Goal: Task Accomplishment & Management: Manage account settings

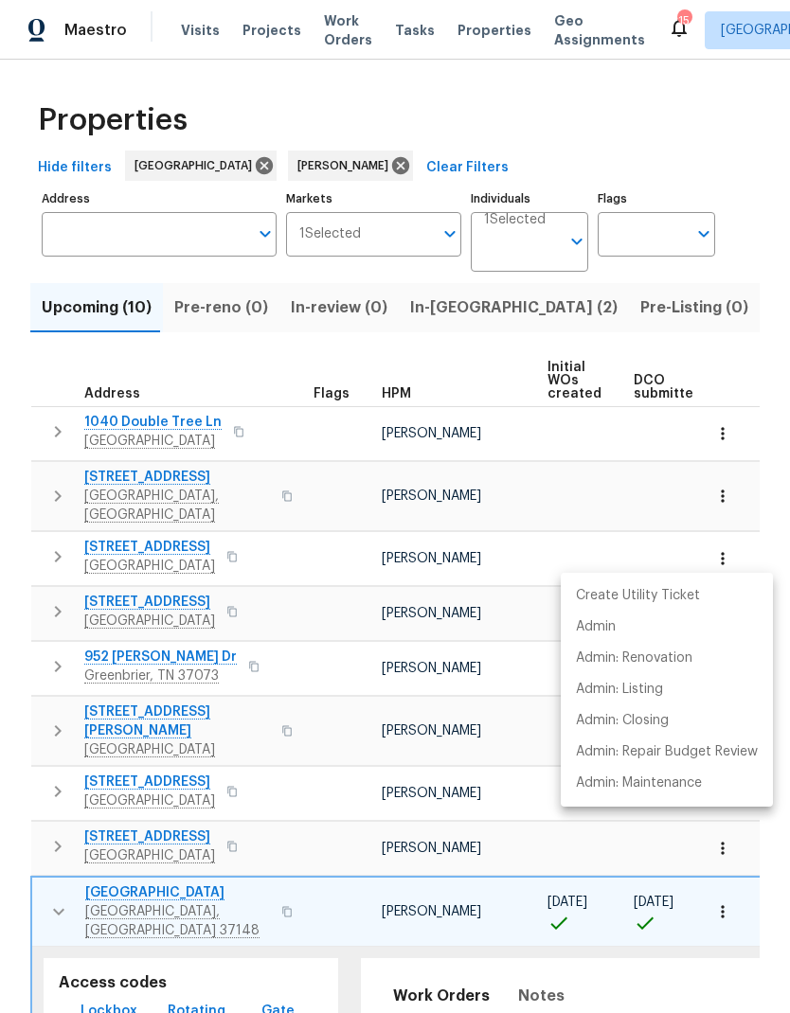
scroll to position [323, 0]
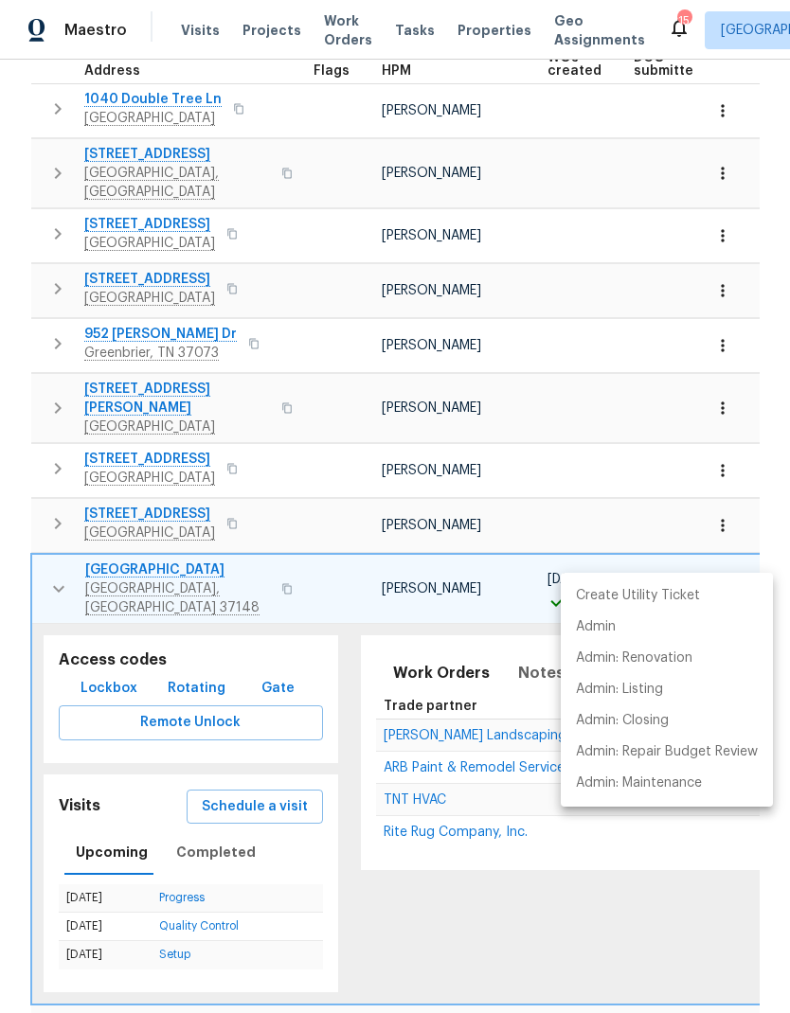
click at [404, 1001] on div at bounding box center [395, 506] width 790 height 1013
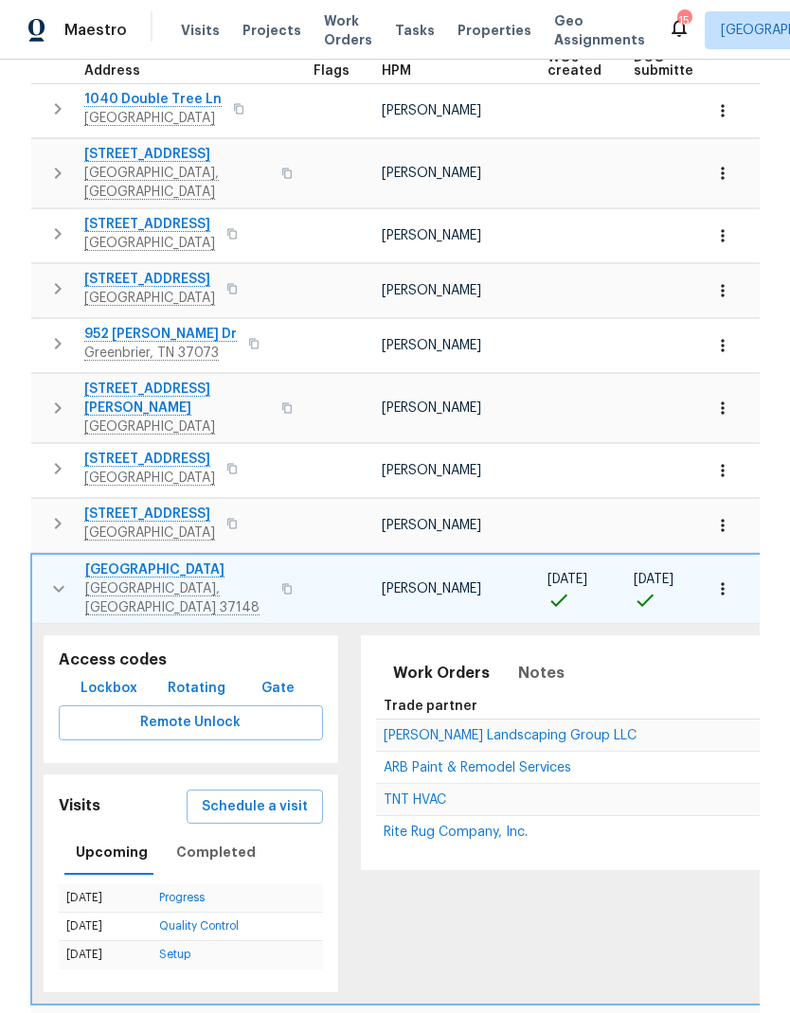
click at [40, 561] on button "button" at bounding box center [59, 589] width 38 height 57
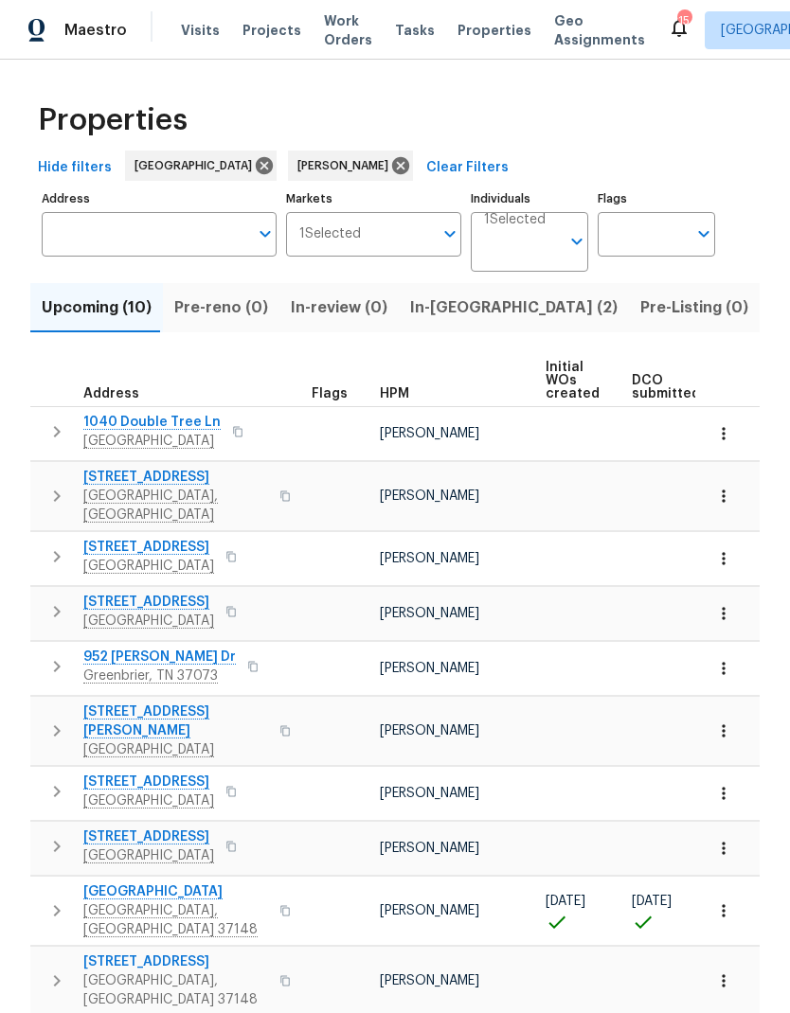
scroll to position [0, 0]
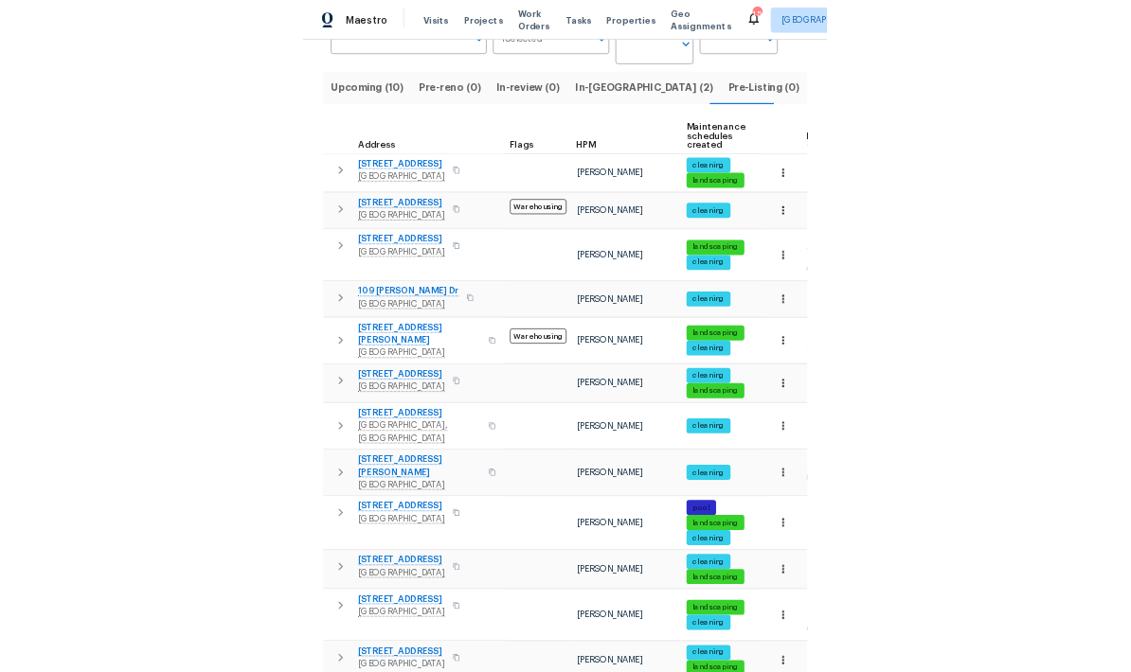
scroll to position [173, 0]
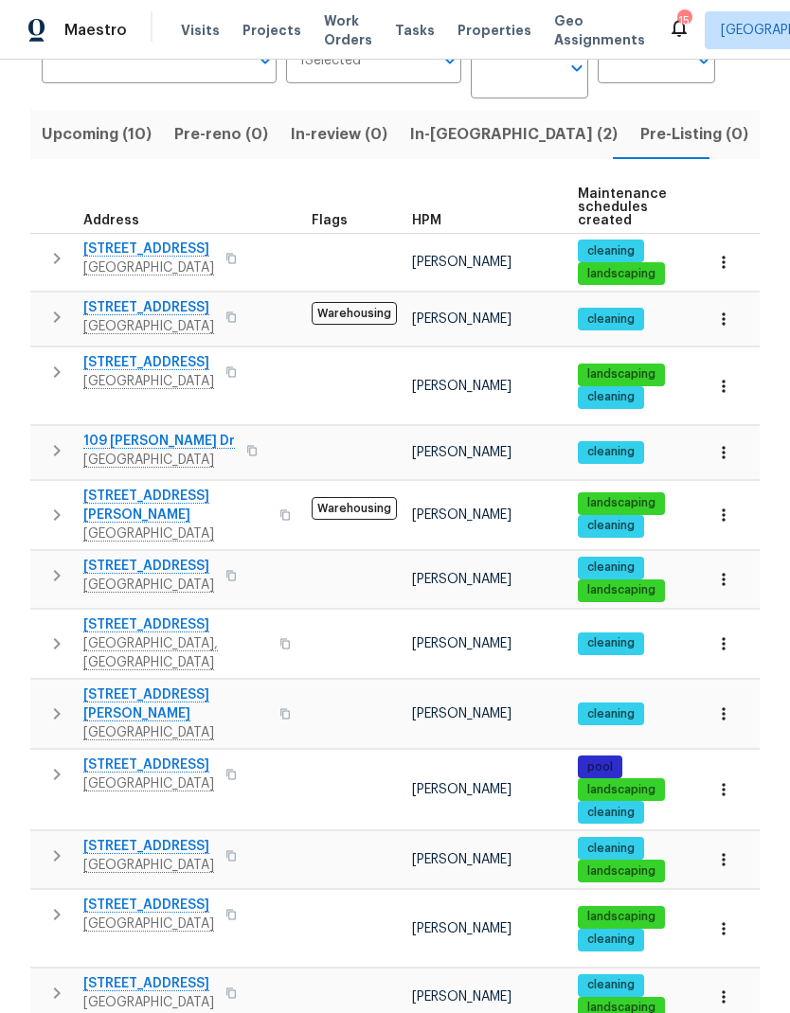
click at [716, 780] on icon "button" at bounding box center [723, 789] width 19 height 19
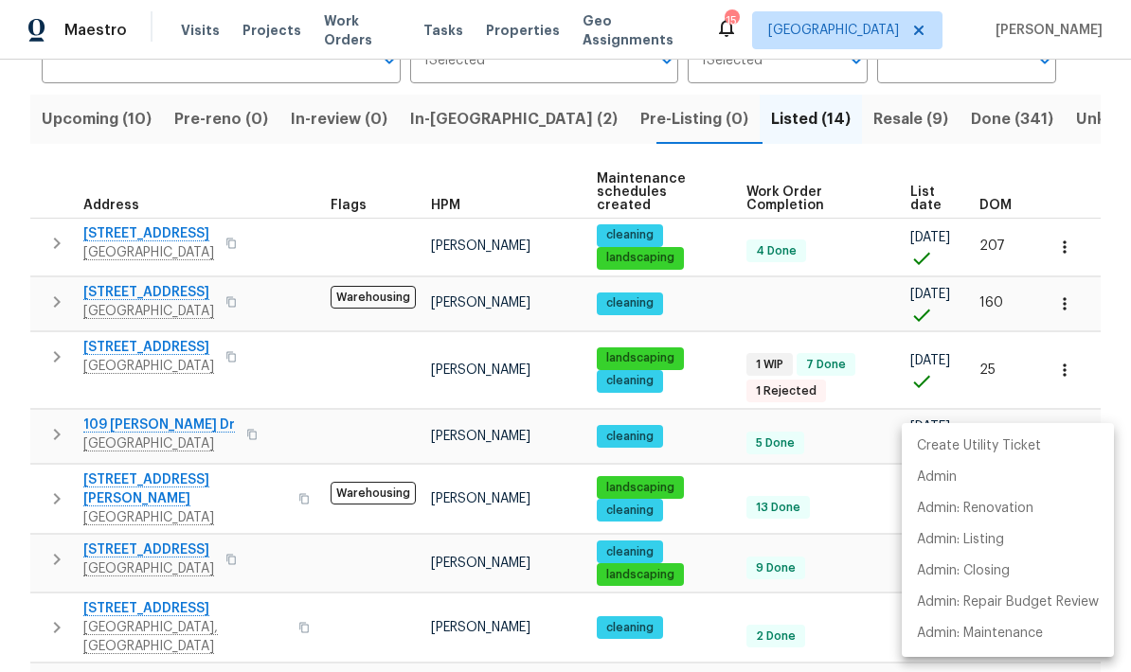
click at [547, 395] on div at bounding box center [565, 336] width 1131 height 672
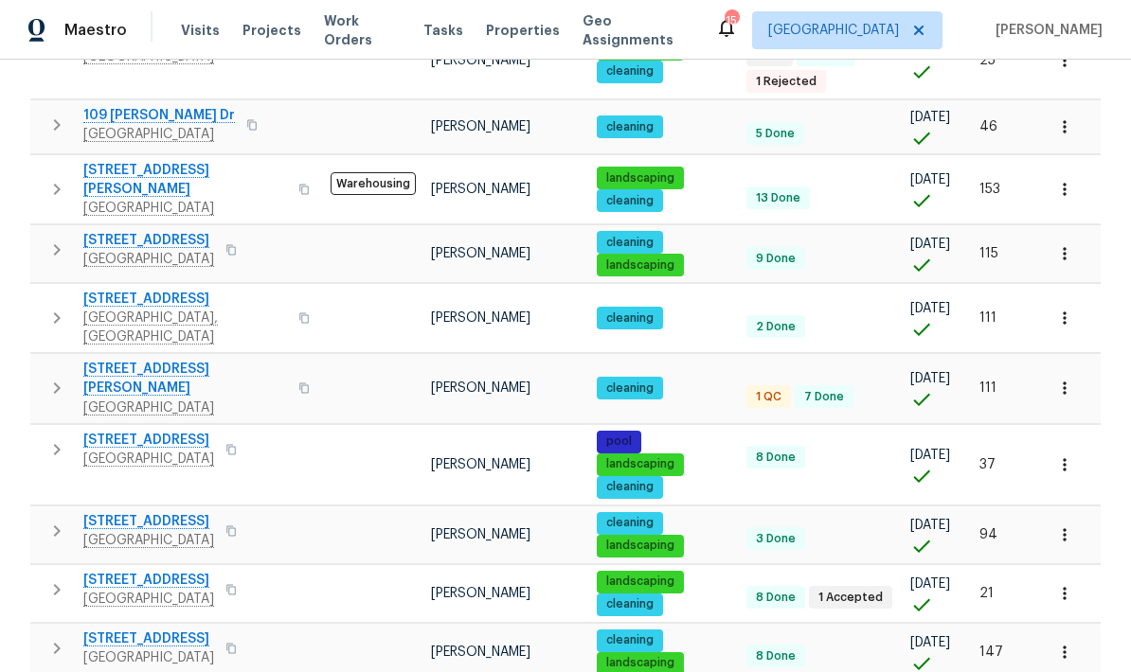
scroll to position [482, 0]
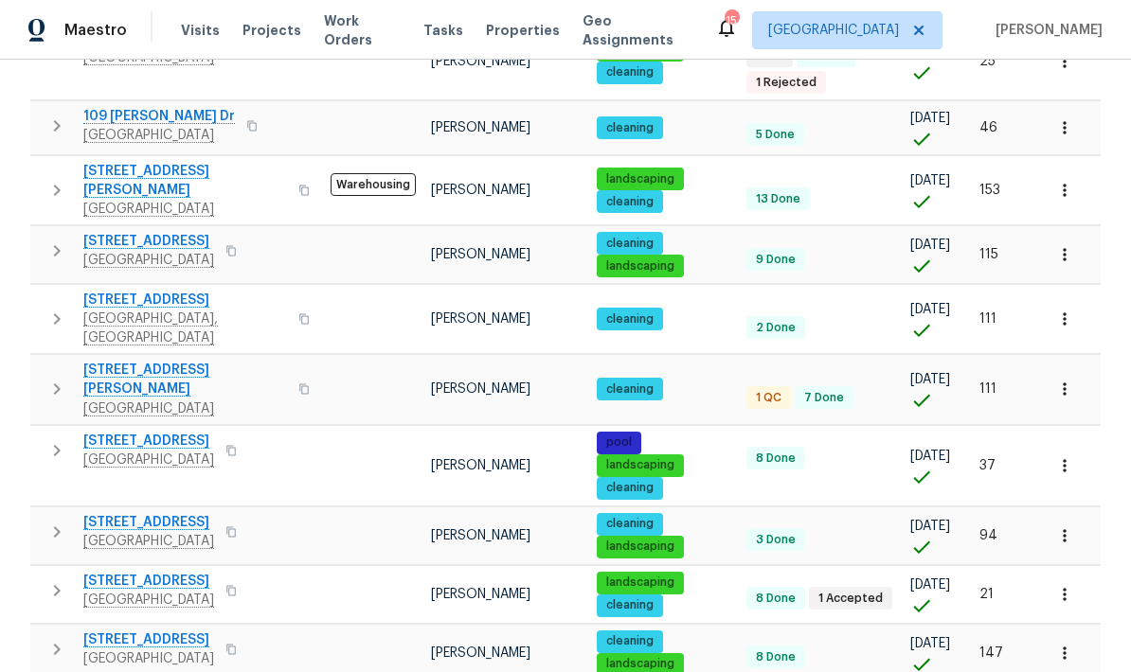
click at [75, 432] on button "button" at bounding box center [57, 451] width 38 height 38
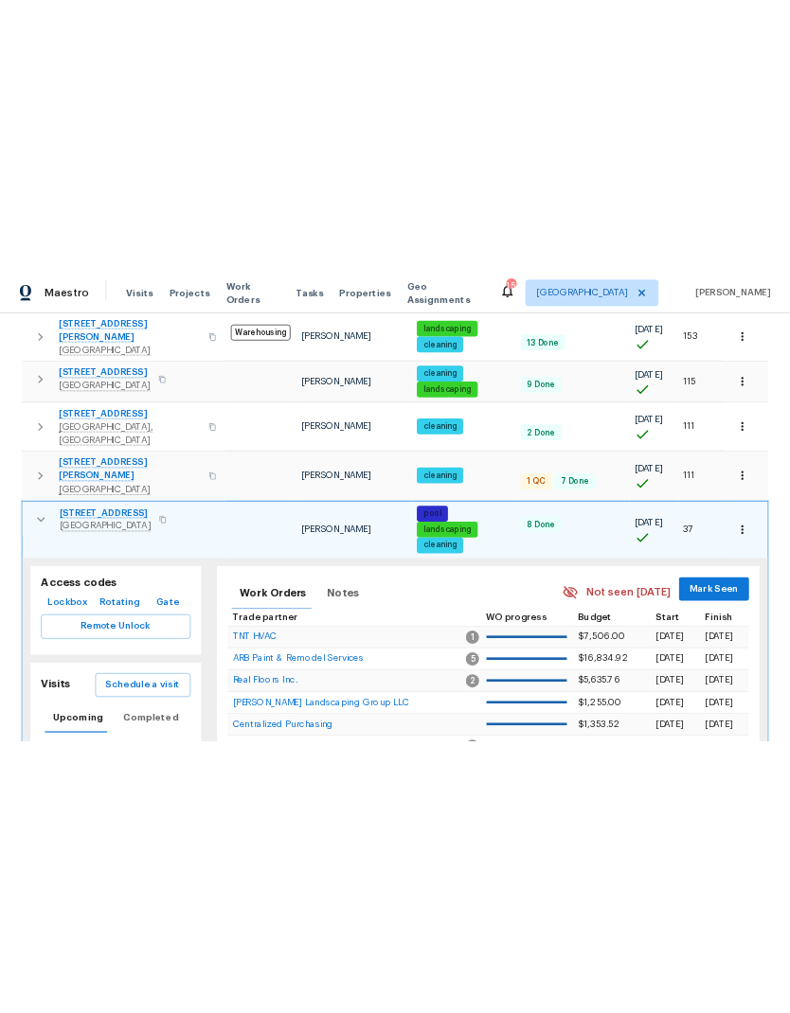
scroll to position [580, 0]
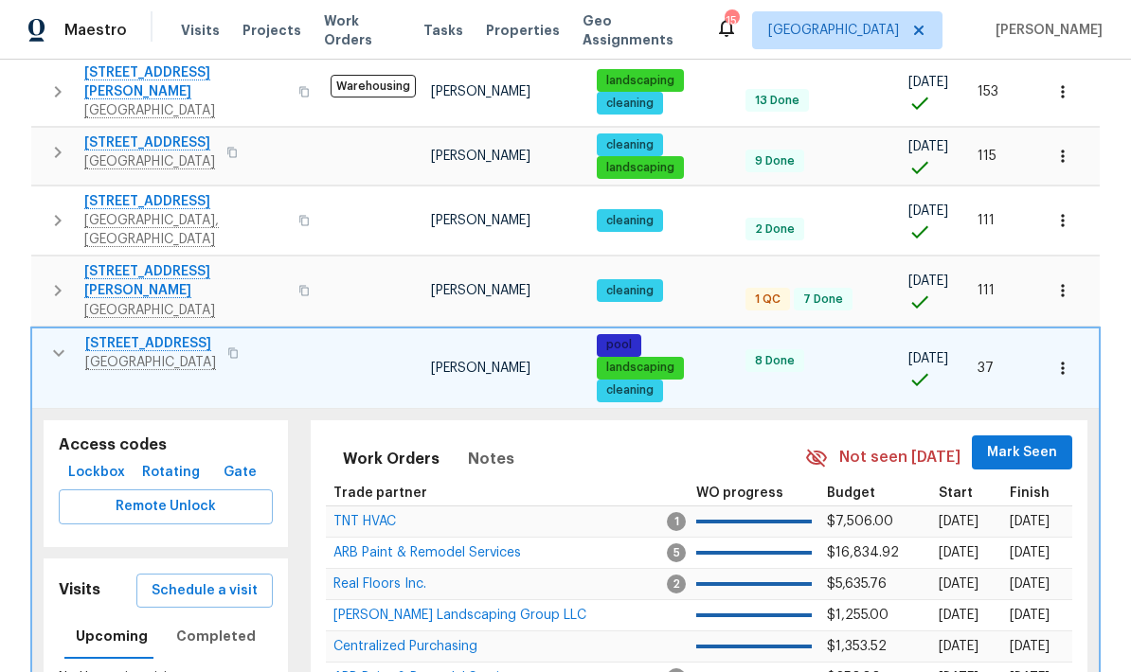
click at [208, 579] on span "Schedule a visit" at bounding box center [205, 591] width 106 height 24
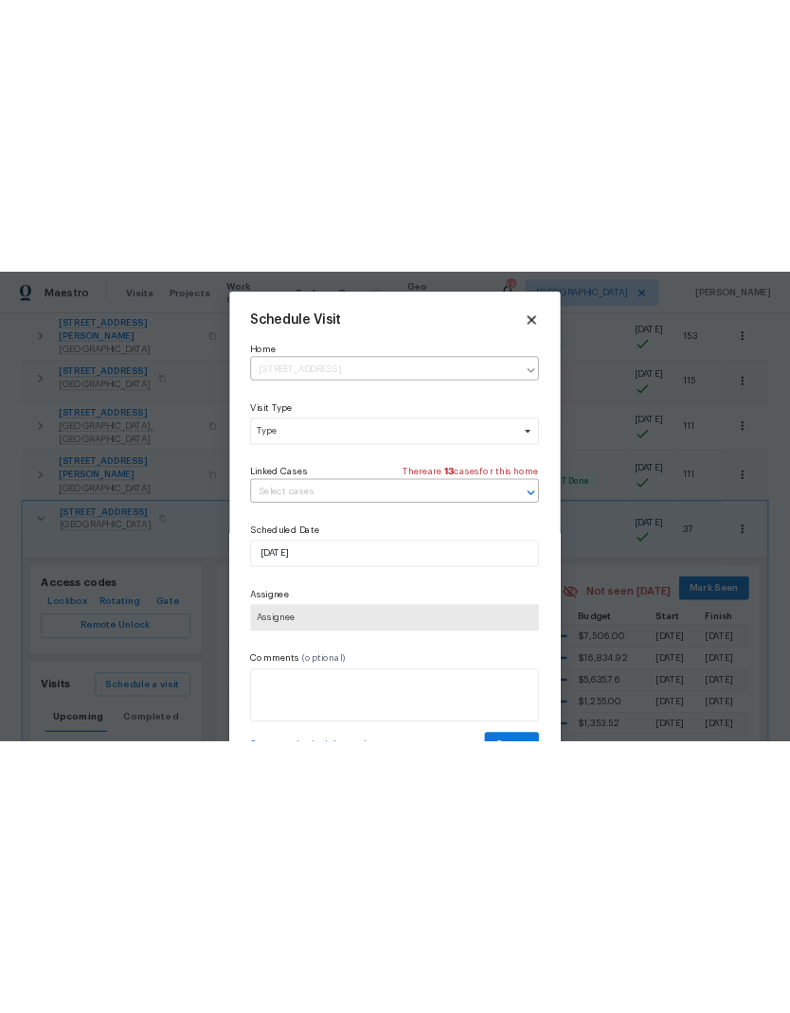
scroll to position [493, 0]
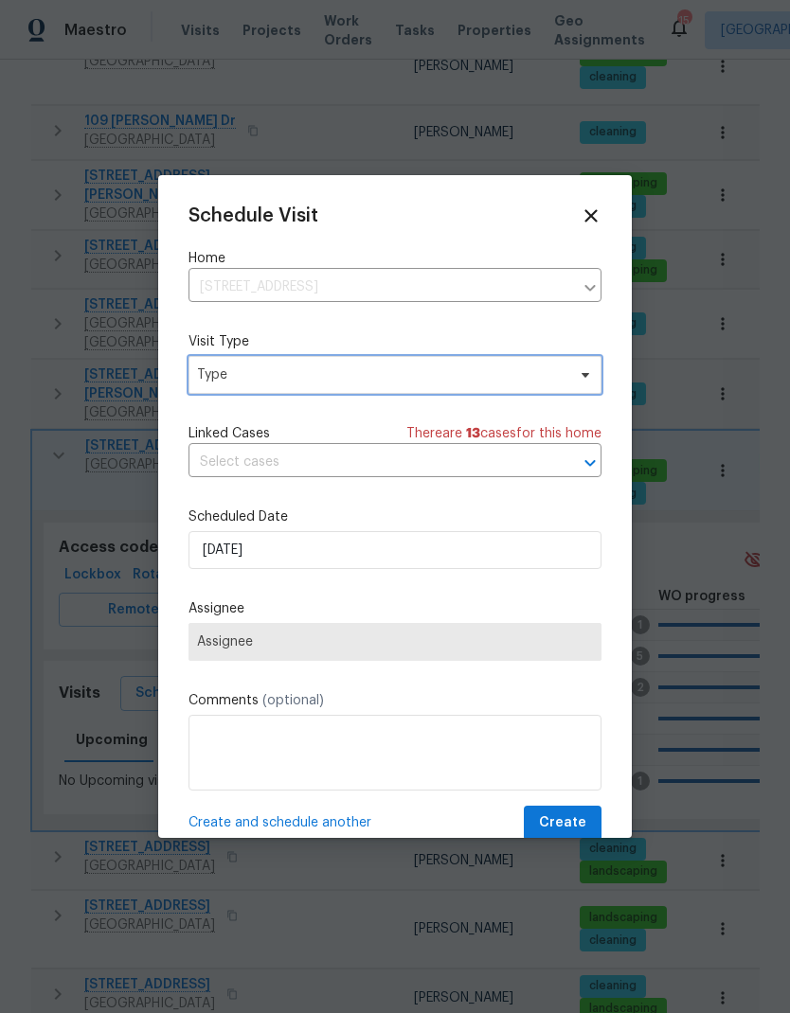
click at [227, 363] on span "Type" at bounding box center [394, 375] width 413 height 38
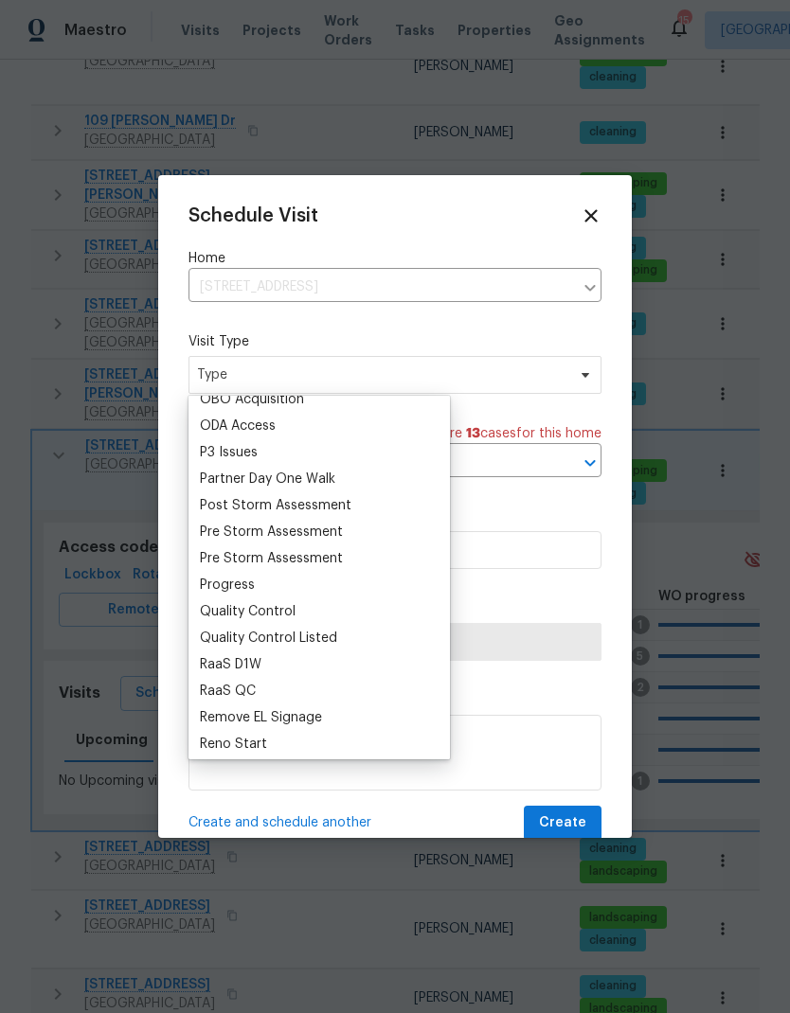
scroll to position [1102, 0]
click at [245, 580] on div "Progress" at bounding box center [227, 583] width 55 height 19
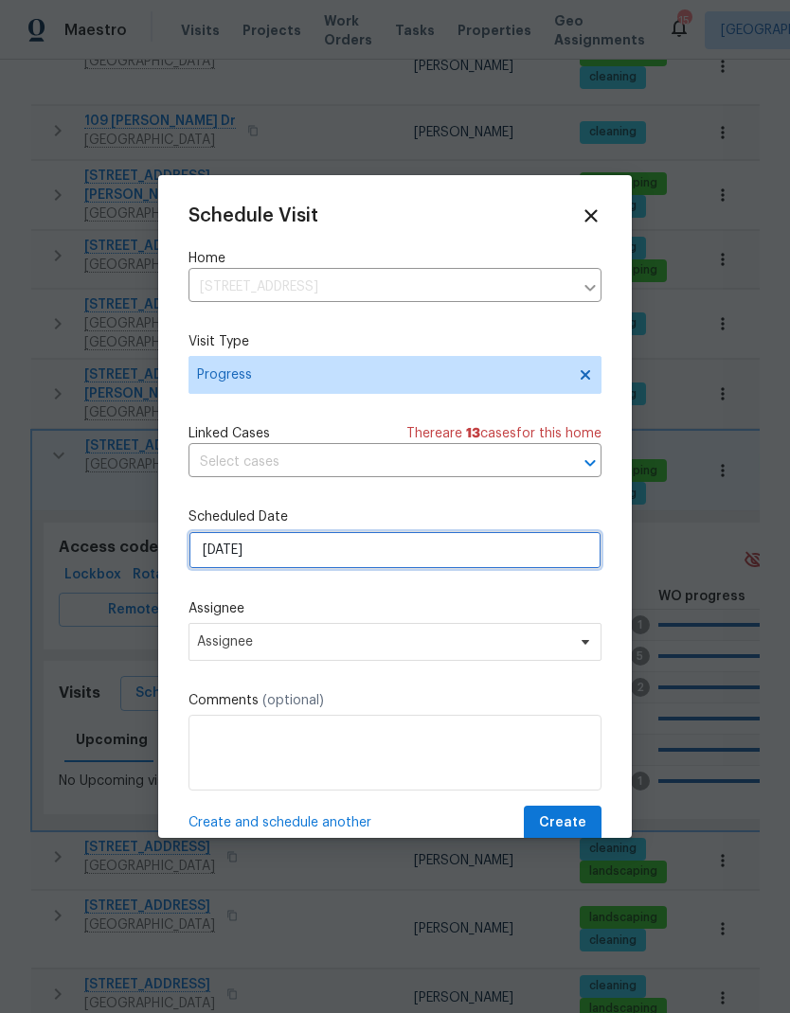
click at [400, 559] on input "[DATE]" at bounding box center [394, 550] width 413 height 38
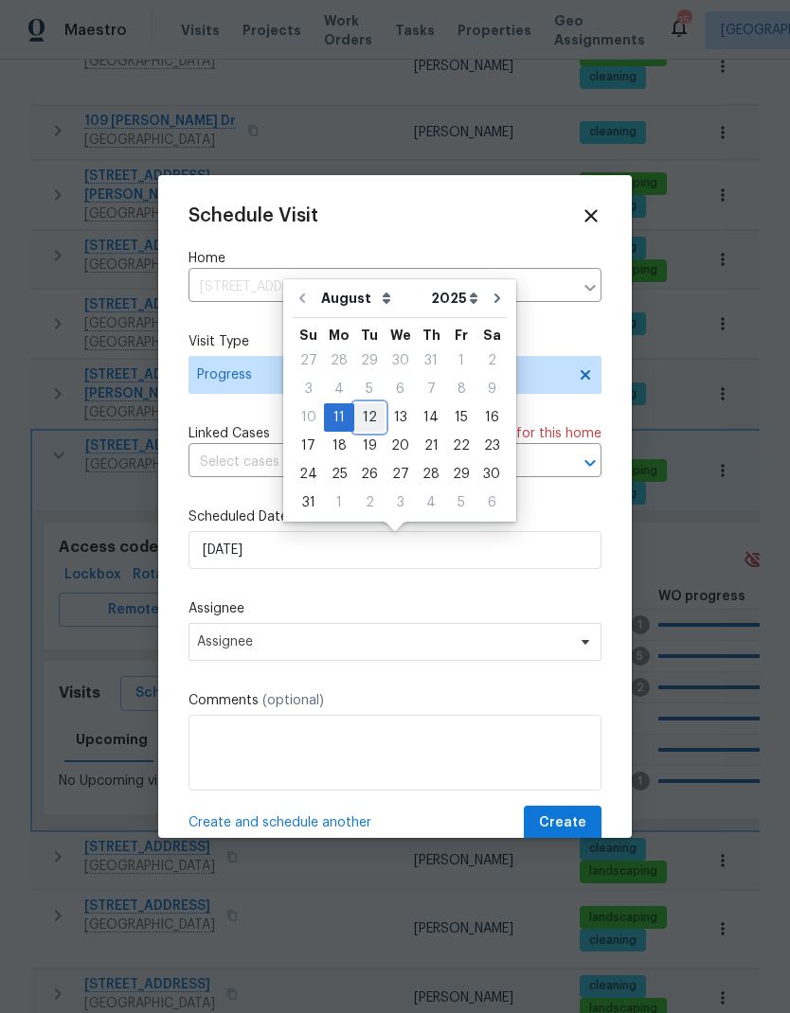
click at [371, 428] on div "12" at bounding box center [369, 417] width 30 height 27
type input "[DATE]"
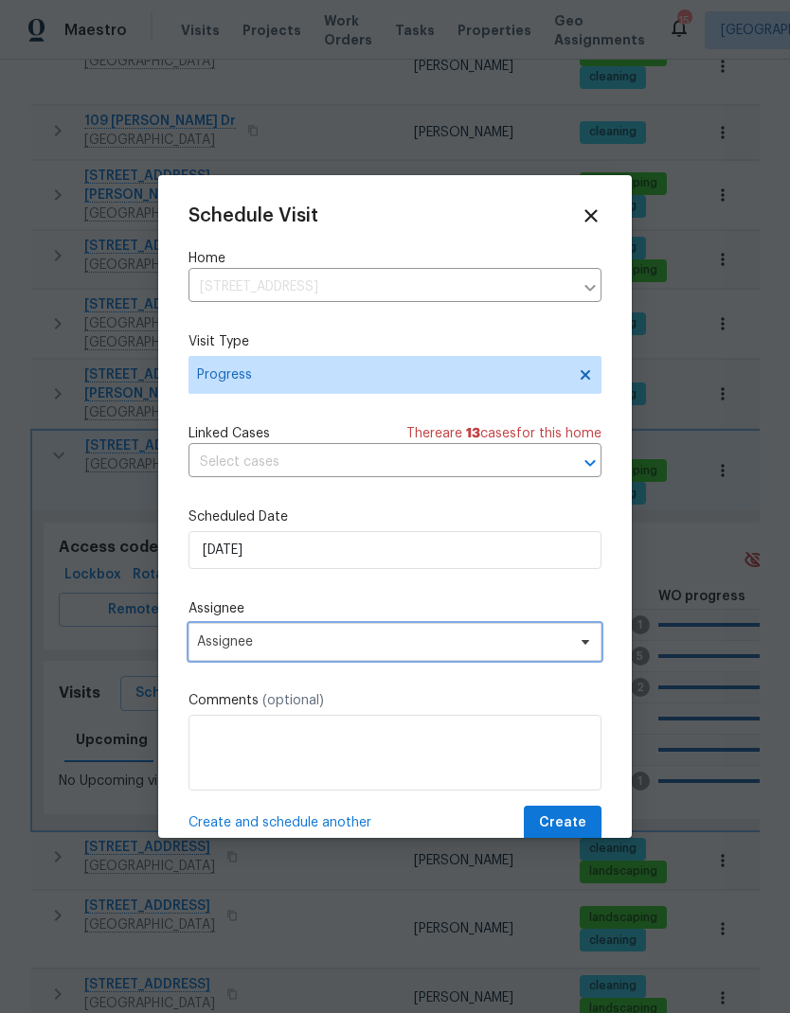
click at [368, 655] on span "Assignee" at bounding box center [394, 642] width 413 height 38
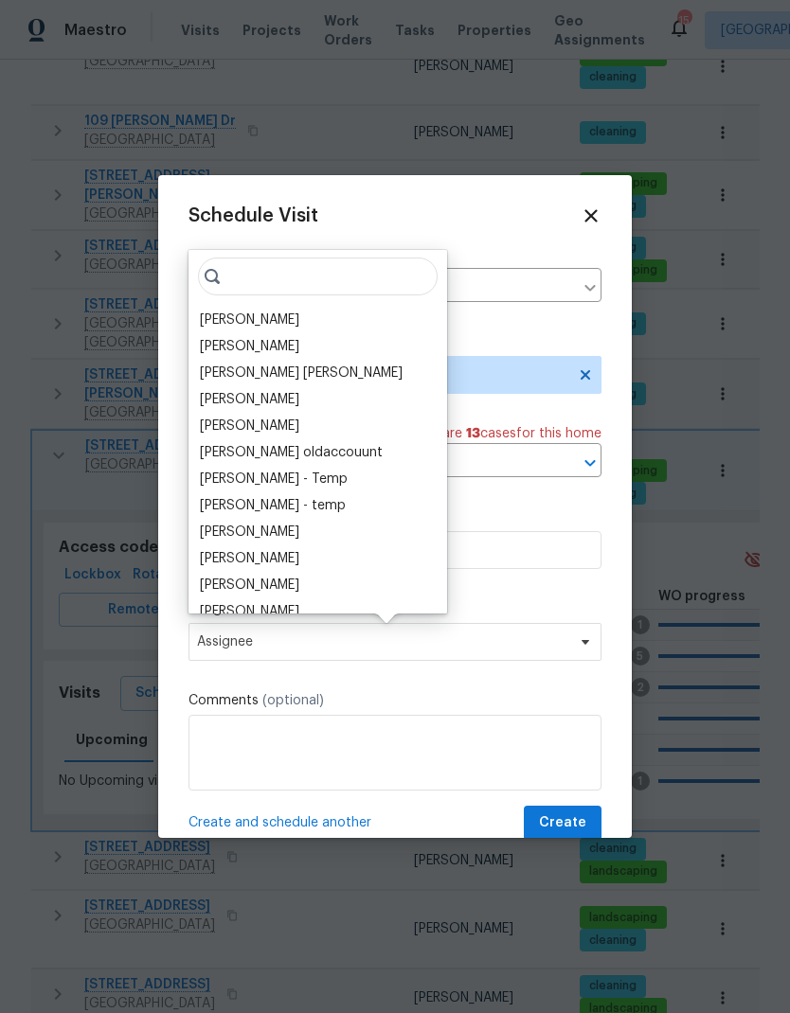
click at [265, 338] on div "Vinodh Kumar" at bounding box center [249, 346] width 99 height 19
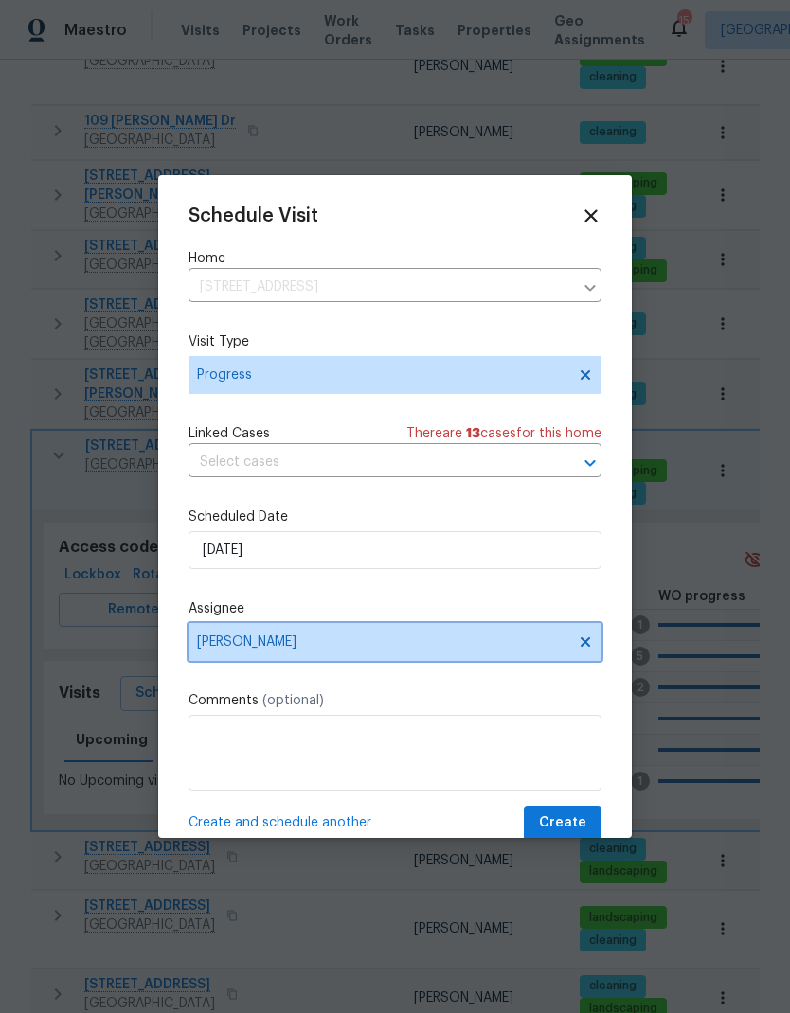
click at [353, 650] on span "Vinodh Kumar" at bounding box center [382, 641] width 371 height 15
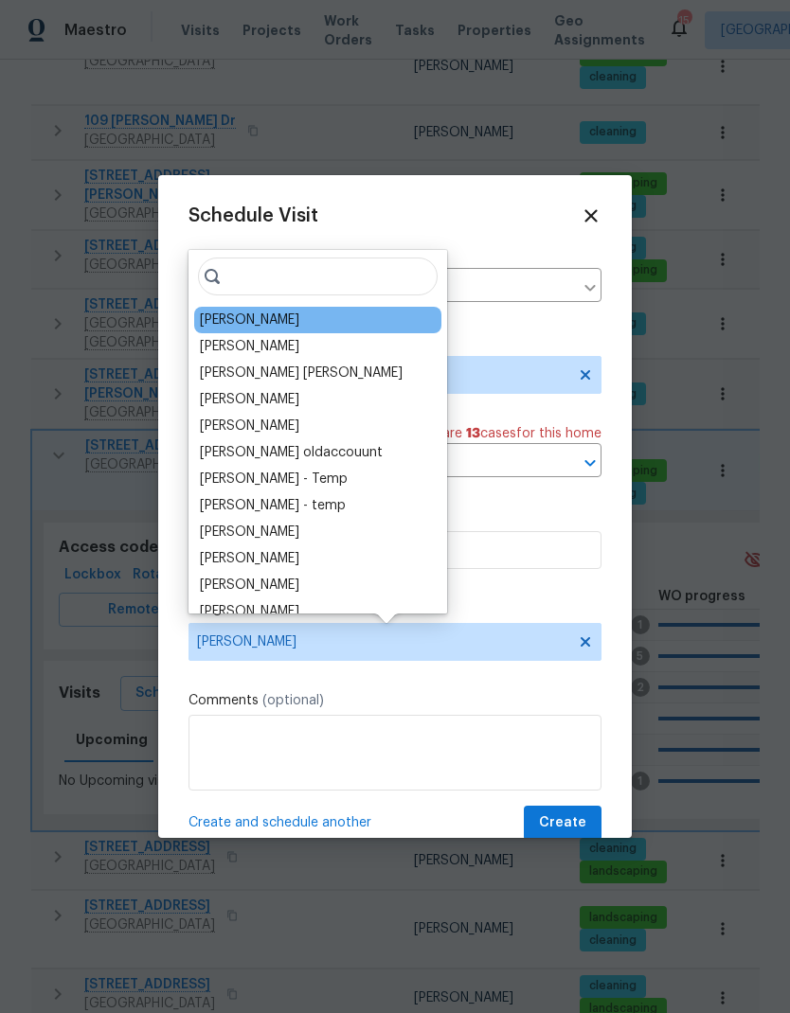
click at [259, 344] on div "[PERSON_NAME]" at bounding box center [249, 346] width 99 height 19
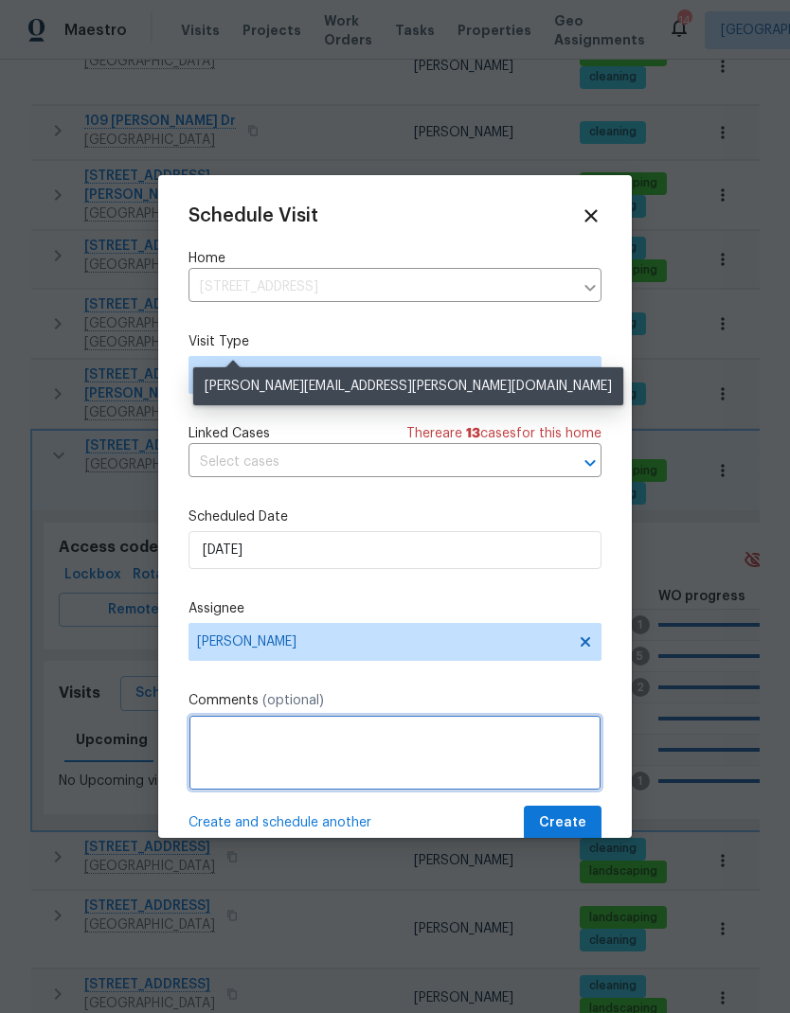
click at [371, 753] on textarea at bounding box center [394, 753] width 413 height 76
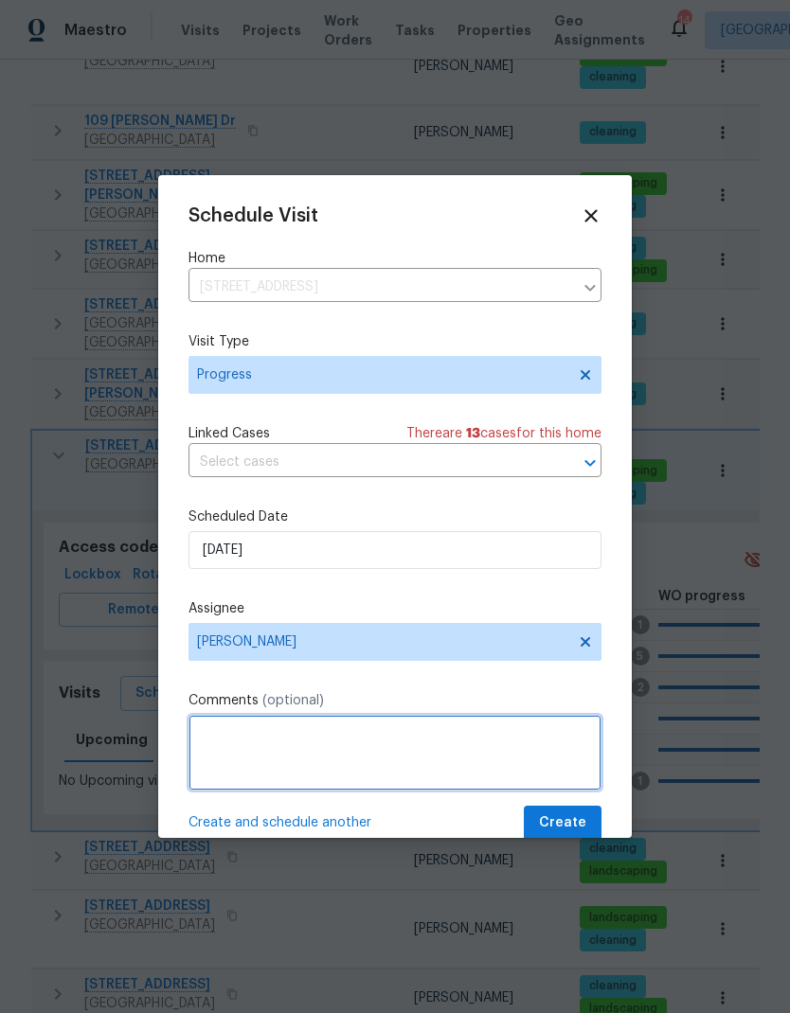
scroll to position [62, 0]
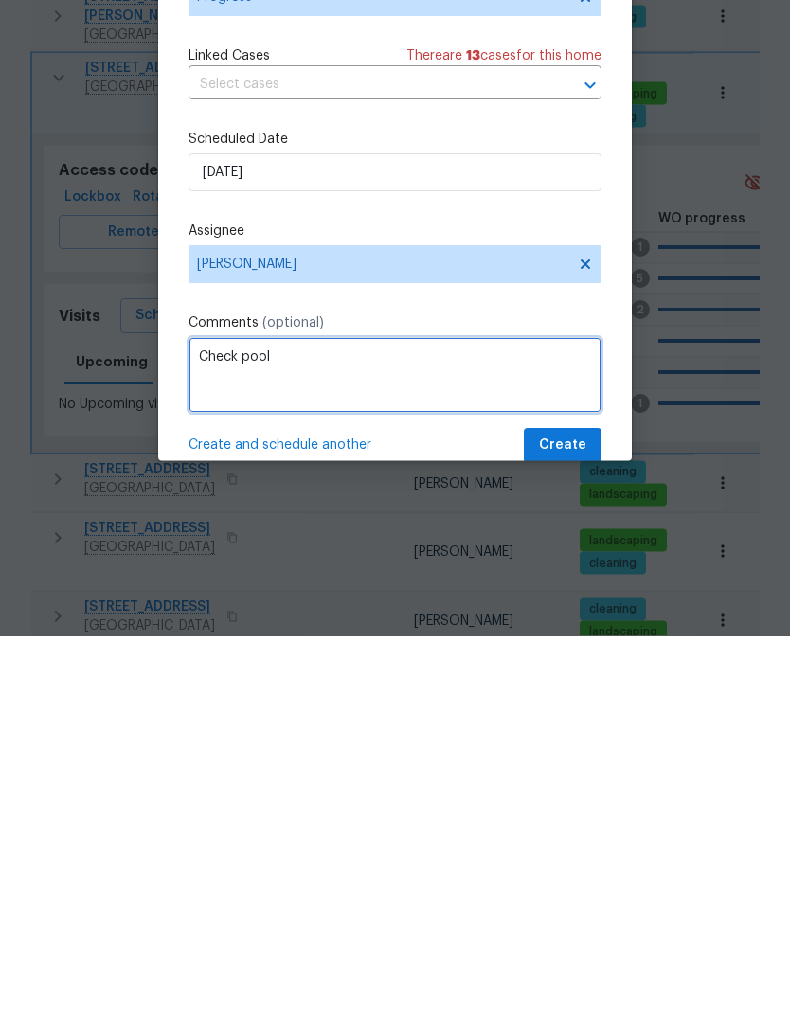
type textarea "Check pool"
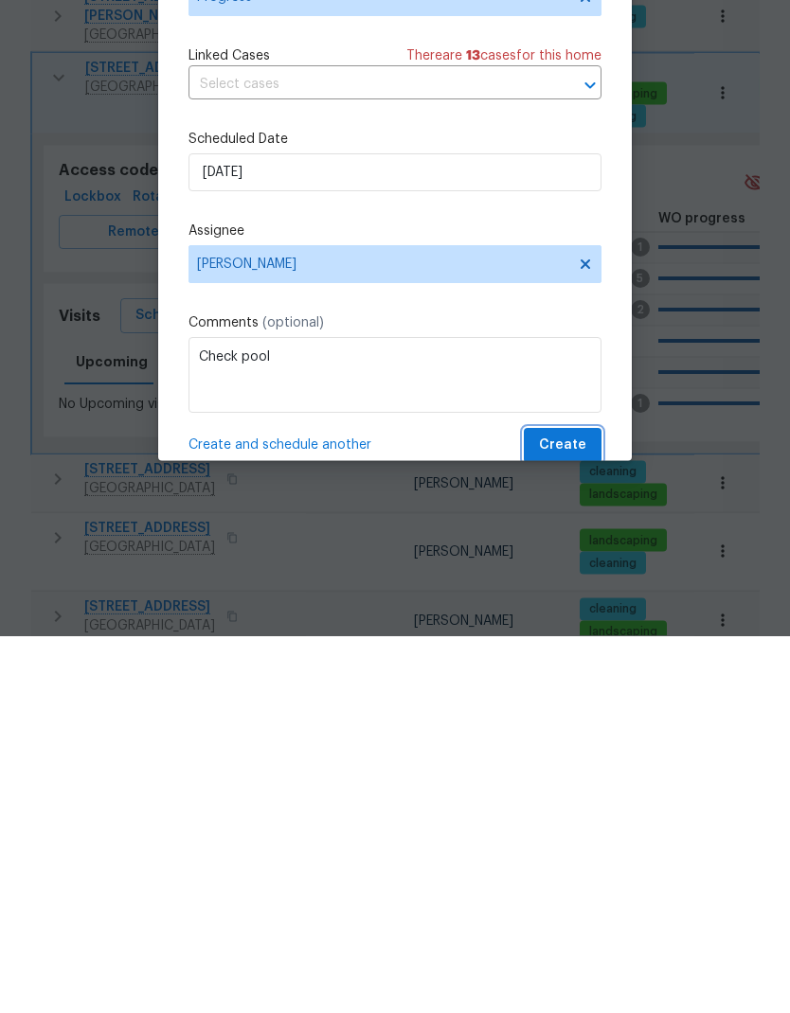
click at [568, 811] on span "Create" at bounding box center [562, 823] width 47 height 24
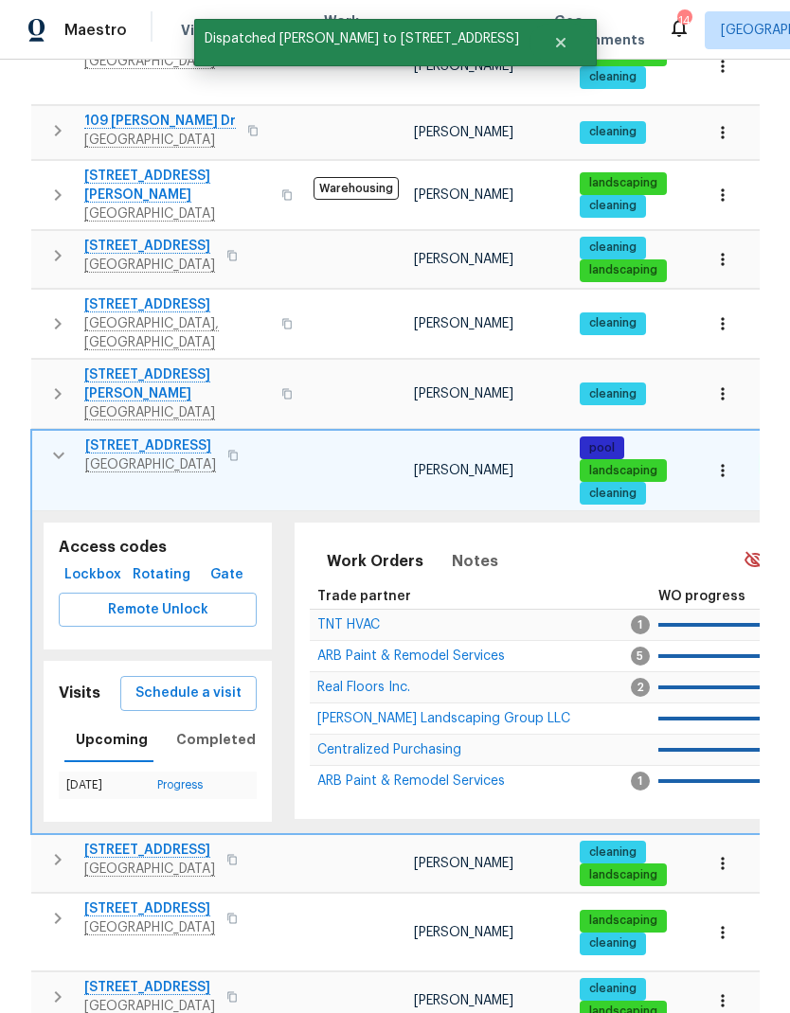
click at [50, 444] on icon "button" at bounding box center [58, 455] width 23 height 23
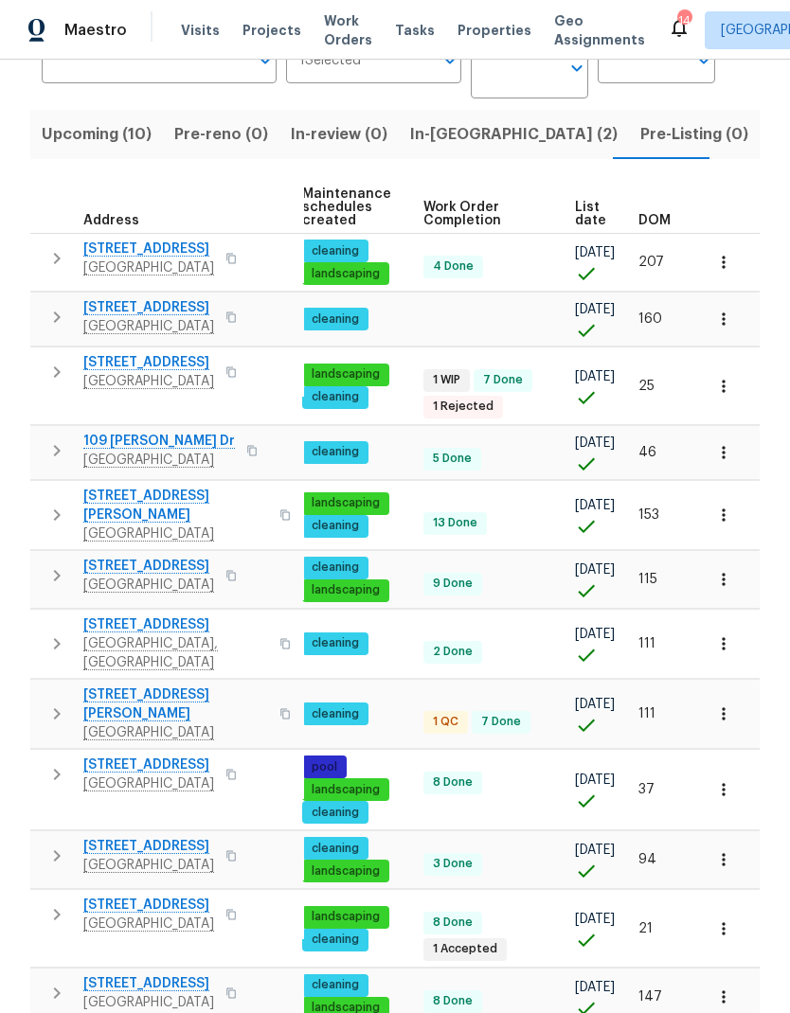
scroll to position [0, 276]
click at [575, 201] on span "List date" at bounding box center [590, 214] width 31 height 27
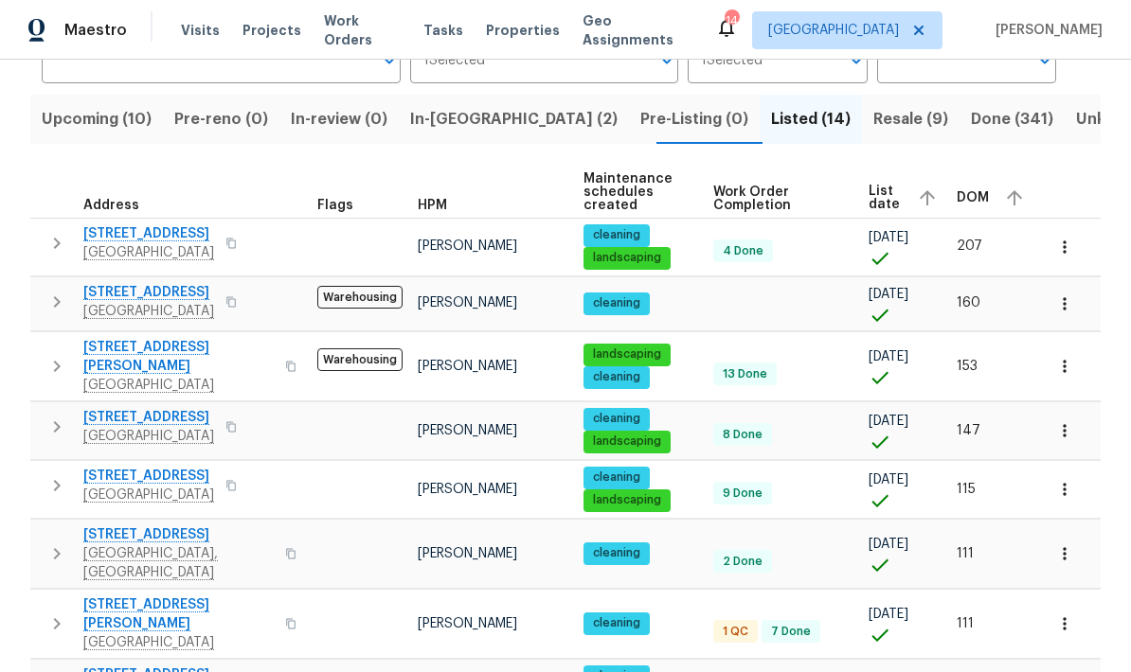
click at [789, 119] on span "Resale (9)" at bounding box center [910, 119] width 75 height 27
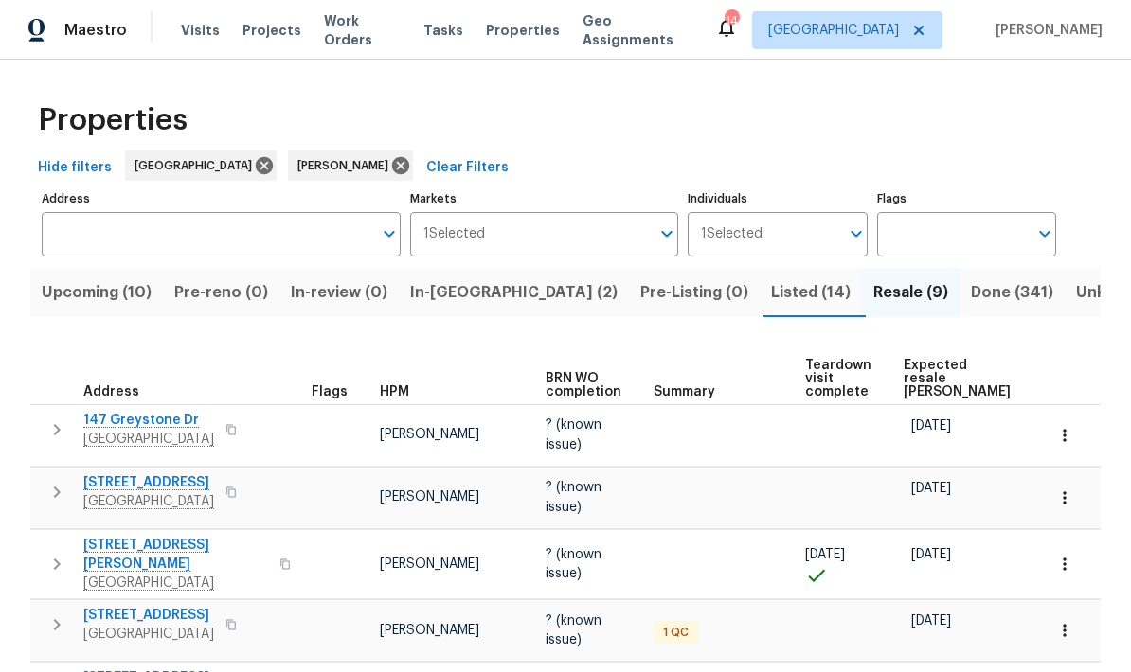
click at [126, 231] on input "Address" at bounding box center [207, 234] width 330 height 45
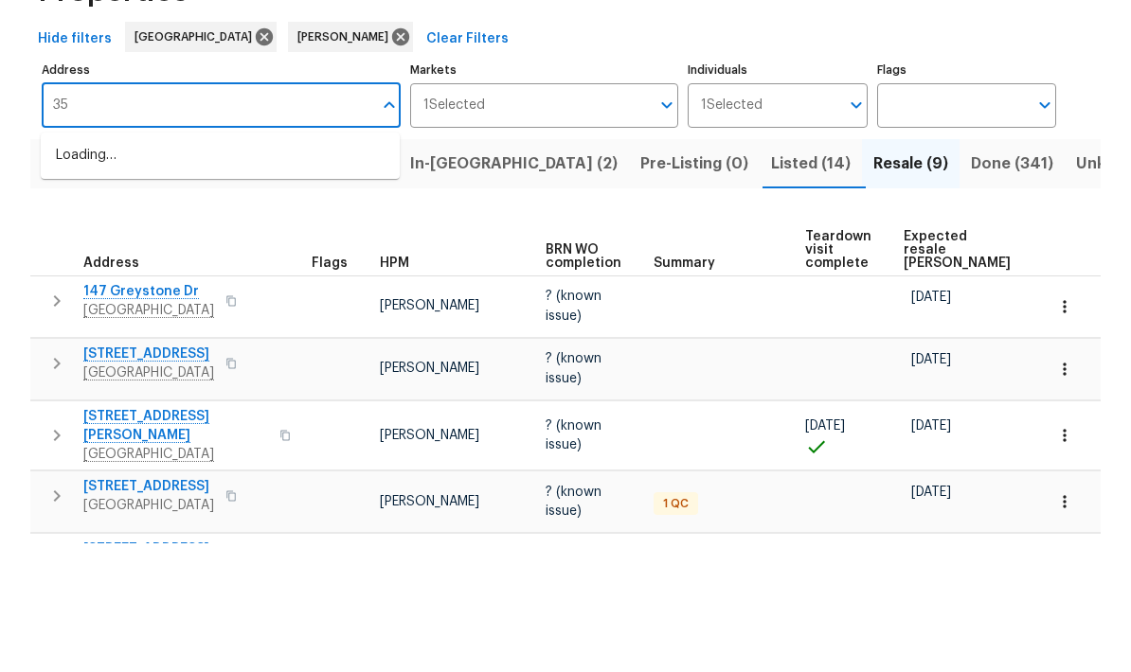
type input "3"
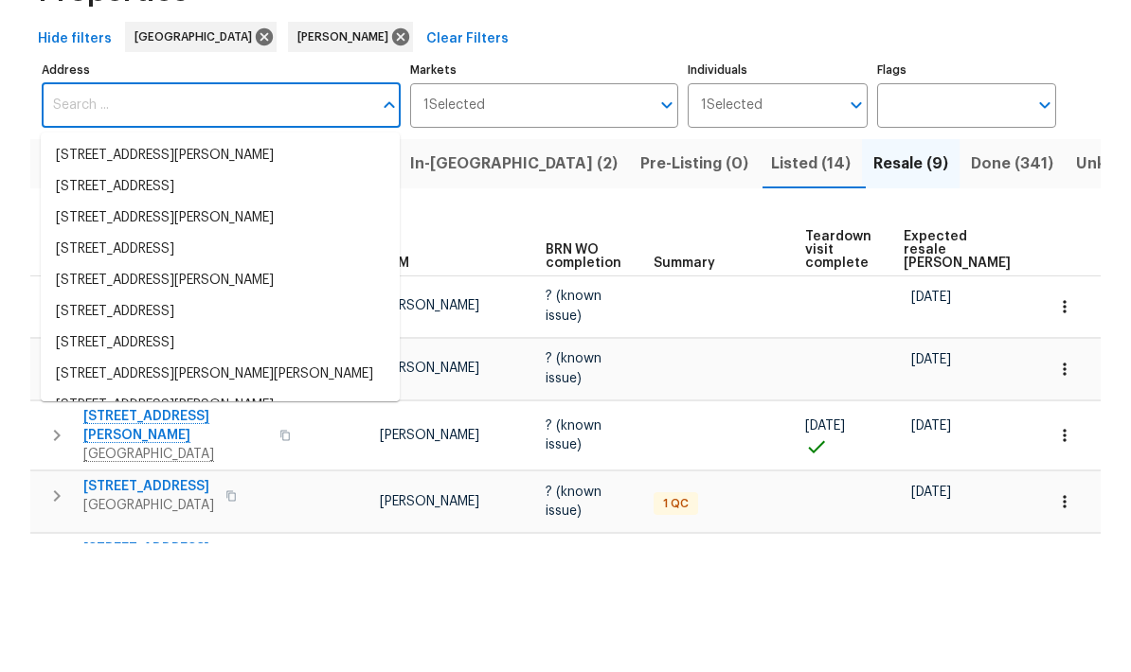
click at [570, 151] on div "Hide filters Nashville Eric Ovalle Clear Filters" at bounding box center [565, 168] width 1070 height 35
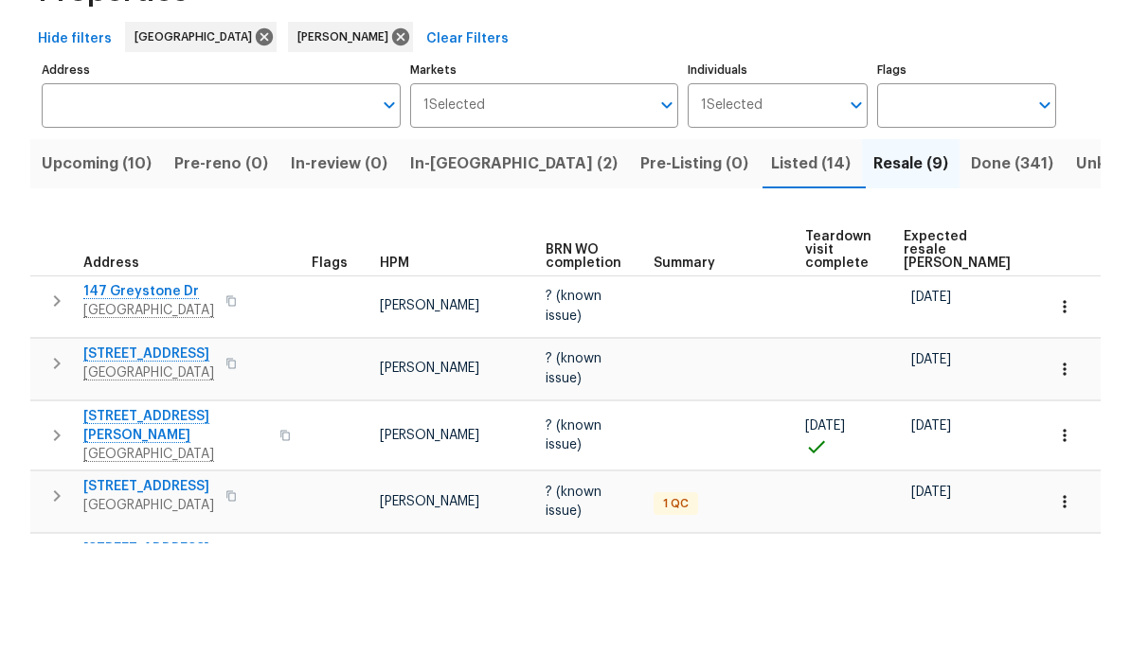
scroll to position [76, 0]
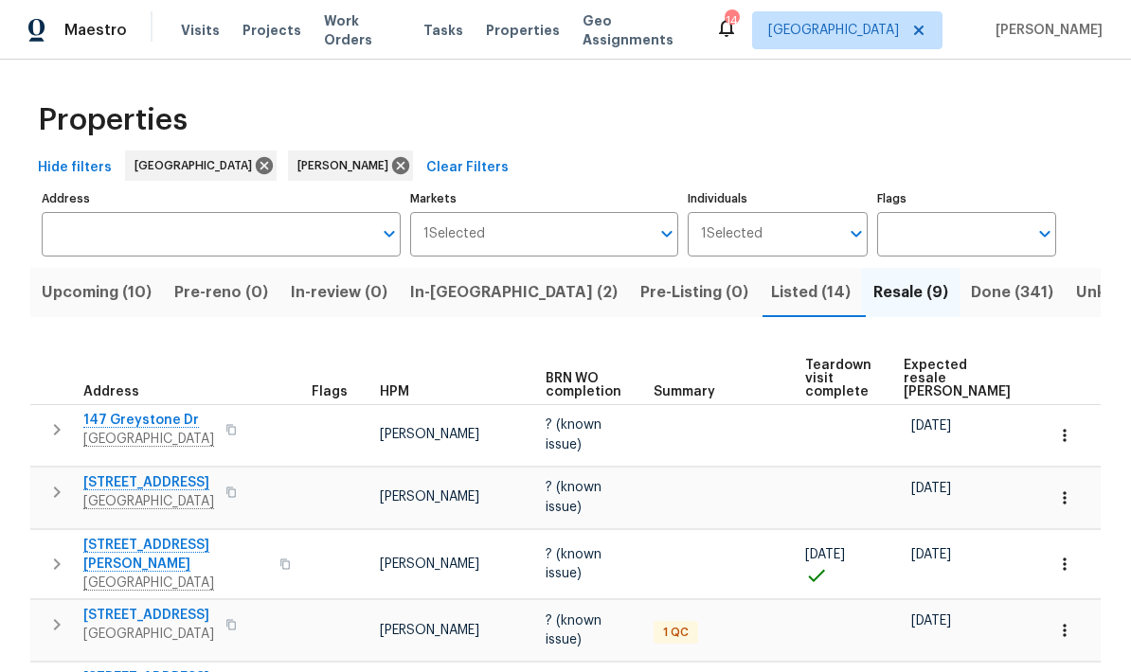
click at [771, 279] on span "Listed (14)" at bounding box center [811, 292] width 80 height 27
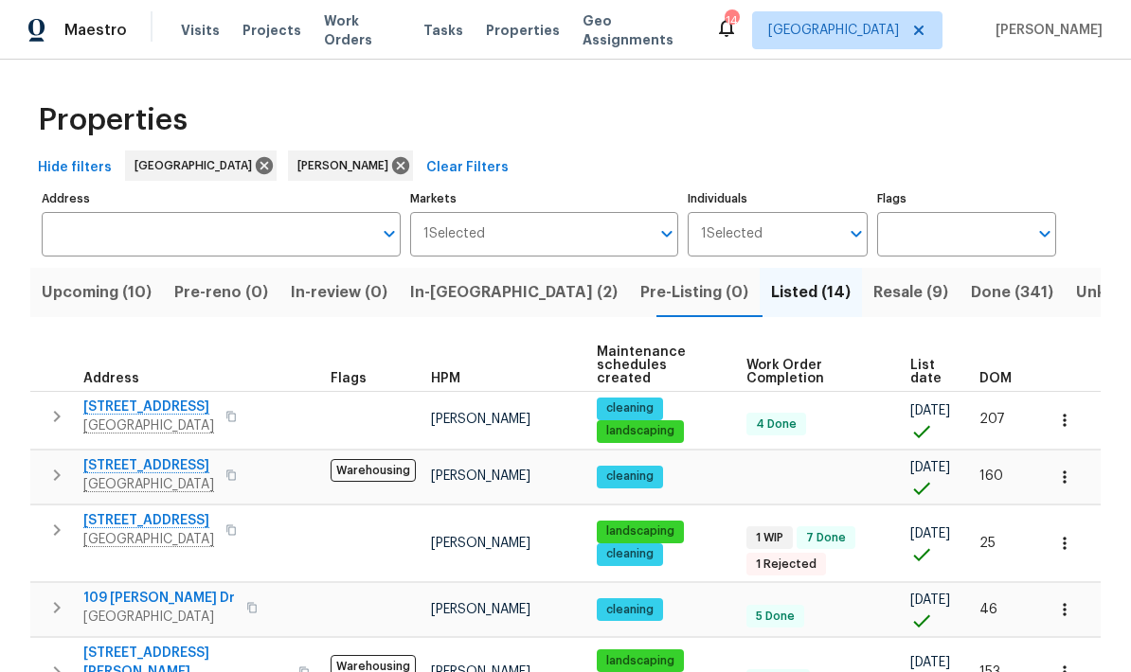
click at [789, 287] on span "Done (341)" at bounding box center [1012, 292] width 82 height 27
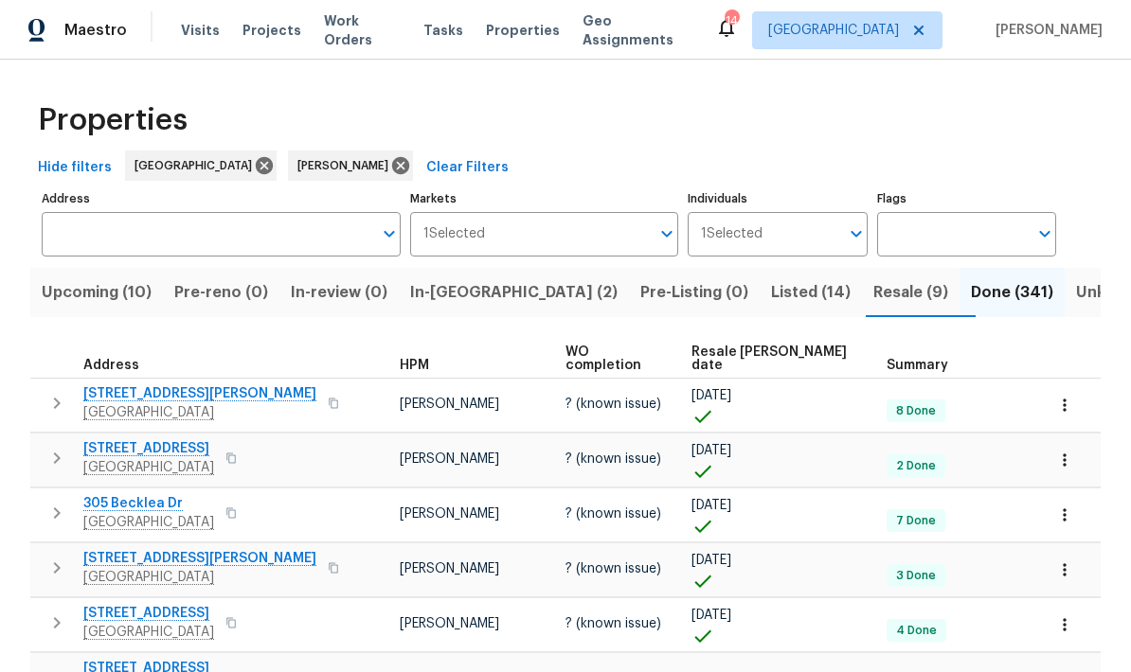
click at [759, 353] on span "Resale COE date" at bounding box center [773, 359] width 164 height 27
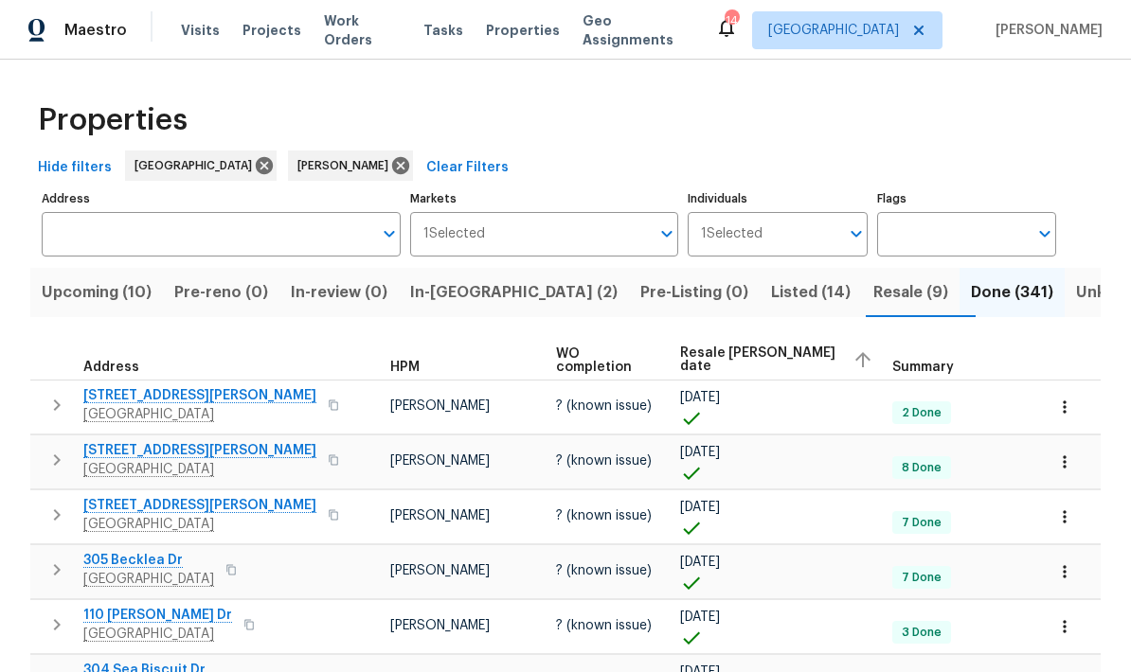
click at [694, 356] on span "Resale COE date" at bounding box center [758, 360] width 157 height 27
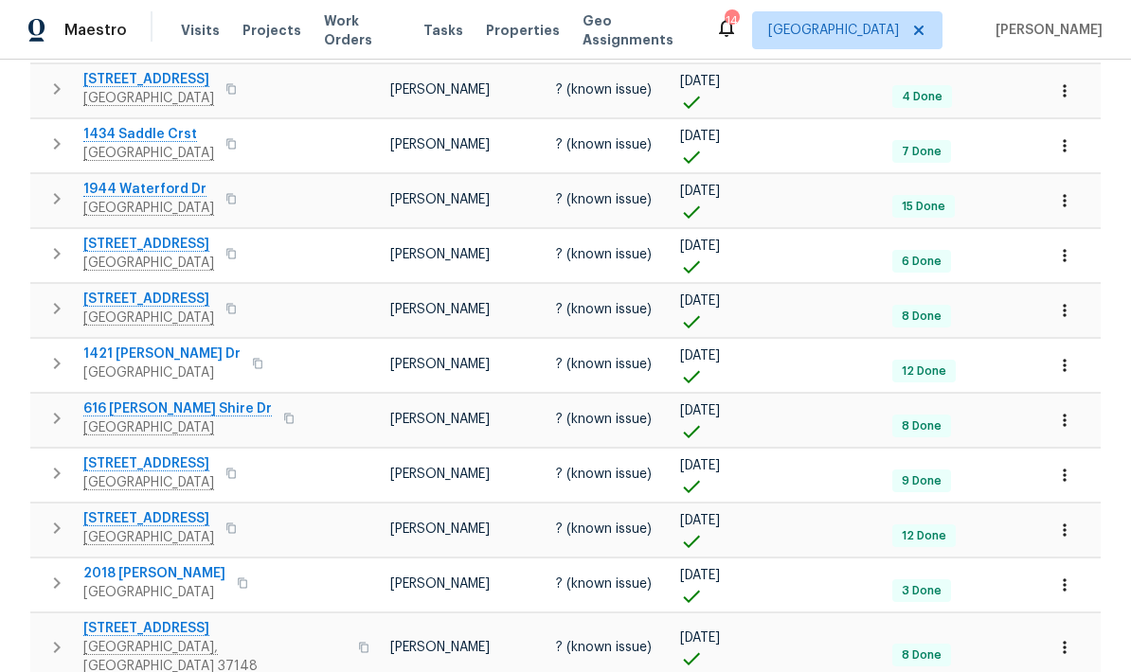
scroll to position [373, 0]
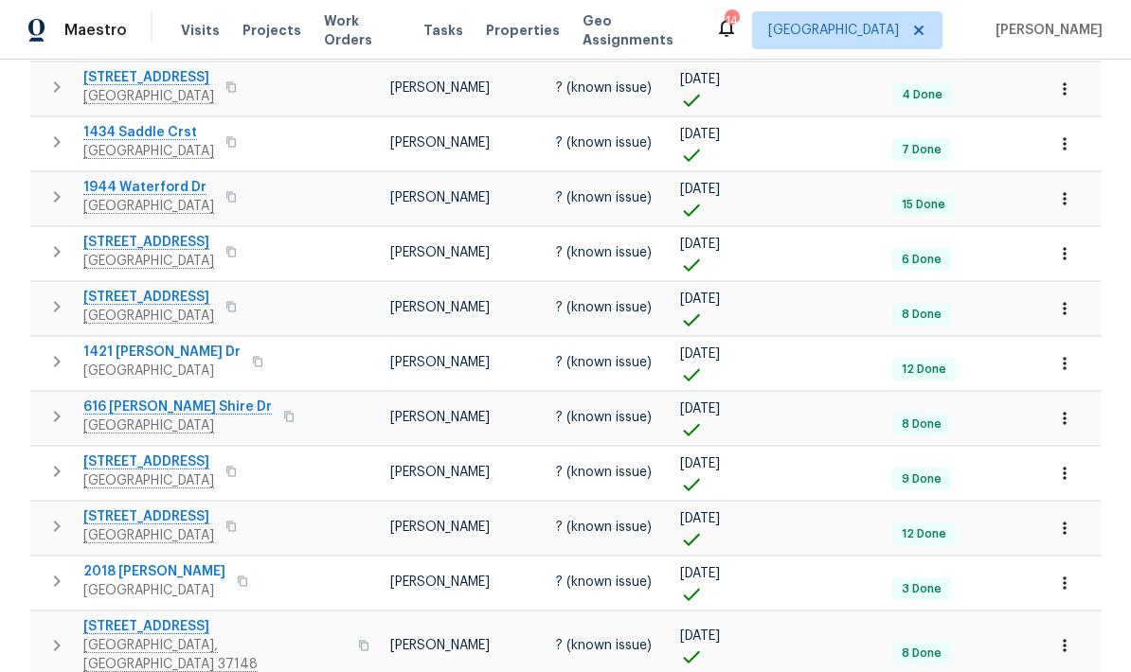
click at [51, 470] on icon "button" at bounding box center [56, 471] width 23 height 23
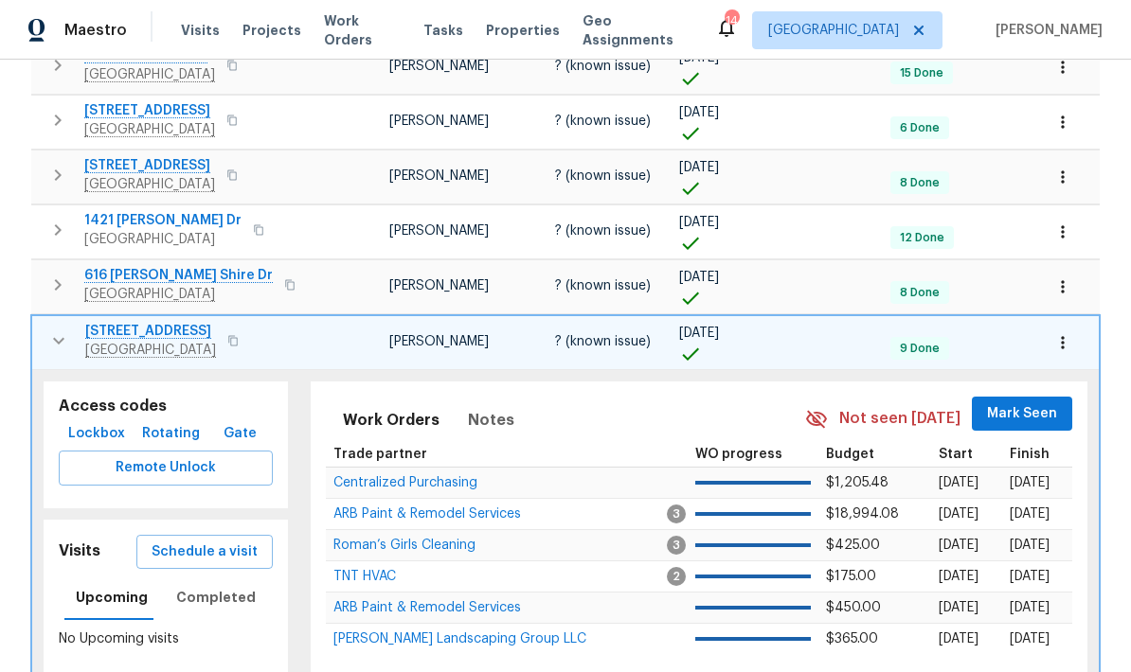
scroll to position [502, 0]
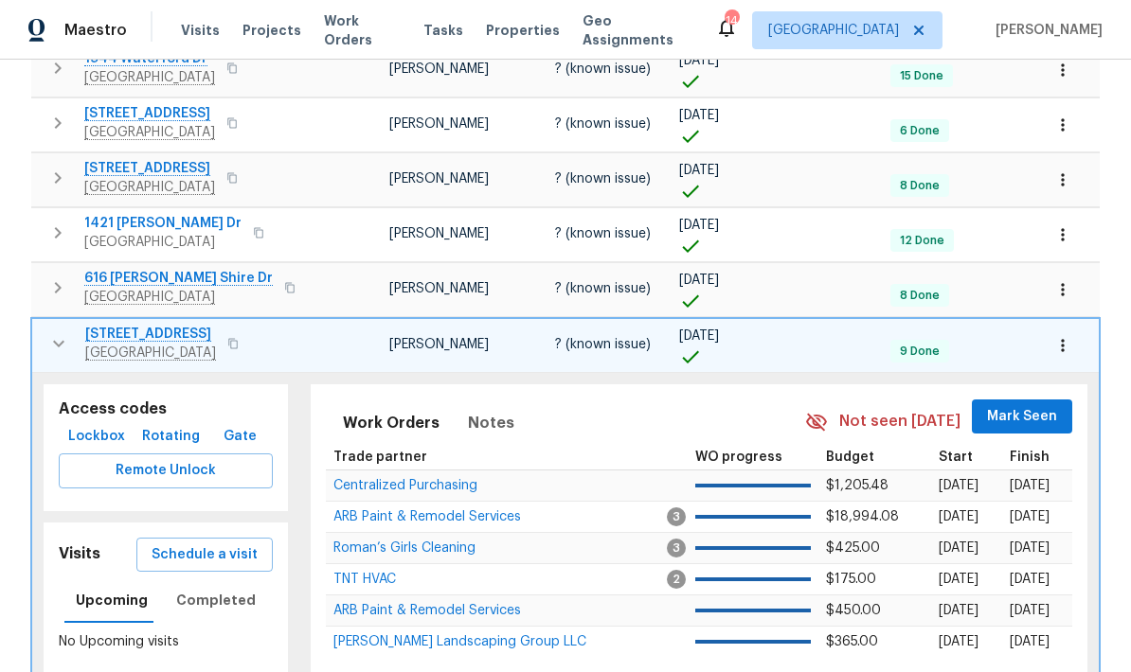
click at [789, 427] on span "Mark Seen" at bounding box center [1022, 417] width 70 height 24
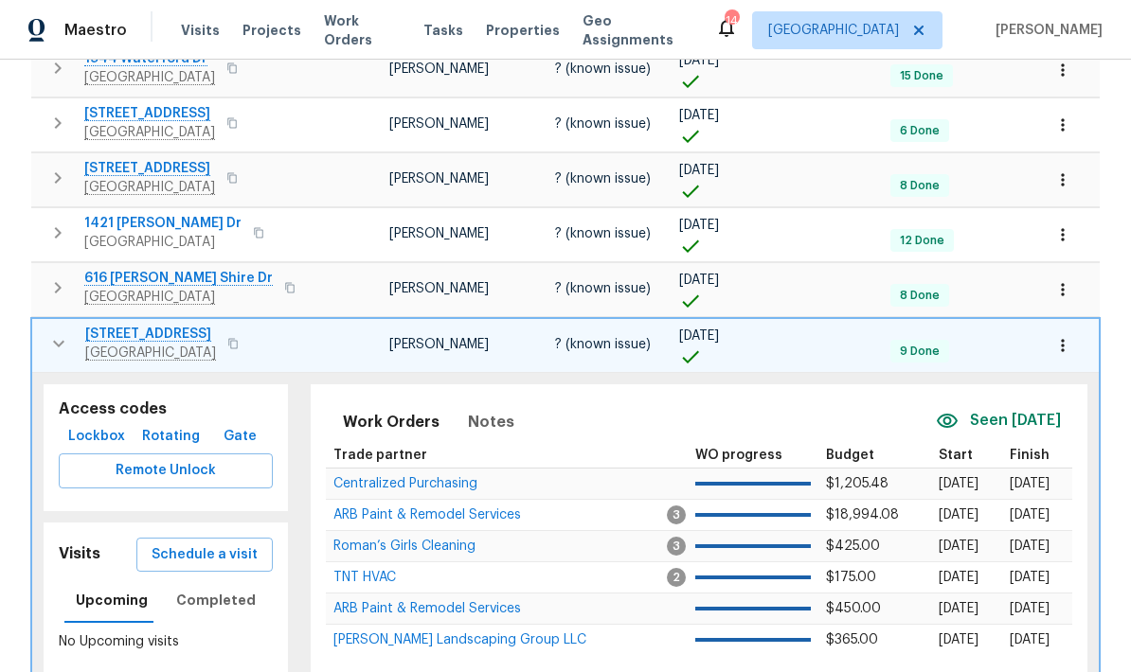
click at [47, 343] on icon "button" at bounding box center [58, 343] width 23 height 23
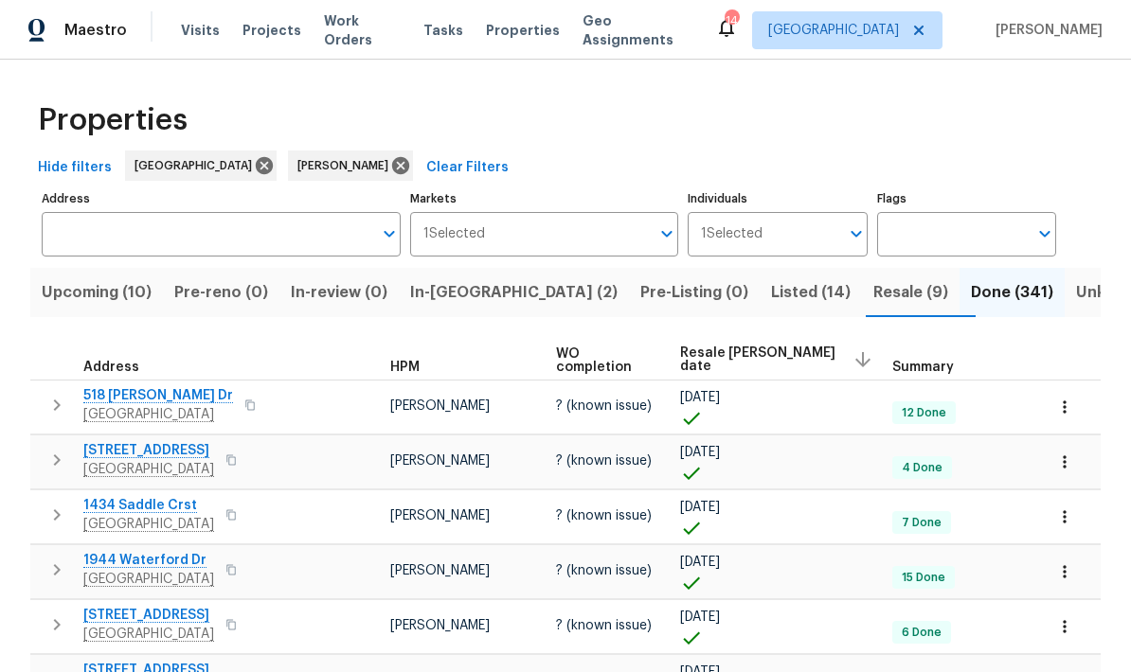
scroll to position [0, 0]
click at [771, 286] on span "Listed (14)" at bounding box center [811, 292] width 80 height 27
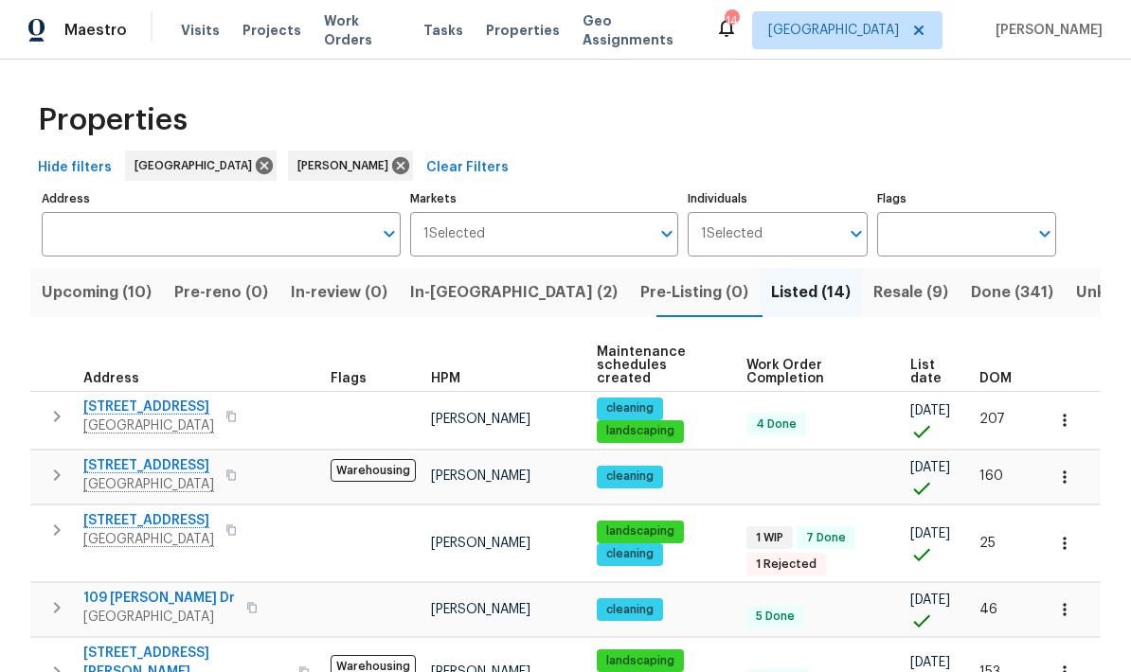
click at [789, 342] on th "List date" at bounding box center [936, 366] width 69 height 52
click at [789, 363] on span "List date" at bounding box center [928, 372] width 37 height 27
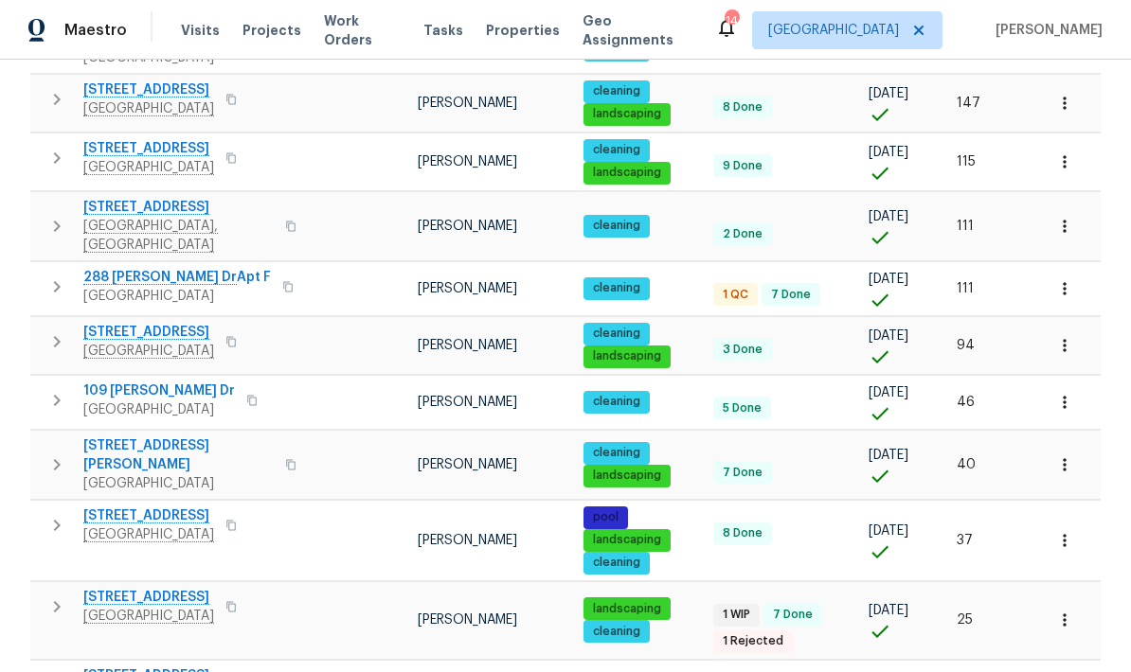
scroll to position [499, 0]
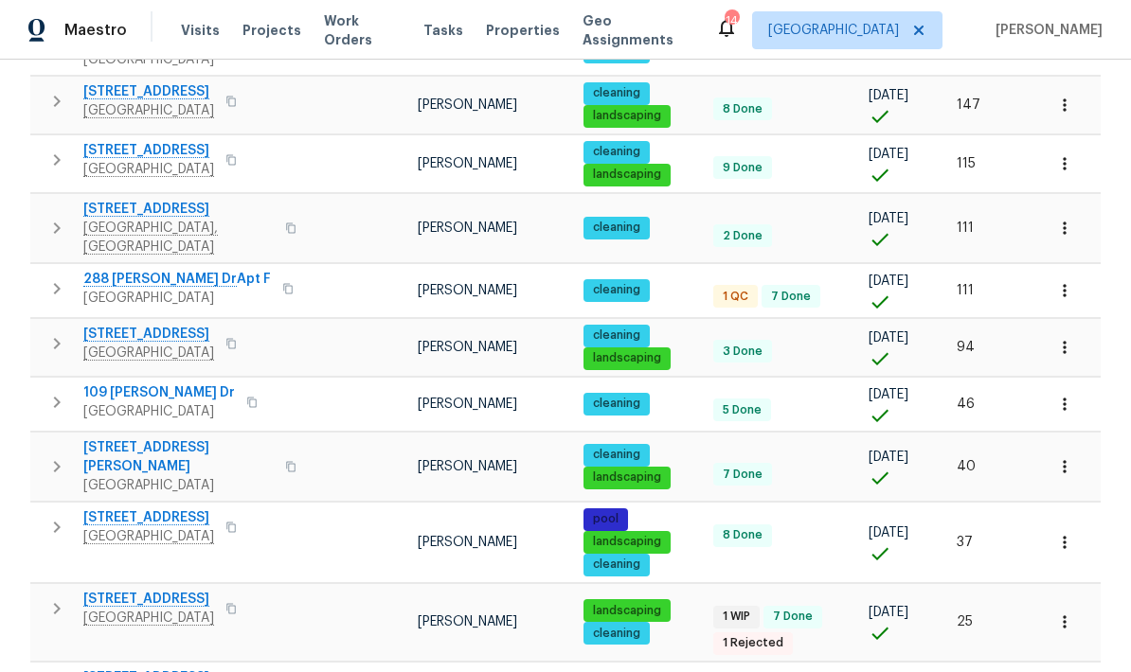
click at [52, 277] on icon "button" at bounding box center [56, 288] width 23 height 23
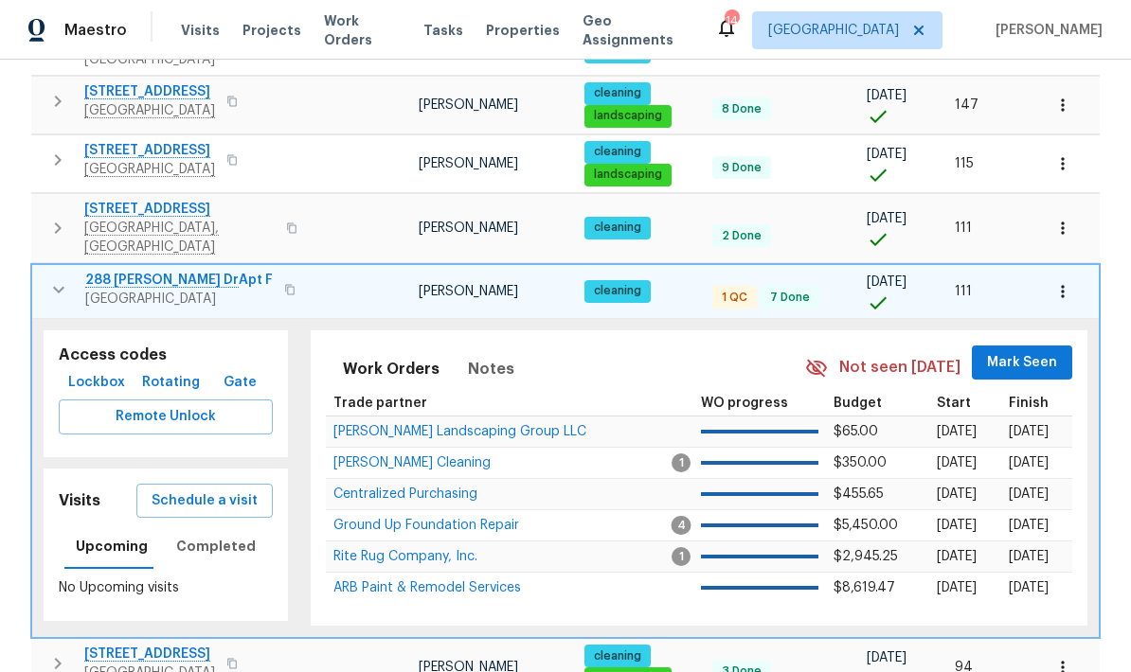
click at [202, 490] on span "Schedule a visit" at bounding box center [205, 502] width 106 height 24
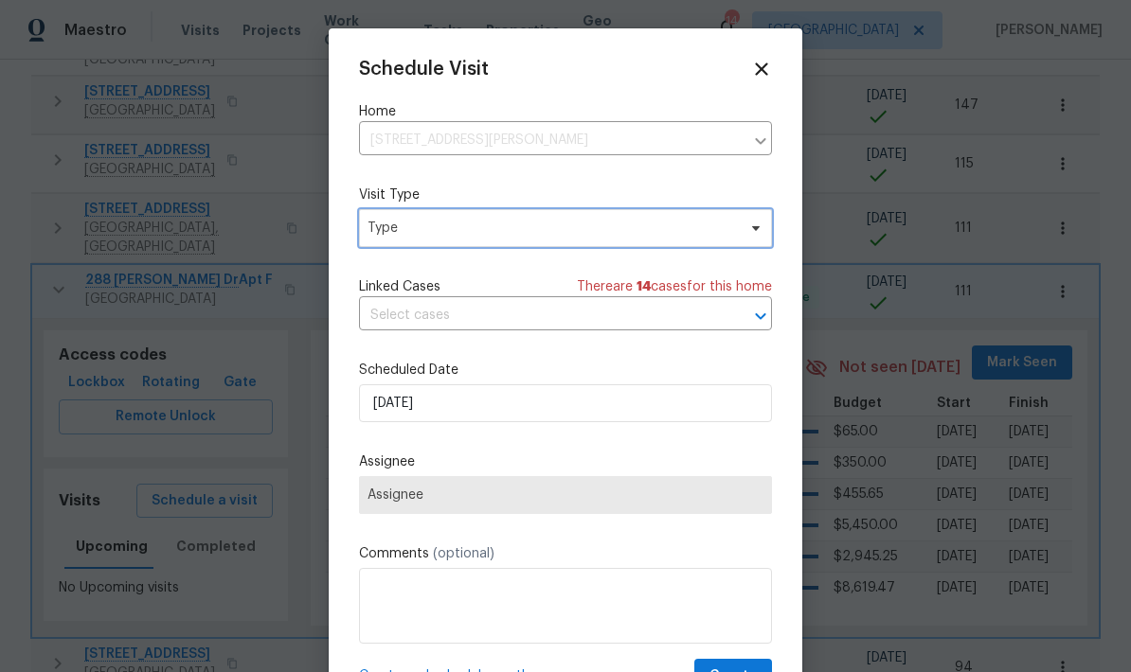
click at [384, 231] on span "Type" at bounding box center [551, 228] width 368 height 19
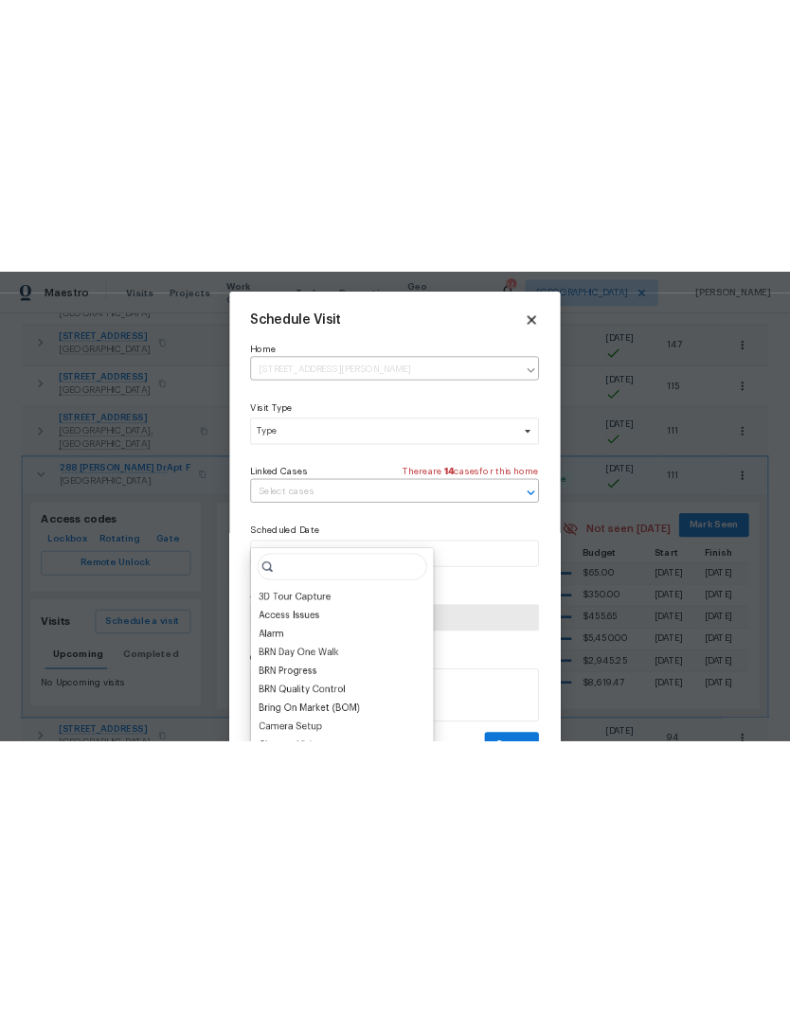
scroll to position [493, 0]
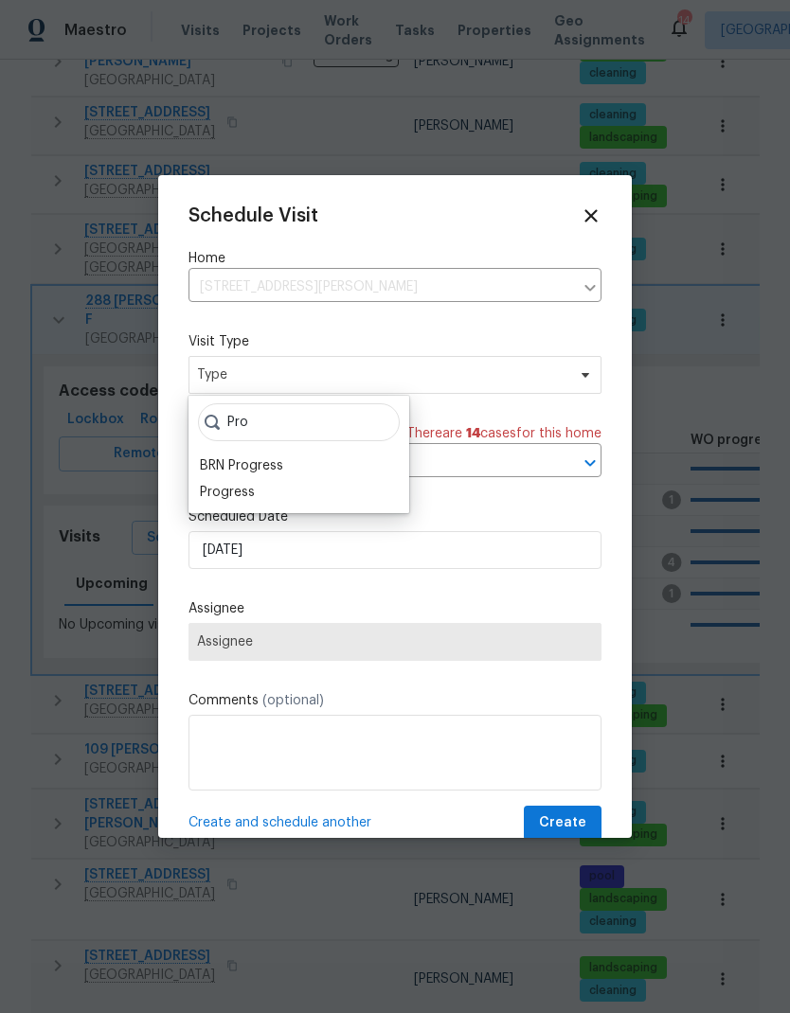
type input "Pro"
click at [220, 494] on div "Progress" at bounding box center [227, 492] width 55 height 19
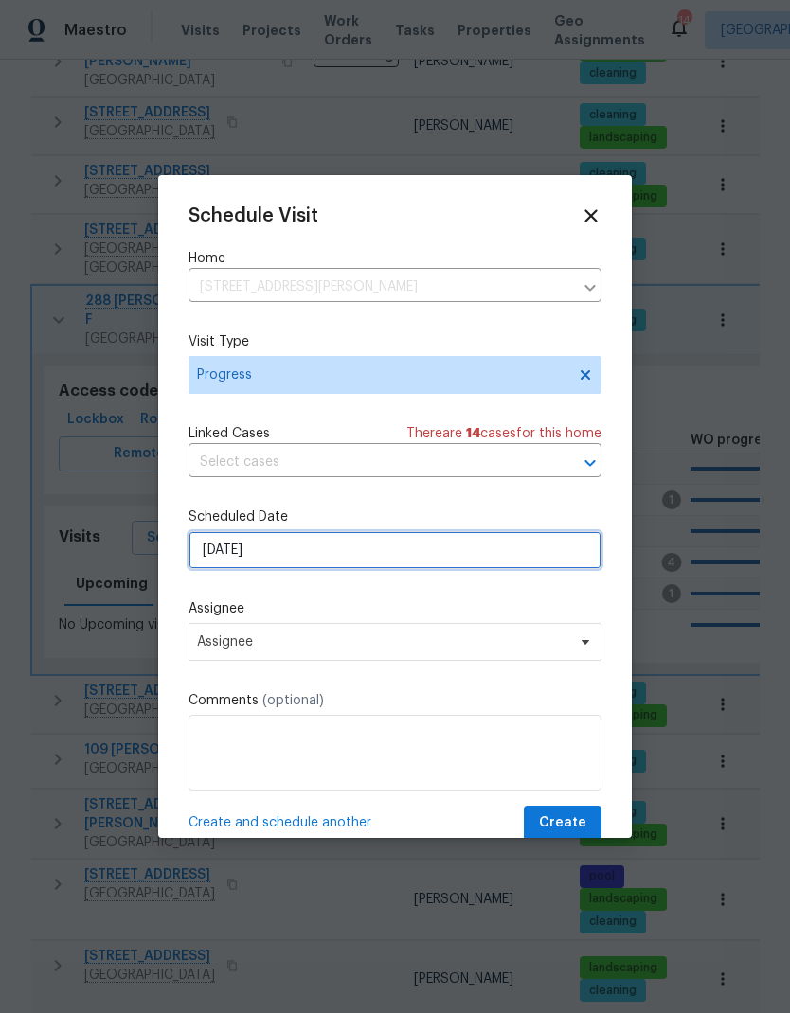
click at [224, 553] on input "[DATE]" at bounding box center [394, 550] width 413 height 38
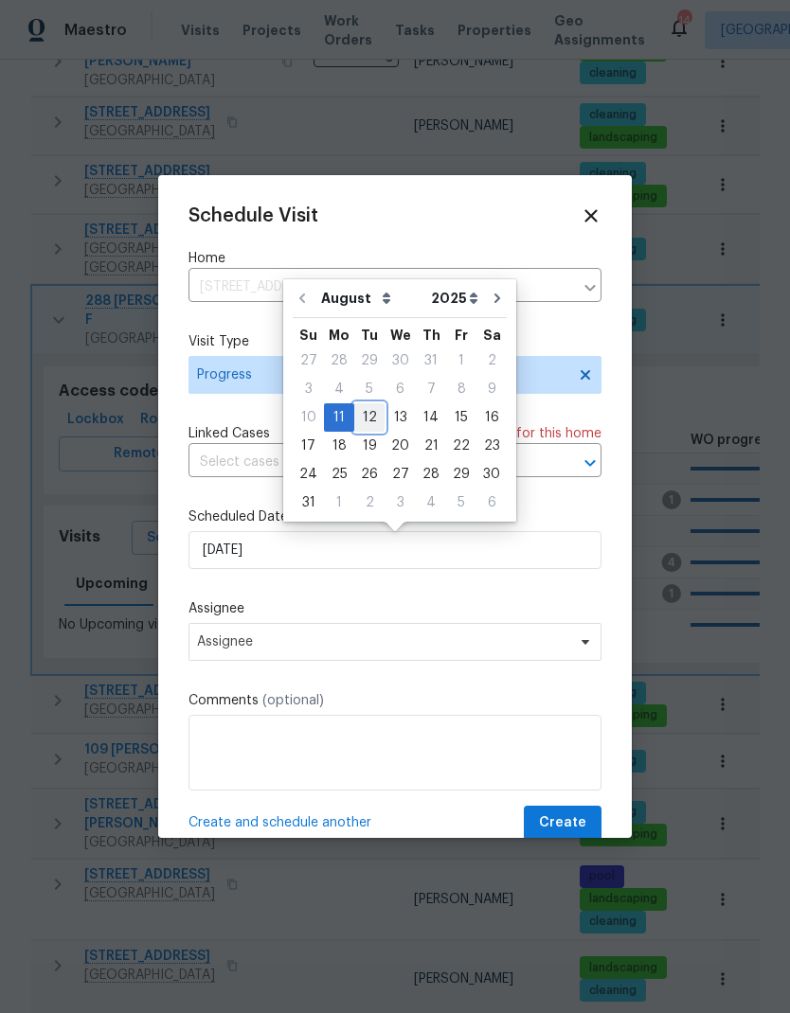
click at [367, 415] on div "12" at bounding box center [369, 417] width 30 height 27
type input "[DATE]"
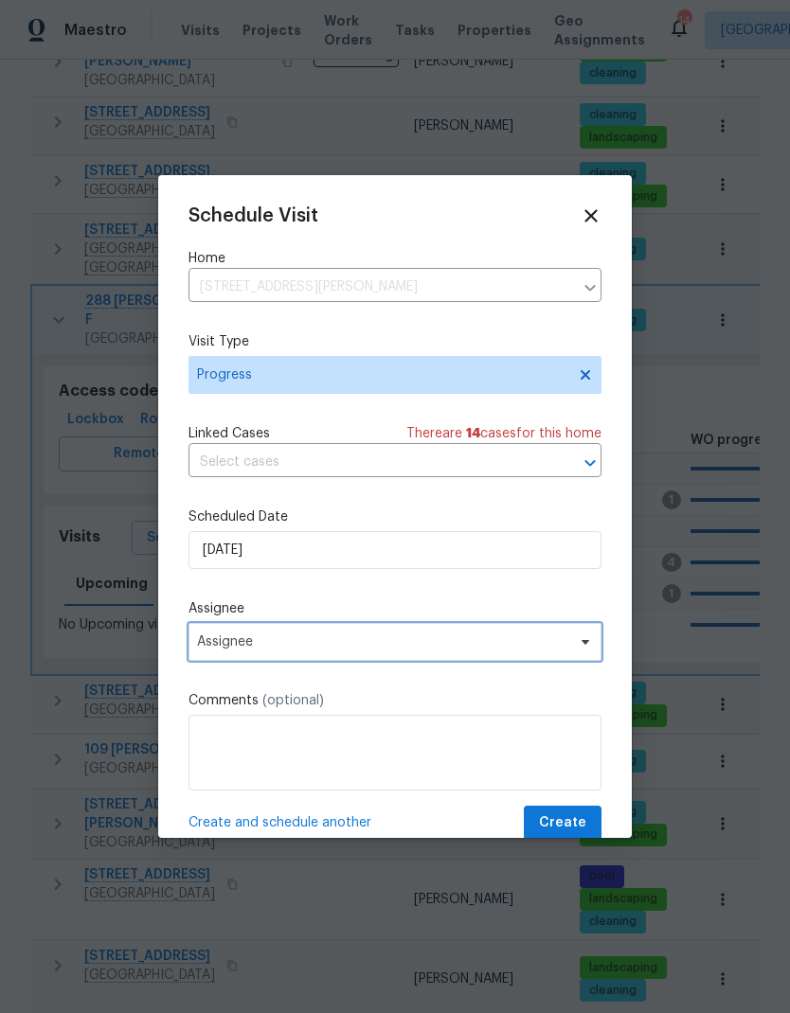
click at [222, 645] on span "Assignee" at bounding box center [382, 641] width 371 height 15
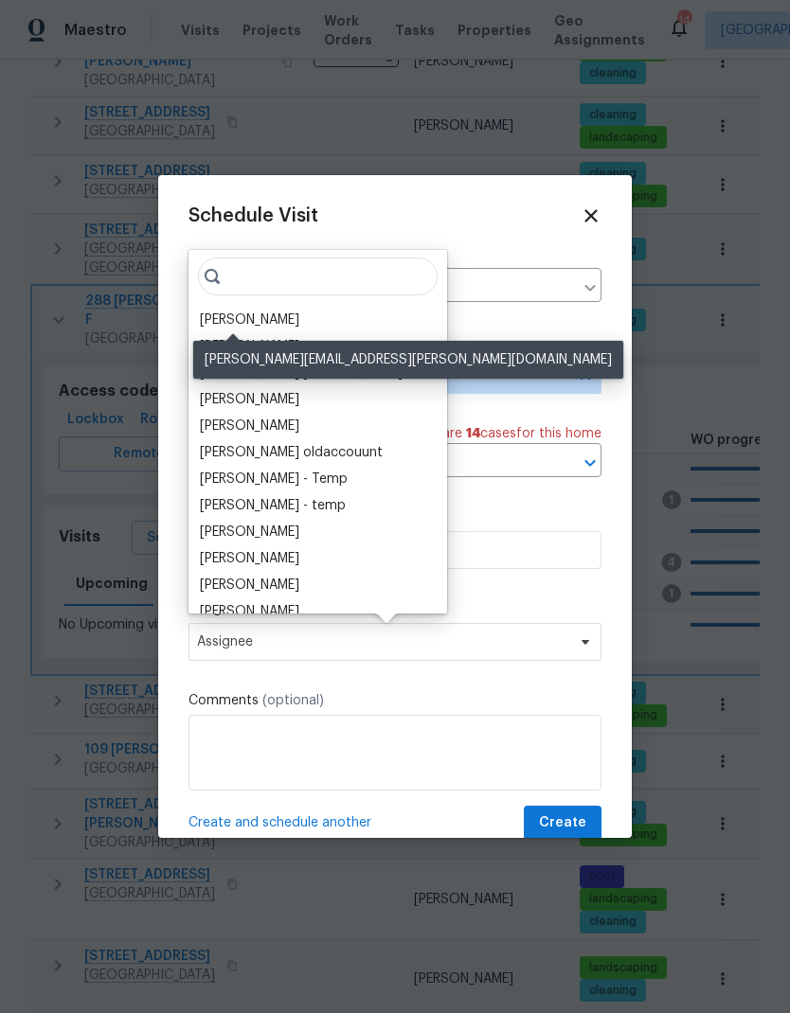
click at [223, 321] on div "[PERSON_NAME]" at bounding box center [249, 320] width 99 height 19
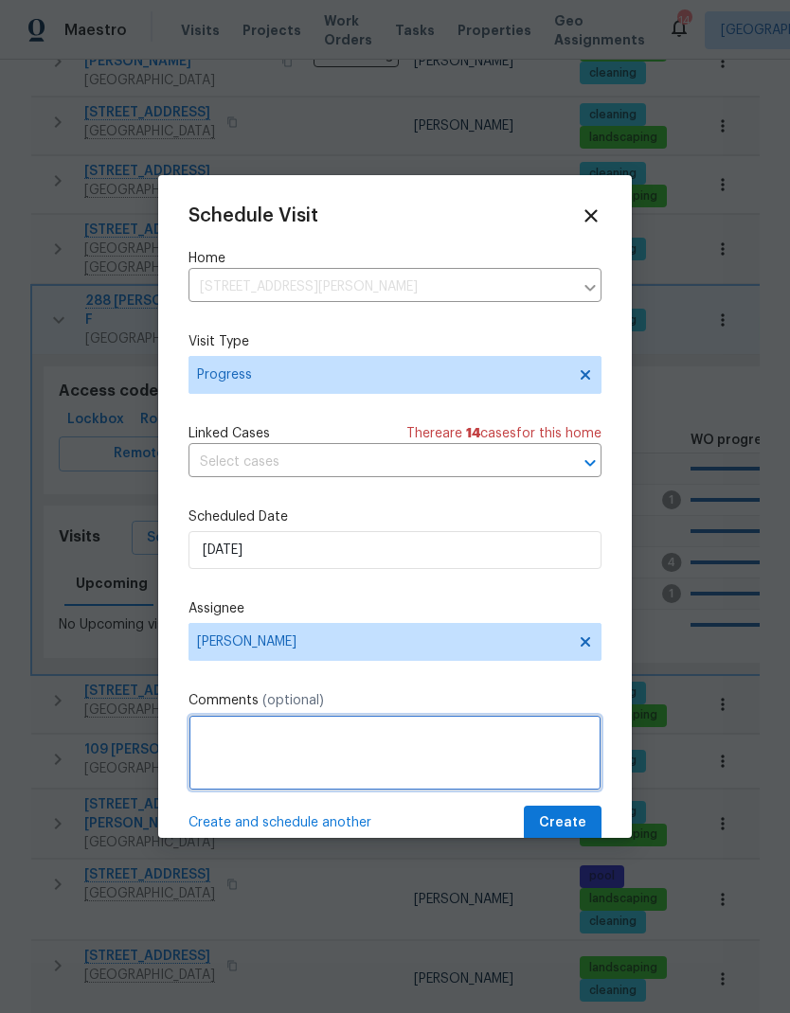
click at [220, 753] on textarea at bounding box center [394, 753] width 413 height 76
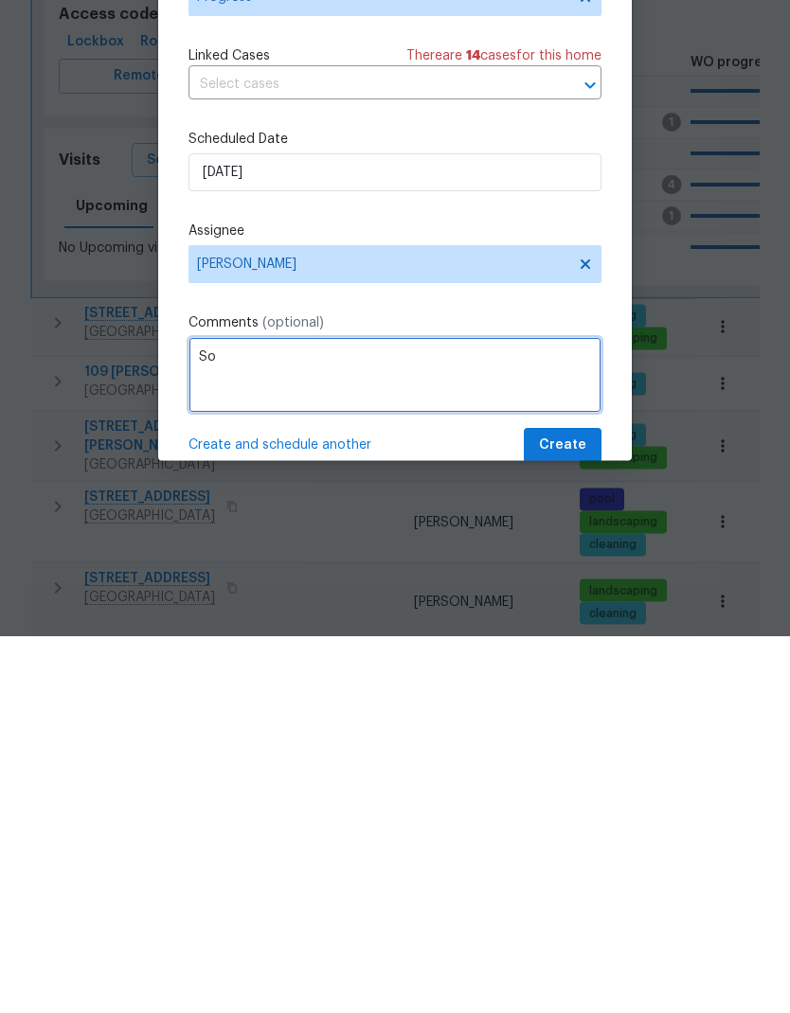
type textarea "S"
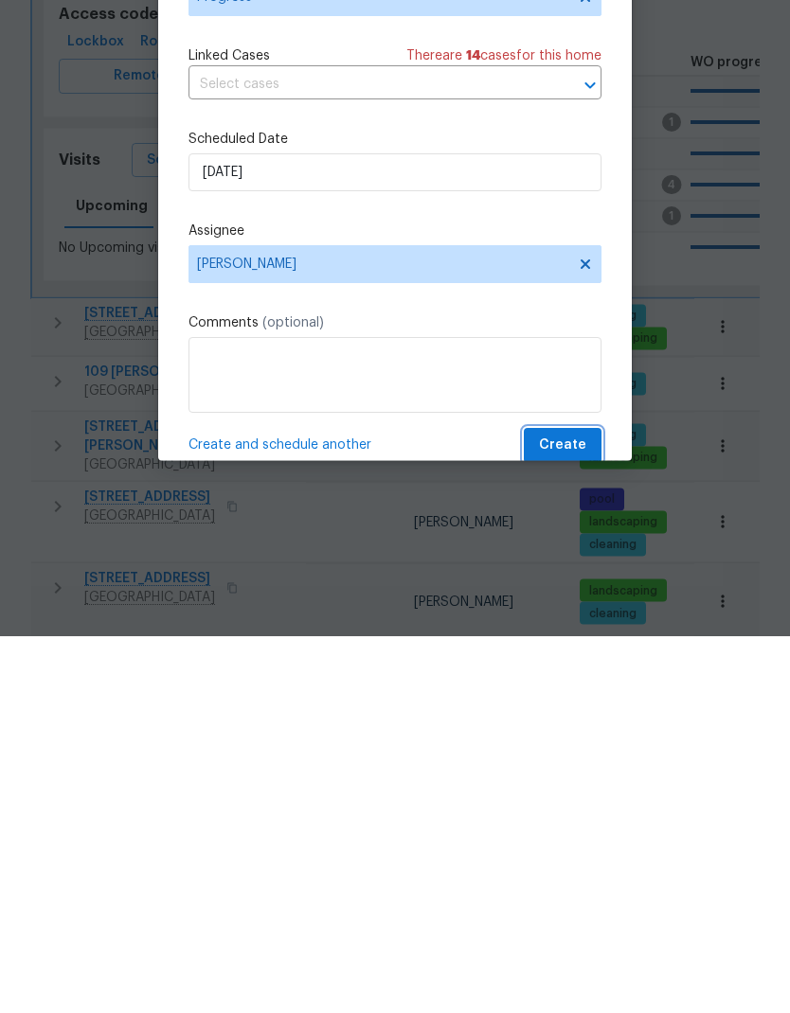
click at [567, 811] on span "Create" at bounding box center [562, 823] width 47 height 24
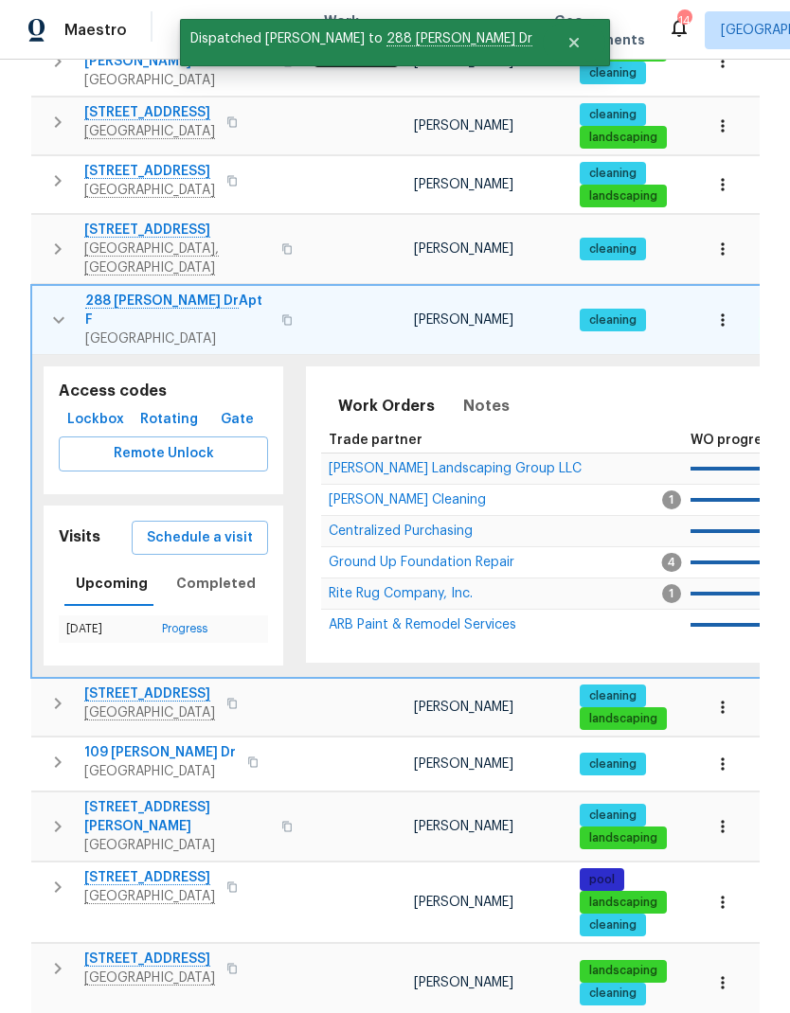
click at [61, 692] on icon "button" at bounding box center [57, 703] width 23 height 23
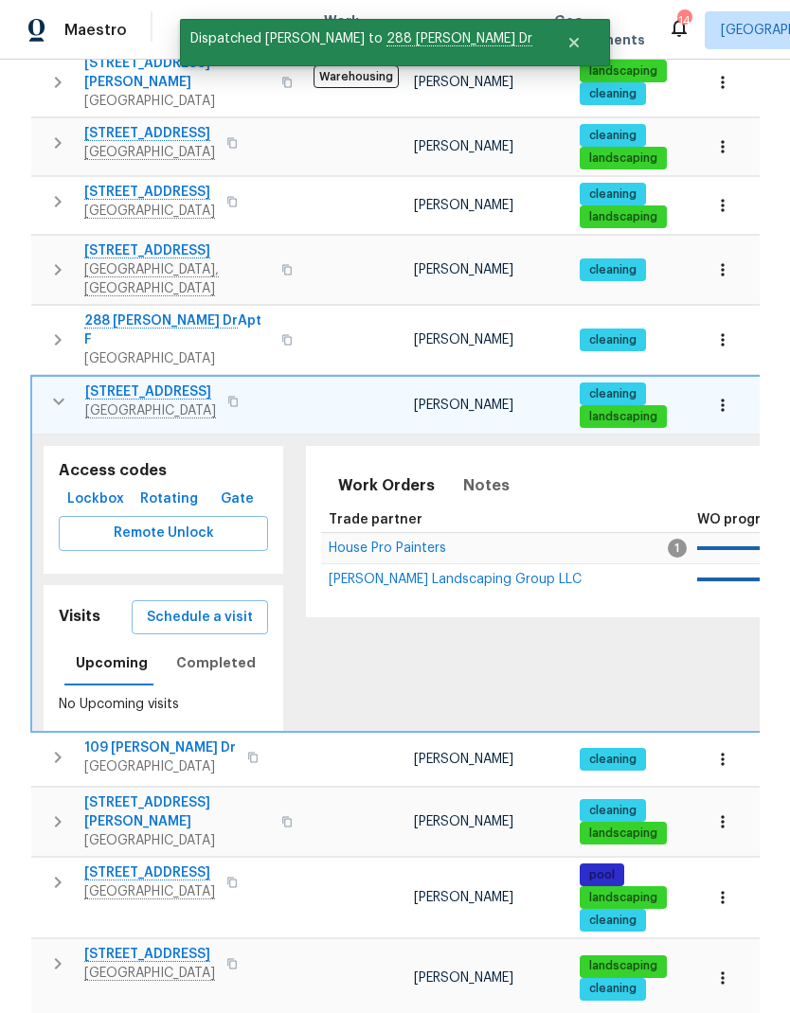
scroll to position [472, 0]
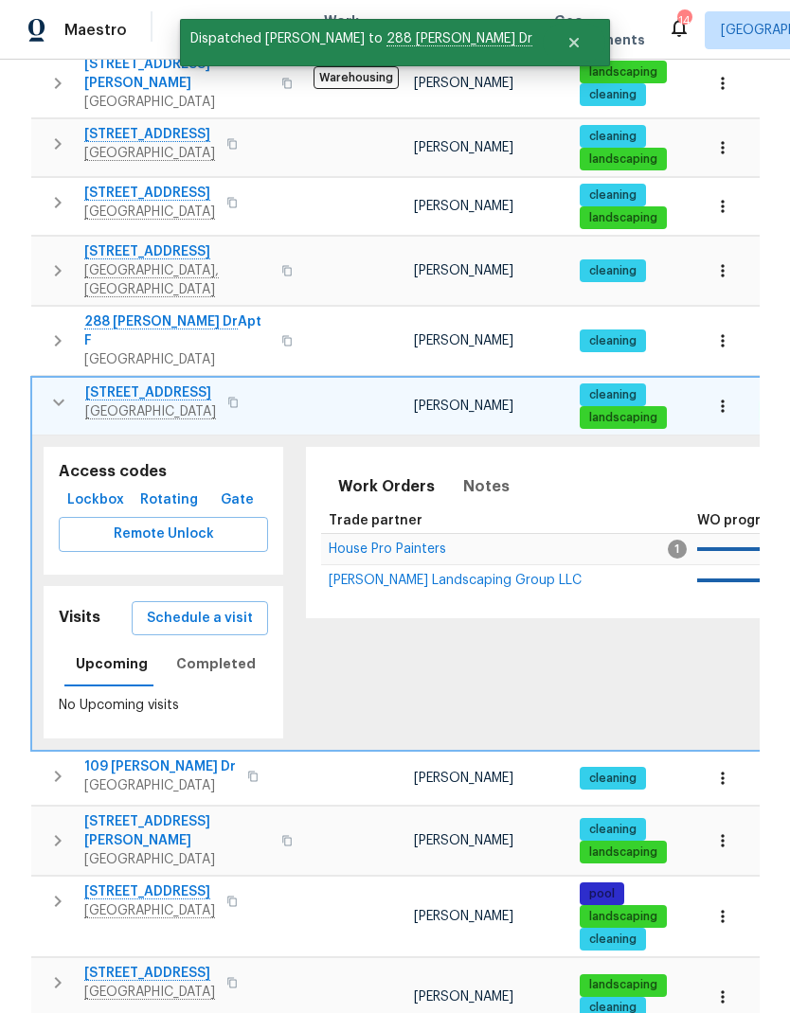
click at [183, 607] on span "Schedule a visit" at bounding box center [200, 619] width 106 height 24
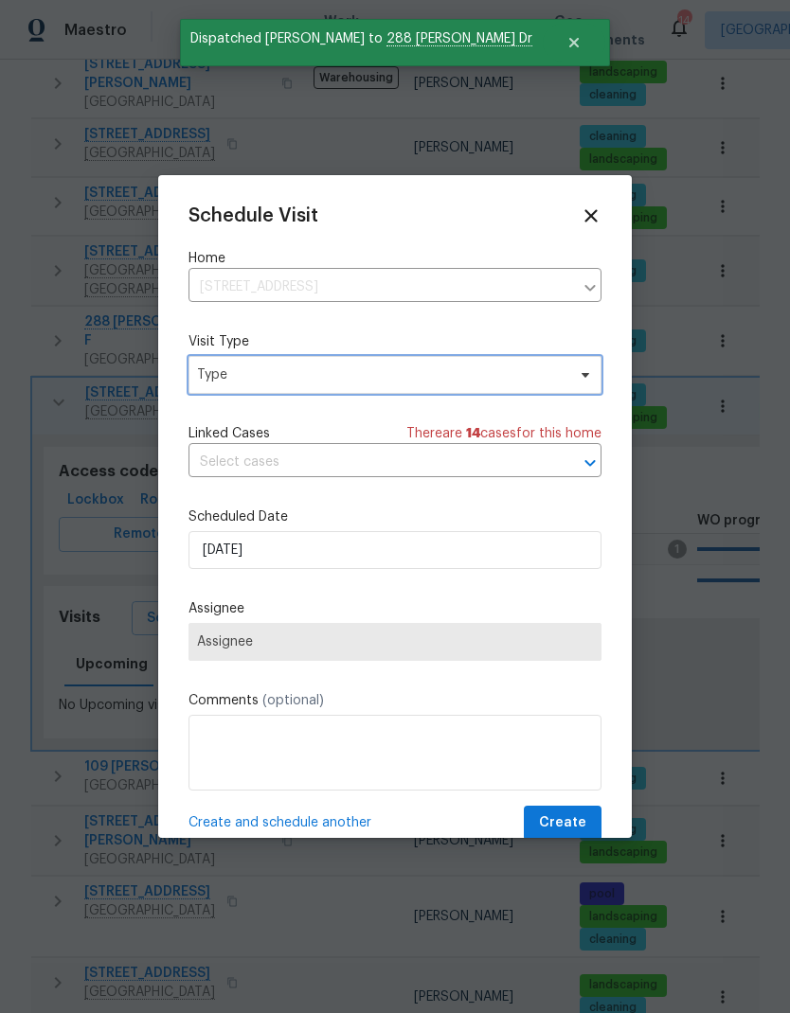
click at [235, 380] on span "Type" at bounding box center [381, 375] width 368 height 19
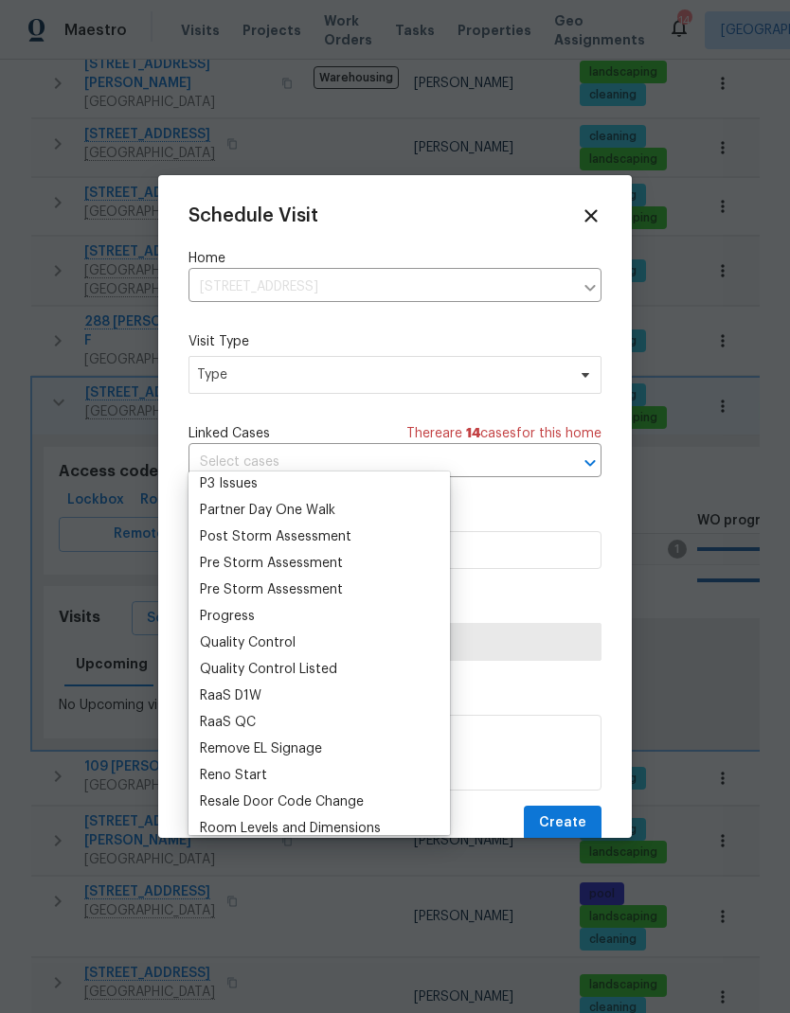
scroll to position [1143, 0]
click at [221, 609] on div "Progress" at bounding box center [227, 618] width 55 height 19
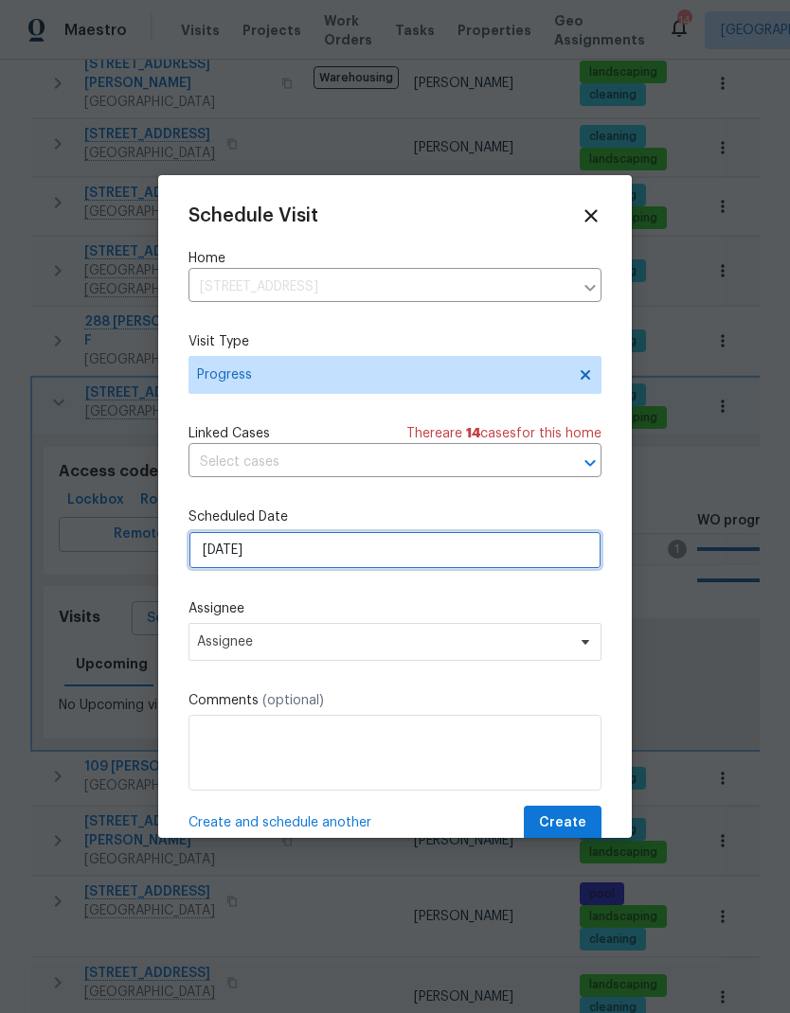
click at [209, 557] on input "[DATE]" at bounding box center [394, 550] width 413 height 38
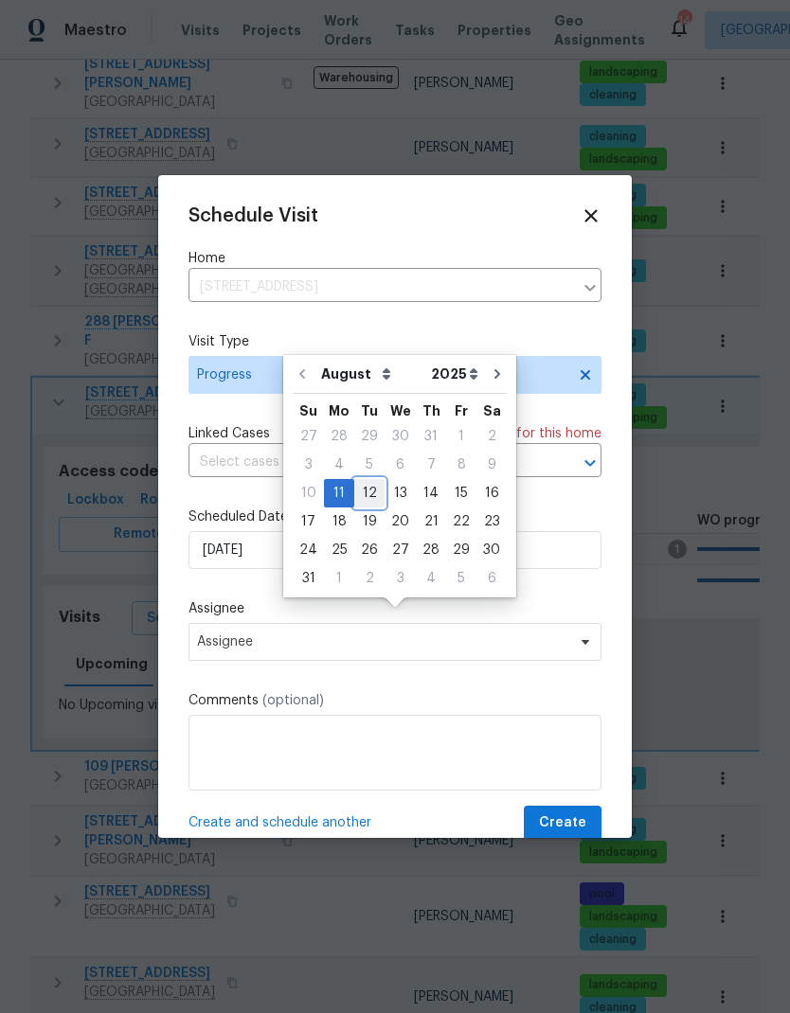
click at [369, 480] on div "12" at bounding box center [369, 493] width 30 height 27
type input "[DATE]"
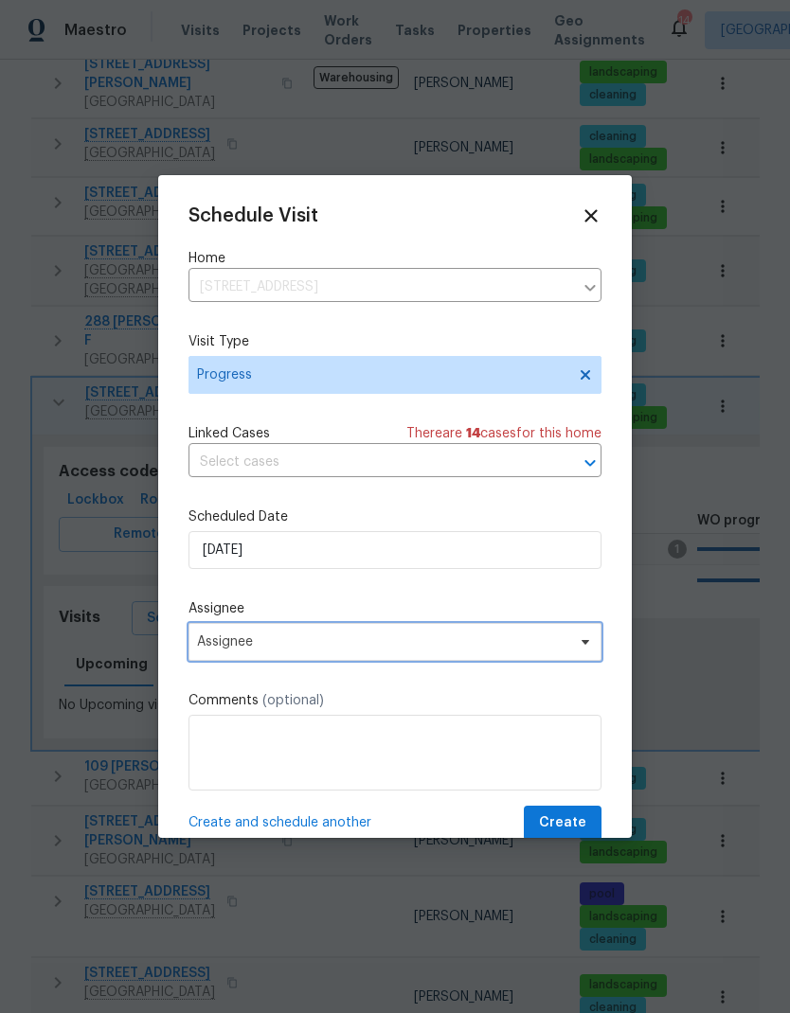
click at [212, 640] on span "Assignee" at bounding box center [382, 641] width 371 height 15
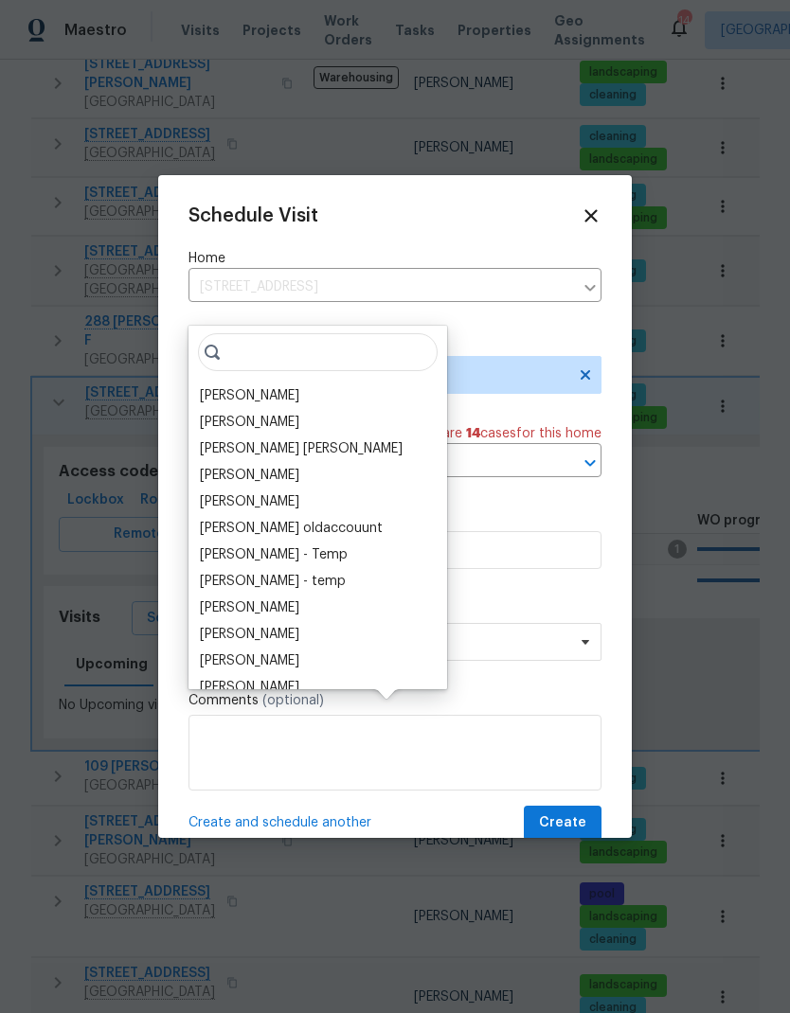
click at [215, 386] on div "[PERSON_NAME]" at bounding box center [249, 395] width 99 height 19
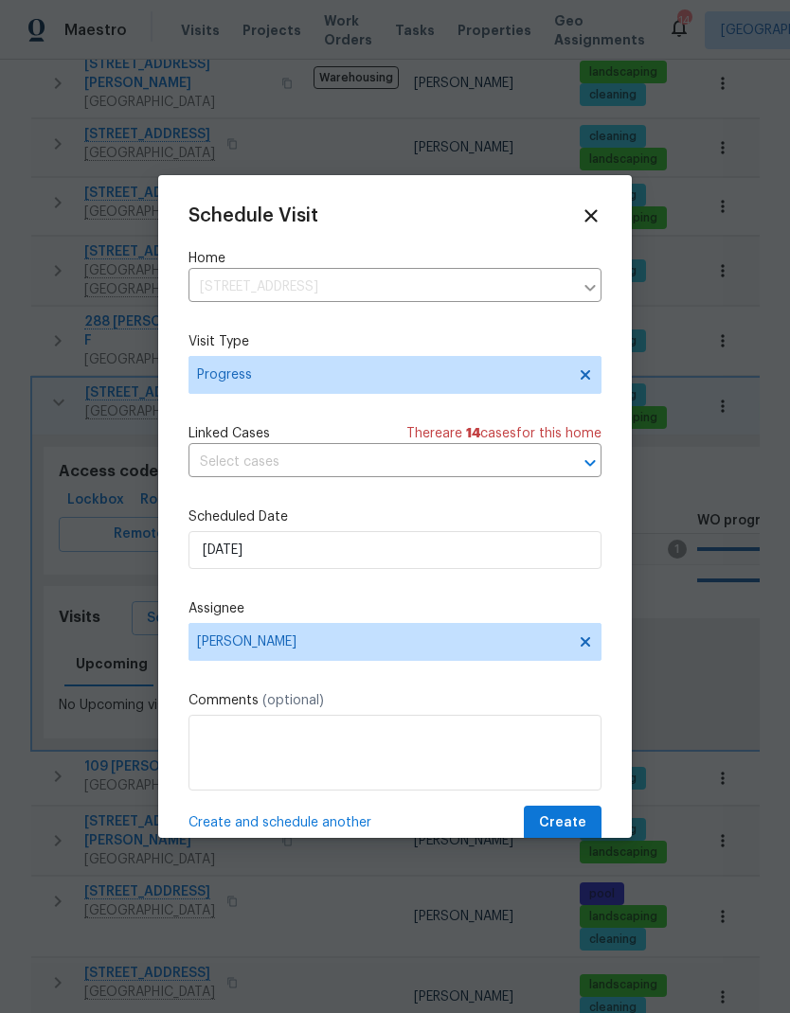
click at [552, 823] on span "Create" at bounding box center [562, 823] width 47 height 24
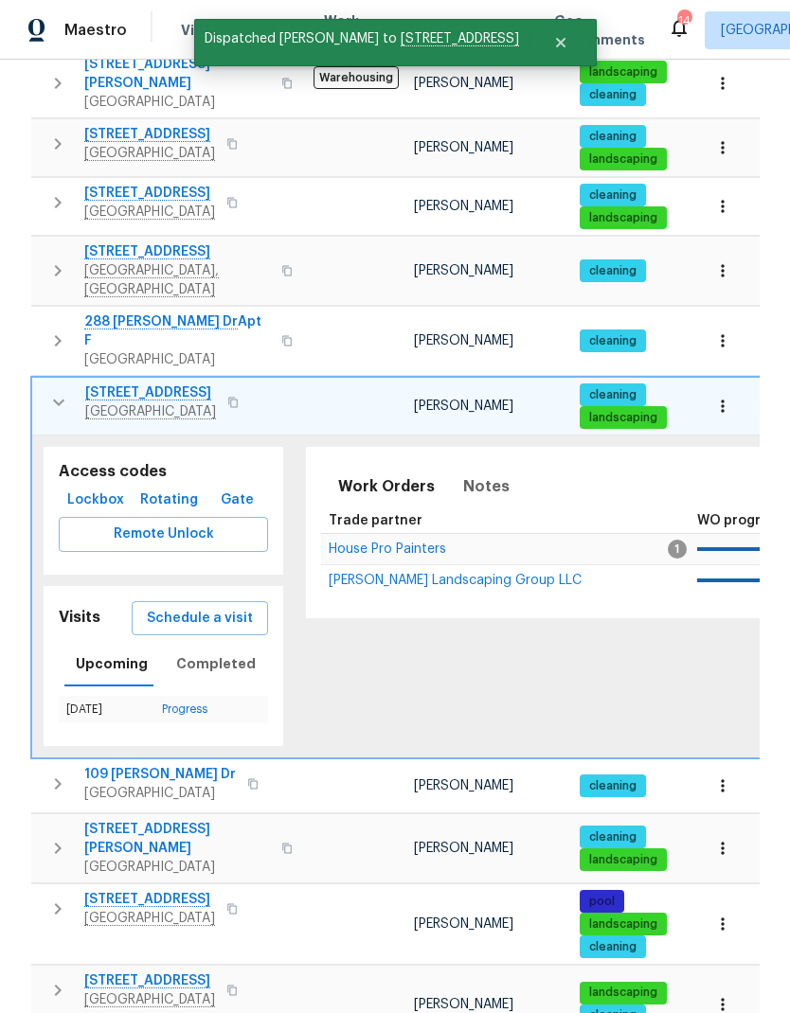
click at [50, 391] on icon "button" at bounding box center [58, 402] width 23 height 23
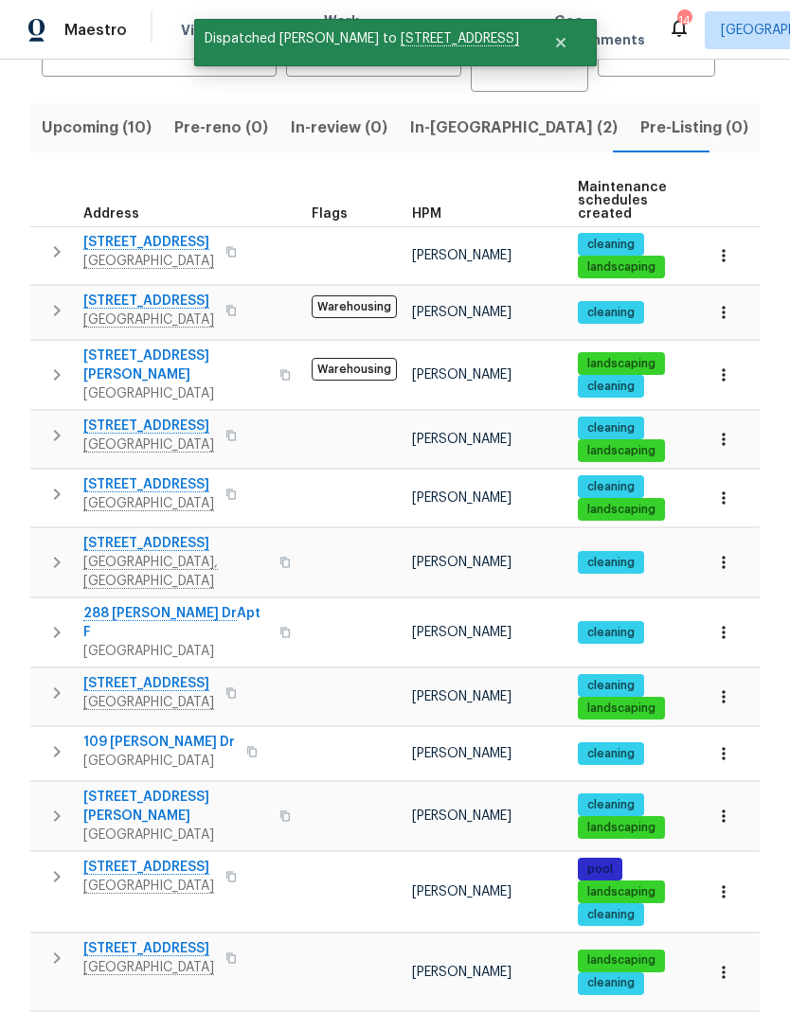
scroll to position [173, 0]
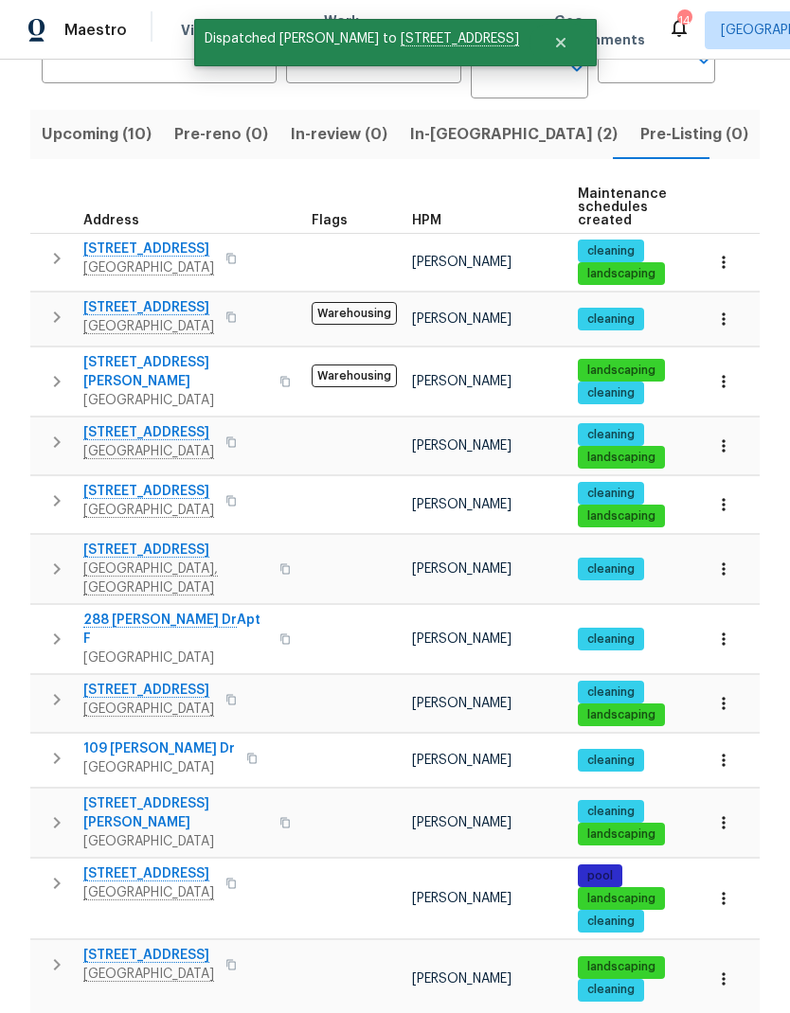
click at [60, 490] on icon "button" at bounding box center [56, 501] width 23 height 23
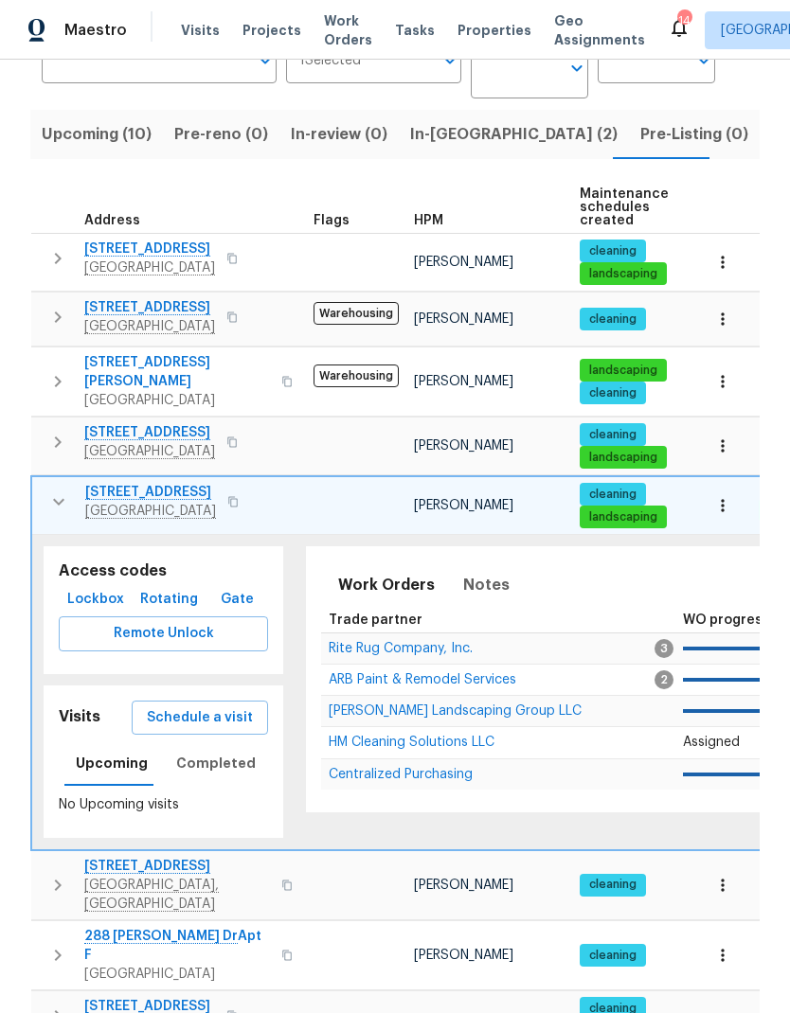
click at [174, 706] on span "Schedule a visit" at bounding box center [200, 718] width 106 height 24
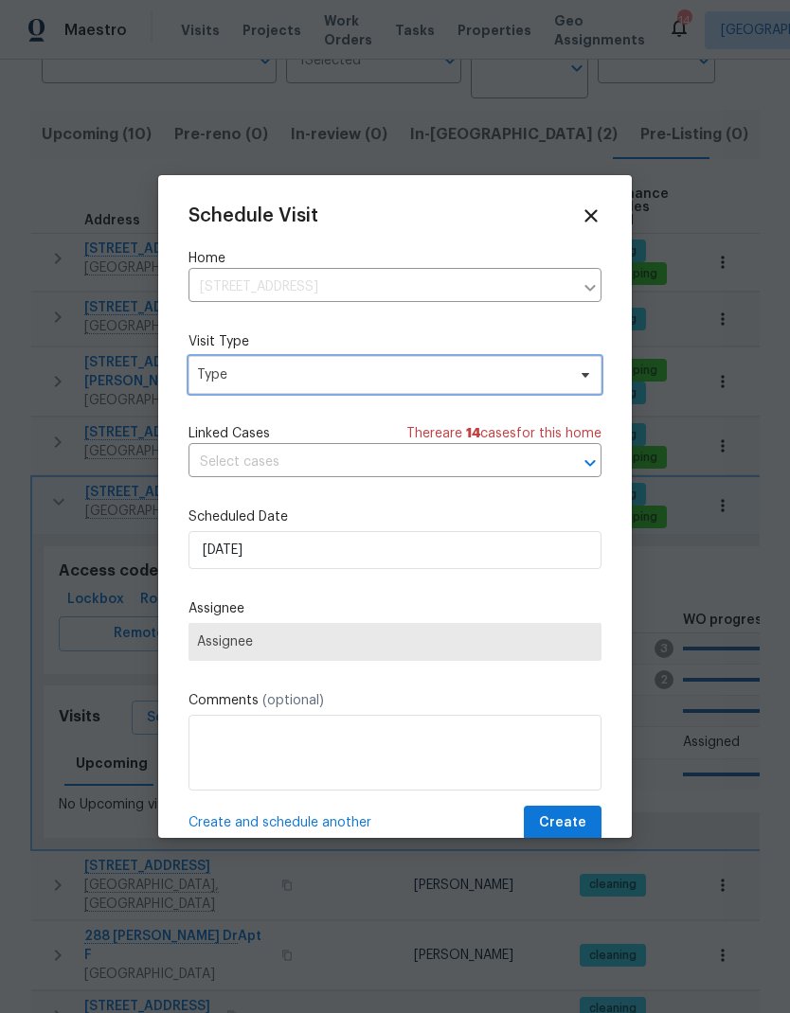
click at [240, 384] on span "Type" at bounding box center [381, 375] width 368 height 19
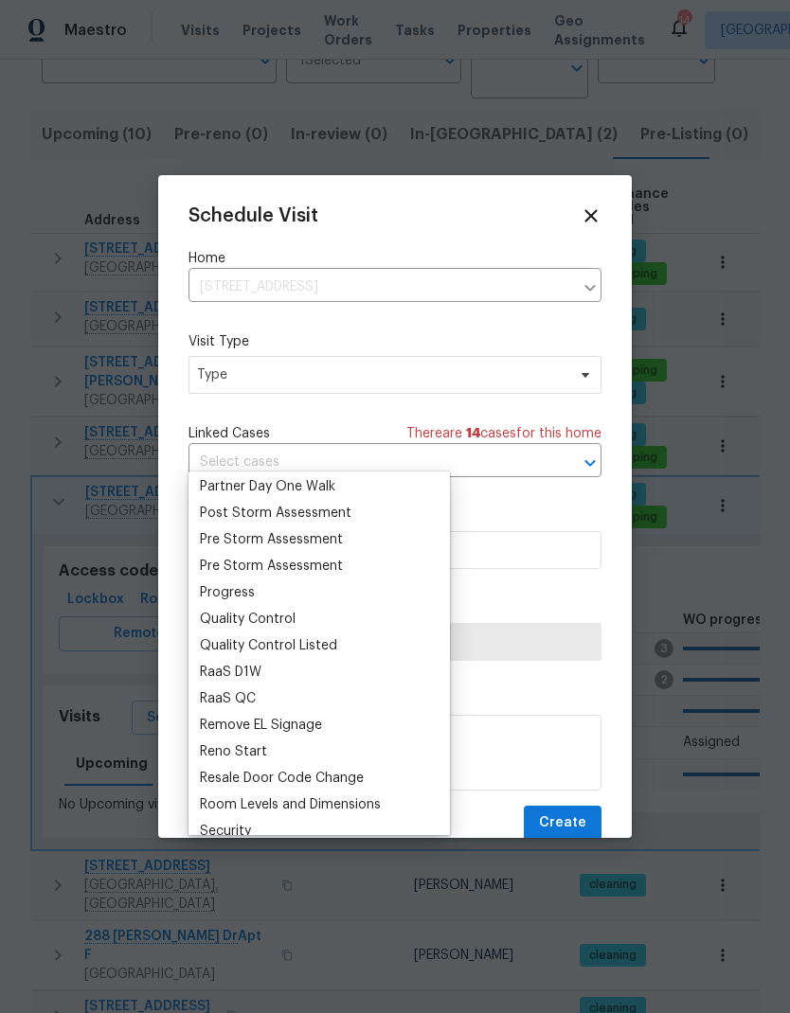
scroll to position [1168, 0]
click at [214, 584] on div "Progress" at bounding box center [227, 593] width 55 height 19
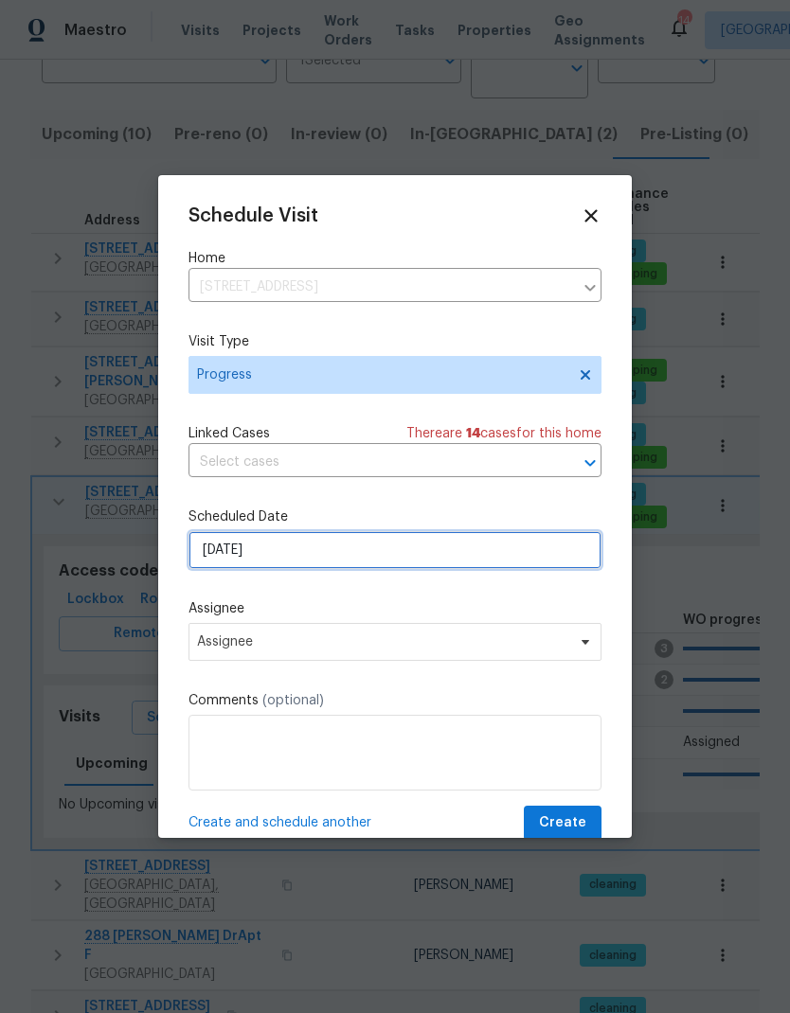
click at [220, 549] on input "[DATE]" at bounding box center [394, 550] width 413 height 38
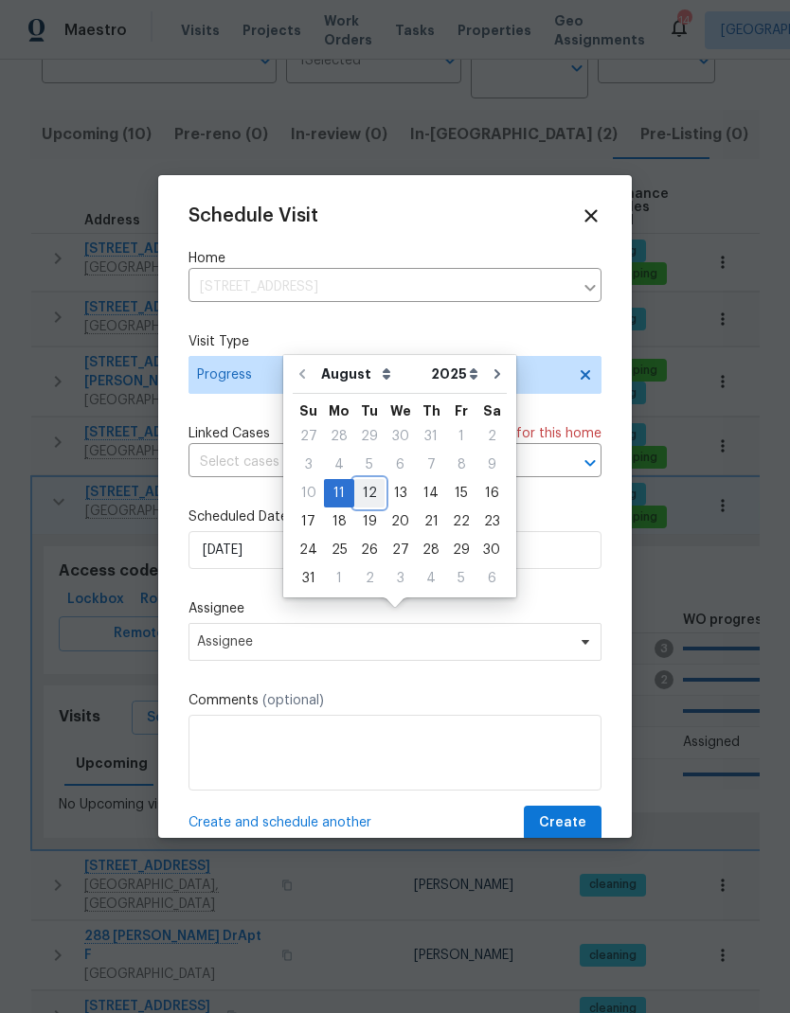
click at [360, 480] on div "12" at bounding box center [369, 493] width 30 height 27
type input "[DATE]"
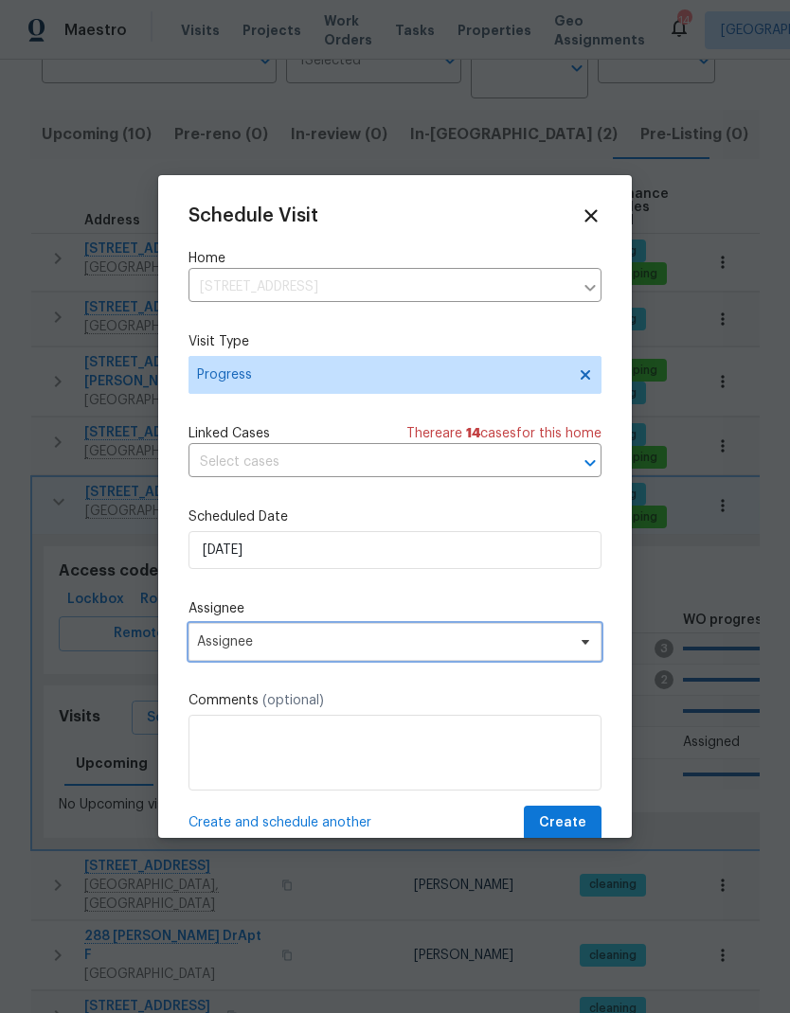
click at [228, 647] on span "Assignee" at bounding box center [382, 641] width 371 height 15
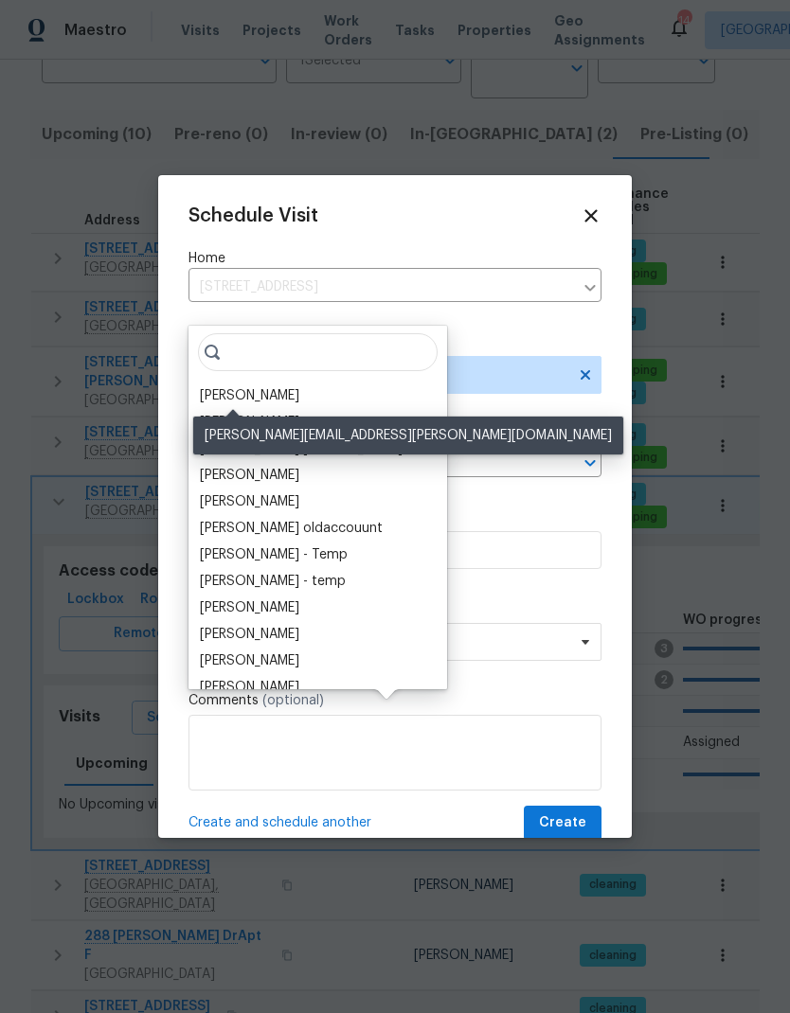
click at [223, 386] on div "[PERSON_NAME]" at bounding box center [249, 395] width 99 height 19
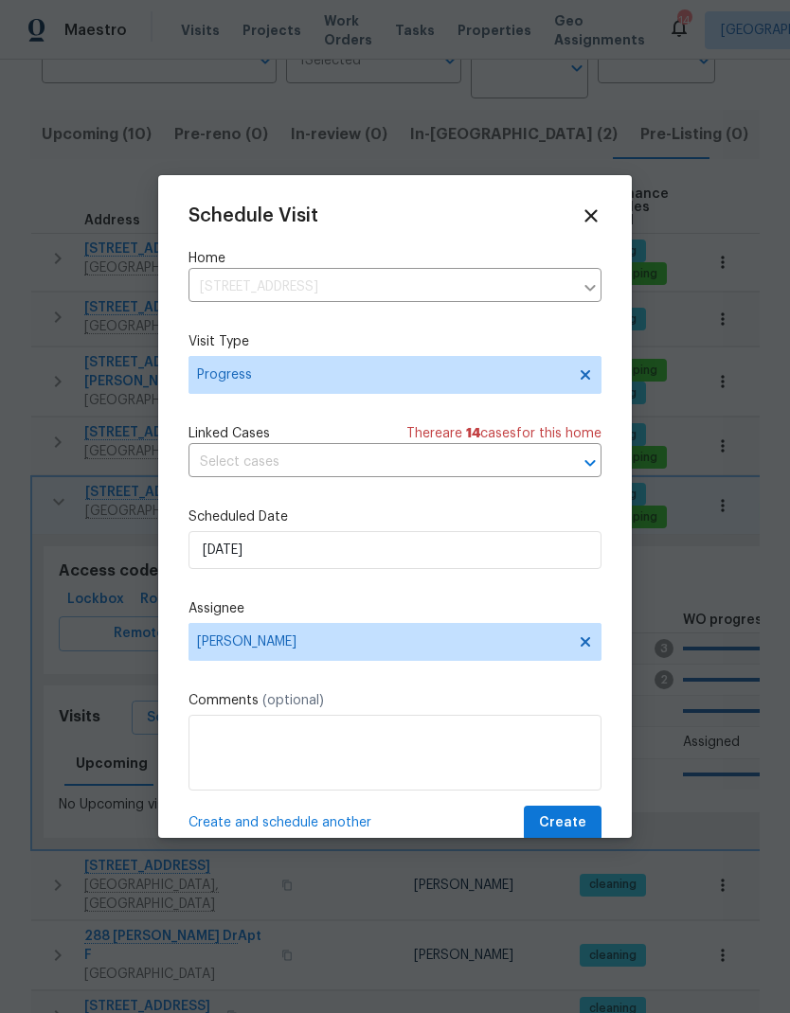
click at [553, 791] on textarea at bounding box center [394, 753] width 413 height 76
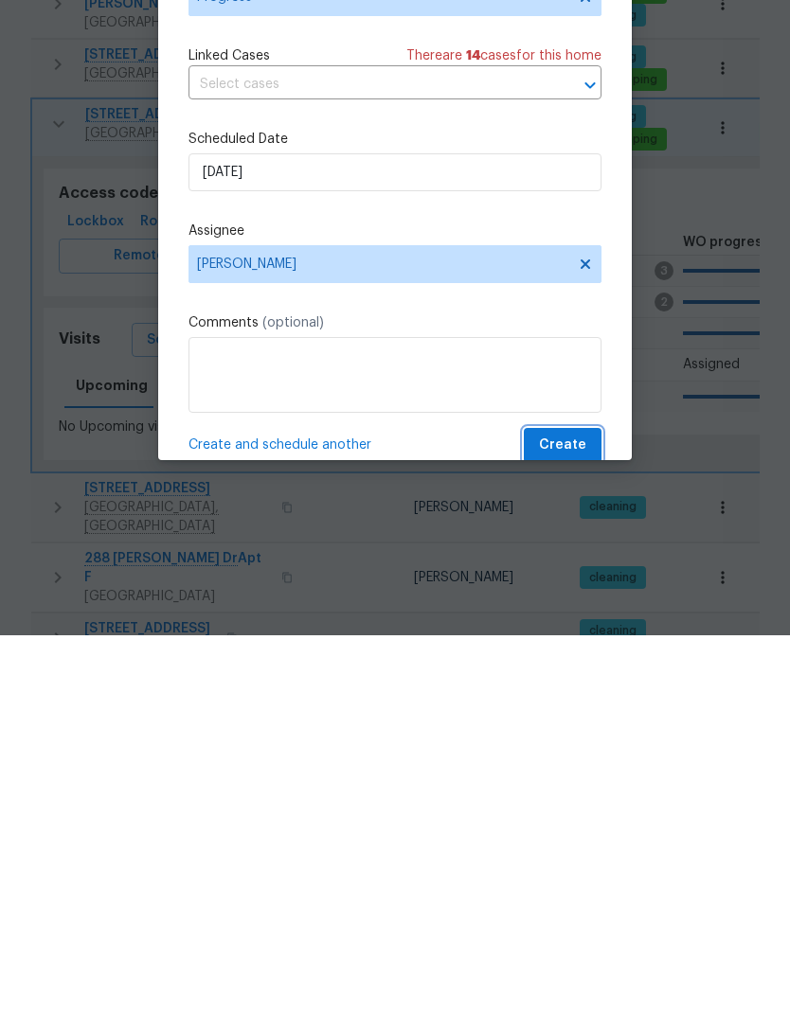
click at [549, 811] on span "Create" at bounding box center [562, 823] width 47 height 24
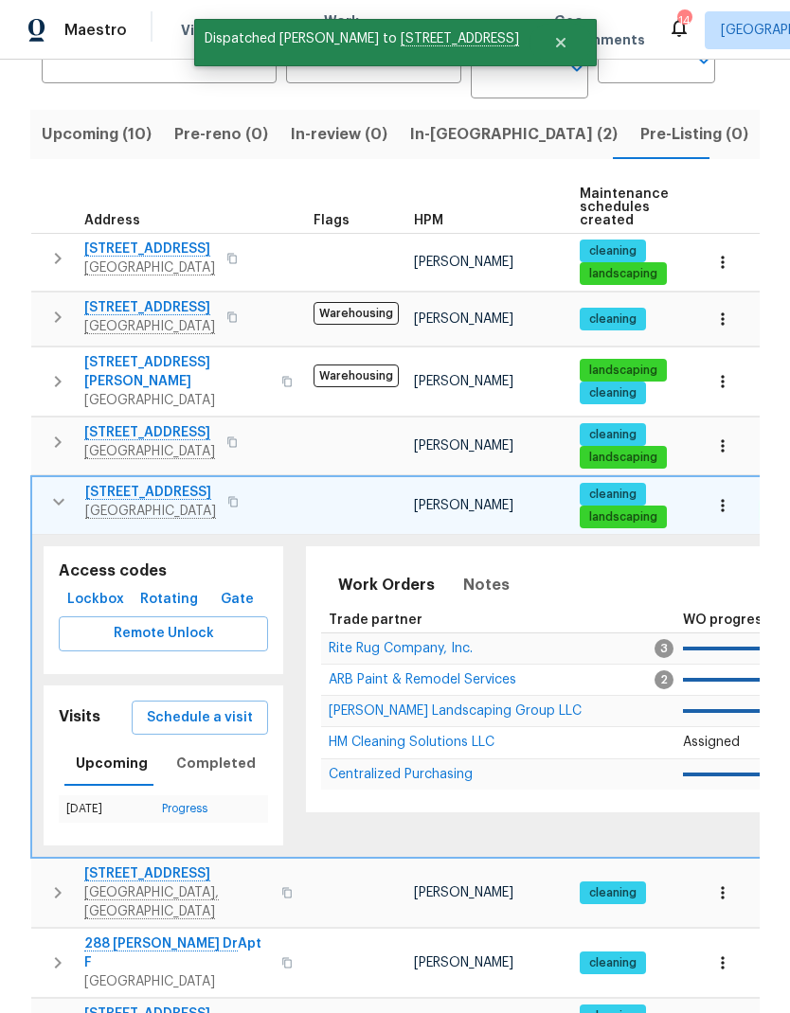
click at [61, 490] on icon "button" at bounding box center [58, 501] width 23 height 23
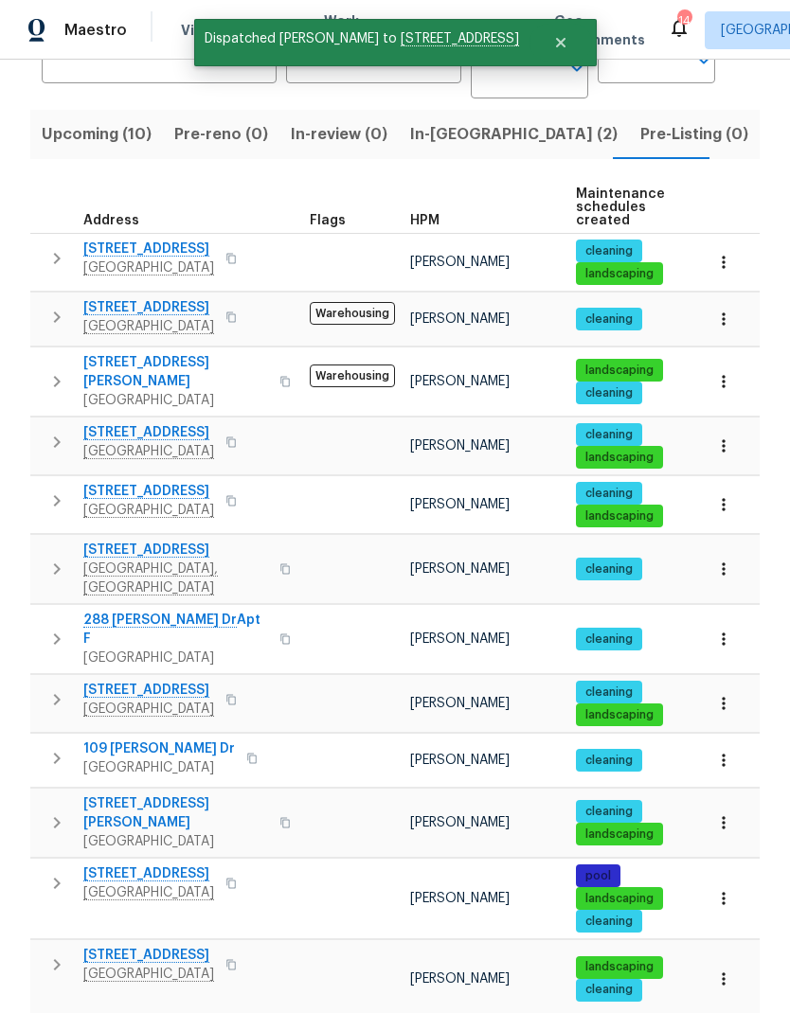
scroll to position [0, 2]
click at [55, 753] on icon "button" at bounding box center [57, 758] width 7 height 11
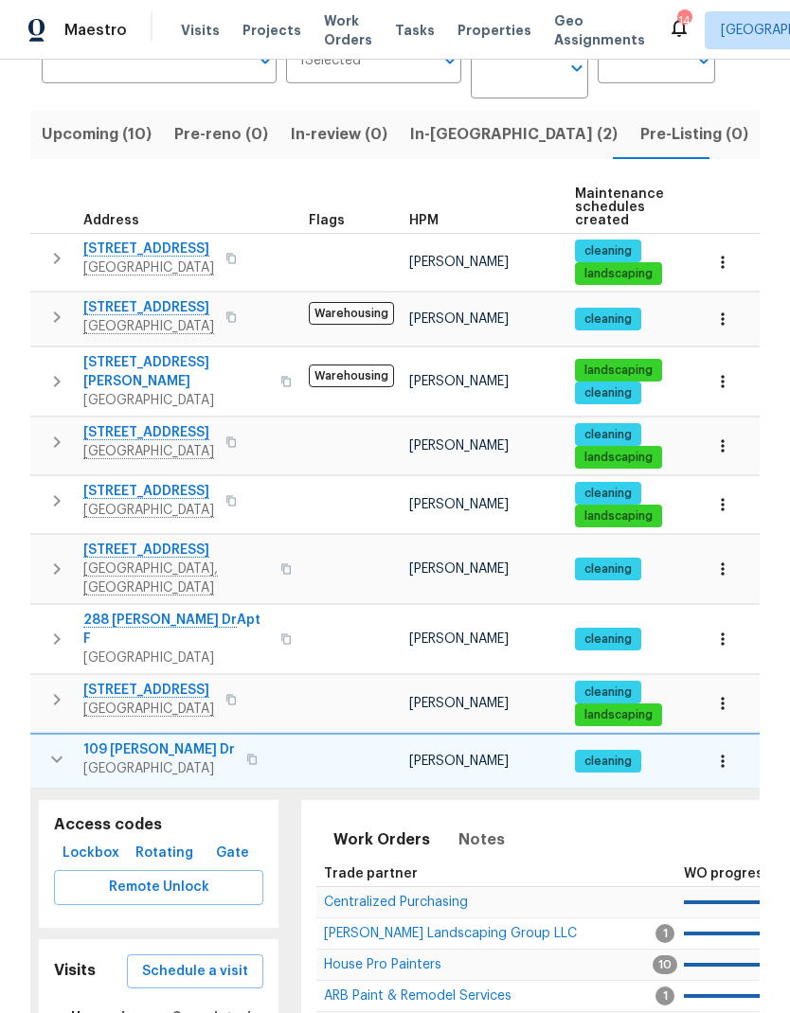
scroll to position [15, 6]
click at [188, 960] on span "Schedule a visit" at bounding box center [194, 972] width 106 height 24
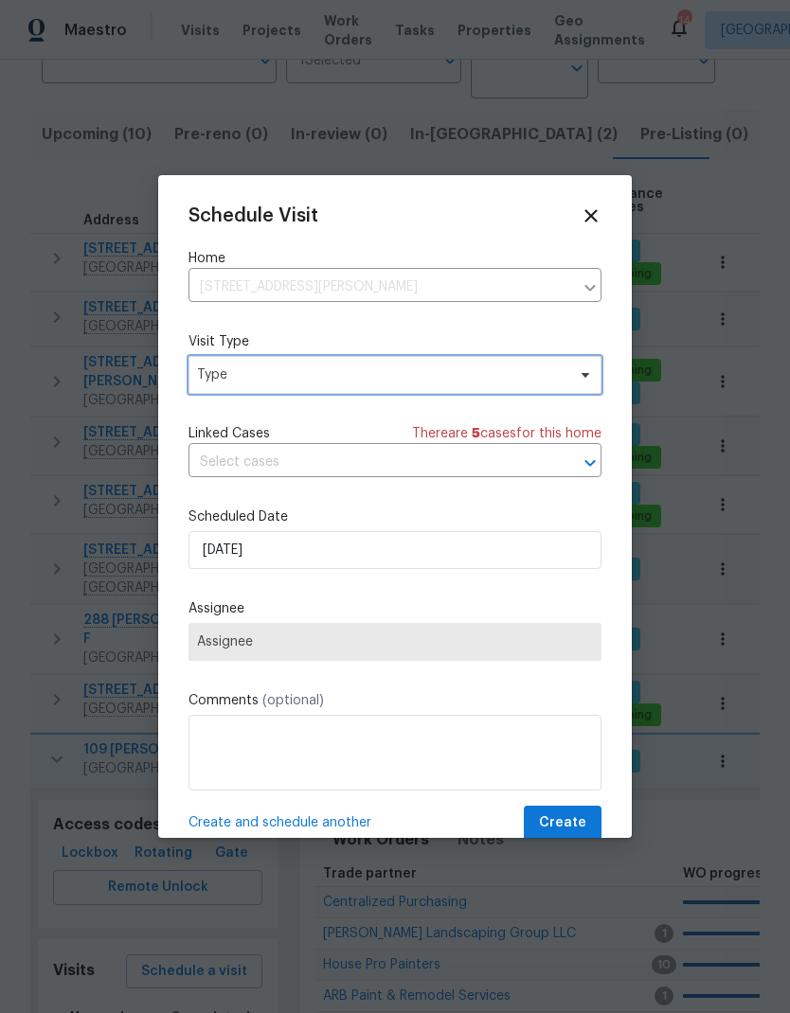
click at [228, 364] on span "Type" at bounding box center [394, 375] width 413 height 38
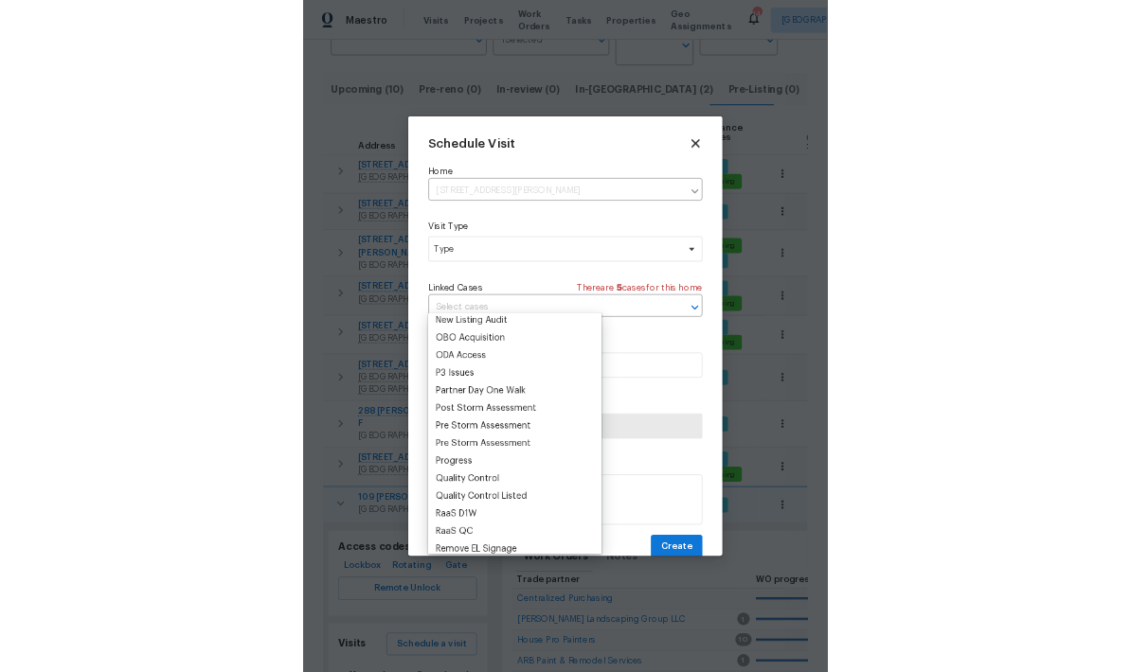
scroll to position [1065, 0]
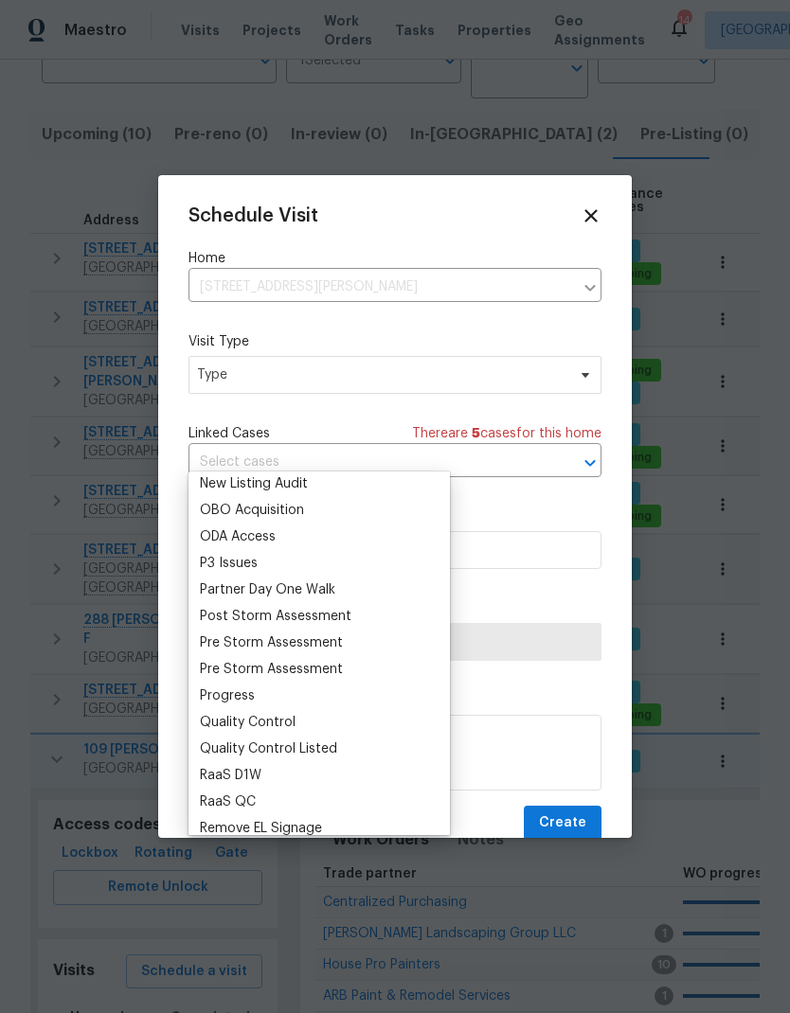
click at [204, 686] on div "Progress" at bounding box center [227, 695] width 55 height 19
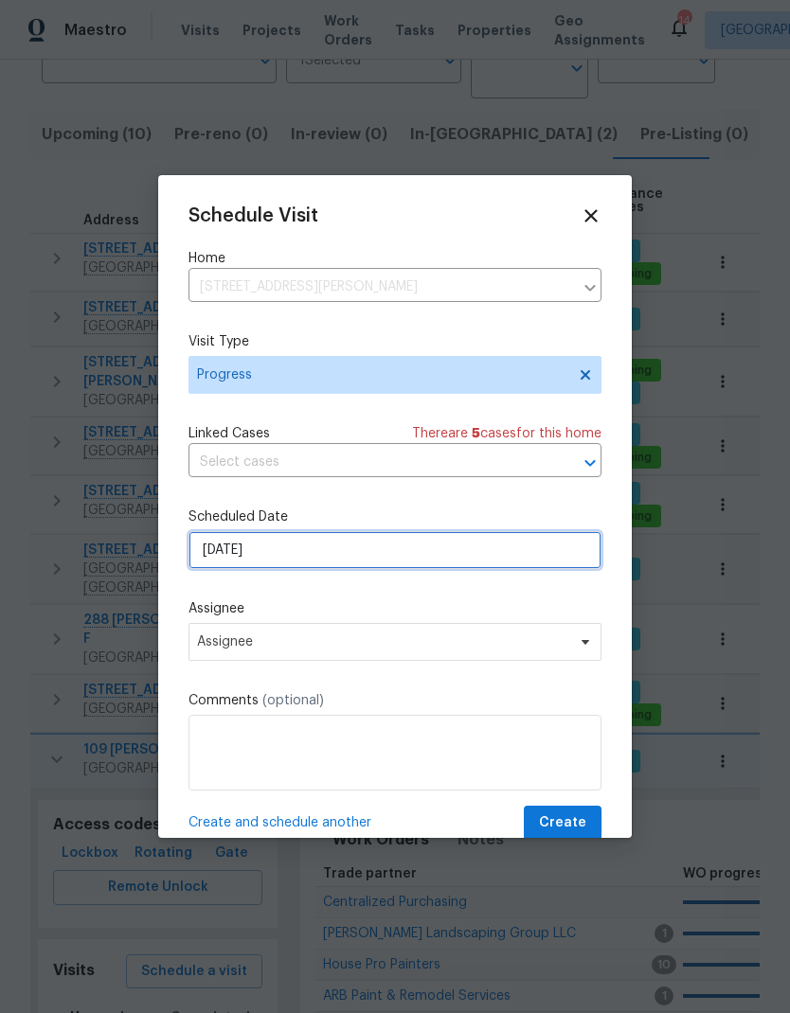
click at [231, 559] on input "[DATE]" at bounding box center [394, 550] width 413 height 38
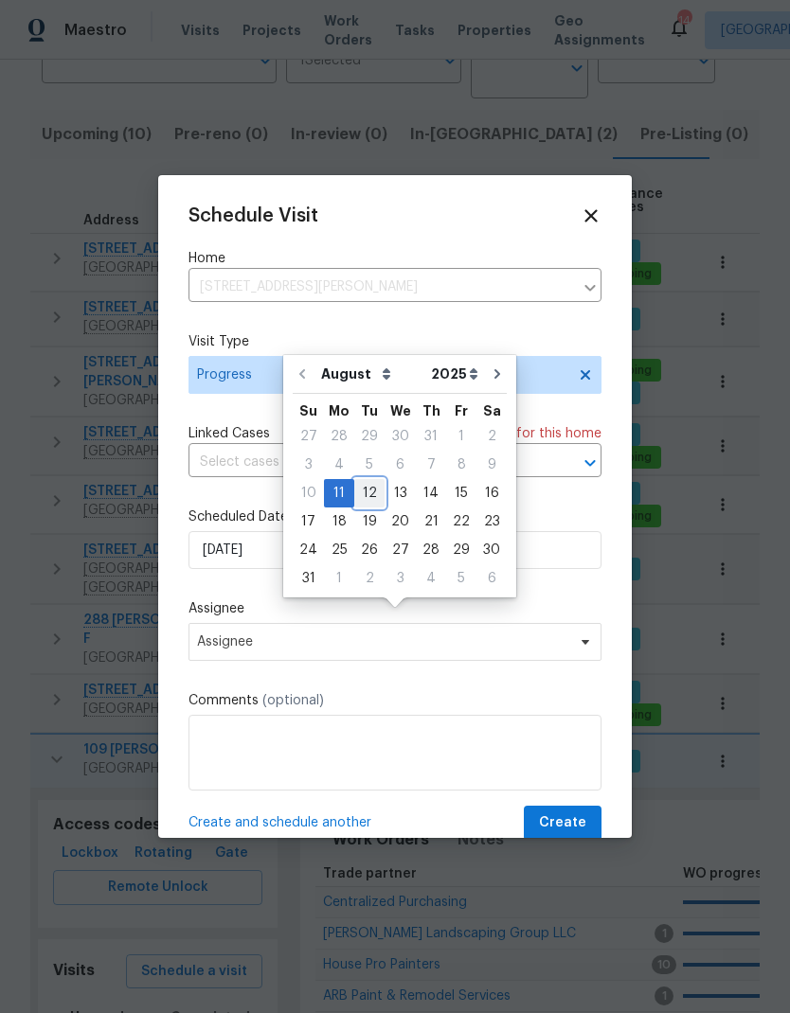
click at [360, 480] on div "12" at bounding box center [369, 493] width 30 height 27
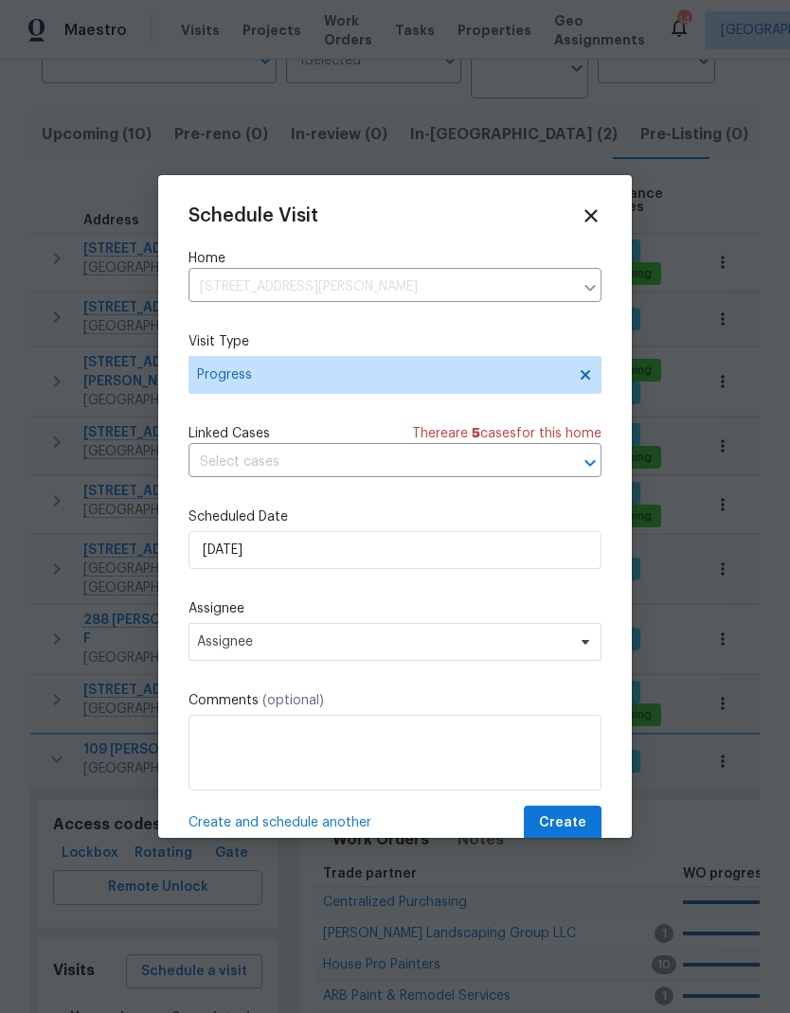
type input "[DATE]"
click at [229, 655] on span "Assignee" at bounding box center [394, 642] width 413 height 38
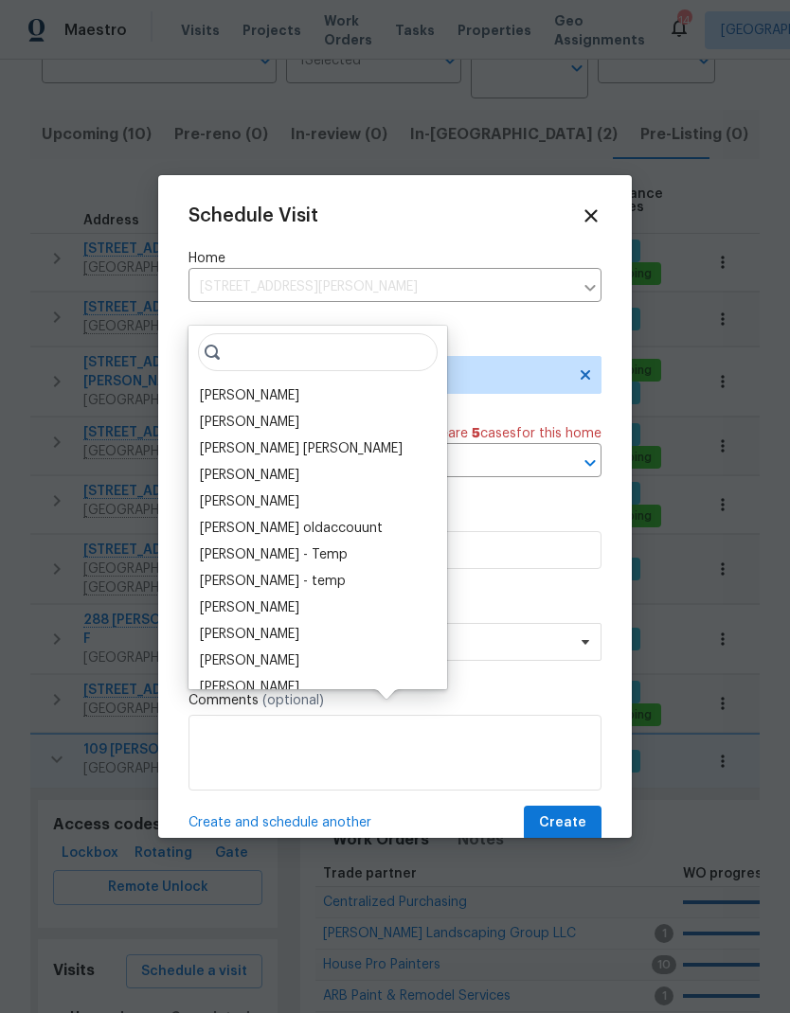
click at [234, 386] on div "[PERSON_NAME]" at bounding box center [249, 395] width 99 height 19
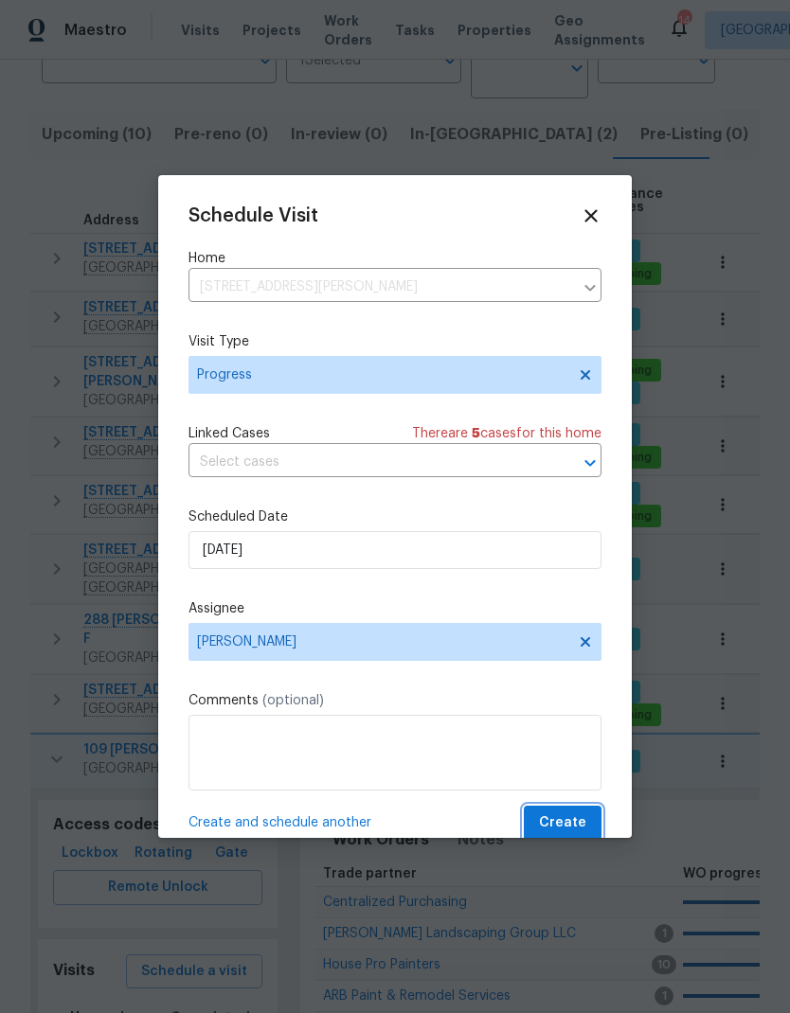
click at [558, 826] on span "Create" at bounding box center [562, 823] width 47 height 24
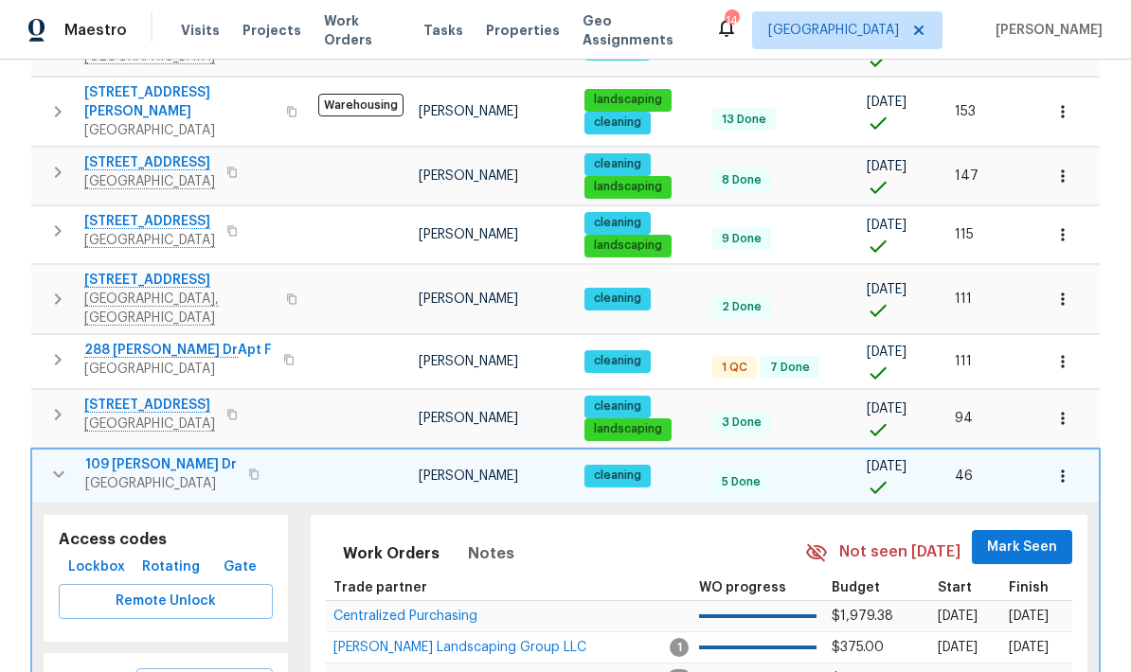
scroll to position [430, 0]
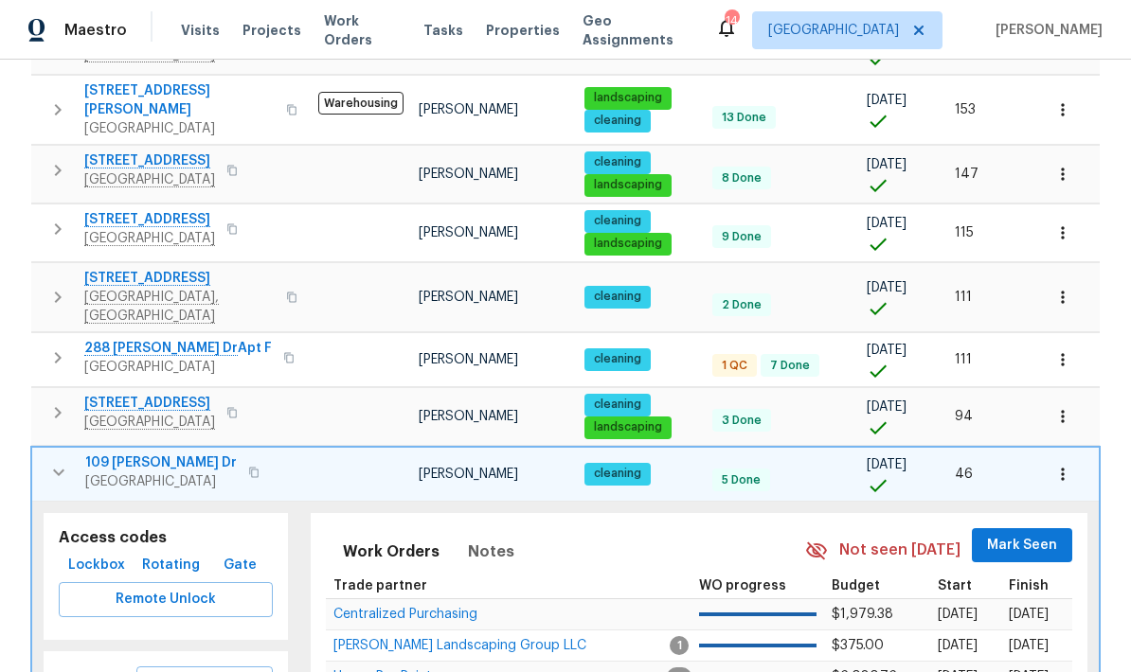
click at [199, 672] on span "Schedule a visit" at bounding box center [205, 684] width 106 height 24
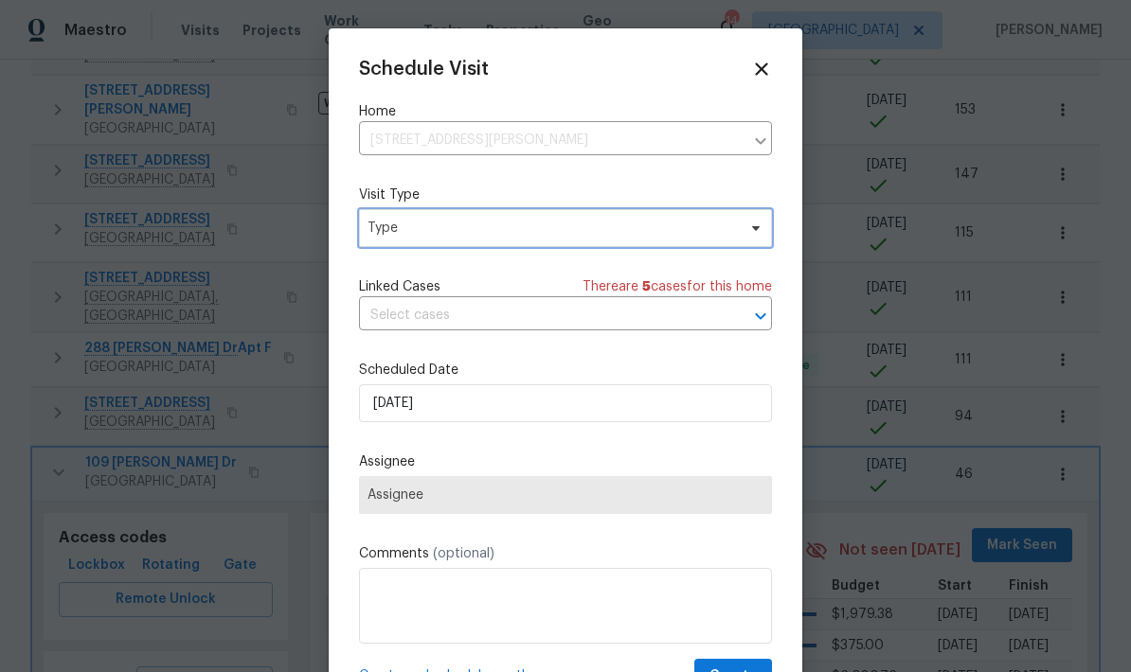
click at [618, 238] on span "Type" at bounding box center [551, 228] width 368 height 19
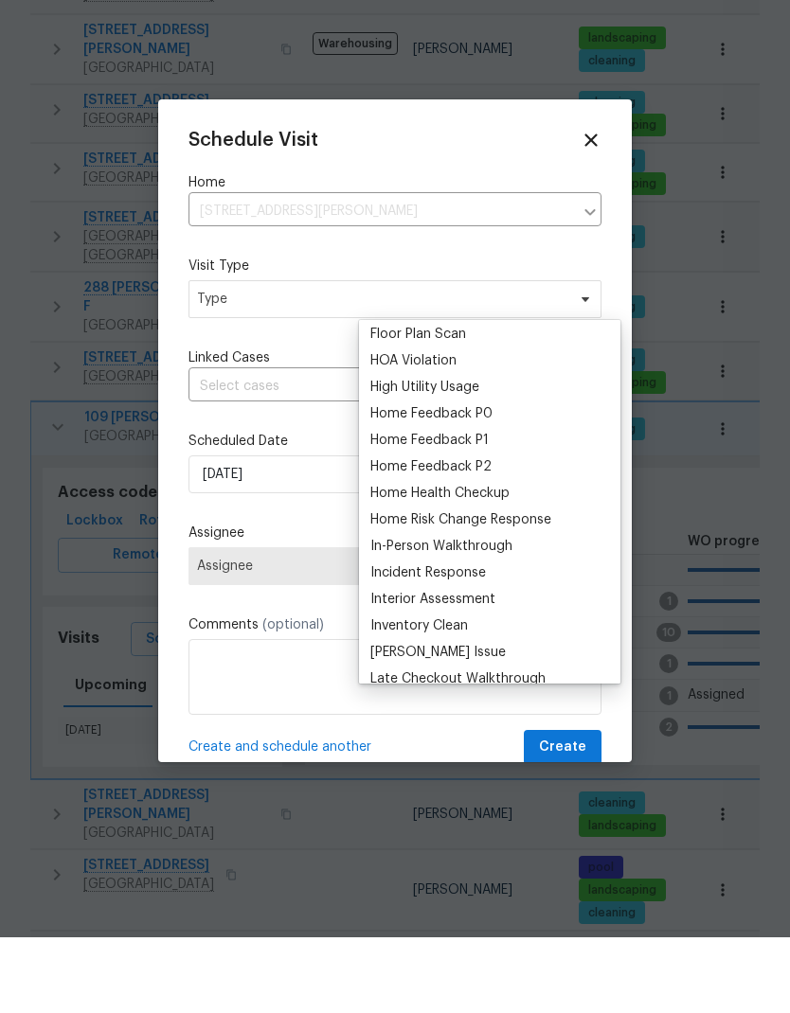
scroll to position [508, 0]
click at [403, 559] on div "Home Health Checkup" at bounding box center [439, 568] width 139 height 19
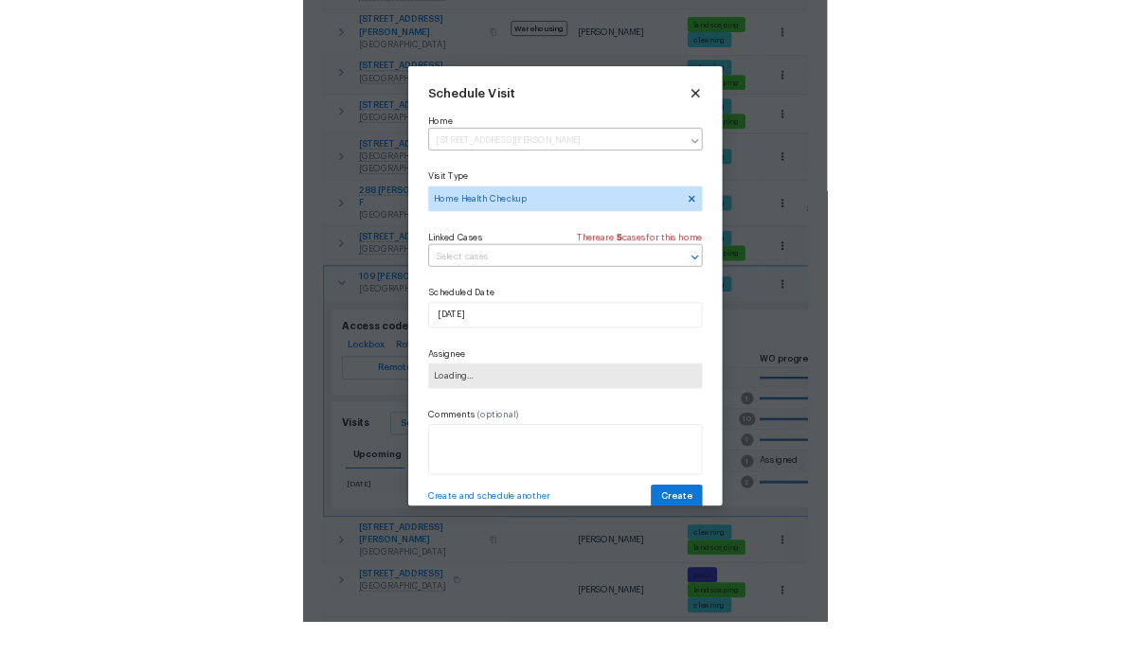
scroll to position [76, 0]
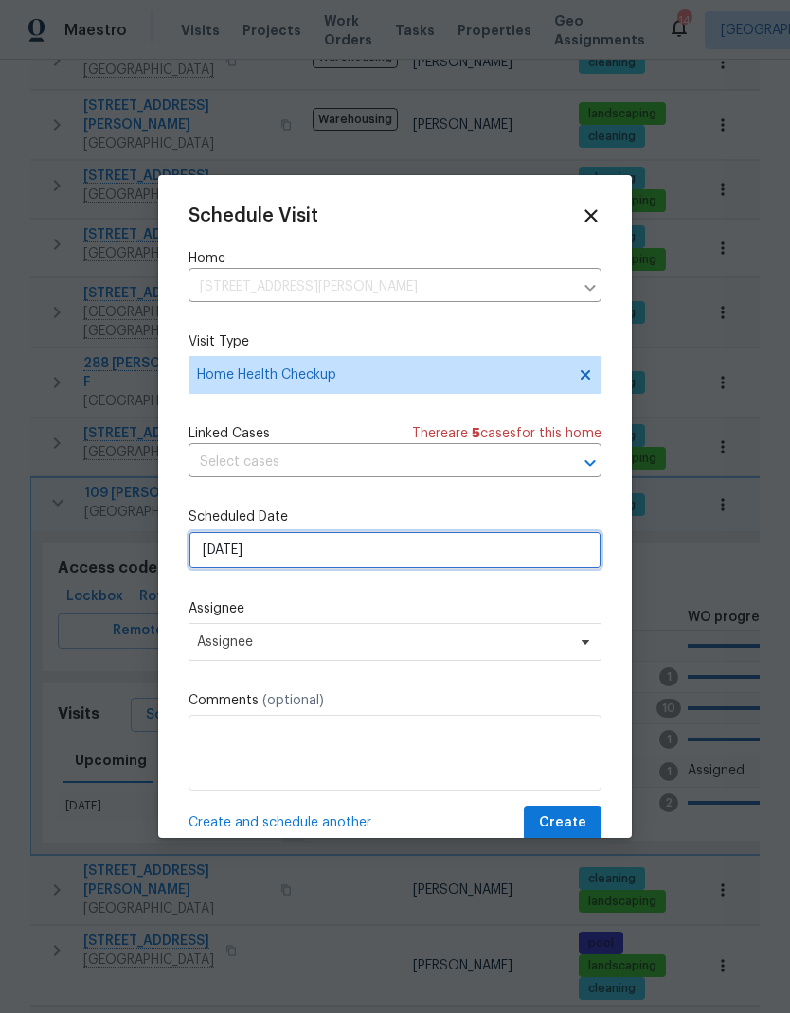
click at [214, 560] on input "[DATE]" at bounding box center [394, 550] width 413 height 38
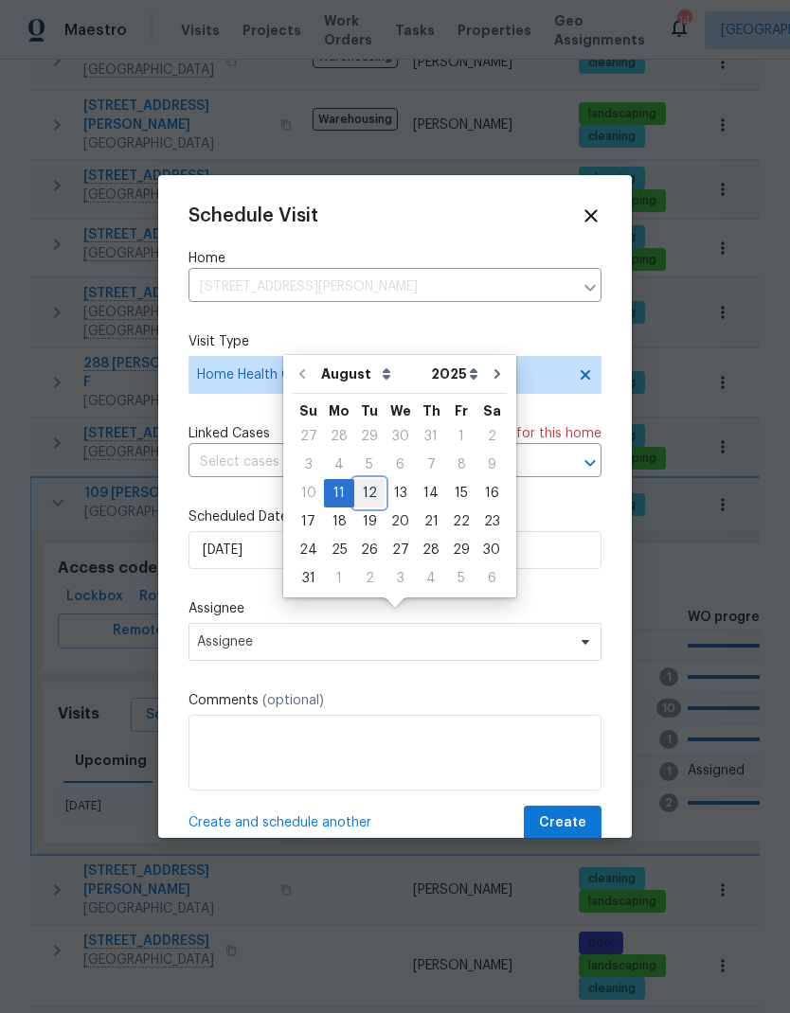
click at [369, 480] on div "12" at bounding box center [369, 493] width 30 height 27
type input "[DATE]"
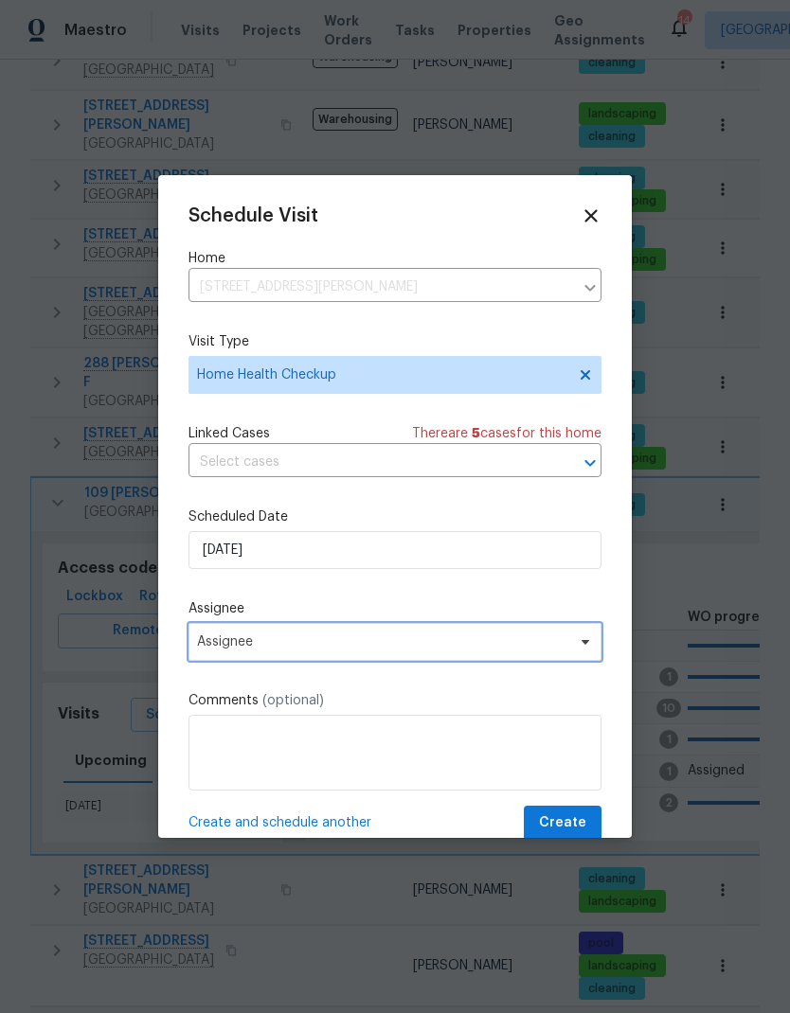
click at [213, 636] on span "Assignee" at bounding box center [394, 642] width 413 height 38
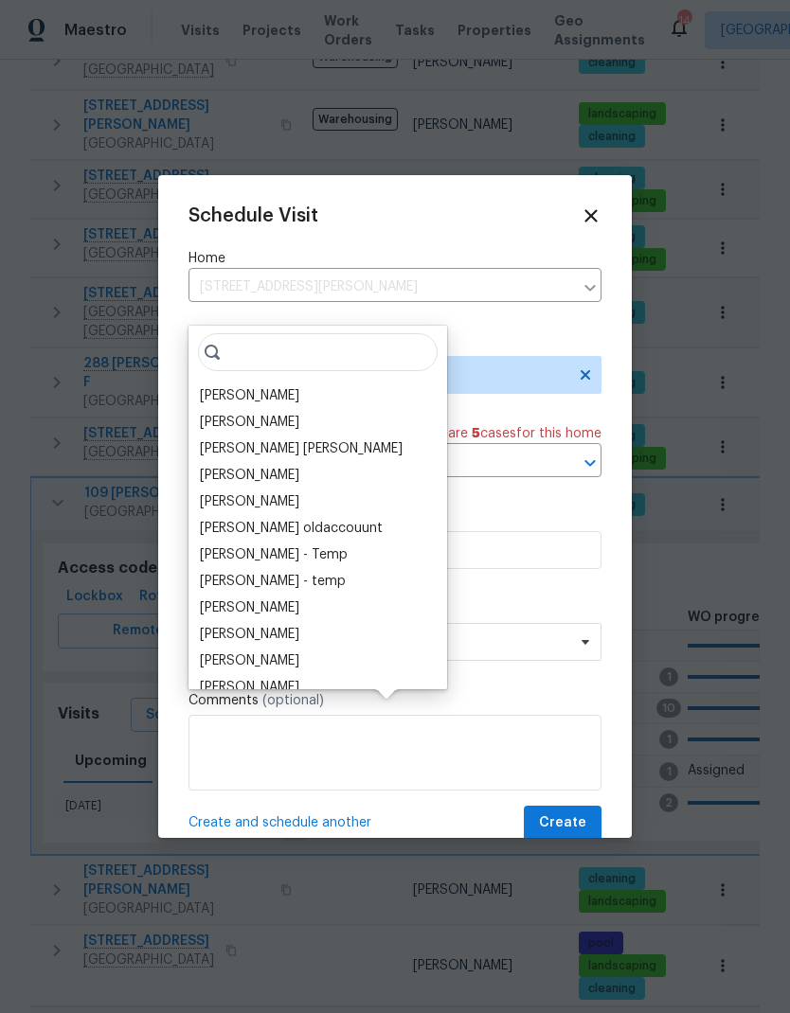
click at [223, 386] on div "[PERSON_NAME]" at bounding box center [249, 395] width 99 height 19
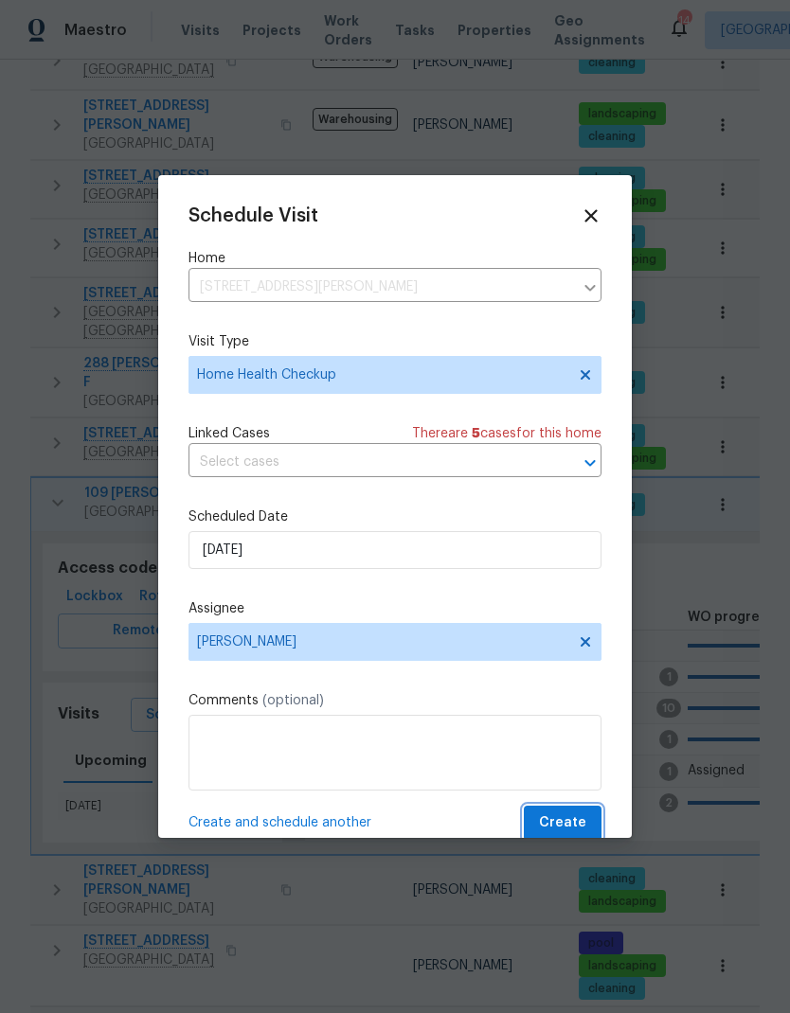
click at [553, 811] on button "Create" at bounding box center [563, 823] width 78 height 35
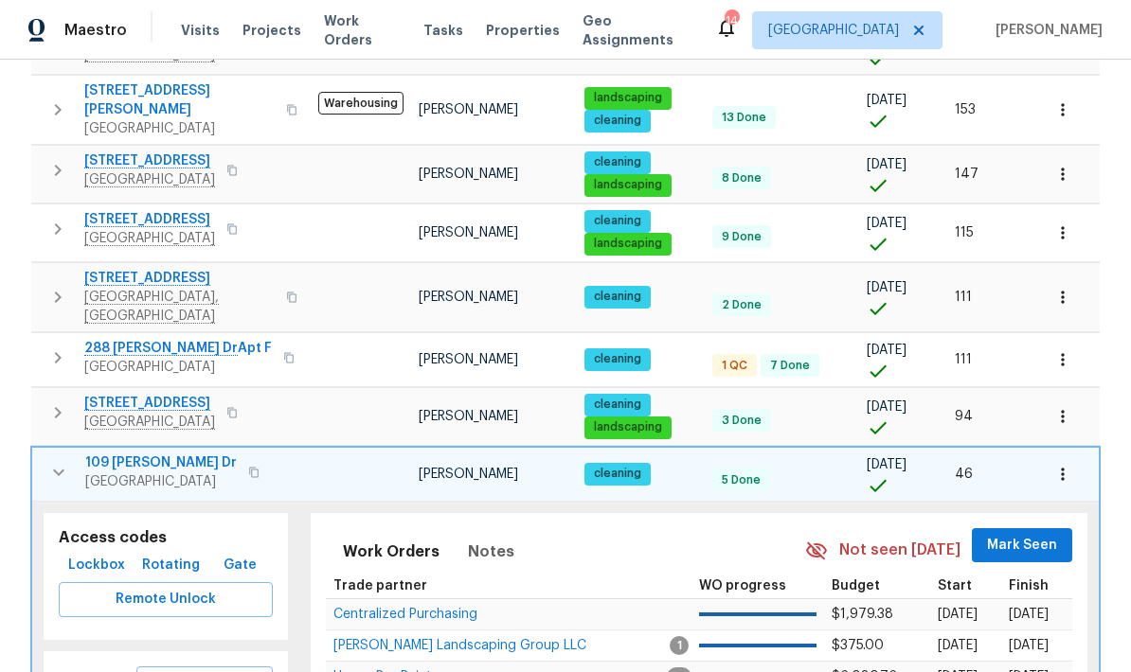
click at [54, 461] on icon "button" at bounding box center [58, 472] width 23 height 23
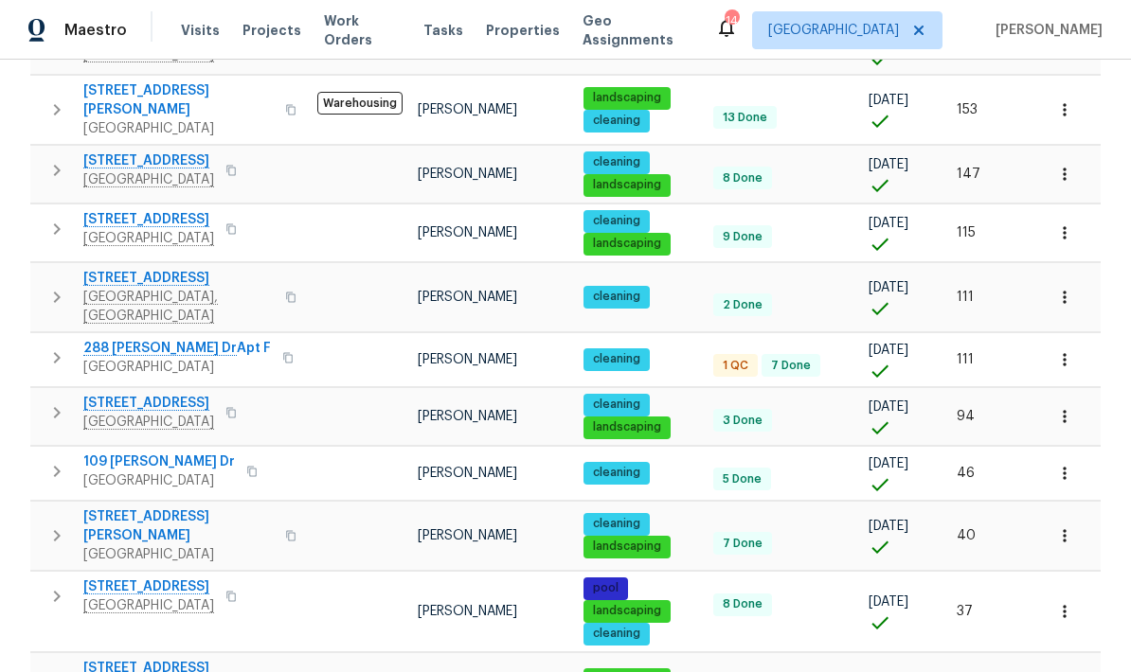
scroll to position [15, 0]
click at [40, 388] on td "6332 York Dr Hermitage, TN 37076" at bounding box center [169, 412] width 279 height 49
click at [60, 407] on icon "button" at bounding box center [57, 412] width 7 height 11
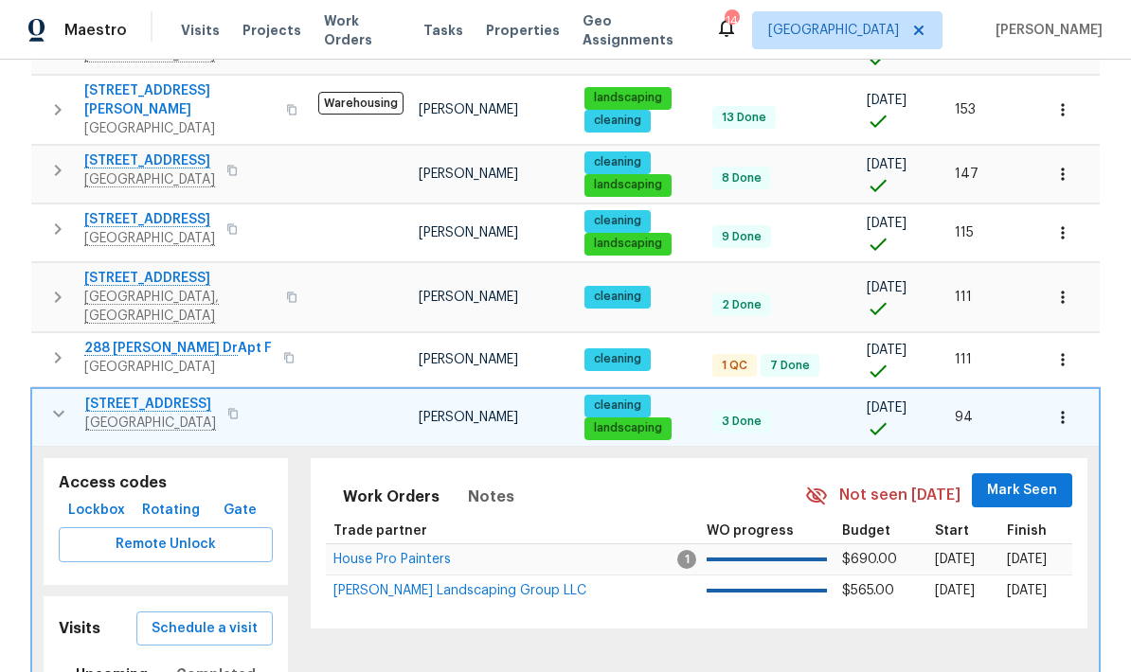
click at [196, 617] on span "Schedule a visit" at bounding box center [205, 629] width 106 height 24
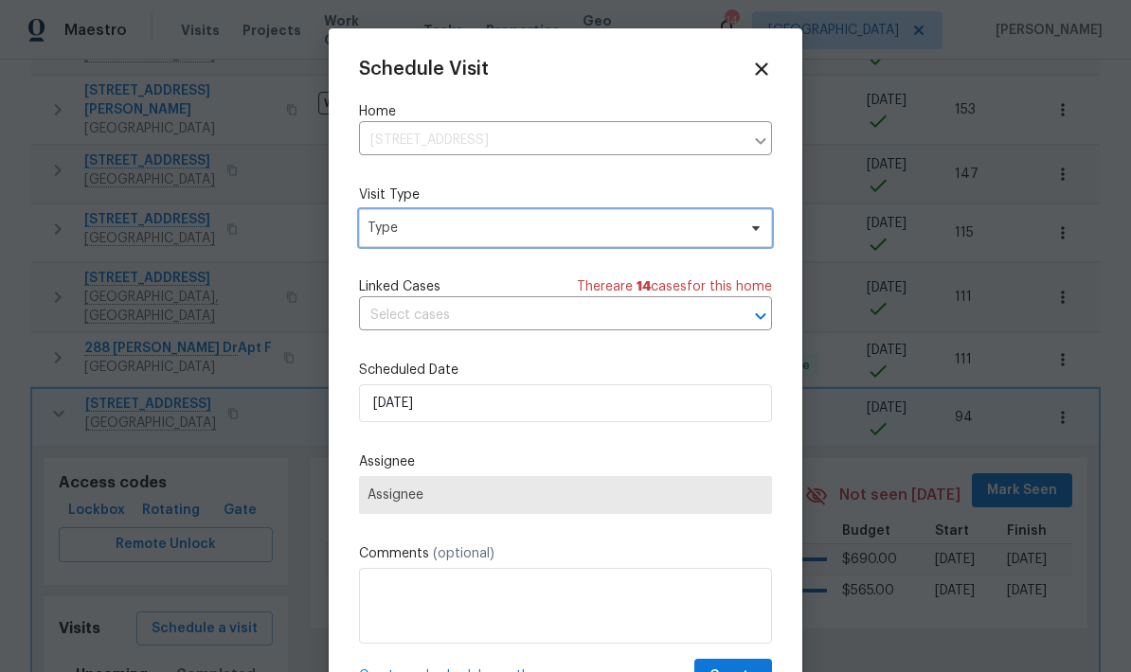
click at [426, 224] on span "Type" at bounding box center [551, 228] width 368 height 19
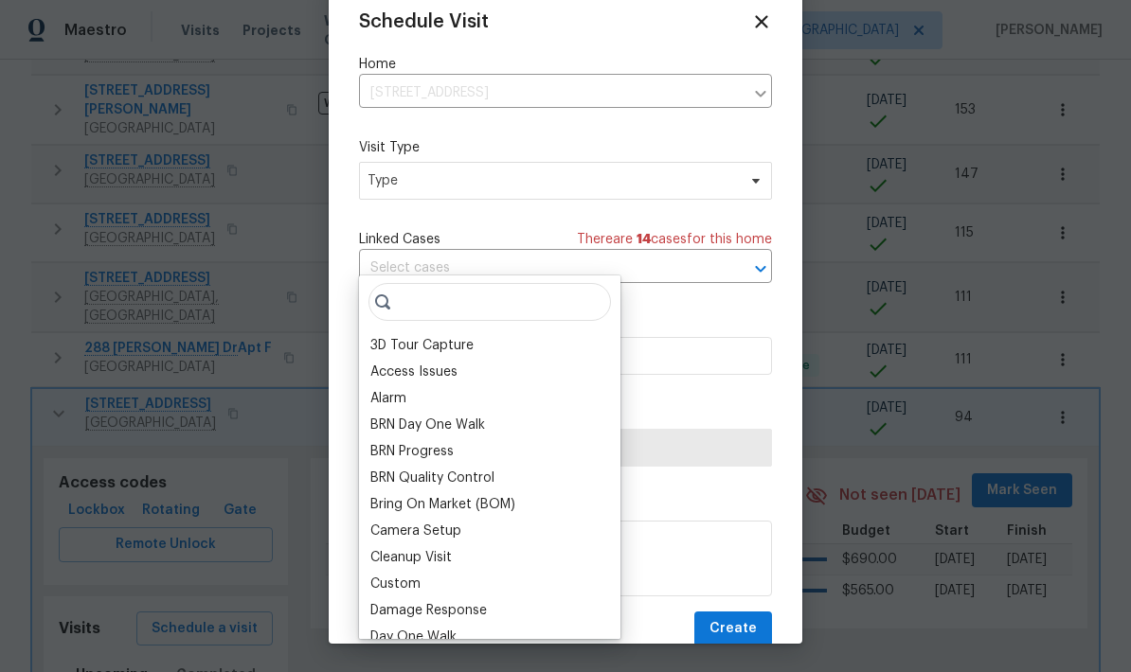
scroll to position [47, 0]
click at [56, 147] on div at bounding box center [565, 336] width 1131 height 672
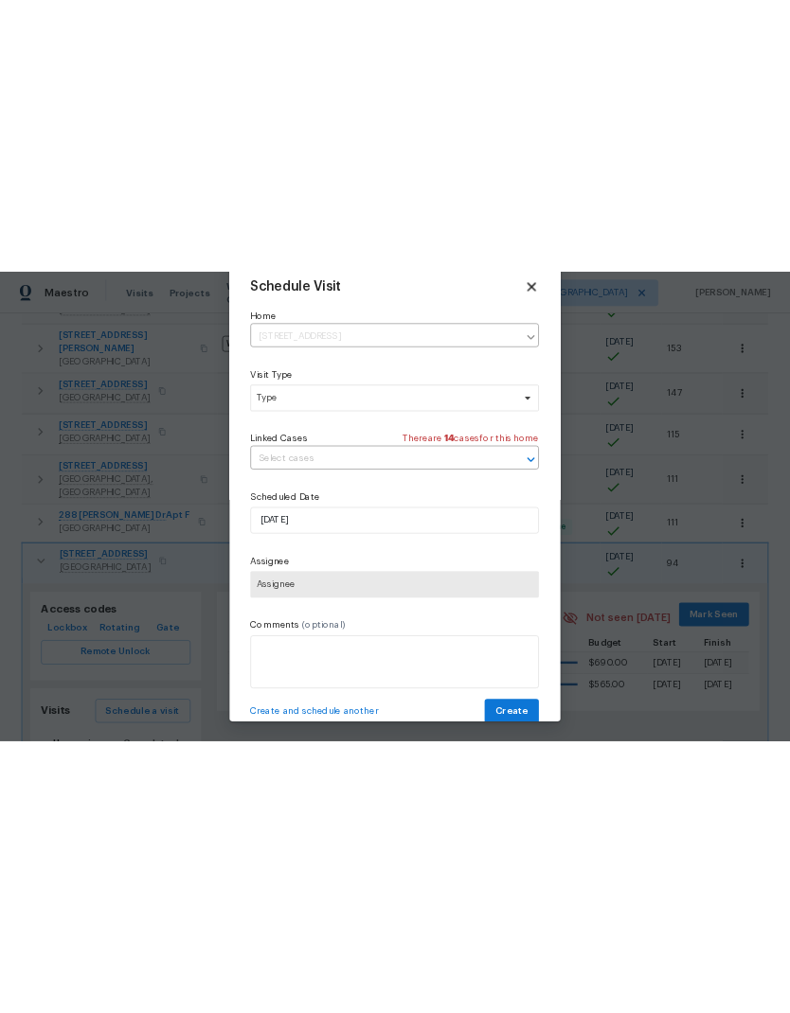
scroll to position [0, 0]
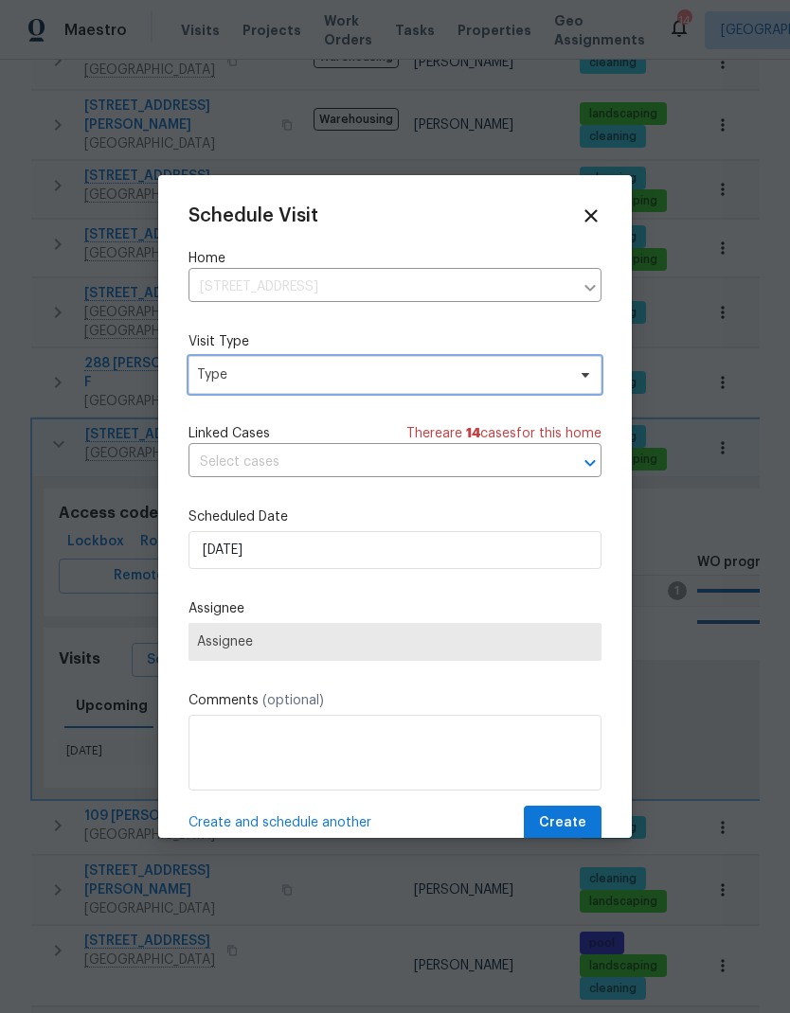
click at [216, 378] on span "Type" at bounding box center [381, 375] width 368 height 19
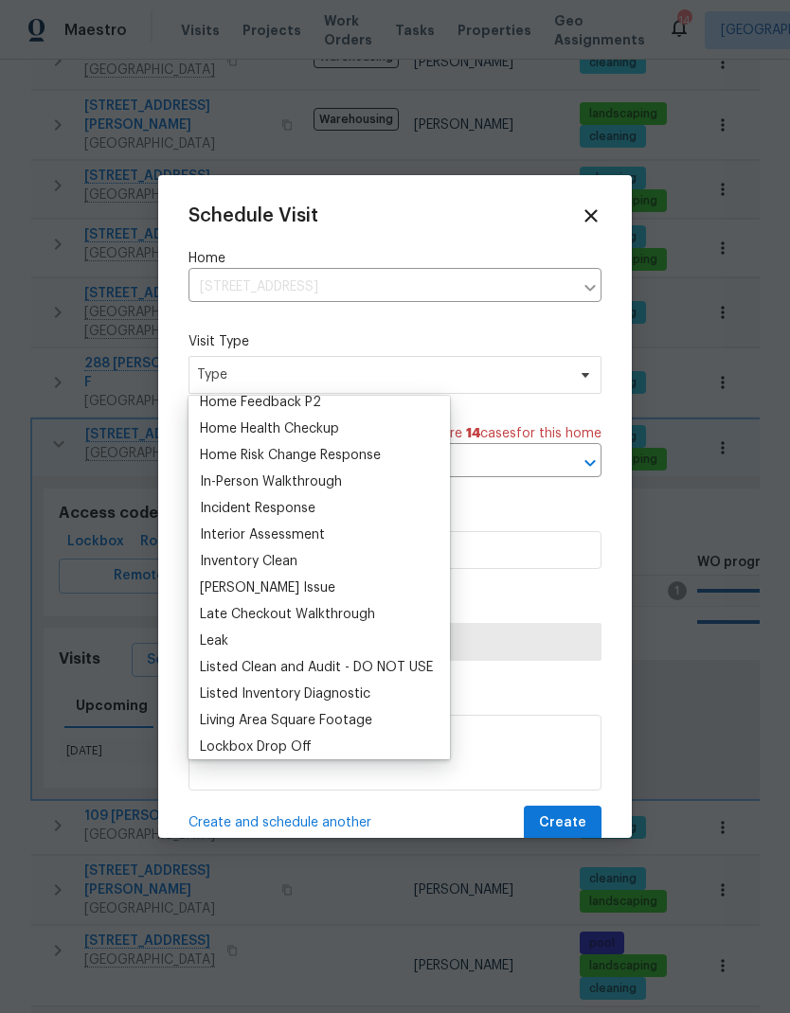
scroll to position [646, 0]
click at [240, 437] on div "Home Health Checkup" at bounding box center [269, 429] width 139 height 19
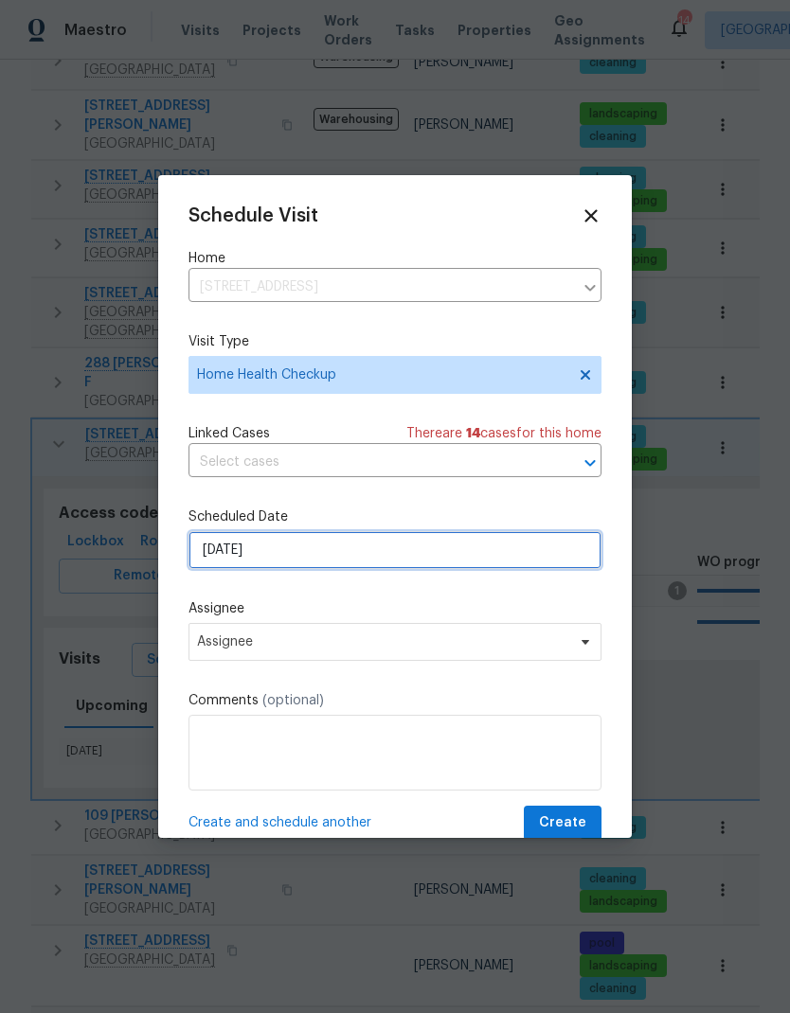
click at [220, 561] on input "[DATE]" at bounding box center [394, 550] width 413 height 38
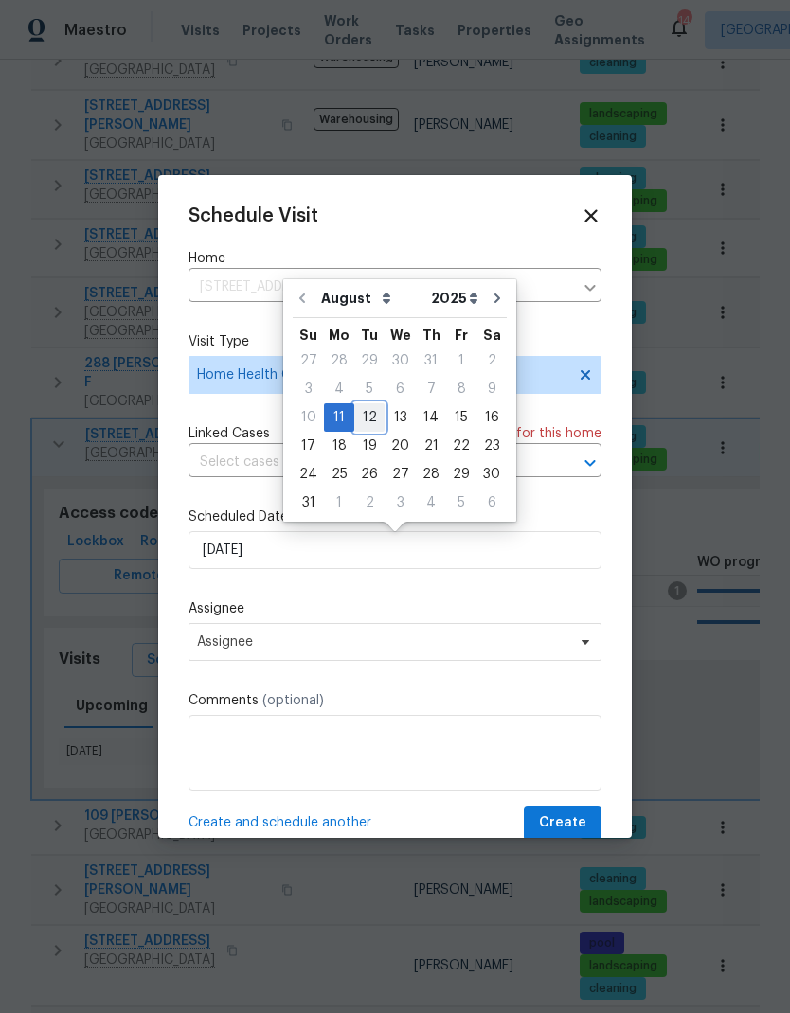
click at [354, 417] on div "12" at bounding box center [369, 417] width 30 height 27
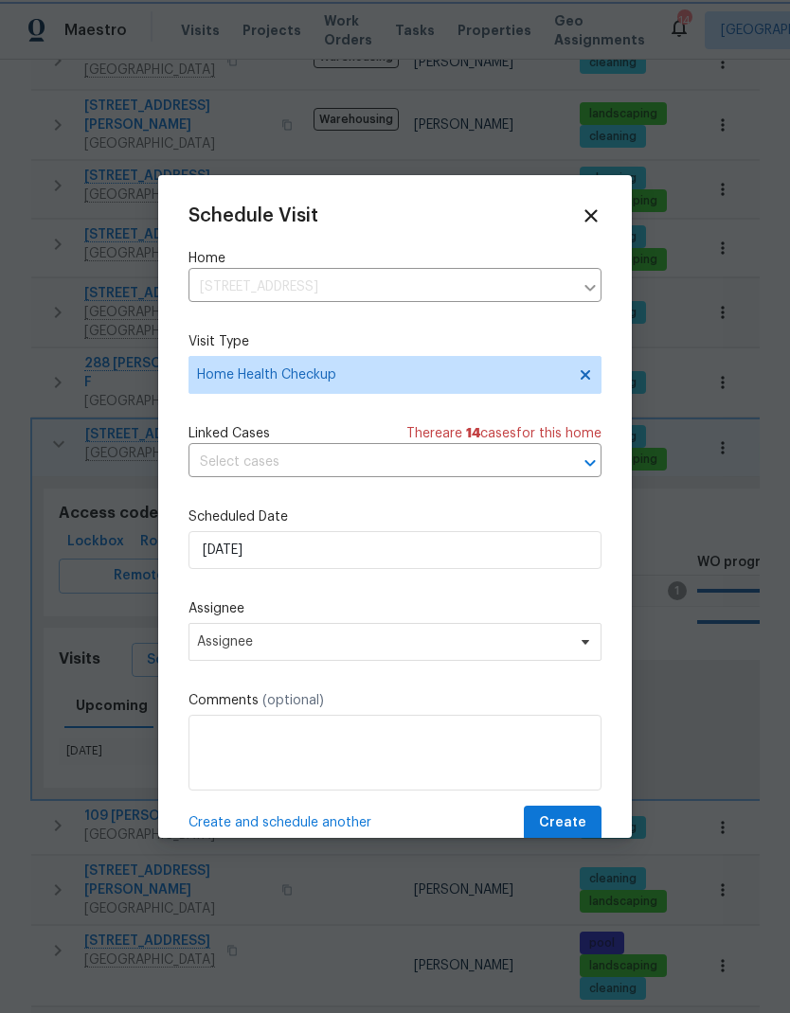
type input "[DATE]"
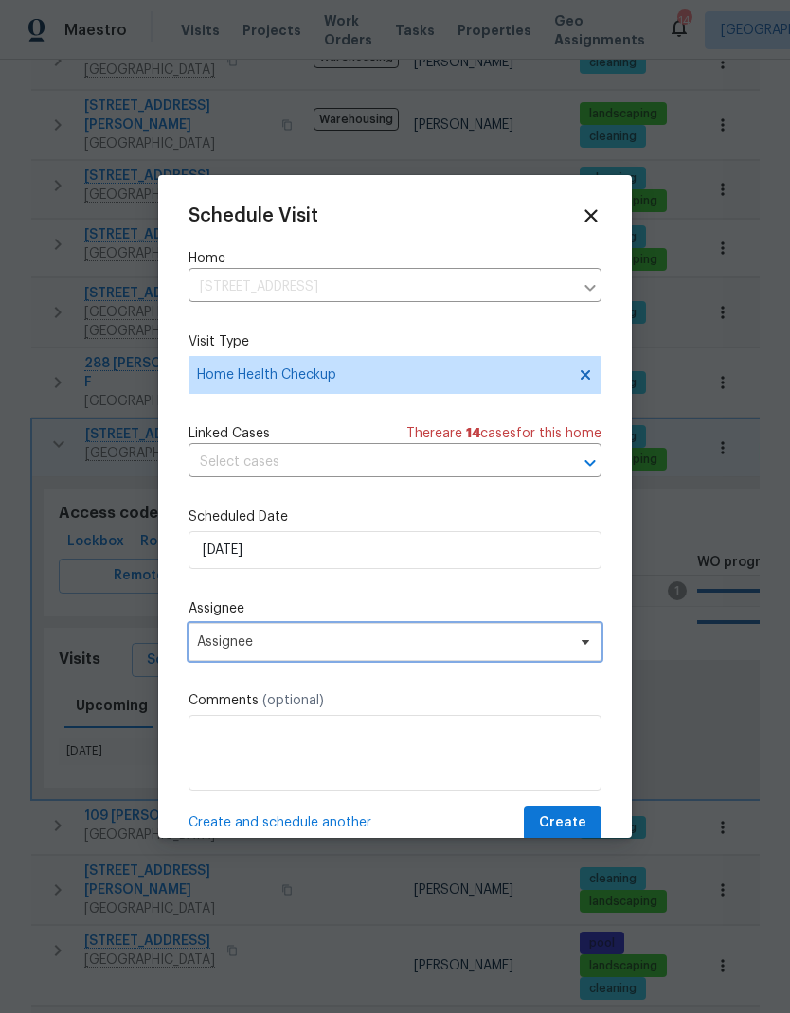
click at [238, 640] on span "Assignee" at bounding box center [382, 641] width 371 height 15
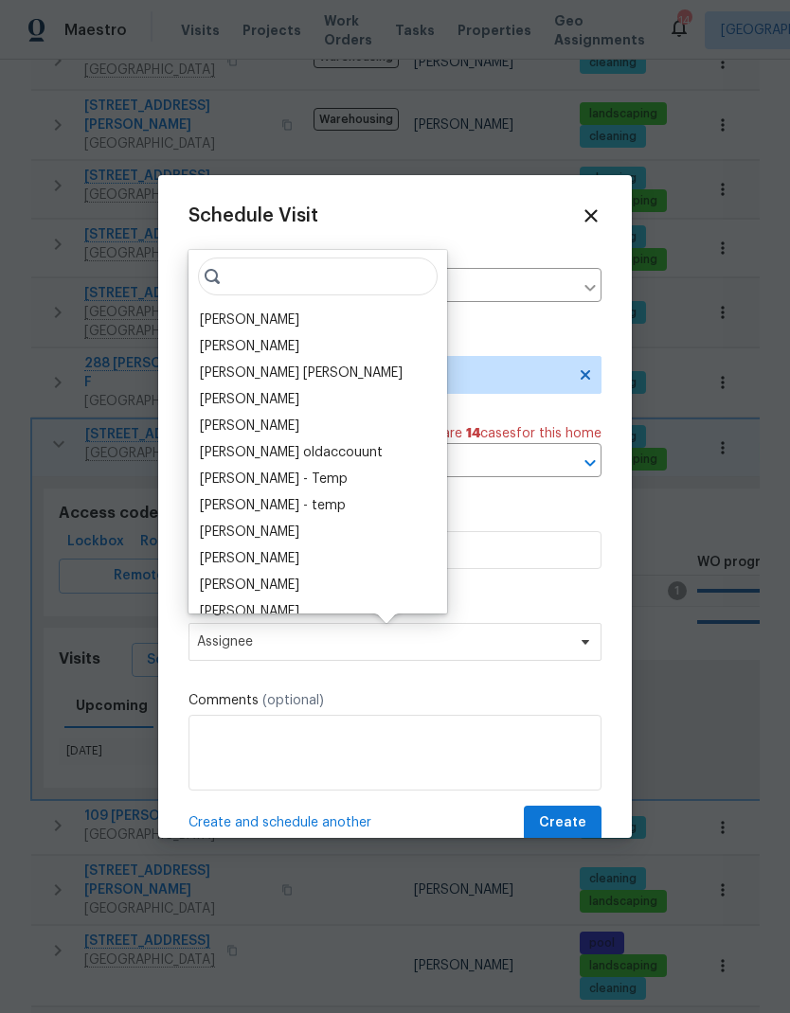
click at [222, 317] on div "[PERSON_NAME]" at bounding box center [249, 320] width 99 height 19
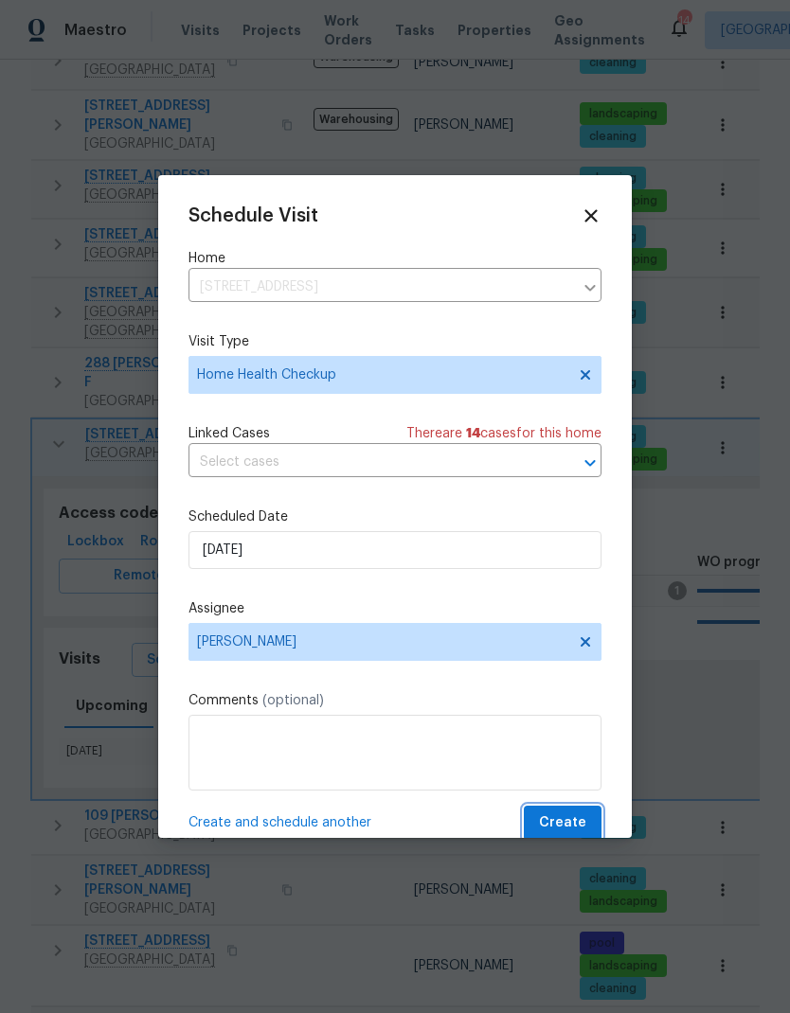
click at [544, 812] on button "Create" at bounding box center [563, 823] width 78 height 35
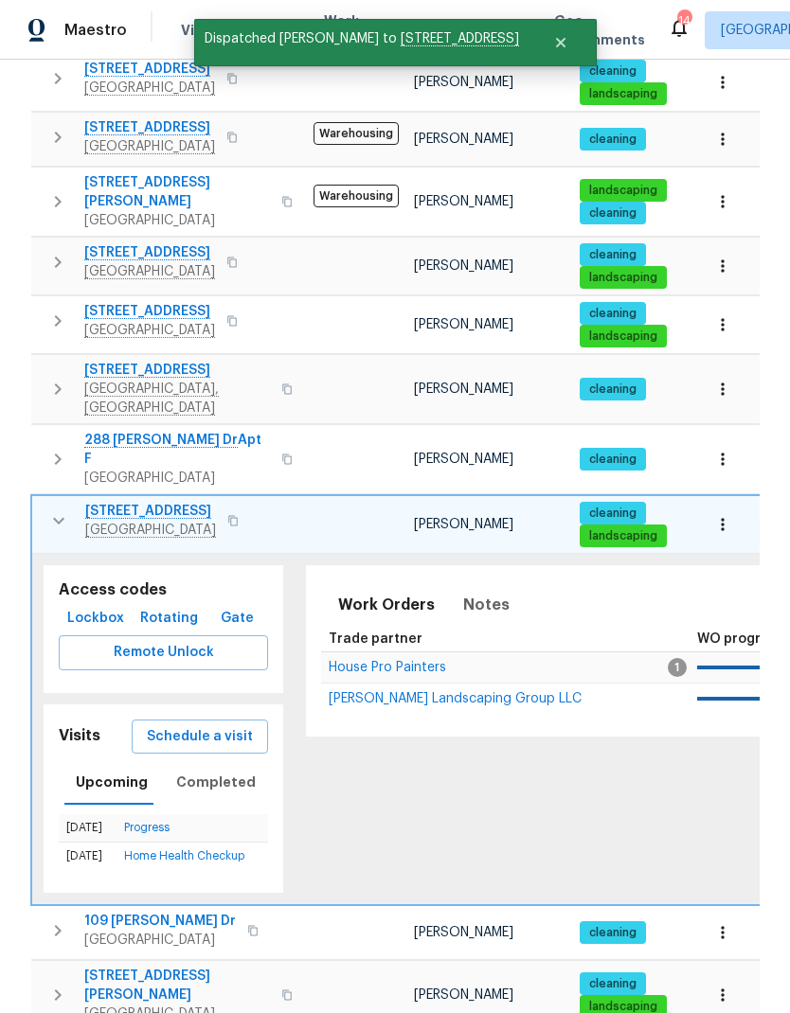
scroll to position [360, 0]
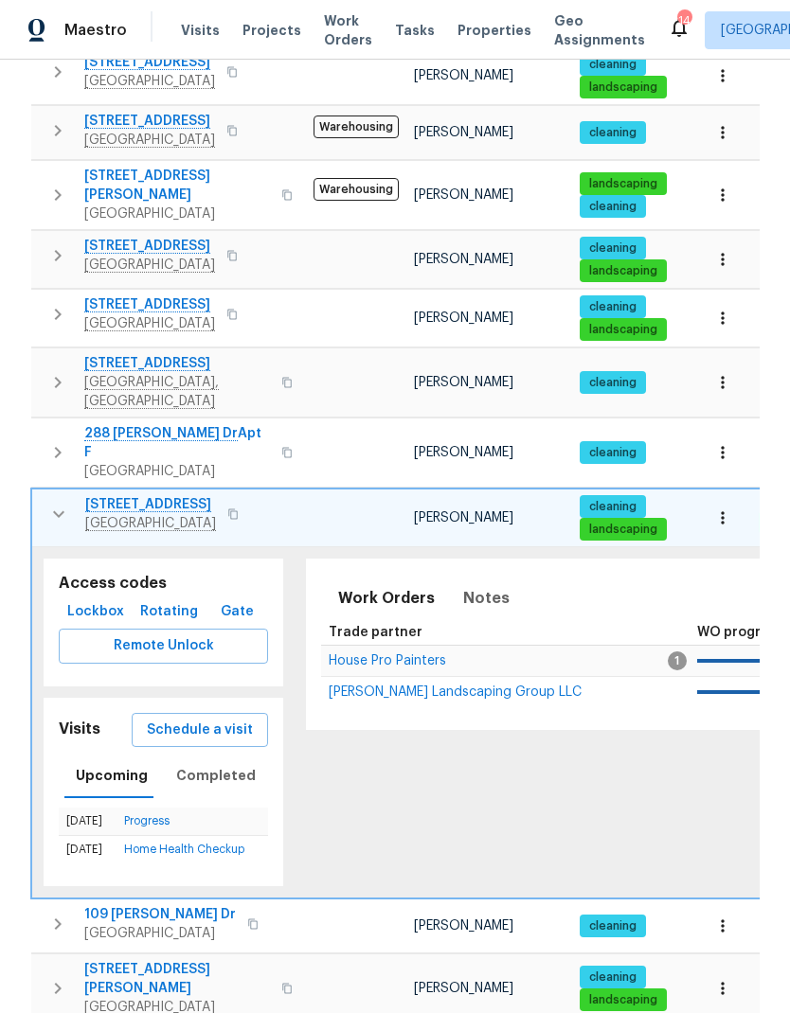
click at [57, 503] on icon "button" at bounding box center [58, 514] width 23 height 23
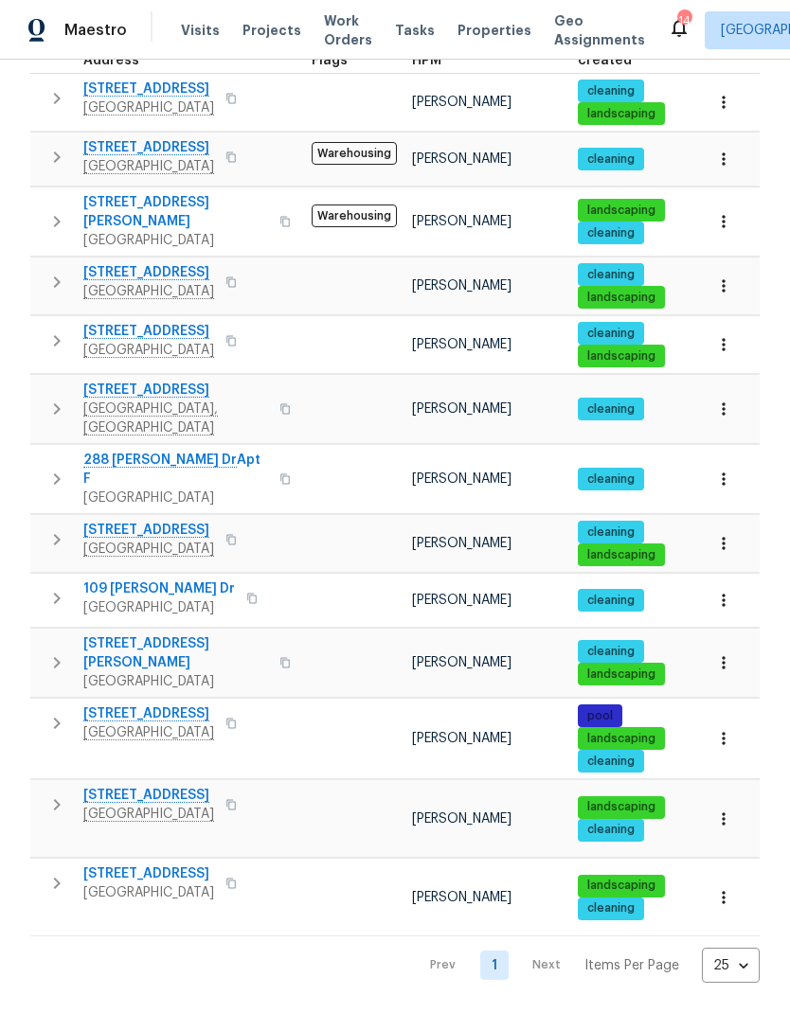
scroll to position [173, 0]
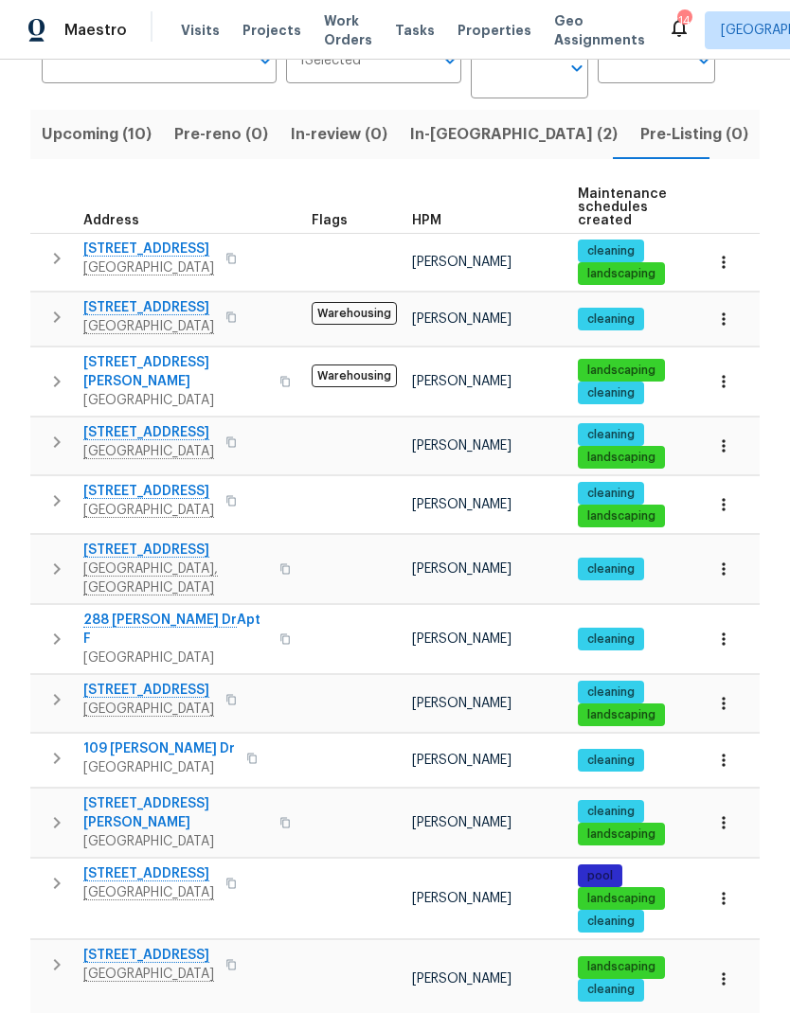
click at [60, 495] on icon "button" at bounding box center [57, 500] width 7 height 11
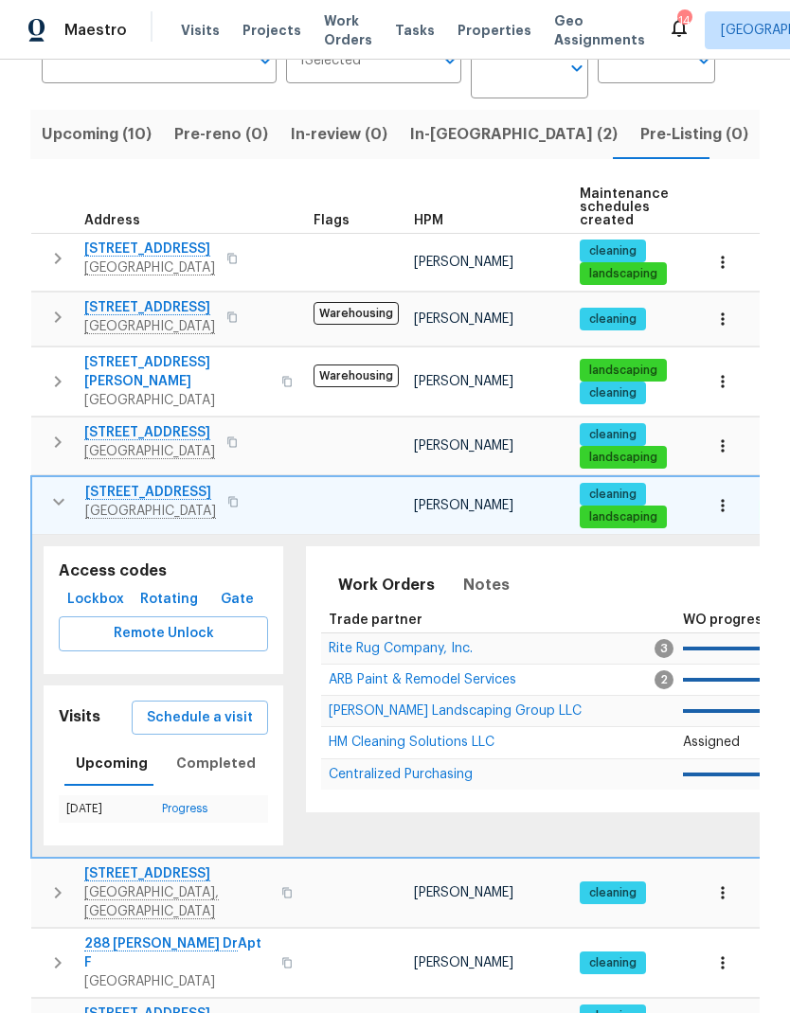
click at [184, 706] on span "Schedule a visit" at bounding box center [200, 718] width 106 height 24
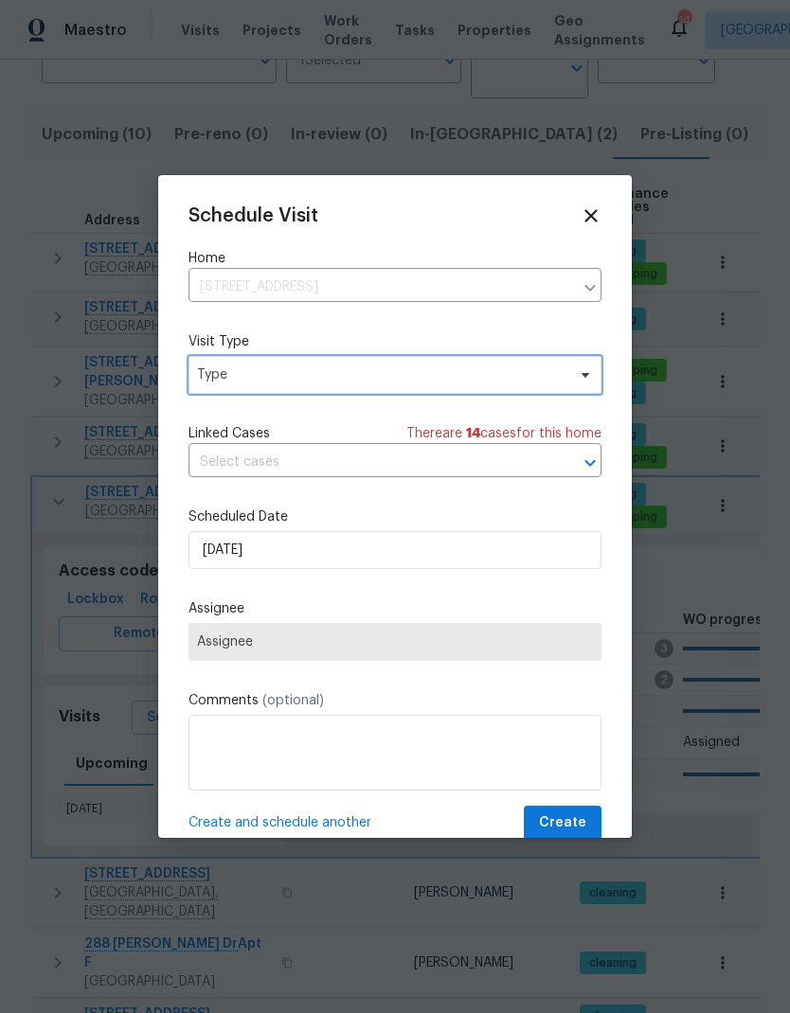
click at [236, 374] on span "Type" at bounding box center [381, 375] width 368 height 19
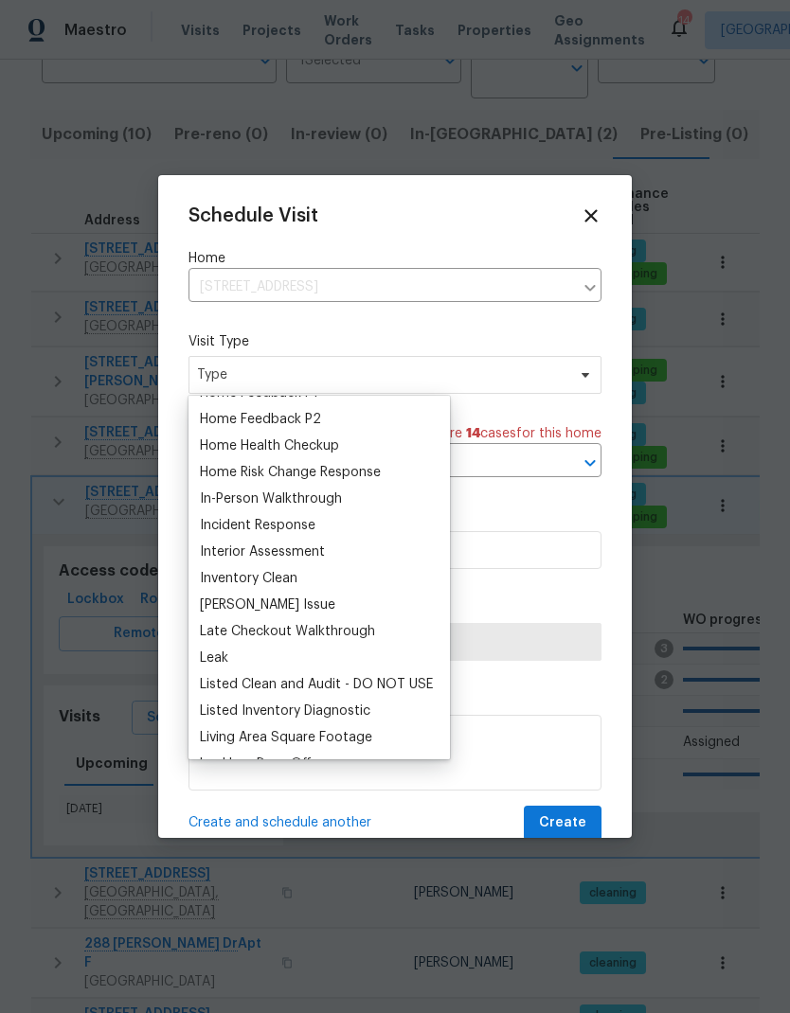
scroll to position [625, 0]
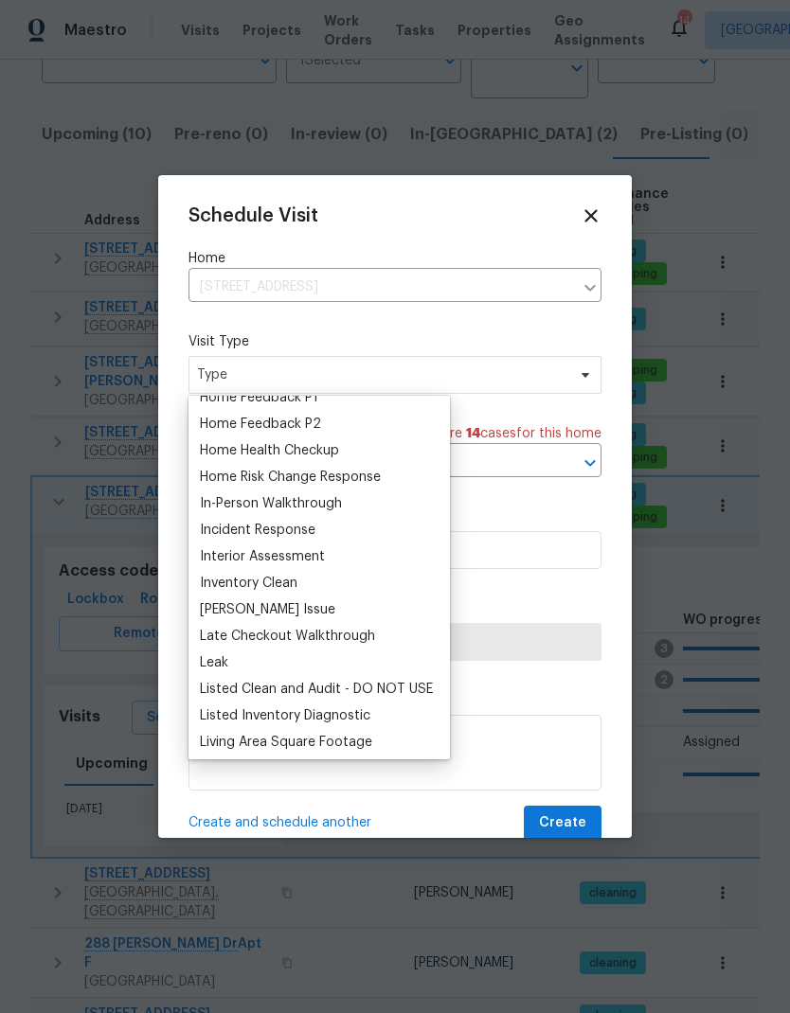
click at [238, 442] on div "Home Health Checkup" at bounding box center [269, 450] width 139 height 19
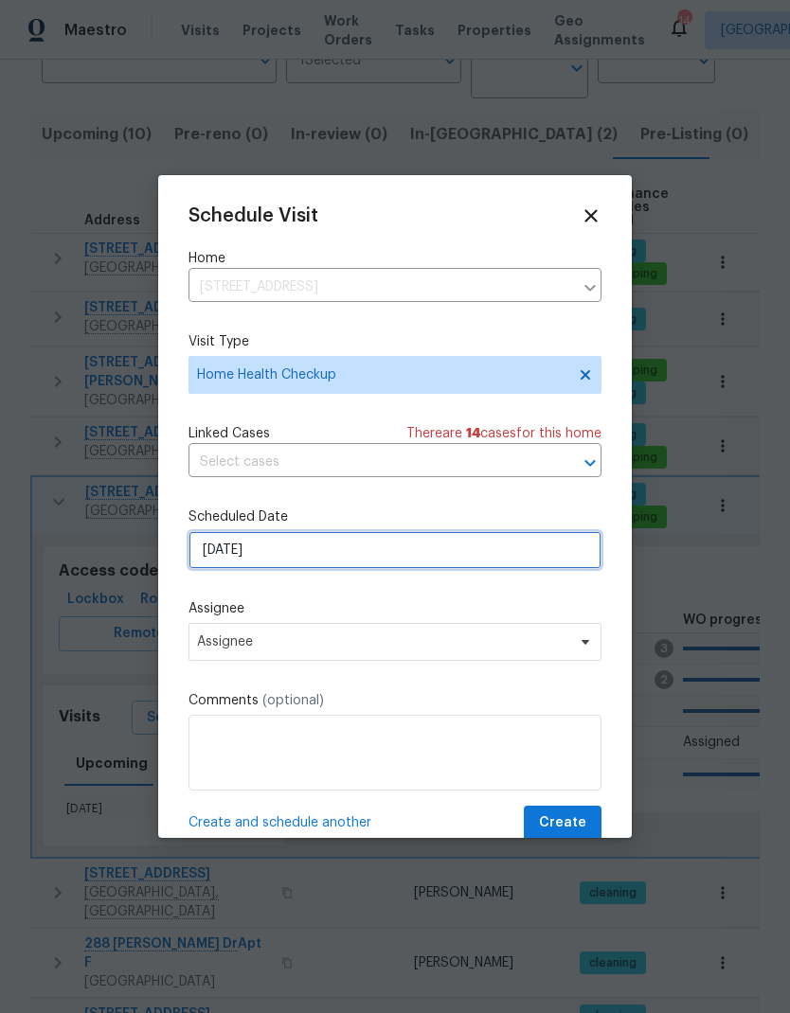
click at [217, 555] on input "[DATE]" at bounding box center [394, 550] width 413 height 38
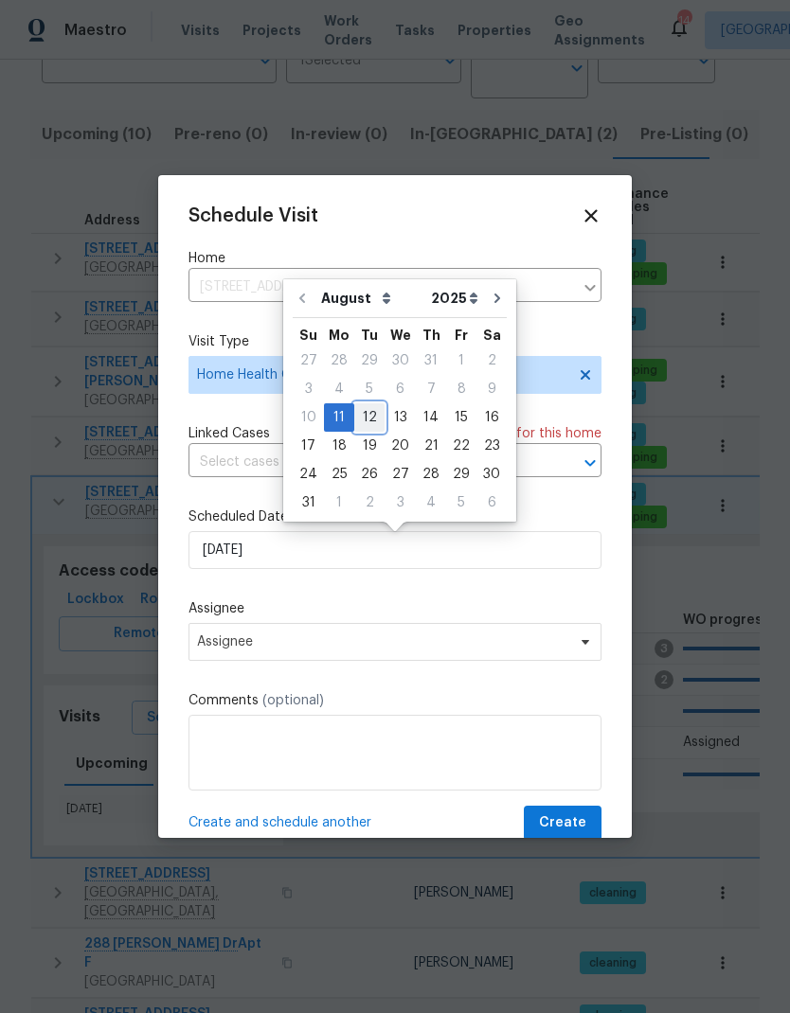
click at [362, 419] on div "12" at bounding box center [369, 417] width 30 height 27
type input "[DATE]"
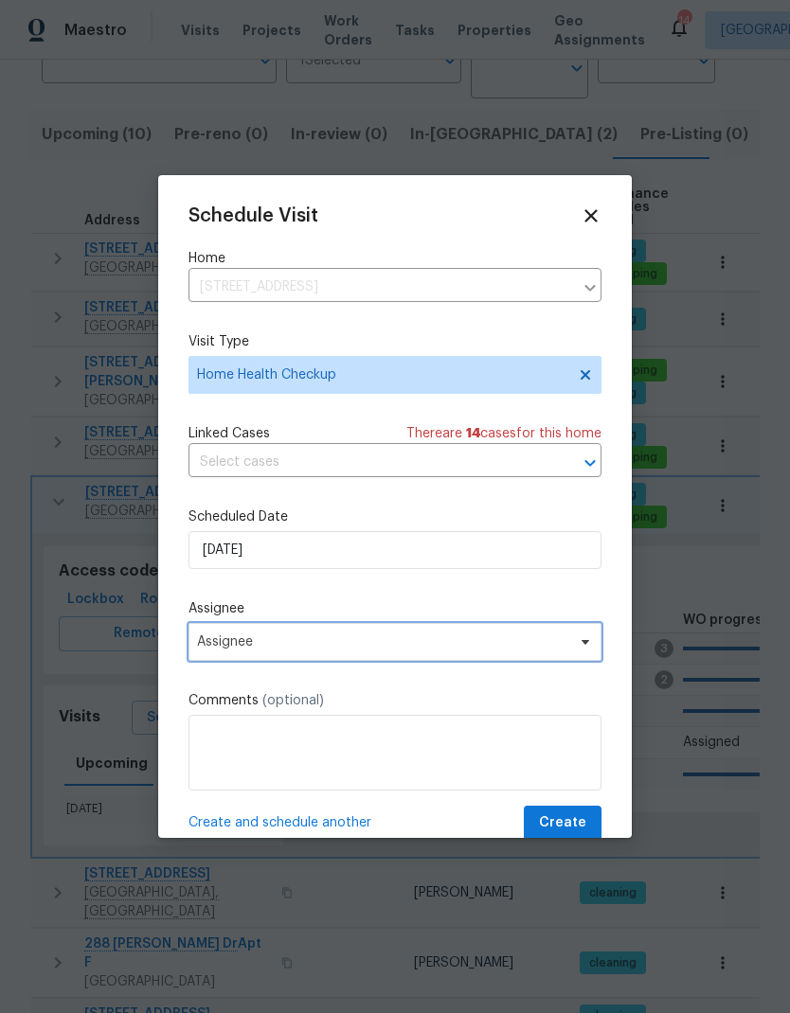
click at [221, 646] on span "Assignee" at bounding box center [382, 641] width 371 height 15
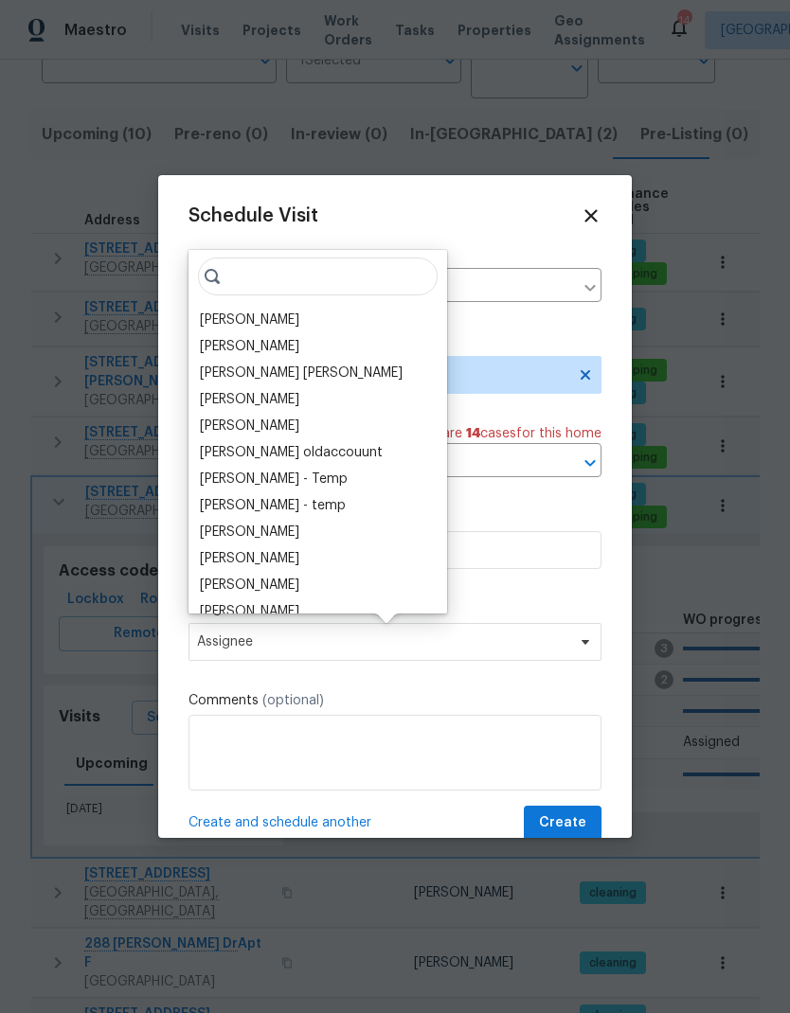
click at [239, 319] on div "[PERSON_NAME]" at bounding box center [249, 320] width 99 height 19
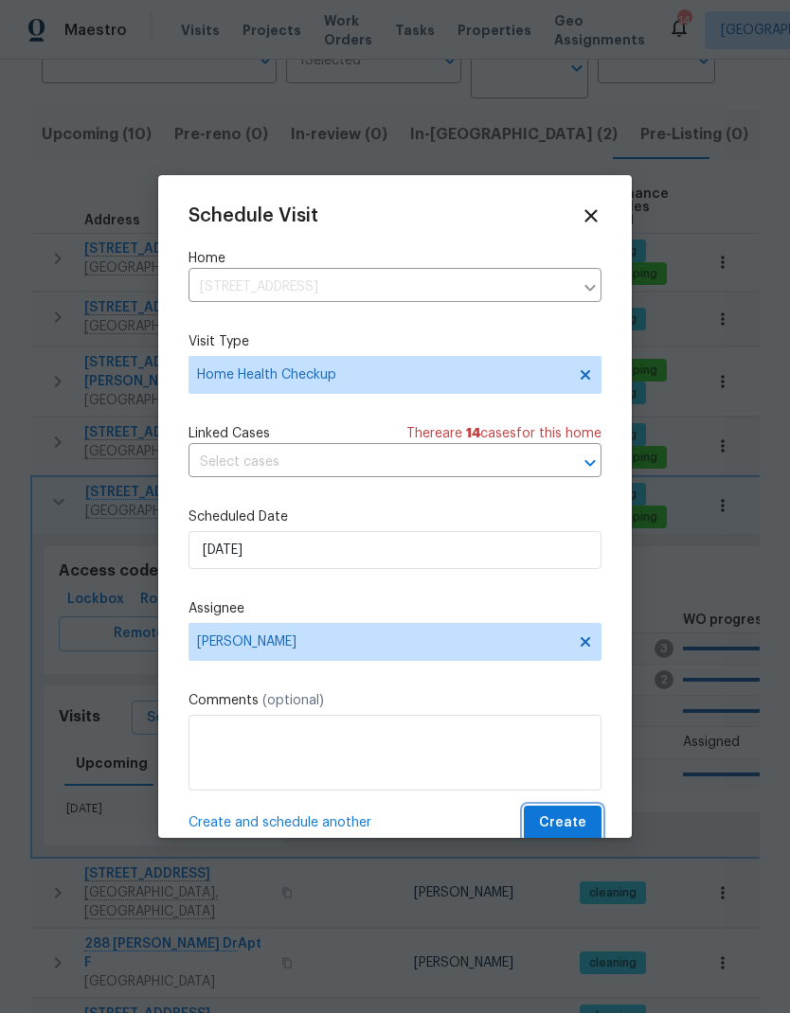
click at [561, 830] on span "Create" at bounding box center [562, 823] width 47 height 24
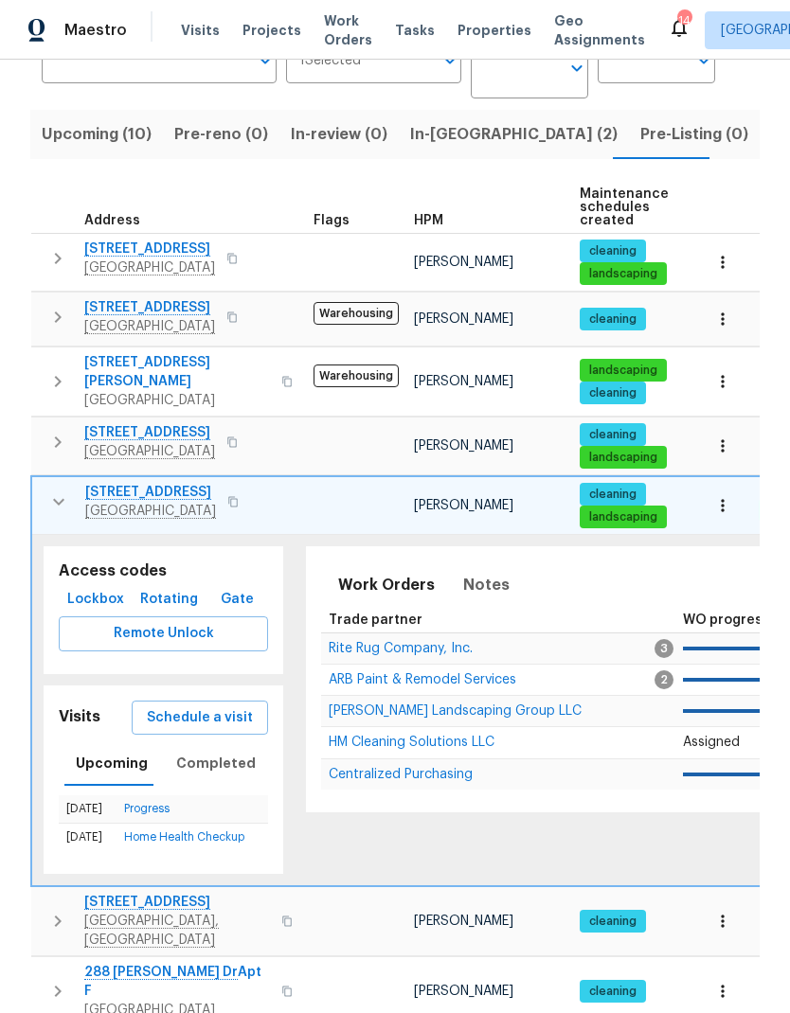
click at [52, 490] on icon "button" at bounding box center [58, 501] width 23 height 23
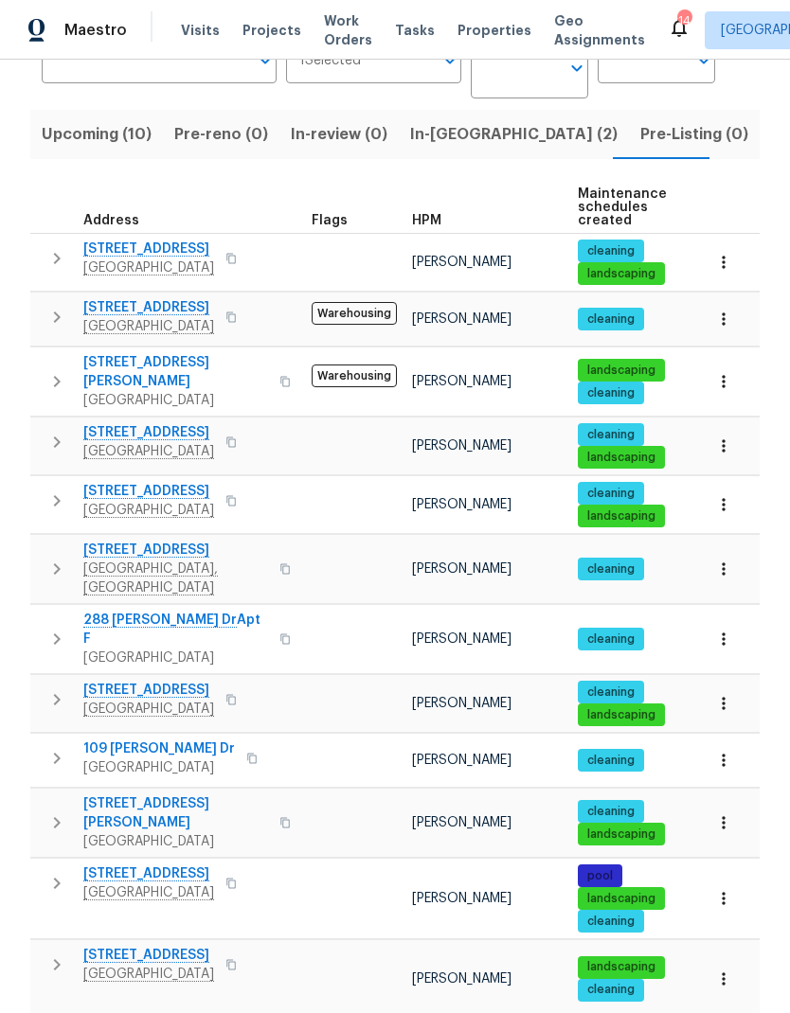
scroll to position [15, 0]
click at [51, 872] on icon "button" at bounding box center [56, 883] width 23 height 23
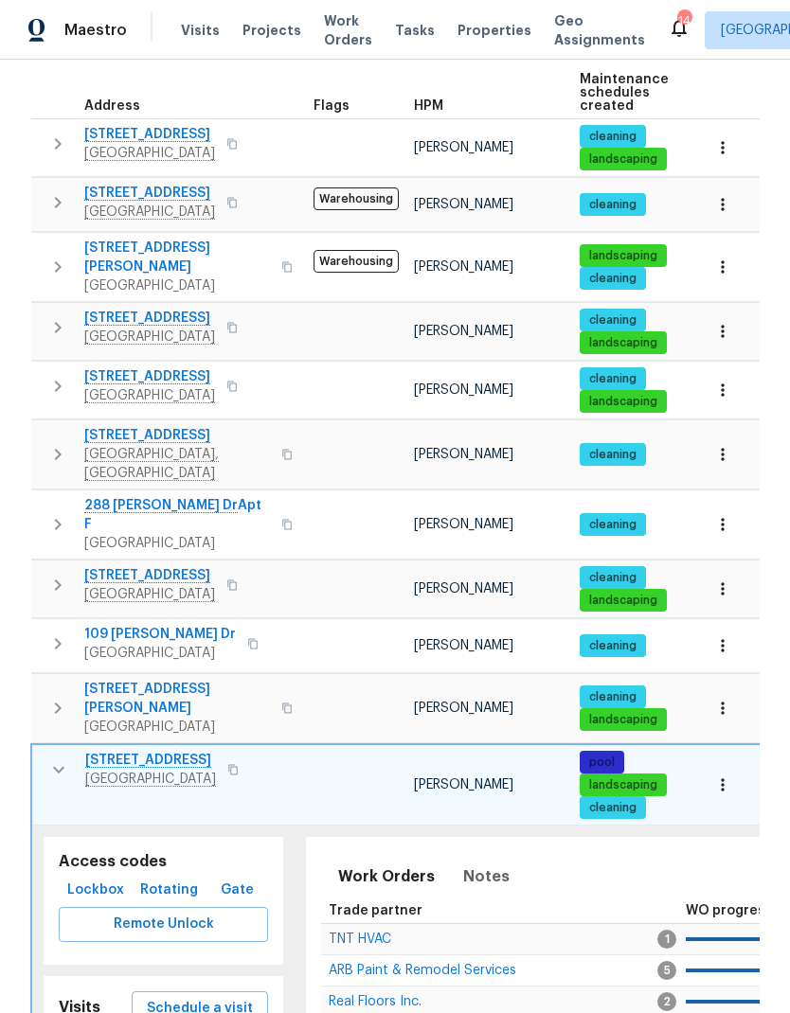
scroll to position [308, 0]
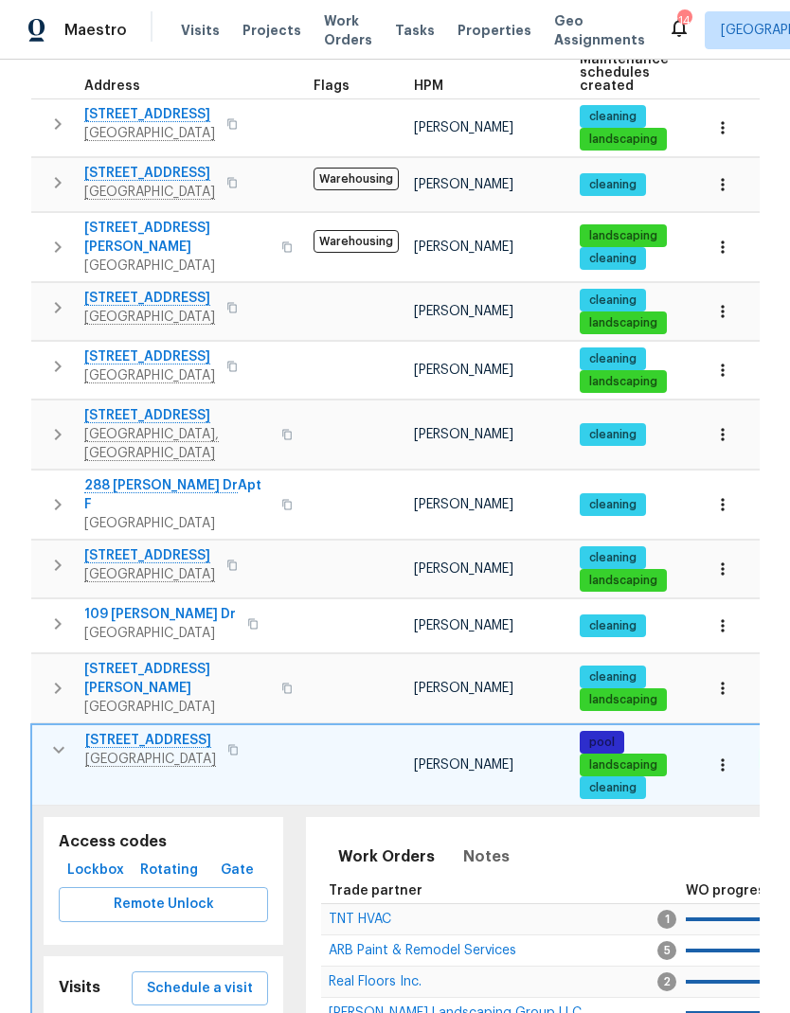
click at [183, 977] on span "Schedule a visit" at bounding box center [200, 989] width 106 height 24
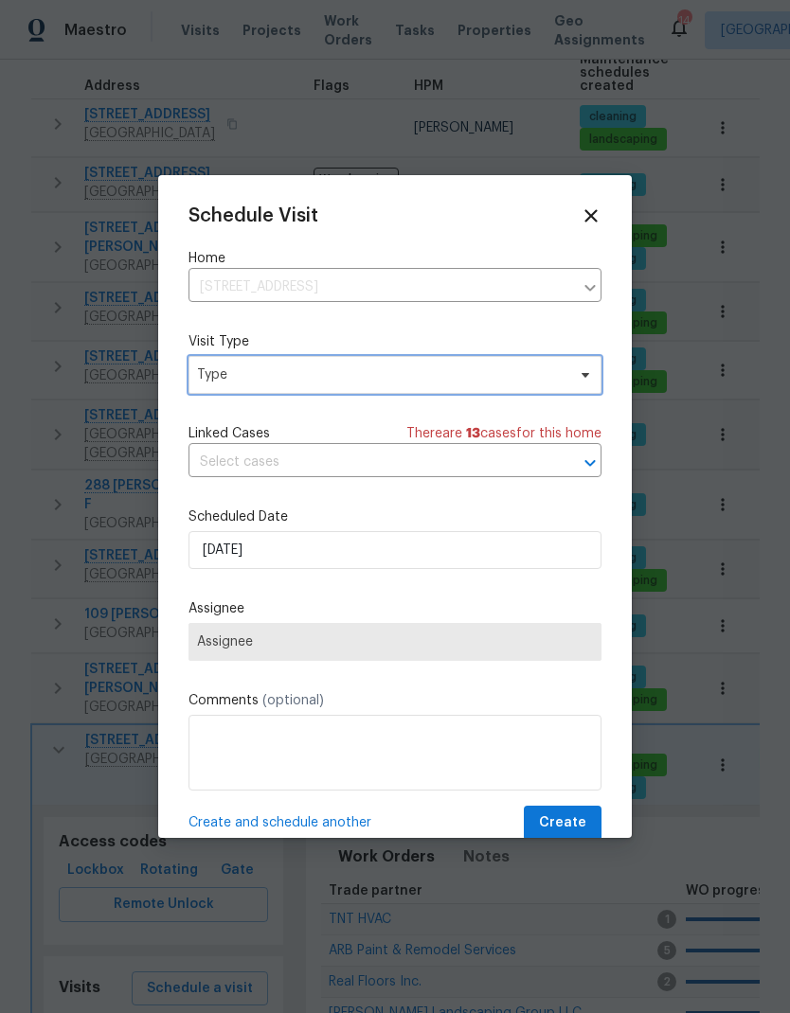
click at [235, 378] on span "Type" at bounding box center [381, 375] width 368 height 19
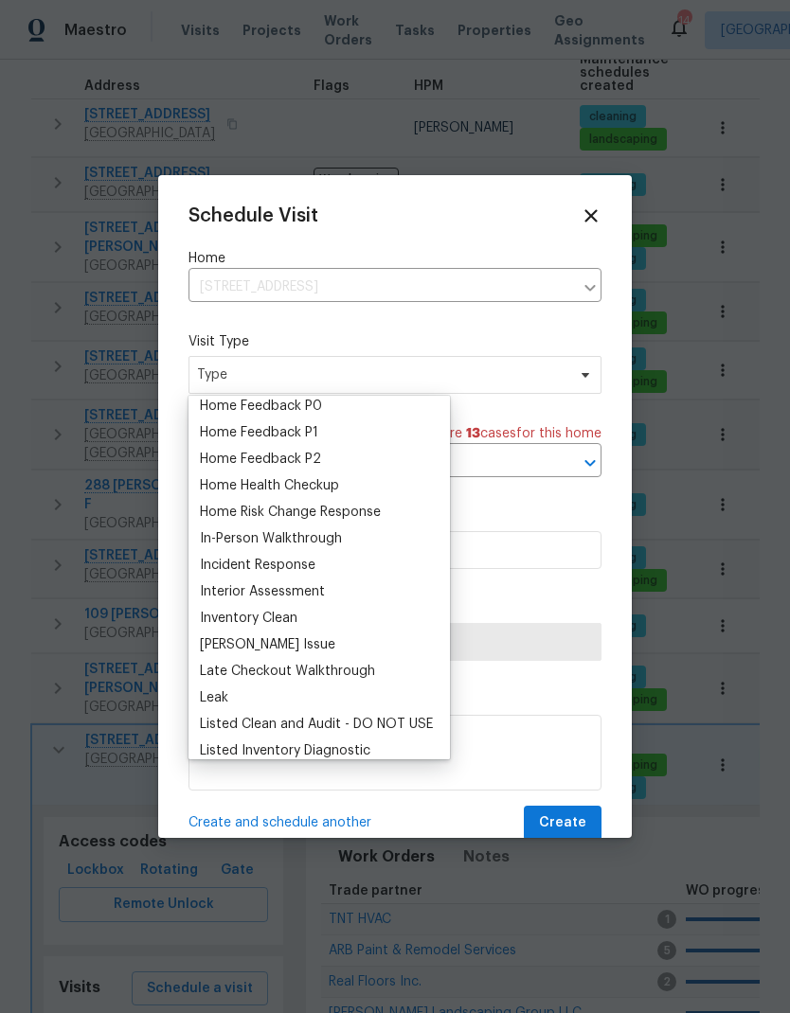
scroll to position [482, 0]
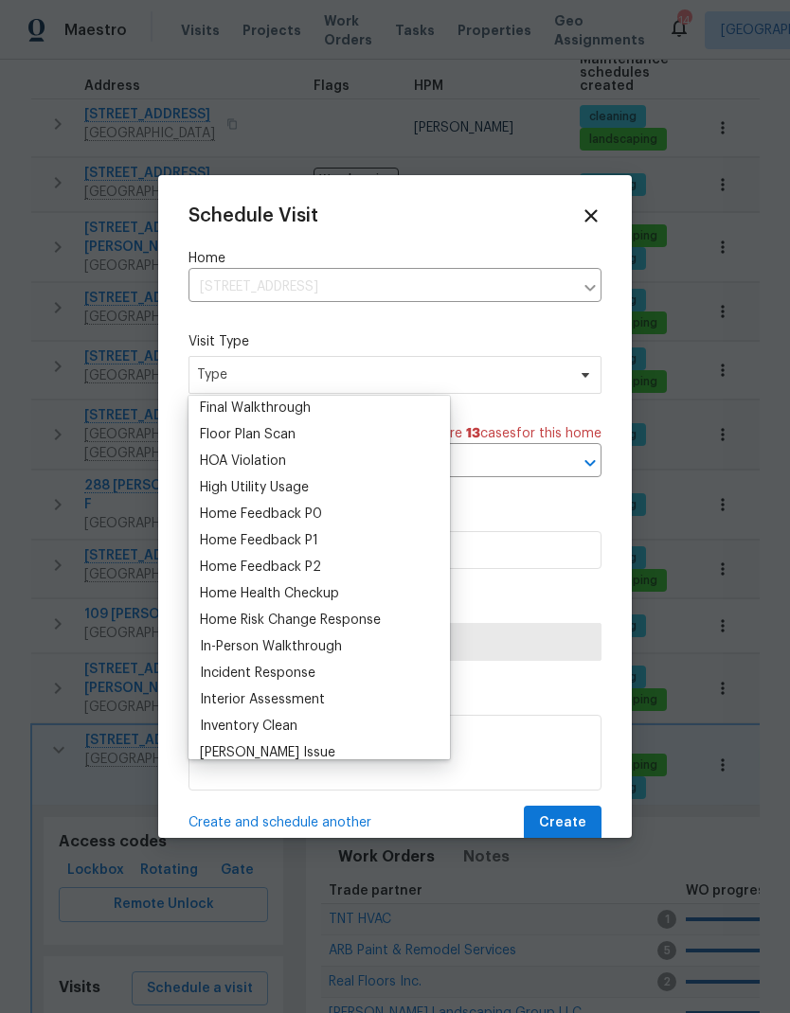
click at [238, 589] on div "Home Health Checkup" at bounding box center [269, 593] width 139 height 19
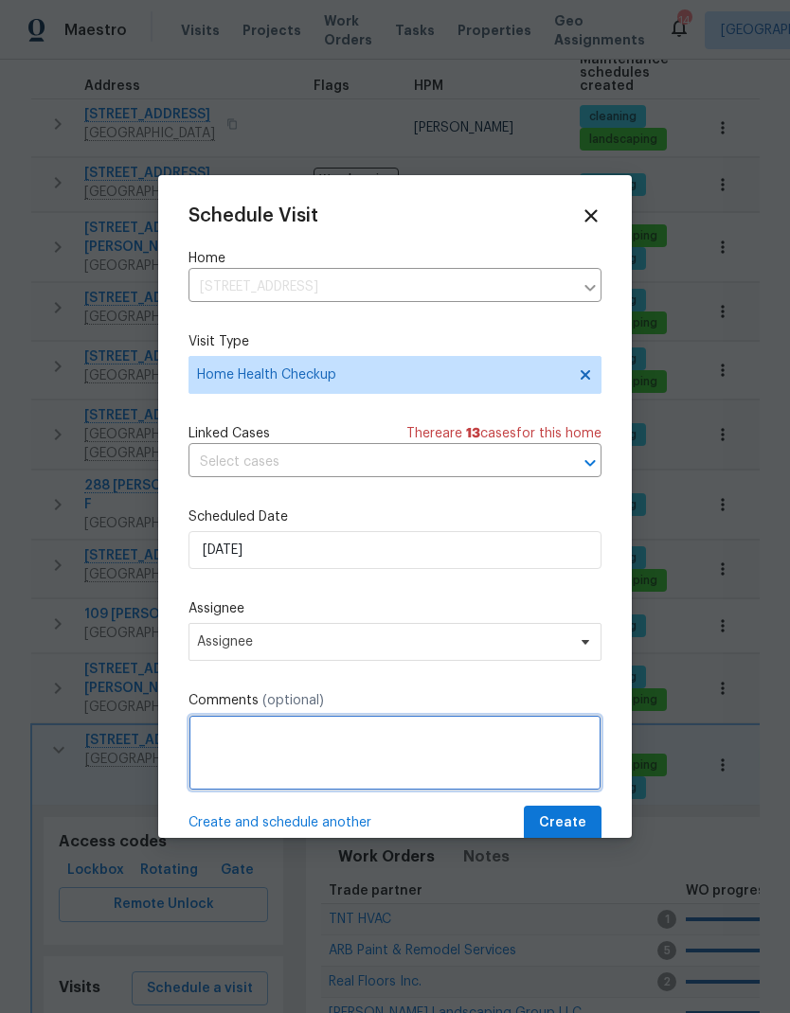
click at [241, 755] on textarea at bounding box center [394, 753] width 413 height 76
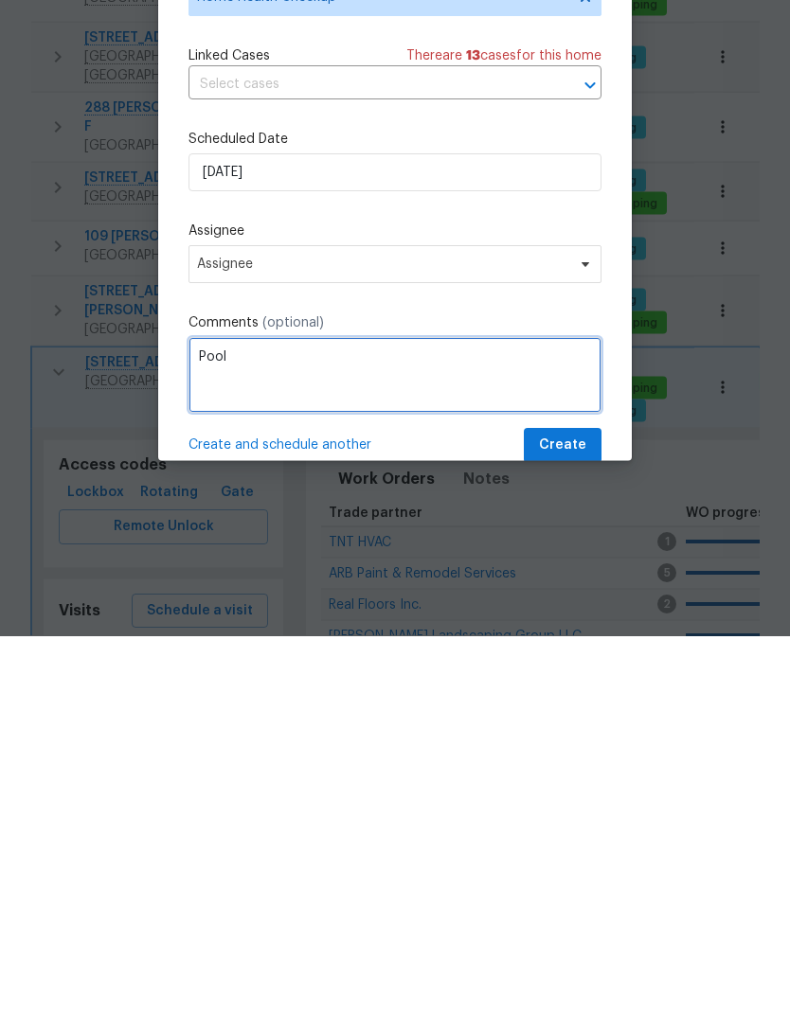
type textarea "Pool"
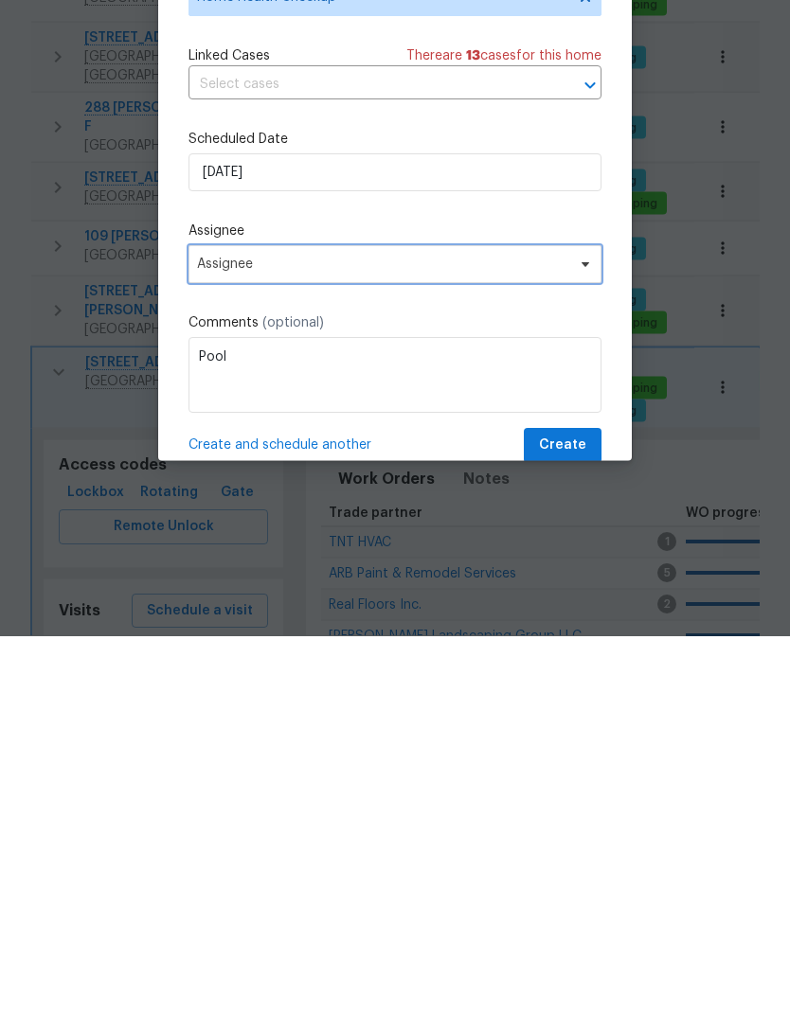
click at [223, 623] on span "Assignee" at bounding box center [394, 642] width 413 height 38
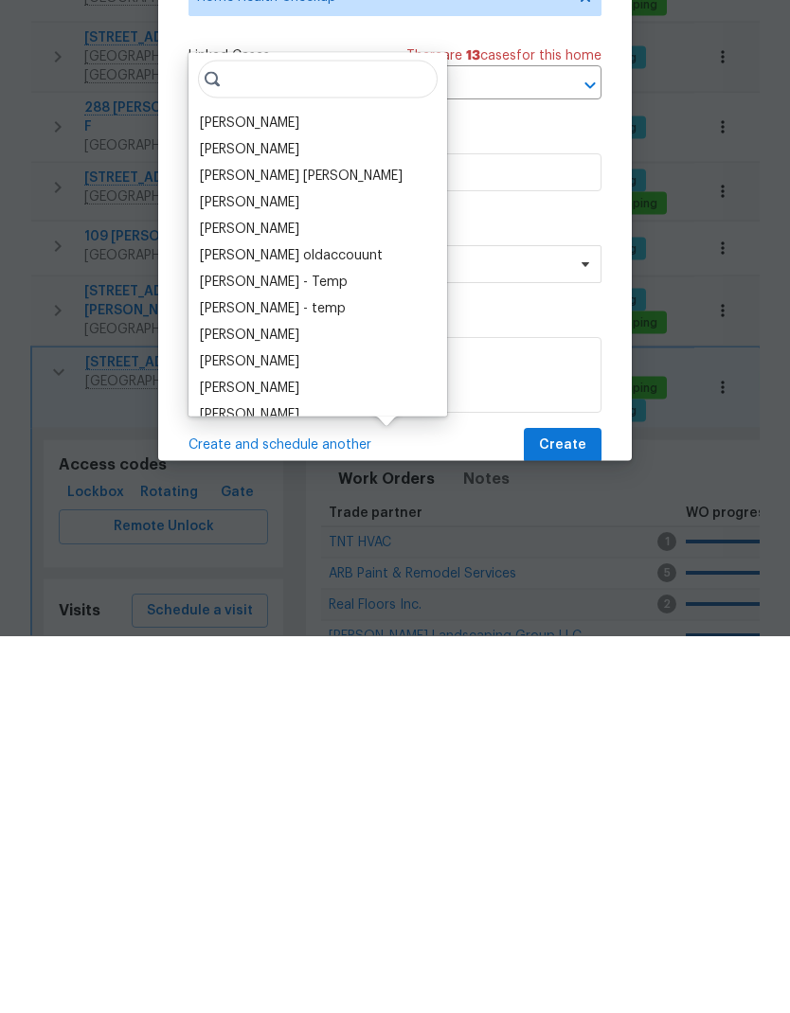
click at [224, 490] on div "[PERSON_NAME]" at bounding box center [249, 499] width 99 height 19
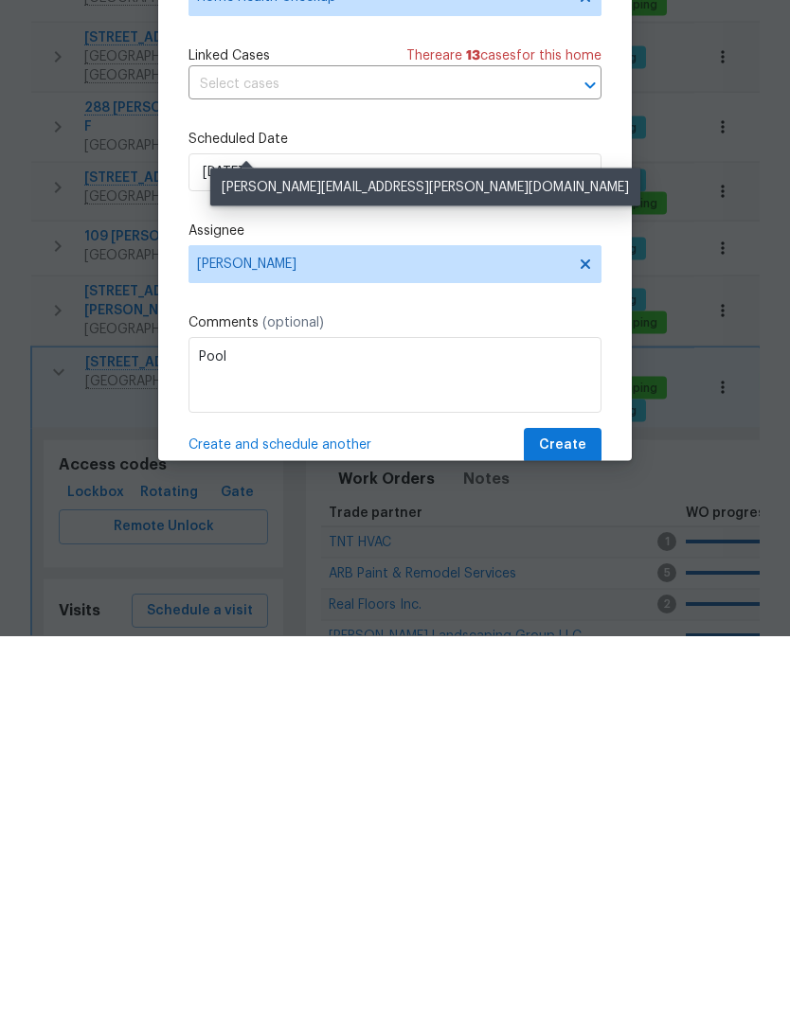
scroll to position [76, 0]
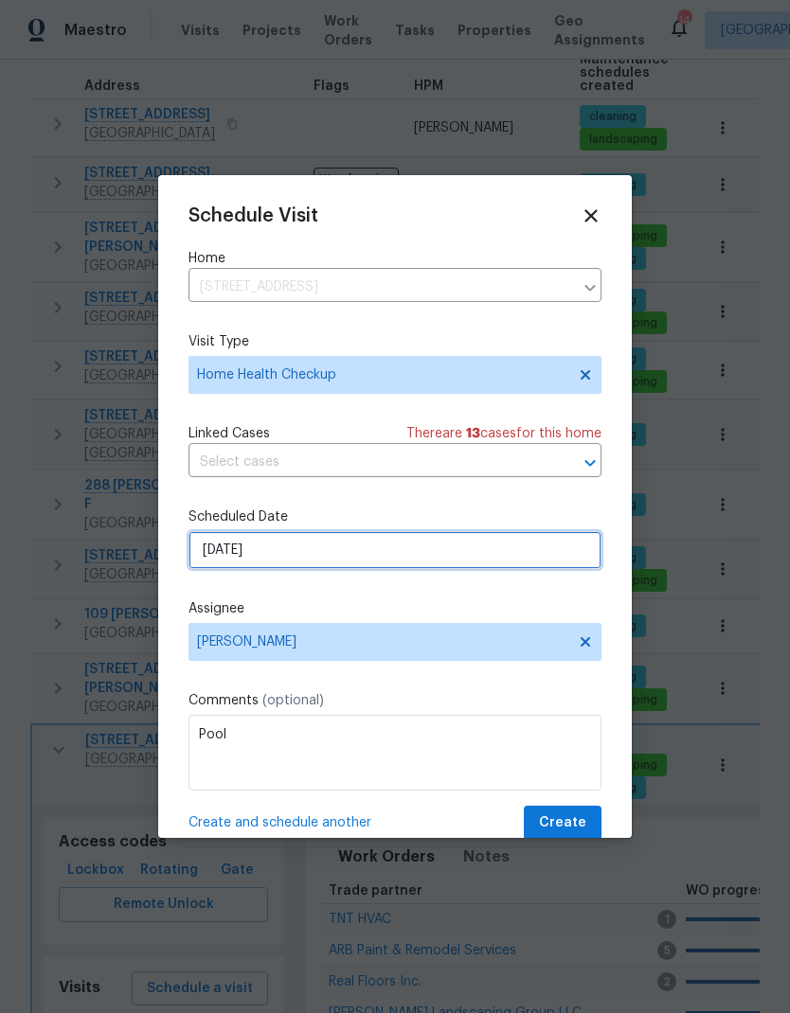
click at [214, 556] on input "[DATE]" at bounding box center [394, 550] width 413 height 38
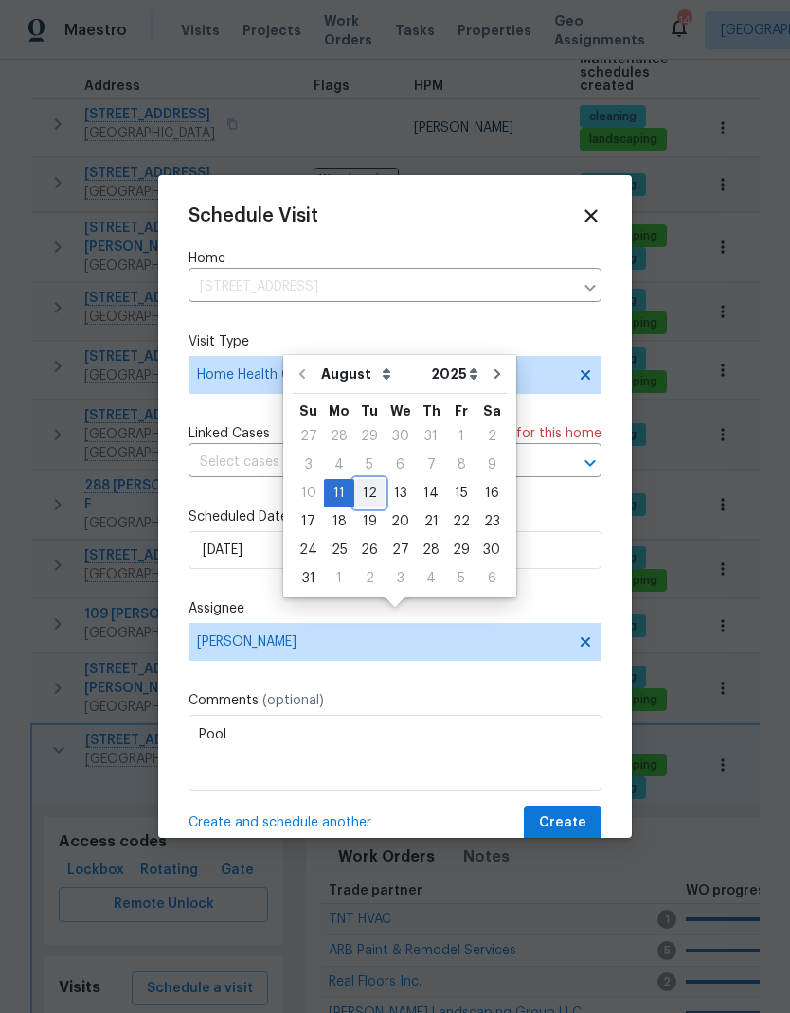
click at [360, 480] on div "12" at bounding box center [369, 493] width 30 height 27
type input "[DATE]"
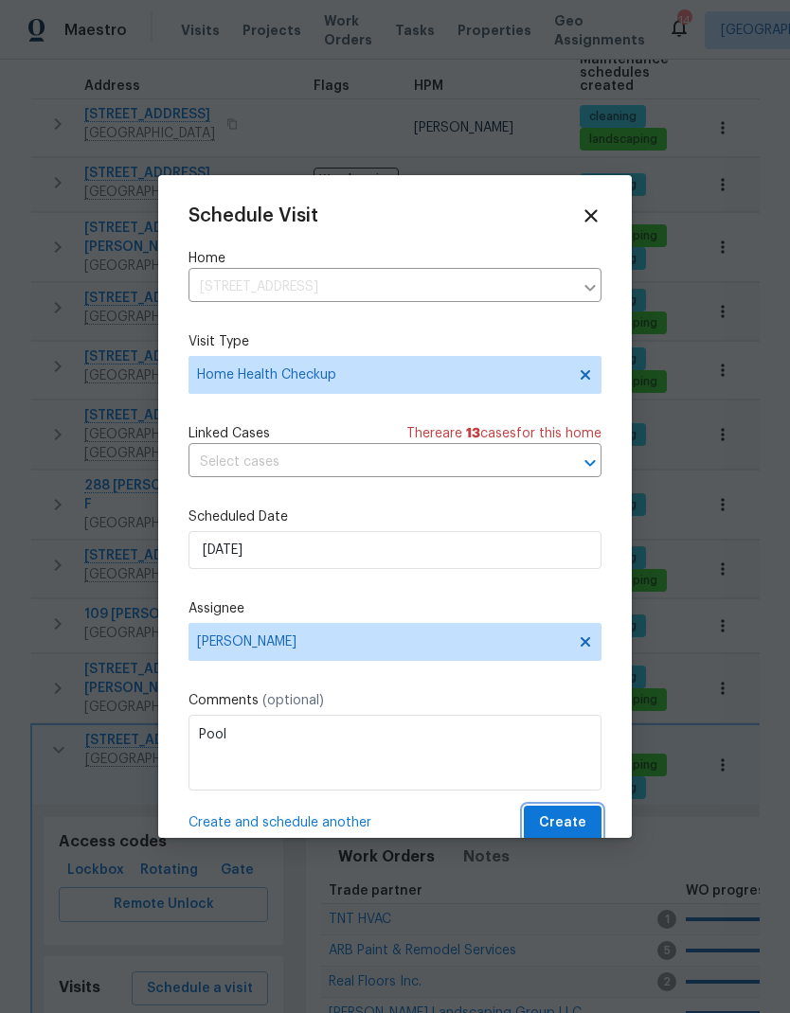
click at [576, 834] on span "Create" at bounding box center [562, 823] width 47 height 24
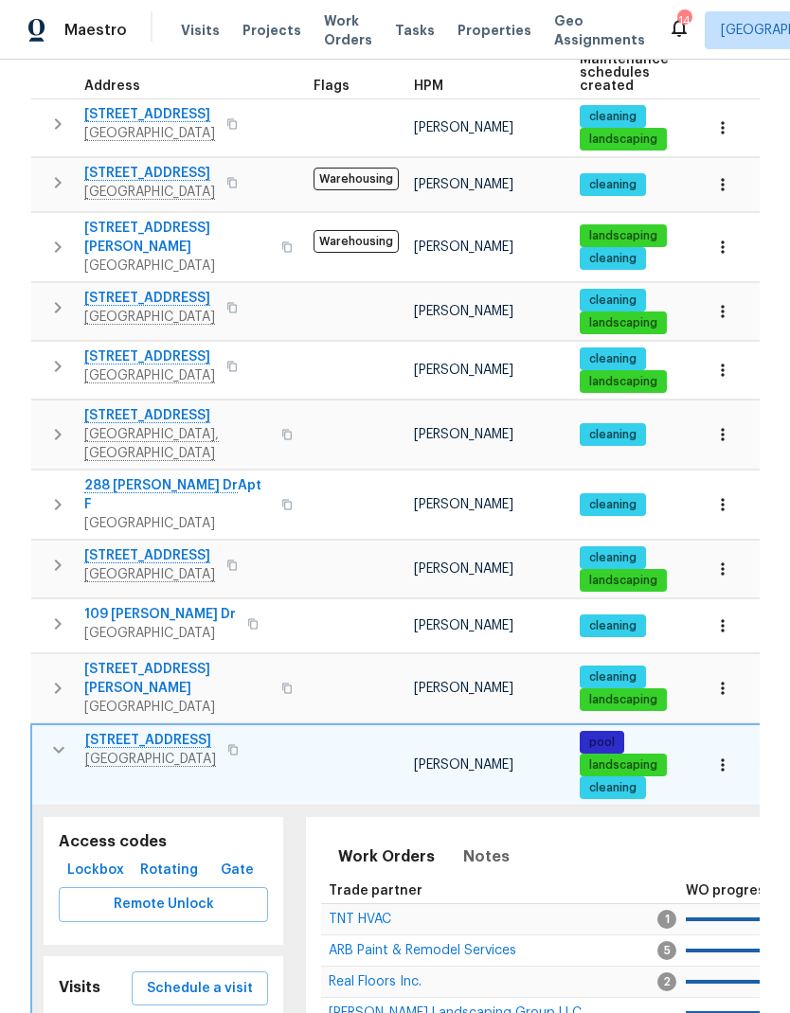
scroll to position [0, 0]
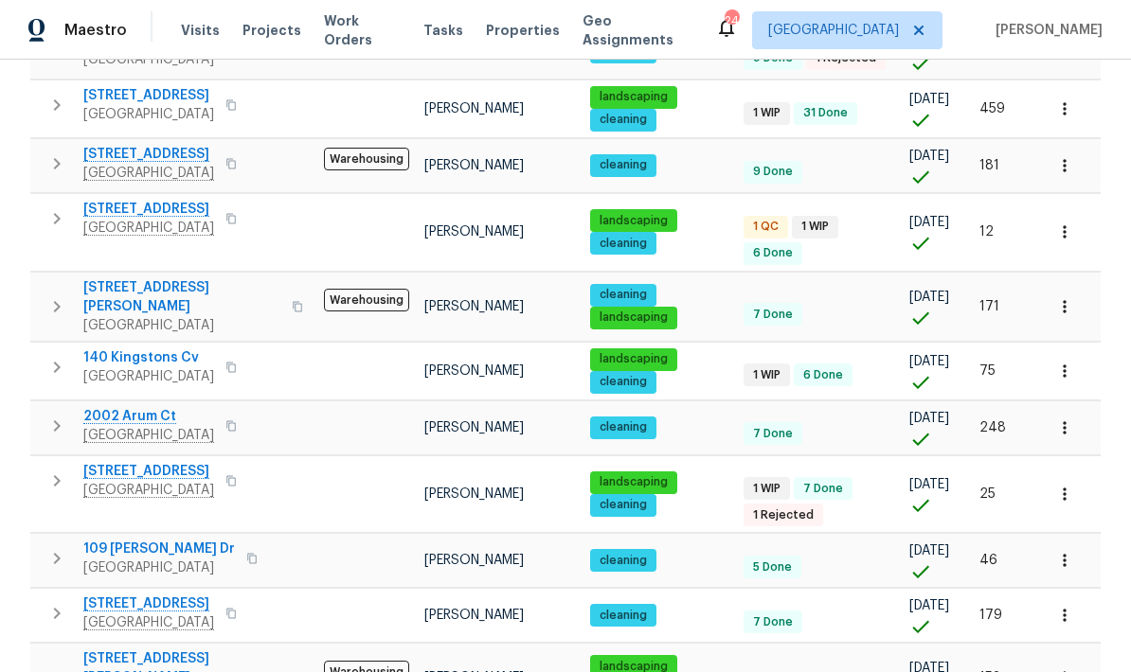
scroll to position [76, 0]
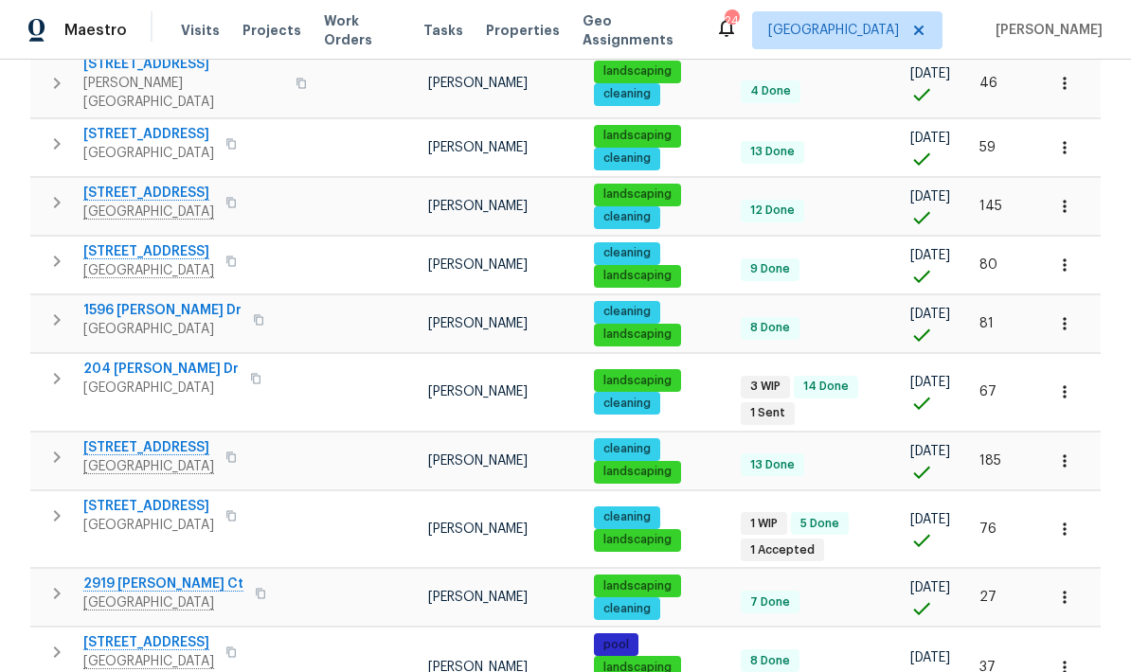
scroll to position [76, 0]
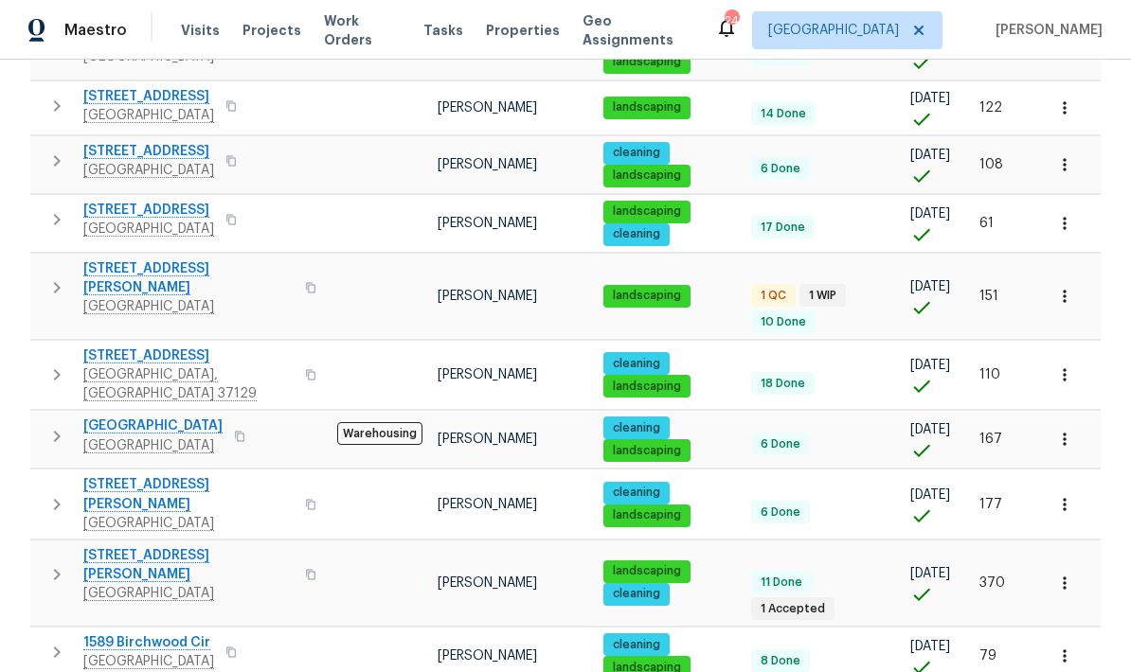
scroll to position [76, 0]
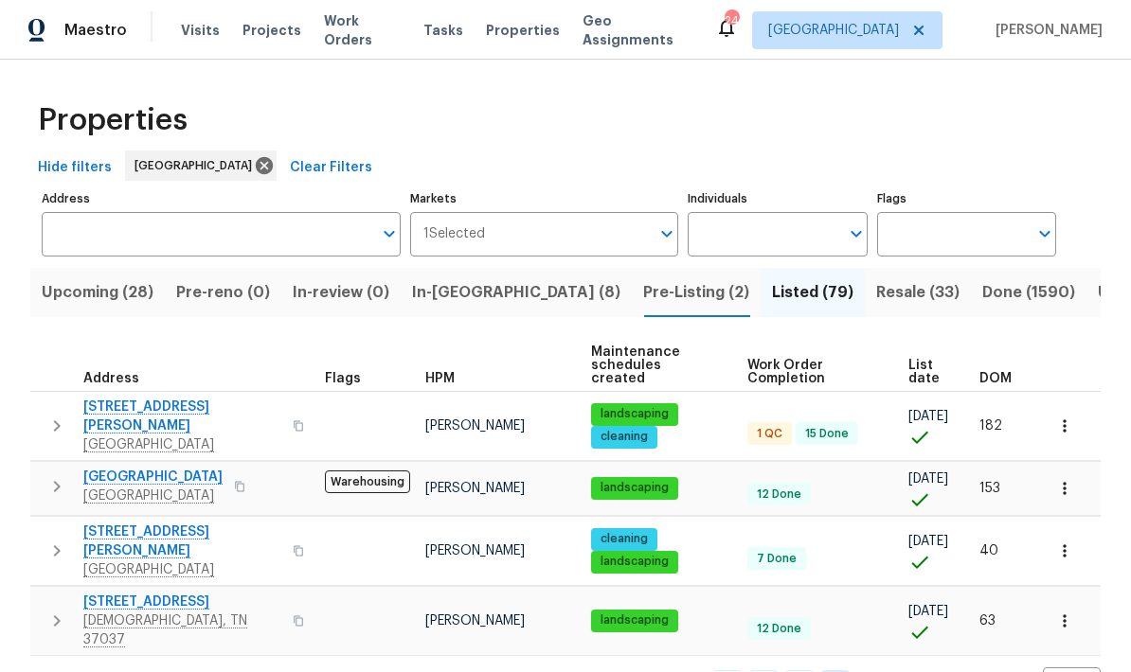
scroll to position [26, 0]
click at [789, 268] on button "Resale (33)" at bounding box center [918, 292] width 106 height 49
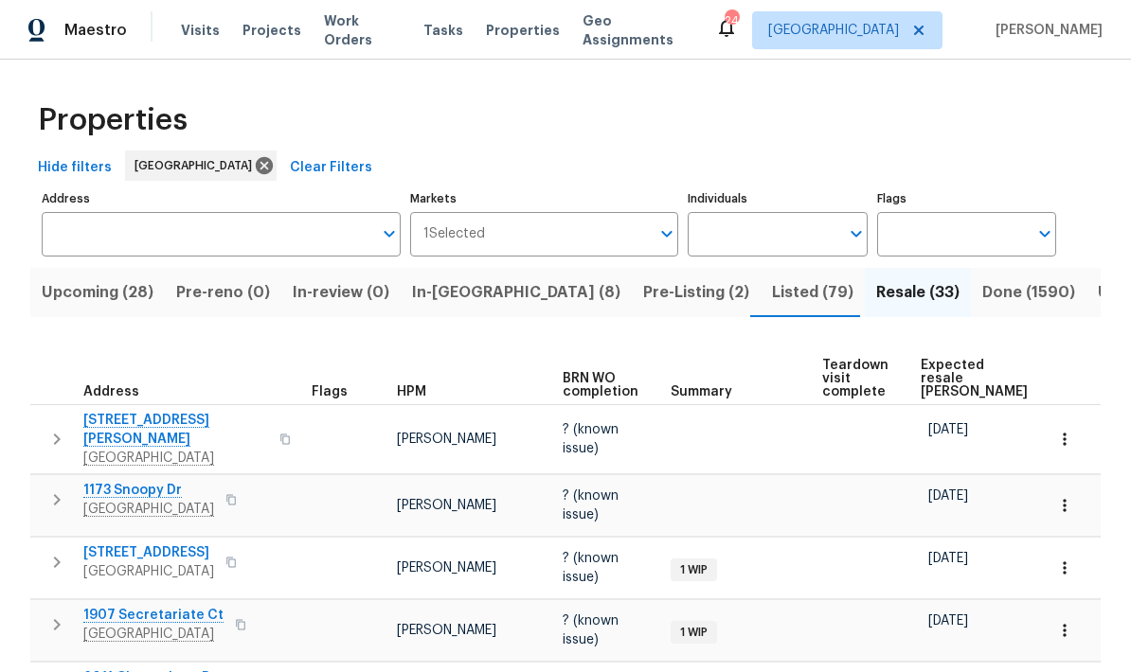
click at [772, 301] on span "Listed (79)" at bounding box center [812, 292] width 81 height 27
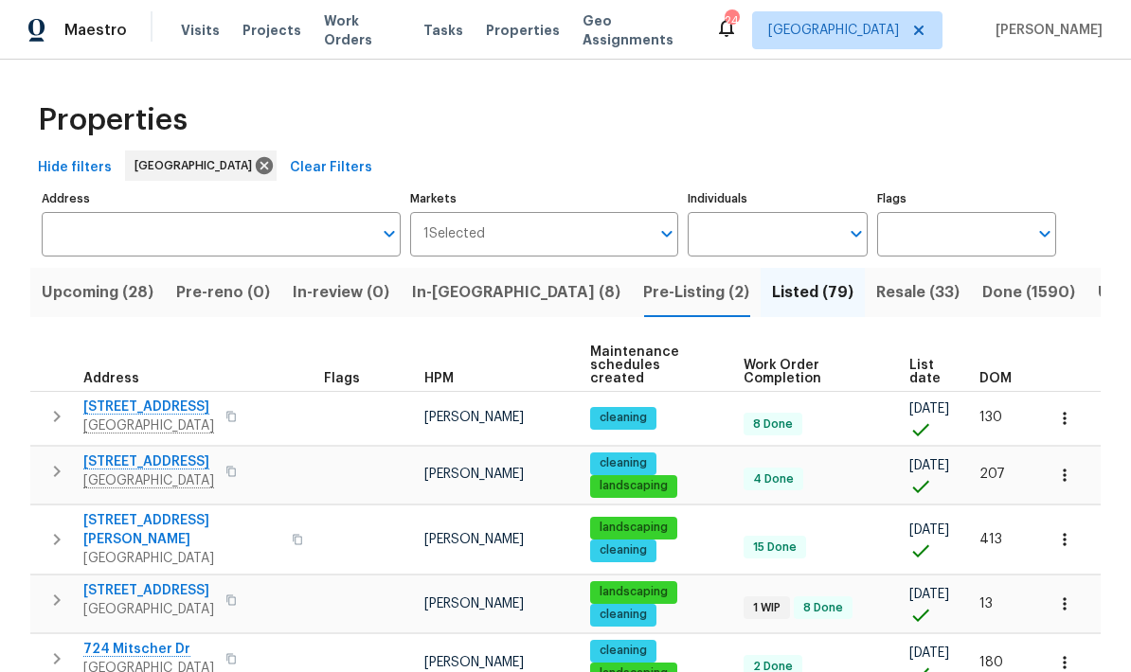
scroll to position [73, 0]
click at [789, 279] on span "Resale (33)" at bounding box center [917, 292] width 83 height 27
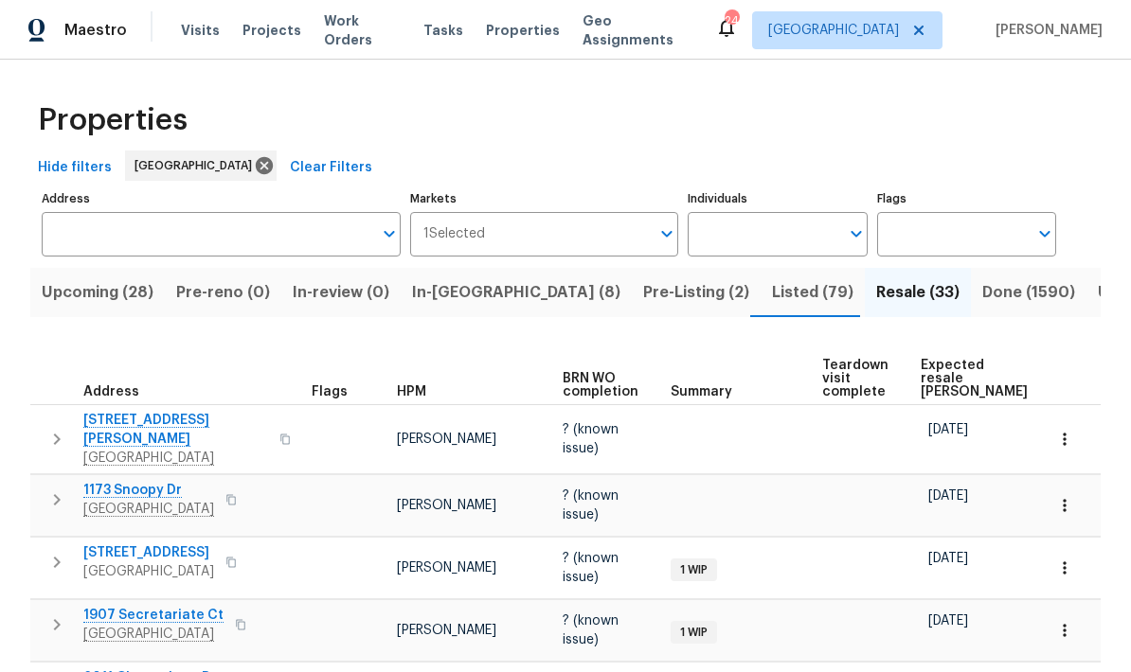
click at [348, 14] on div "Visits Projects Work Orders Tasks Properties Geo Assignments" at bounding box center [448, 30] width 534 height 38
click at [348, 27] on span "Work Orders" at bounding box center [362, 30] width 77 height 38
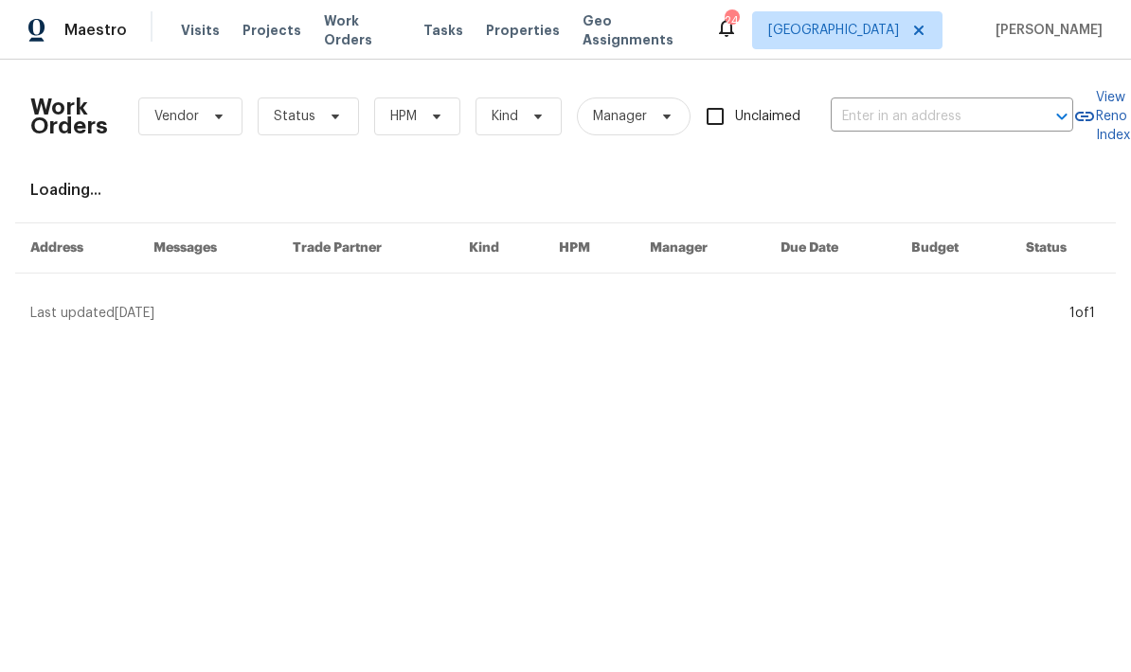
click at [789, 122] on input "text" at bounding box center [924, 116] width 189 height 29
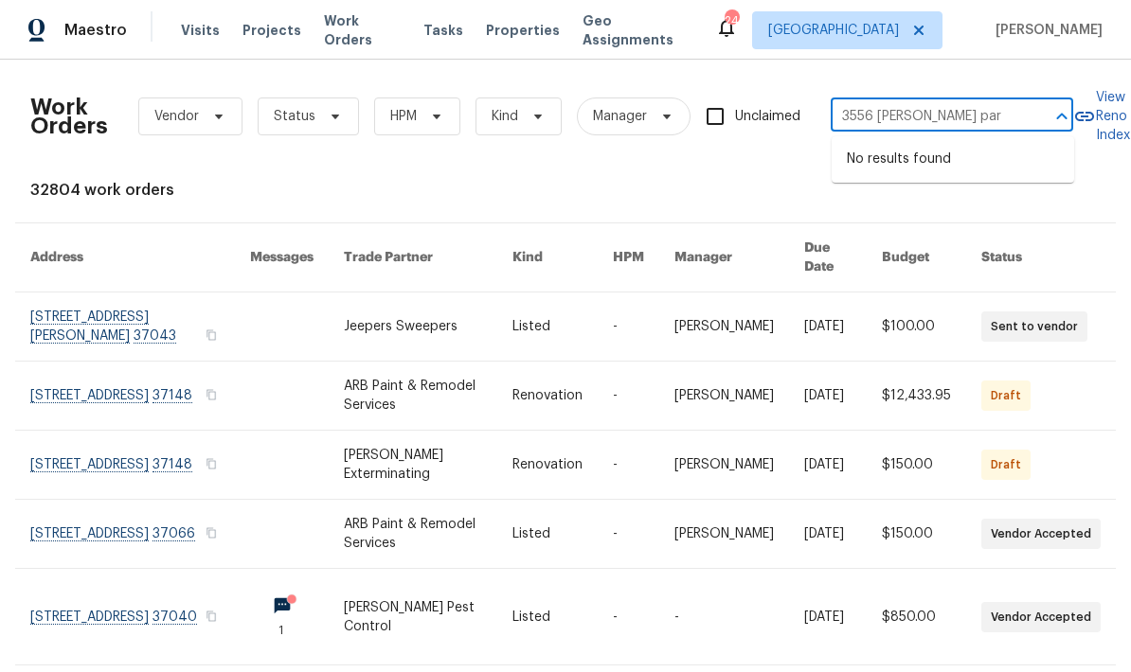
type input "[STREET_ADDRESS][PERSON_NAME]"
click at [508, 23] on span "Properties" at bounding box center [523, 30] width 74 height 19
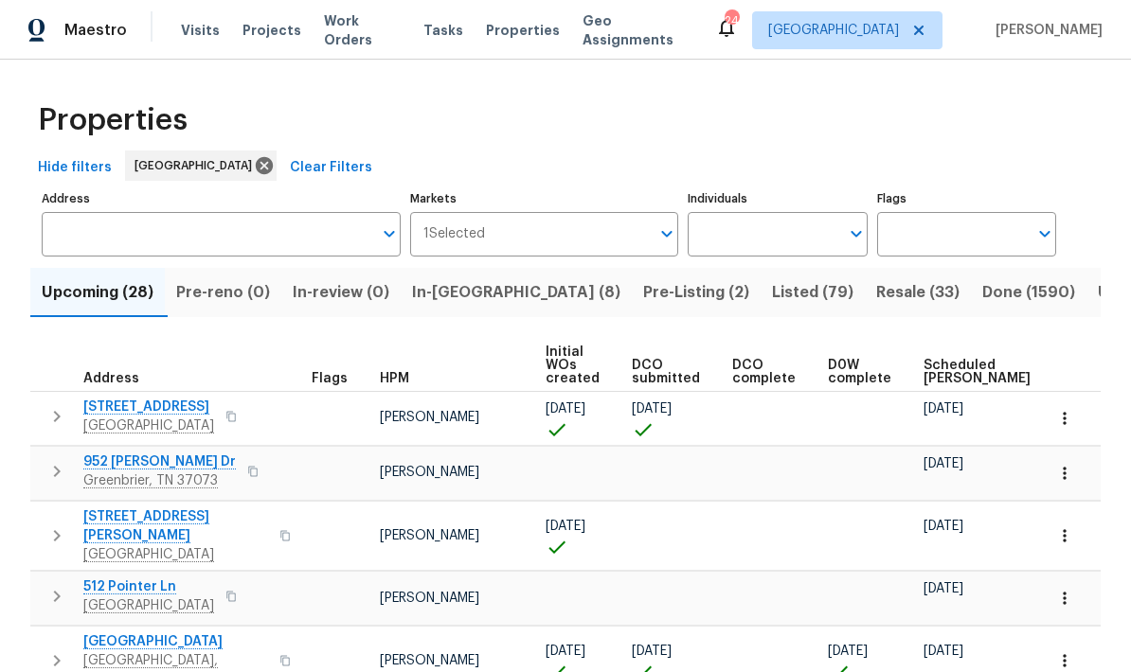
click at [210, 11] on div "Visits Projects Work Orders Tasks Properties Geo Assignments" at bounding box center [448, 30] width 534 height 38
click at [202, 31] on span "Visits" at bounding box center [200, 30] width 39 height 19
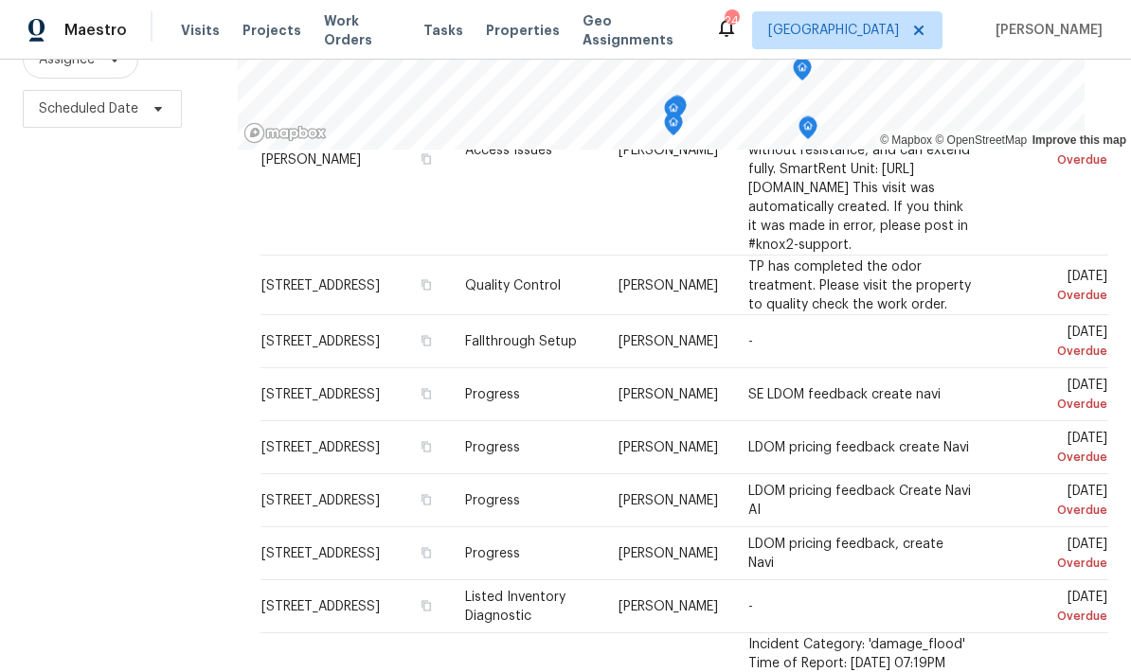
scroll to position [76, 0]
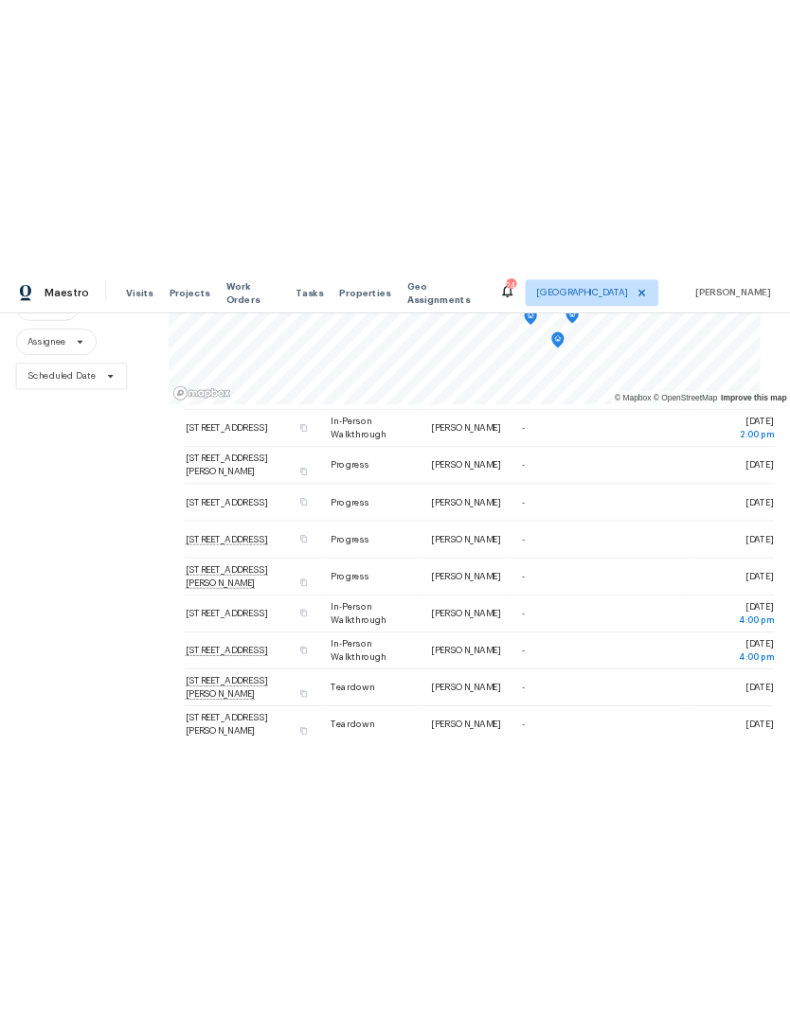
scroll to position [378, 0]
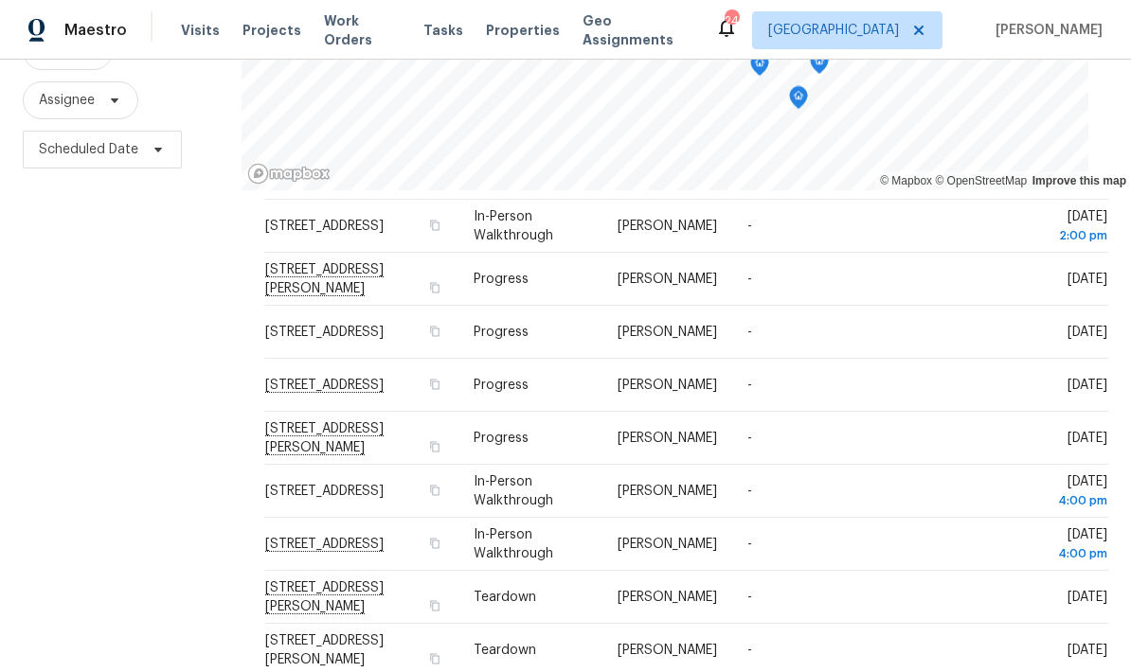
click at [0, 0] on span at bounding box center [0, 0] width 0 height 0
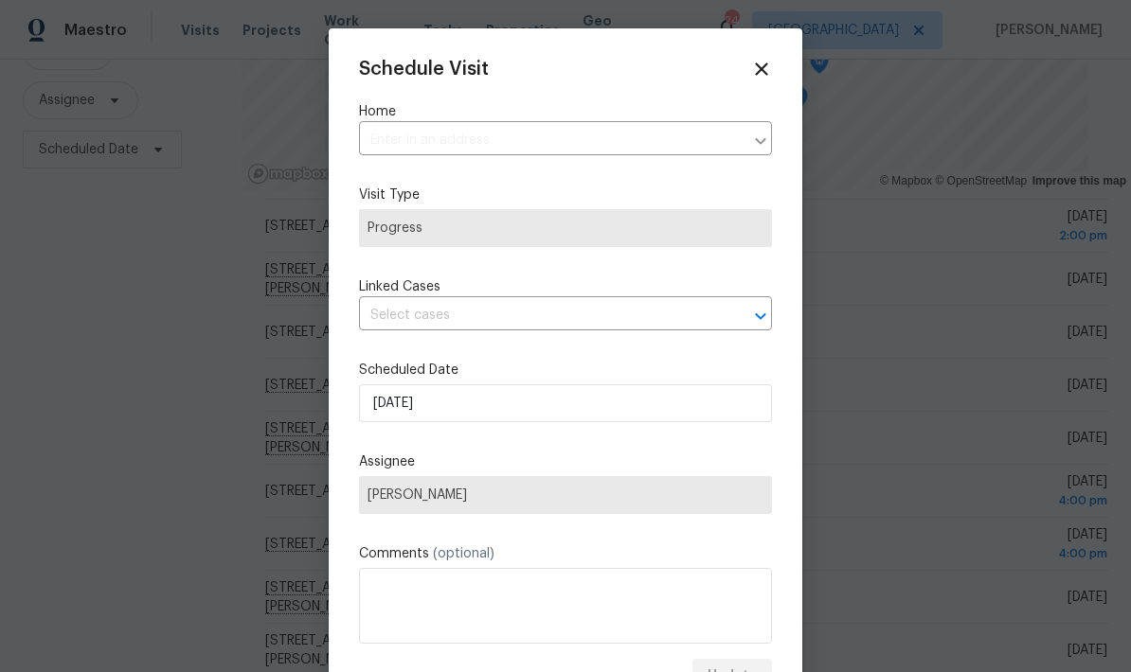
type input "[STREET_ADDRESS][PERSON_NAME]"
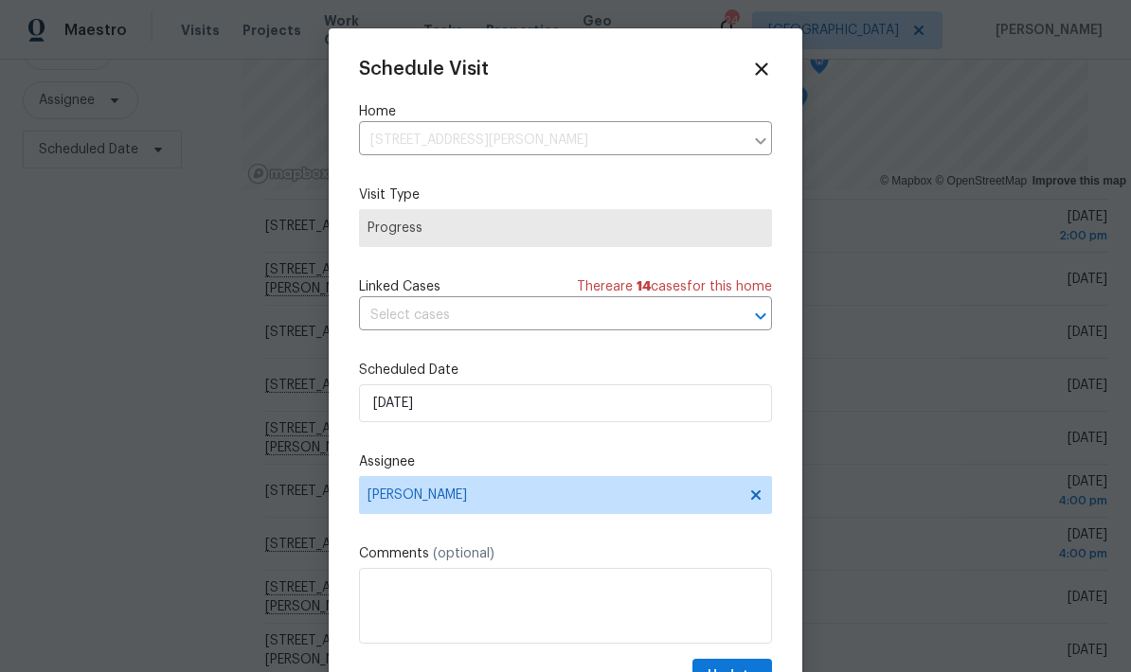
click at [689, 223] on span "Progress" at bounding box center [565, 228] width 396 height 19
click at [717, 220] on span "Progress" at bounding box center [565, 228] width 413 height 38
click at [752, 79] on icon at bounding box center [761, 69] width 21 height 21
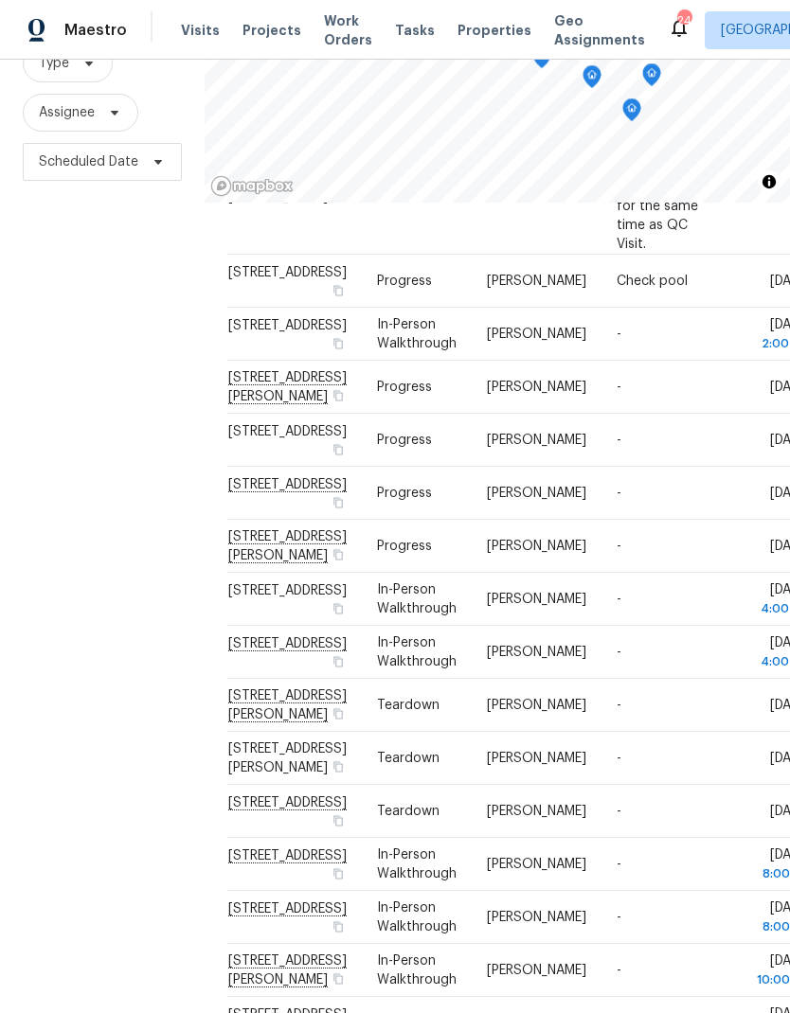
scroll to position [183, 0]
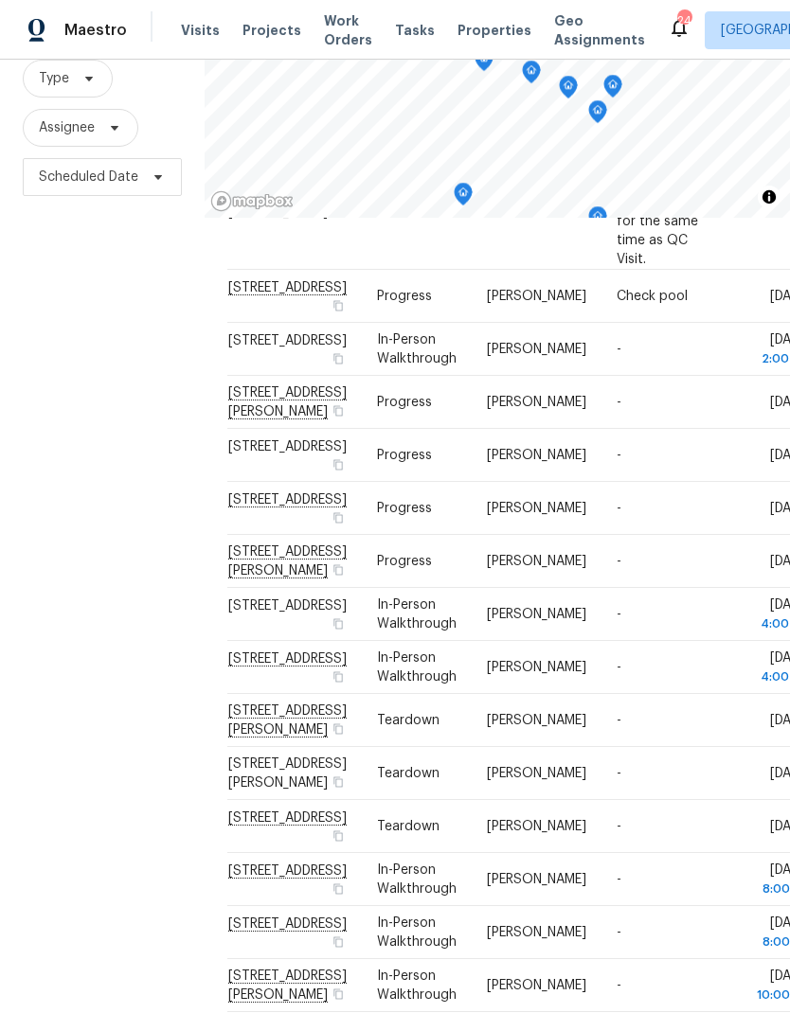
click at [0, 0] on icon at bounding box center [0, 0] width 0 height 0
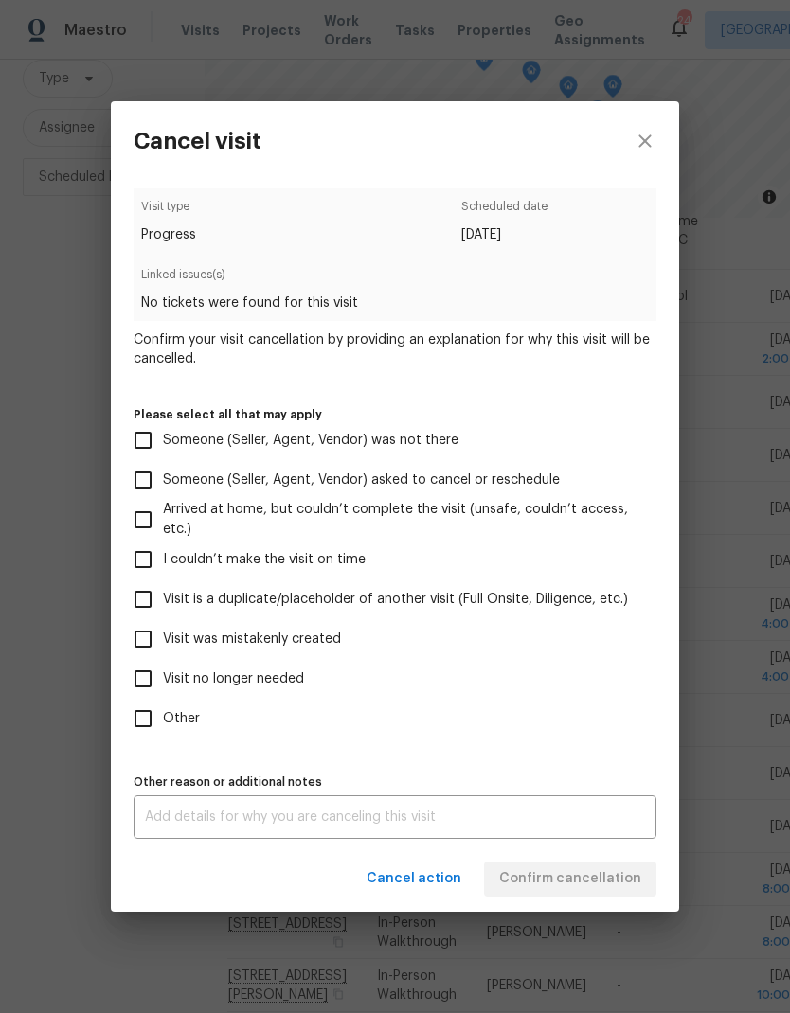
click at [135, 642] on input "Visit was mistakenly created" at bounding box center [143, 639] width 40 height 40
checkbox input "true"
click at [563, 887] on span "Confirm cancellation" at bounding box center [570, 879] width 142 height 24
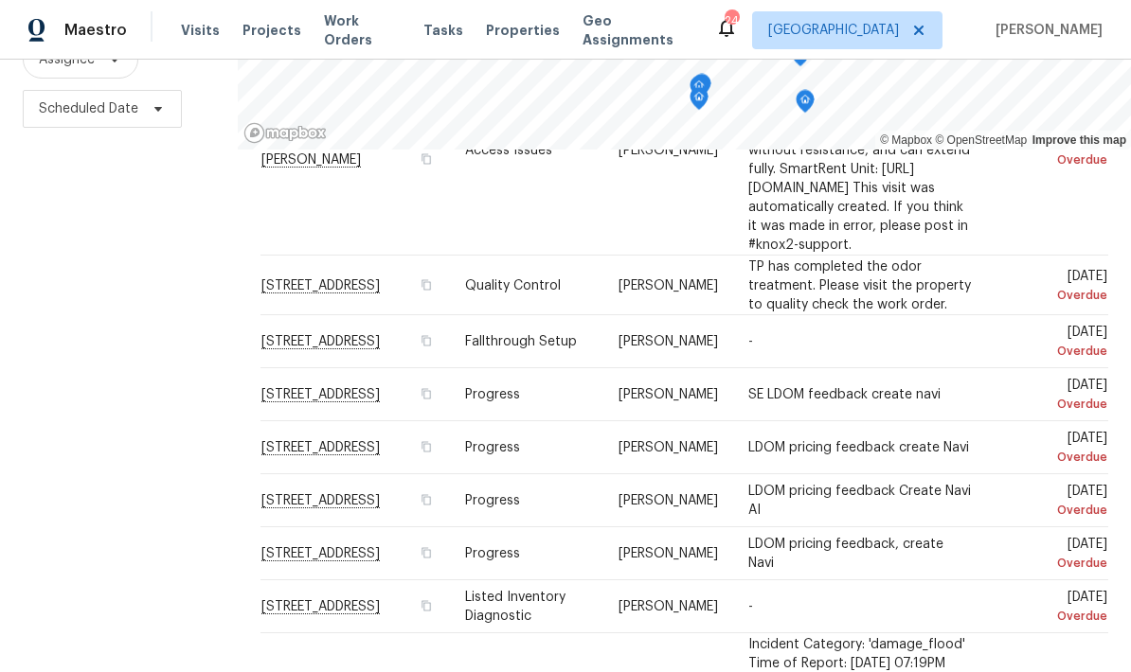
scroll to position [76, 0]
click at [195, 530] on div "Filters Reset ​ Type Assignee Scheduled Date" at bounding box center [119, 277] width 238 height 822
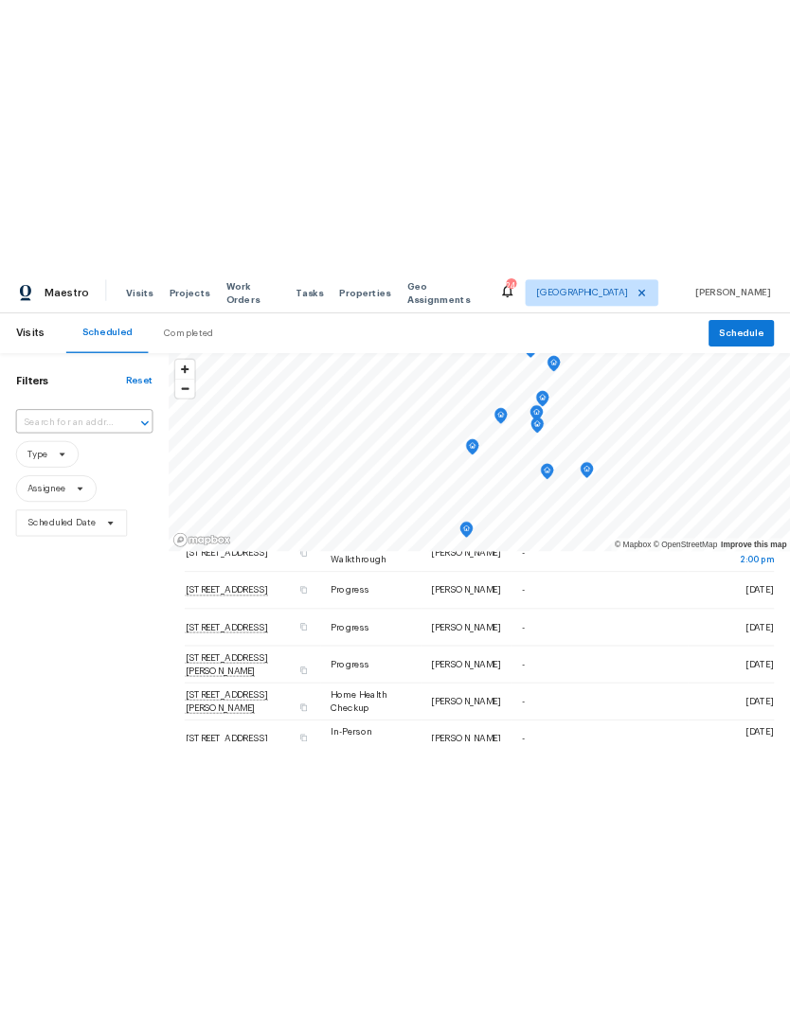
scroll to position [579, 0]
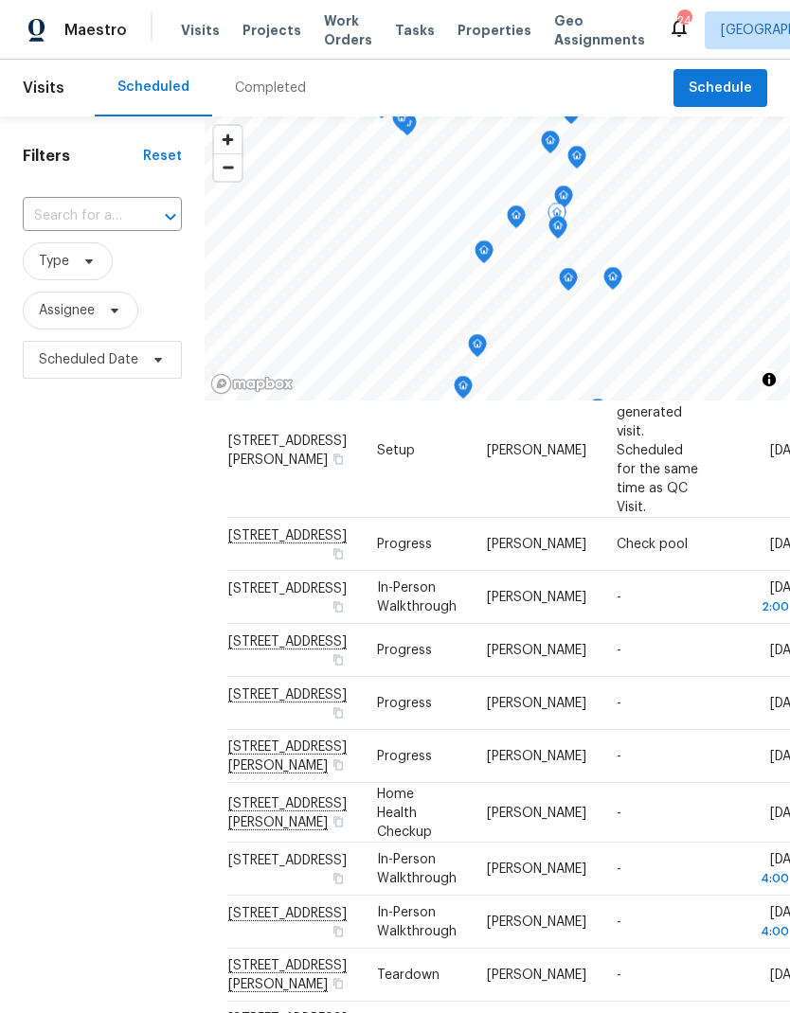
click at [0, 0] on icon at bounding box center [0, 0] width 0 height 0
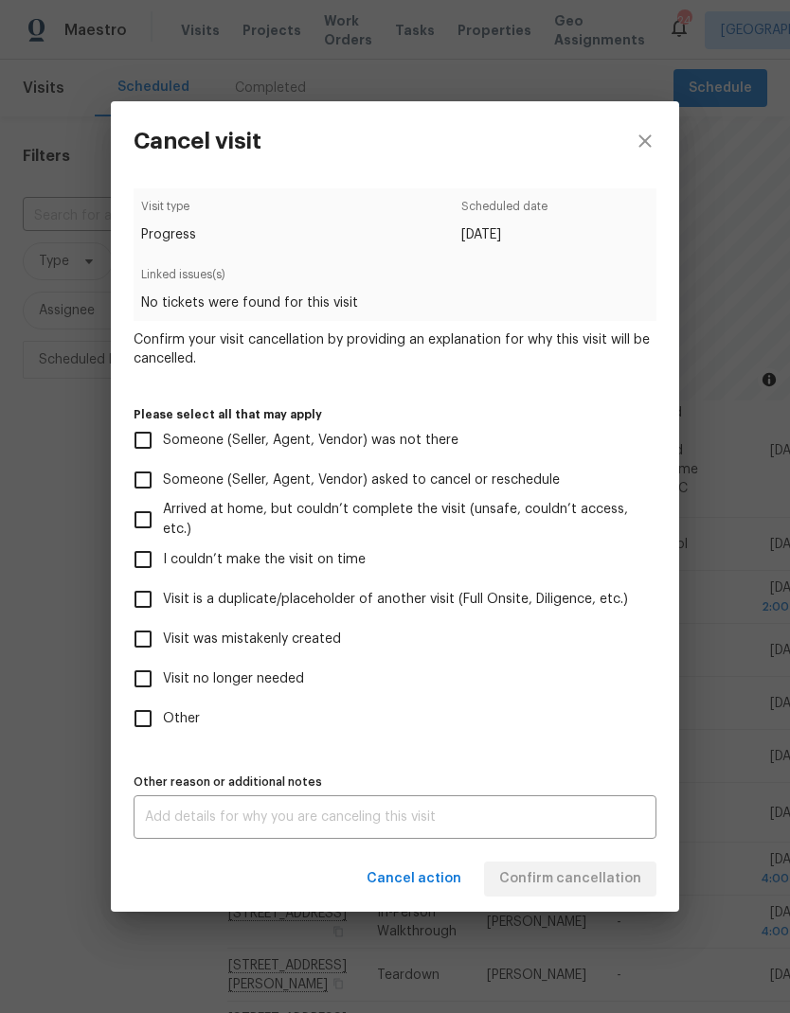
click at [136, 671] on input "Visit no longer needed" at bounding box center [143, 679] width 40 height 40
checkbox input "true"
click at [141, 639] on input "Visit was mistakenly created" at bounding box center [143, 639] width 40 height 40
checkbox input "true"
click at [132, 683] on input "Visit no longer needed" at bounding box center [143, 679] width 40 height 40
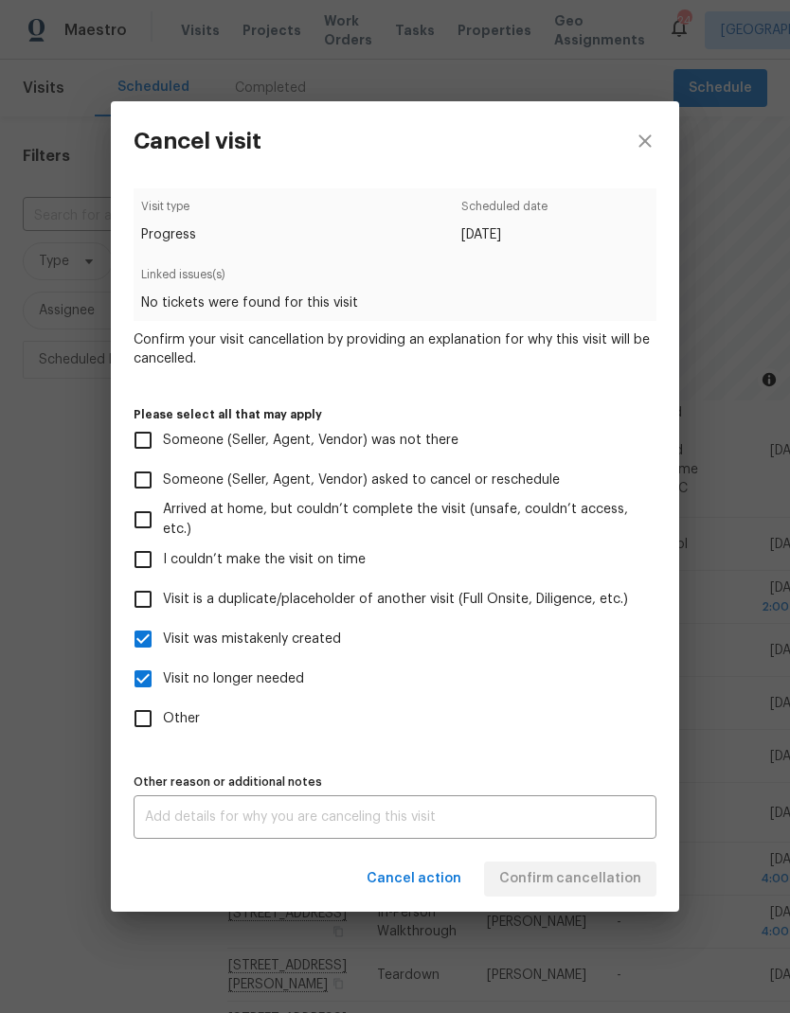
checkbox input "false"
click at [541, 888] on span "Confirm cancellation" at bounding box center [570, 879] width 142 height 24
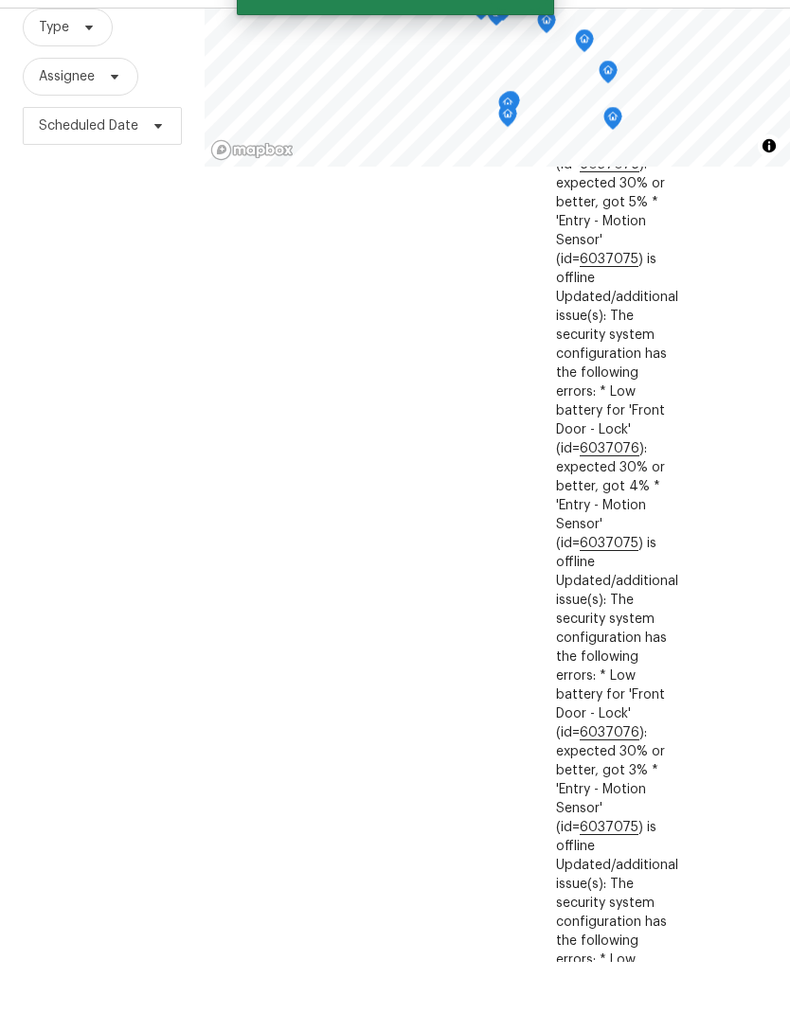
scroll to position [2255, 67]
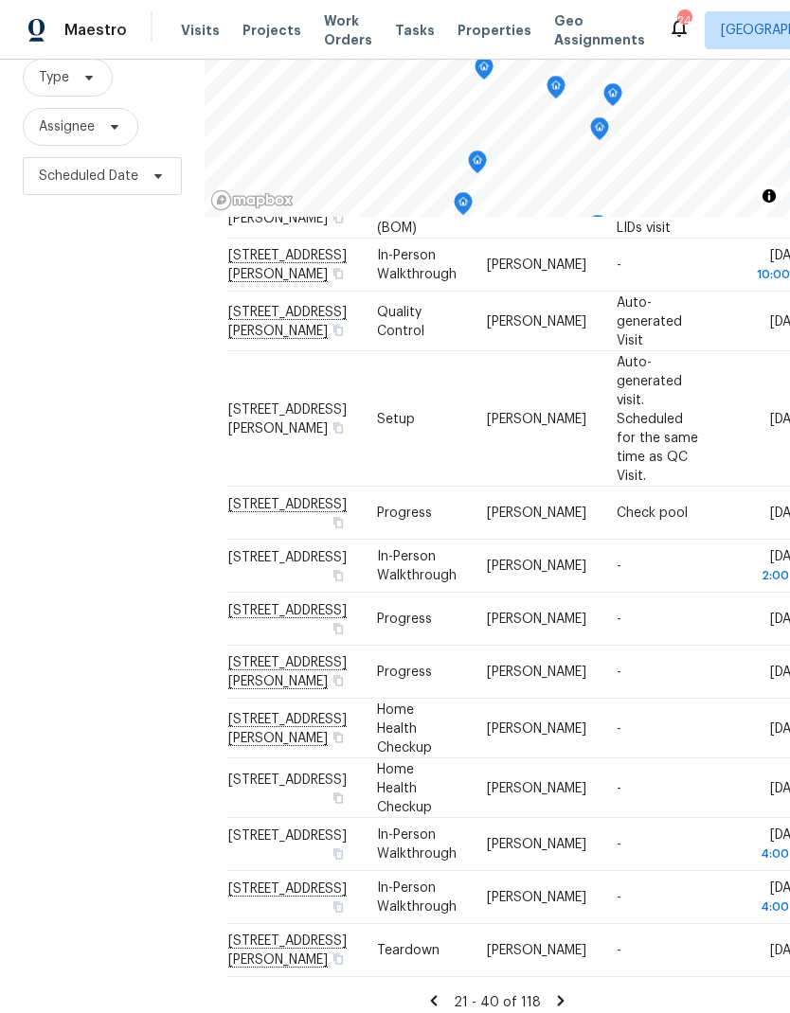
scroll to position [183, 0]
click at [0, 0] on icon at bounding box center [0, 0] width 0 height 0
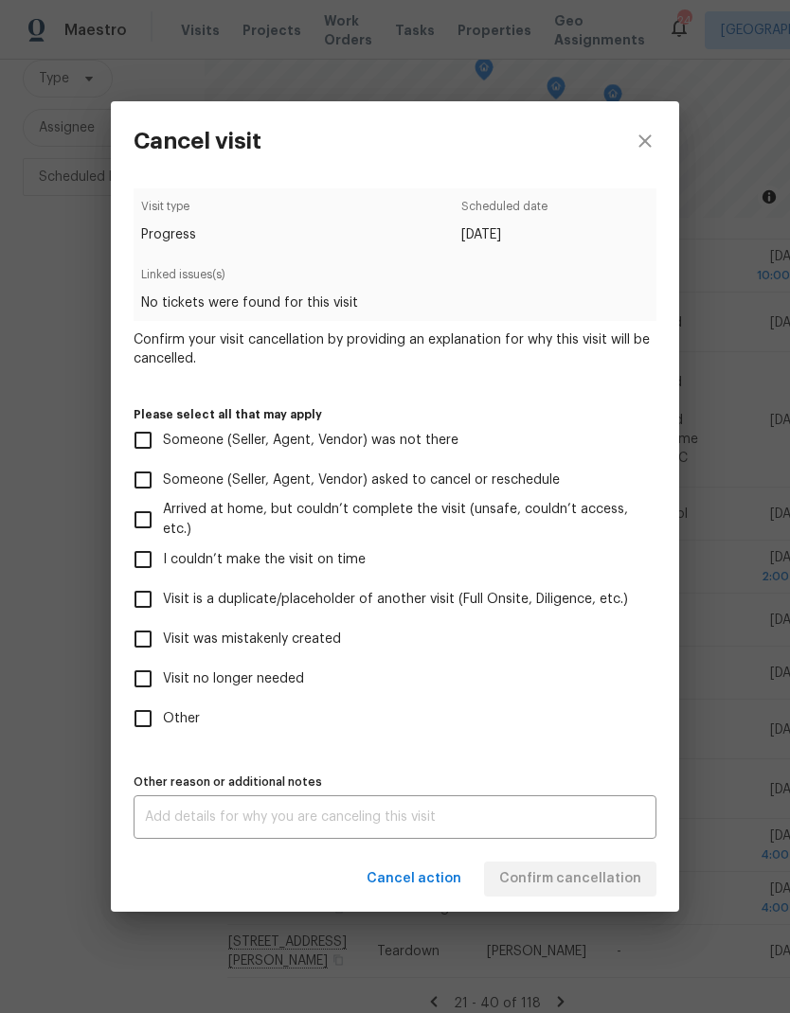
click at [141, 680] on input "Visit no longer needed" at bounding box center [143, 679] width 40 height 40
checkbox input "true"
click at [418, 764] on div "Visit type Progress Scheduled date [DATE] Linked issues(s) No tickets were foun…" at bounding box center [395, 513] width 523 height 651
click at [147, 636] on input "Visit was mistakenly created" at bounding box center [143, 639] width 40 height 40
checkbox input "true"
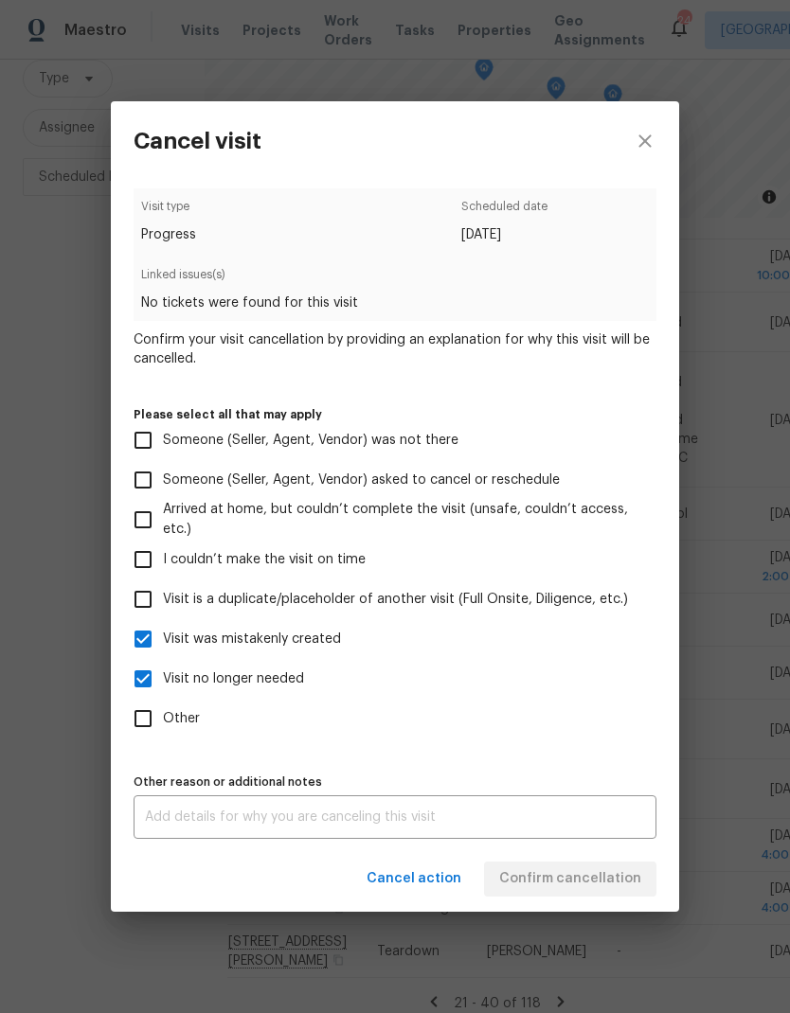
click at [144, 682] on input "Visit no longer needed" at bounding box center [143, 679] width 40 height 40
checkbox input "false"
click at [562, 885] on span "Confirm cancellation" at bounding box center [570, 879] width 142 height 24
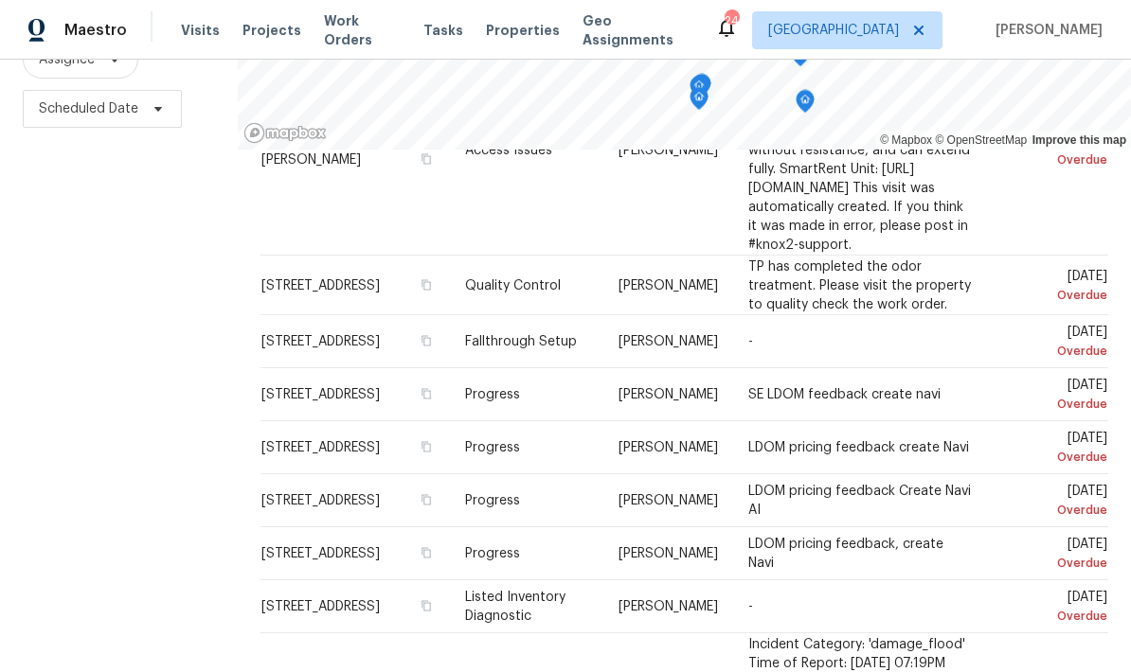
scroll to position [76, 0]
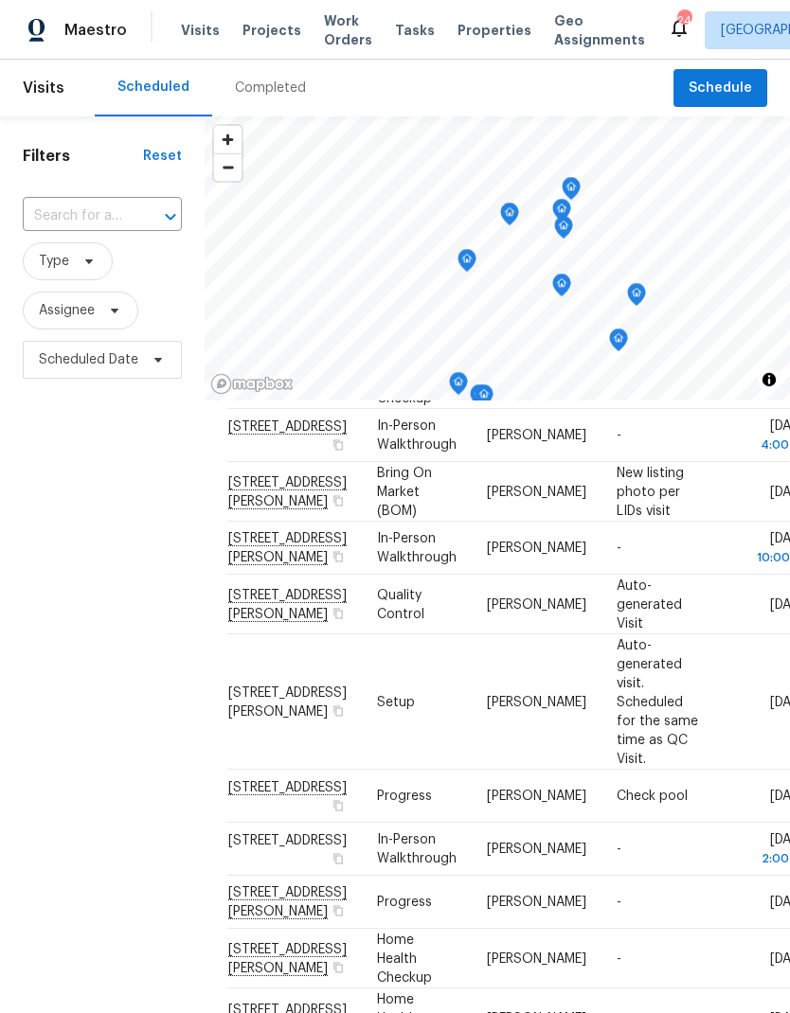
scroll to position [612, 0]
click at [106, 844] on div "Filters Reset ​ Type Assignee Scheduled Date" at bounding box center [102, 663] width 205 height 1095
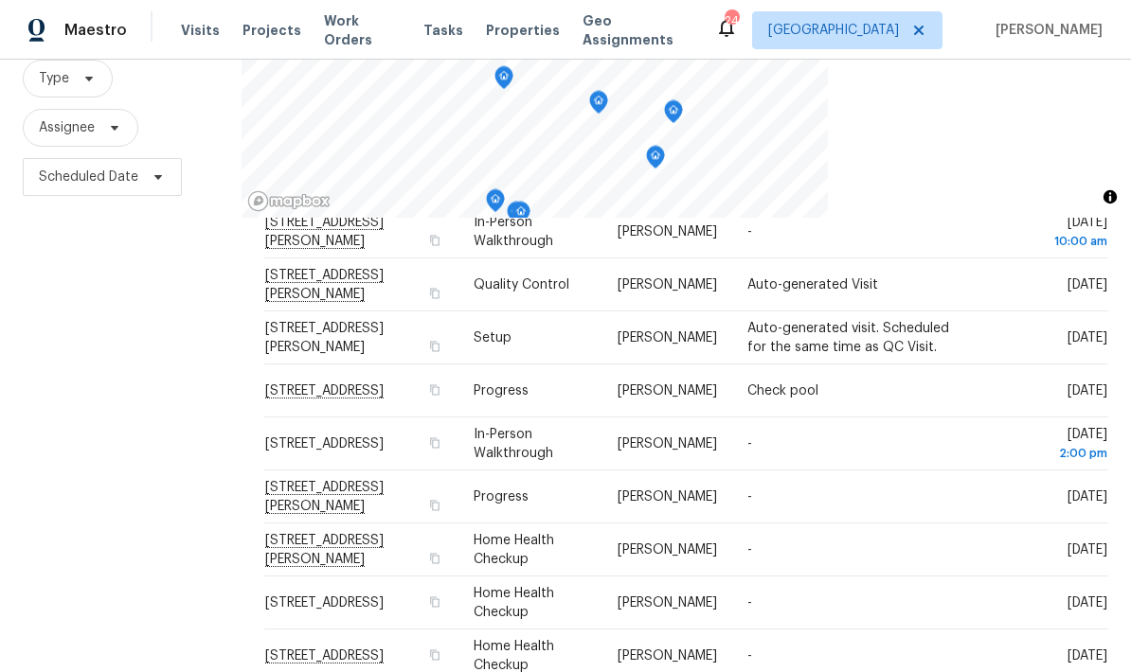
scroll to position [581, 0]
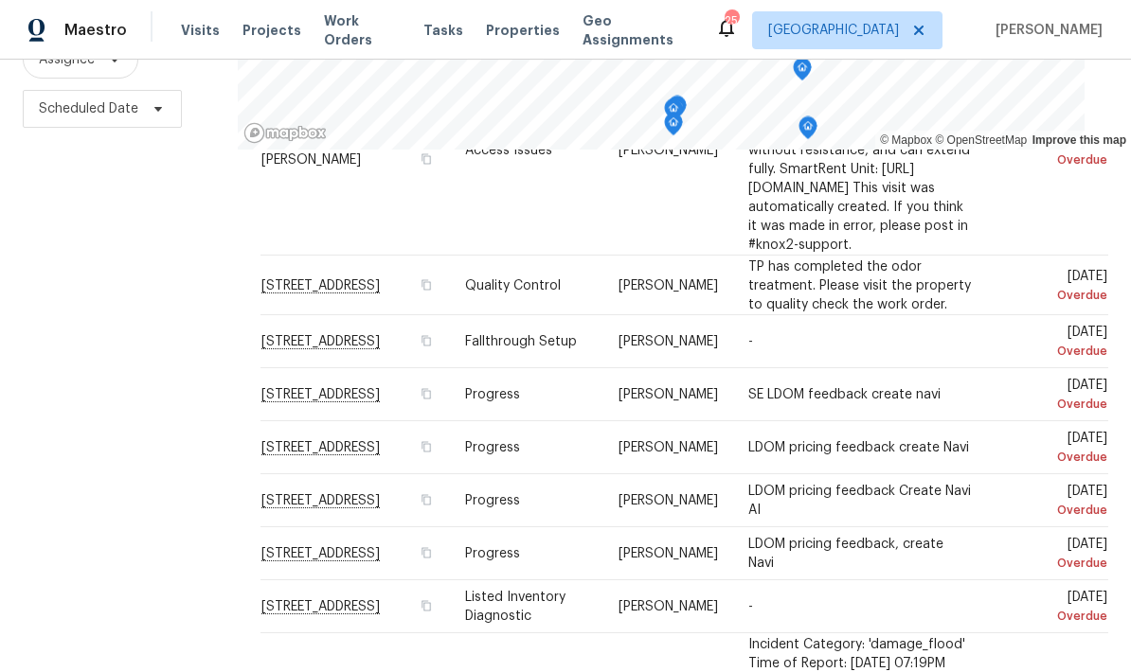
scroll to position [76, 0]
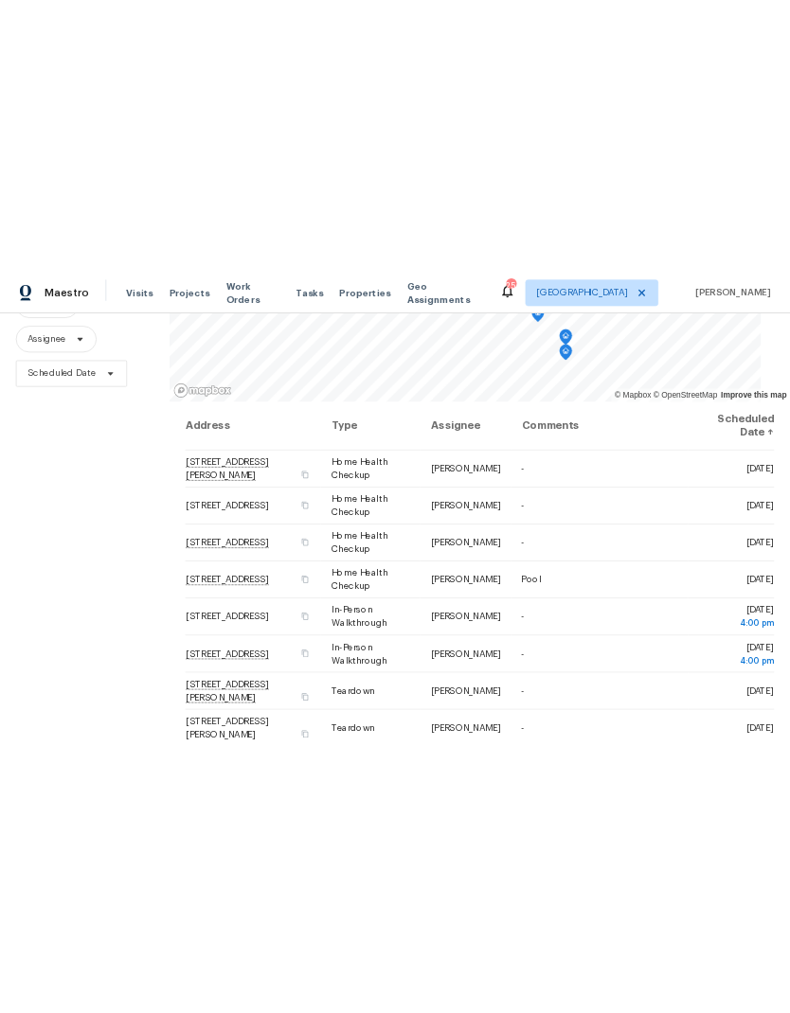
scroll to position [0, 0]
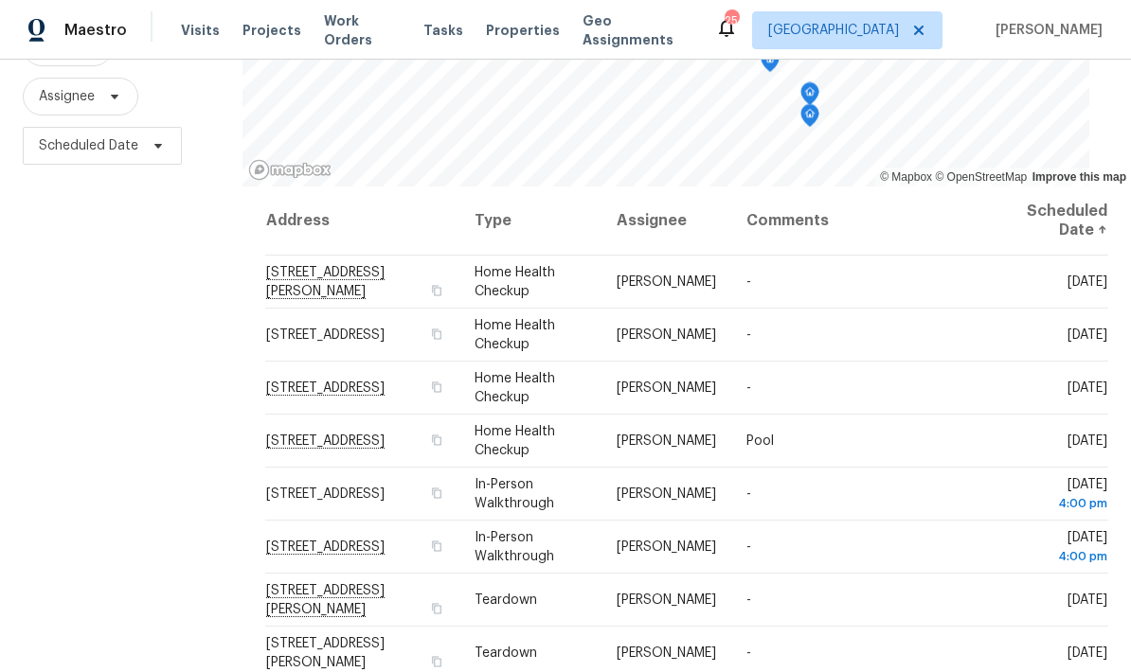
click at [101, 337] on div "Filters Reset ​ Type Assignee Scheduled Date" at bounding box center [121, 313] width 242 height 822
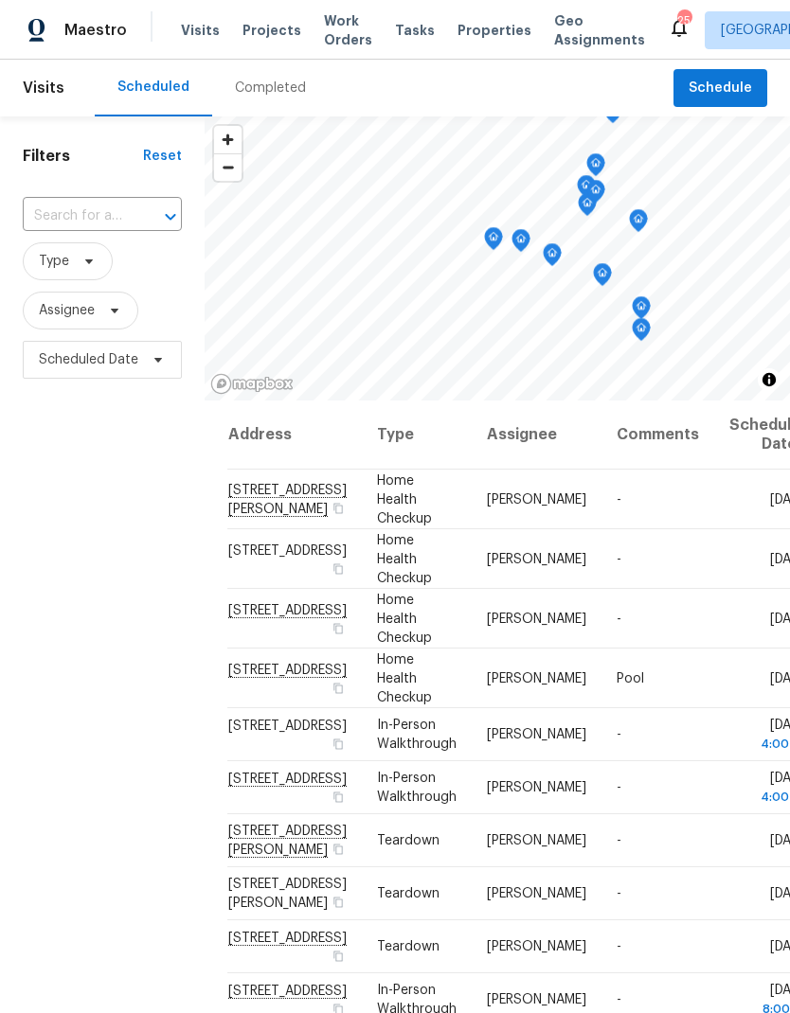
click at [91, 217] on input "text" at bounding box center [76, 216] width 106 height 29
type input "109 lake"
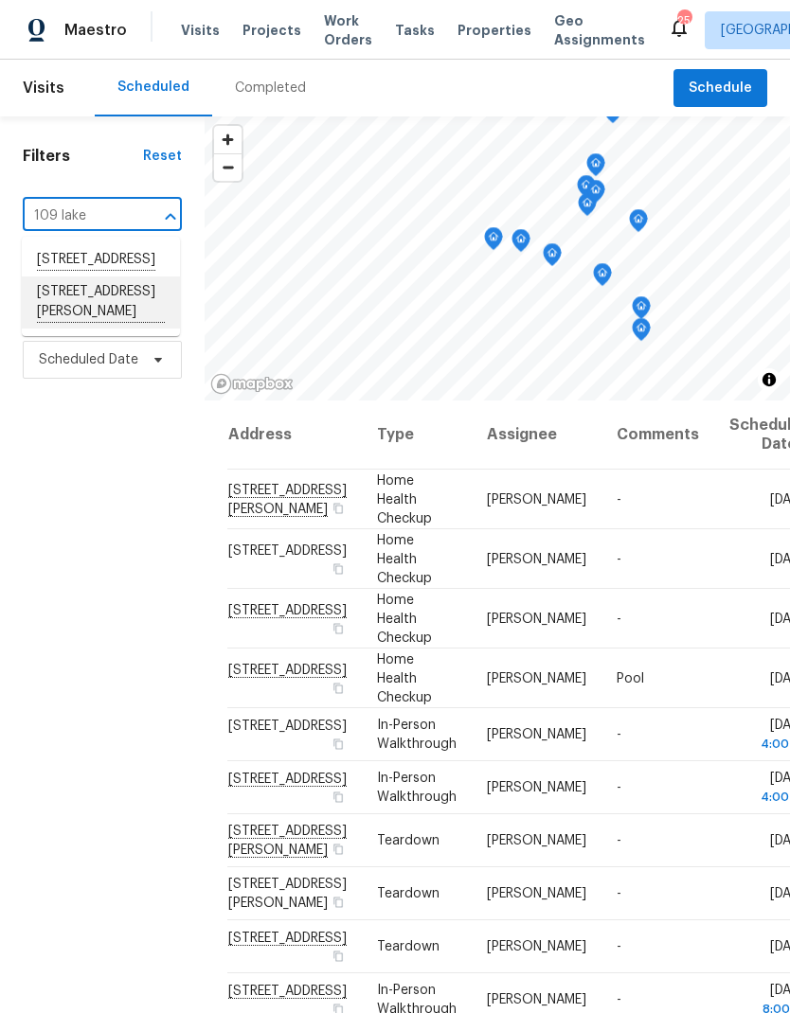
click at [67, 326] on li "[STREET_ADDRESS][PERSON_NAME]" at bounding box center [101, 302] width 158 height 52
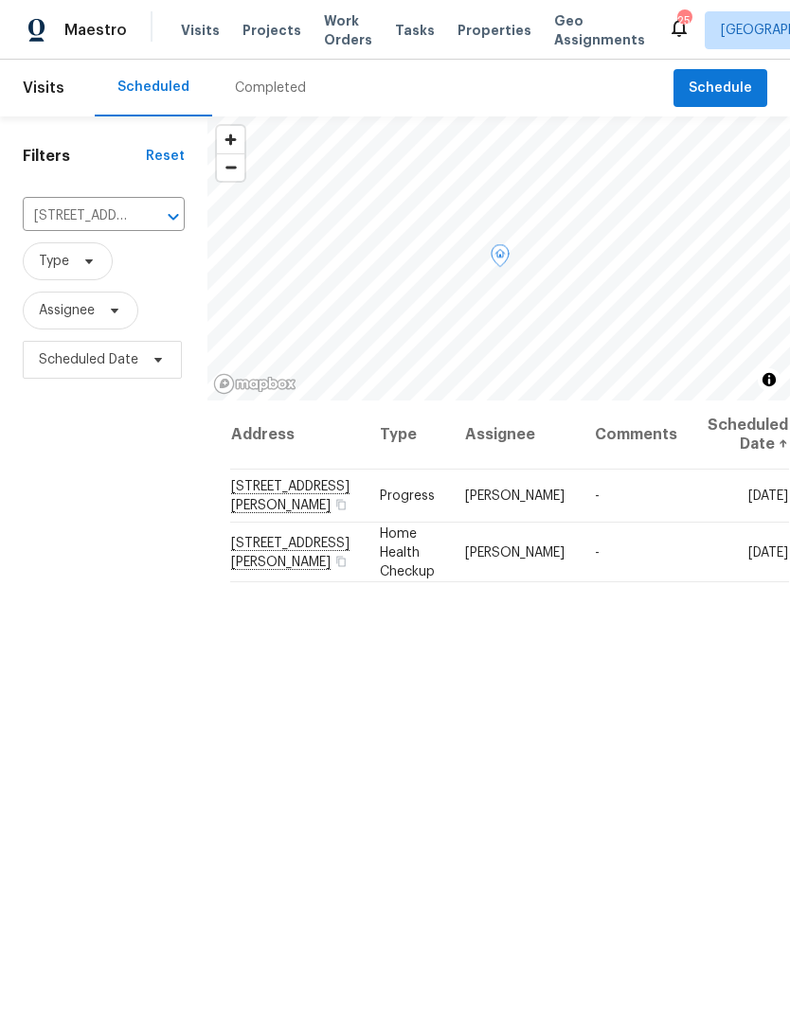
click at [0, 0] on icon at bounding box center [0, 0] width 0 height 0
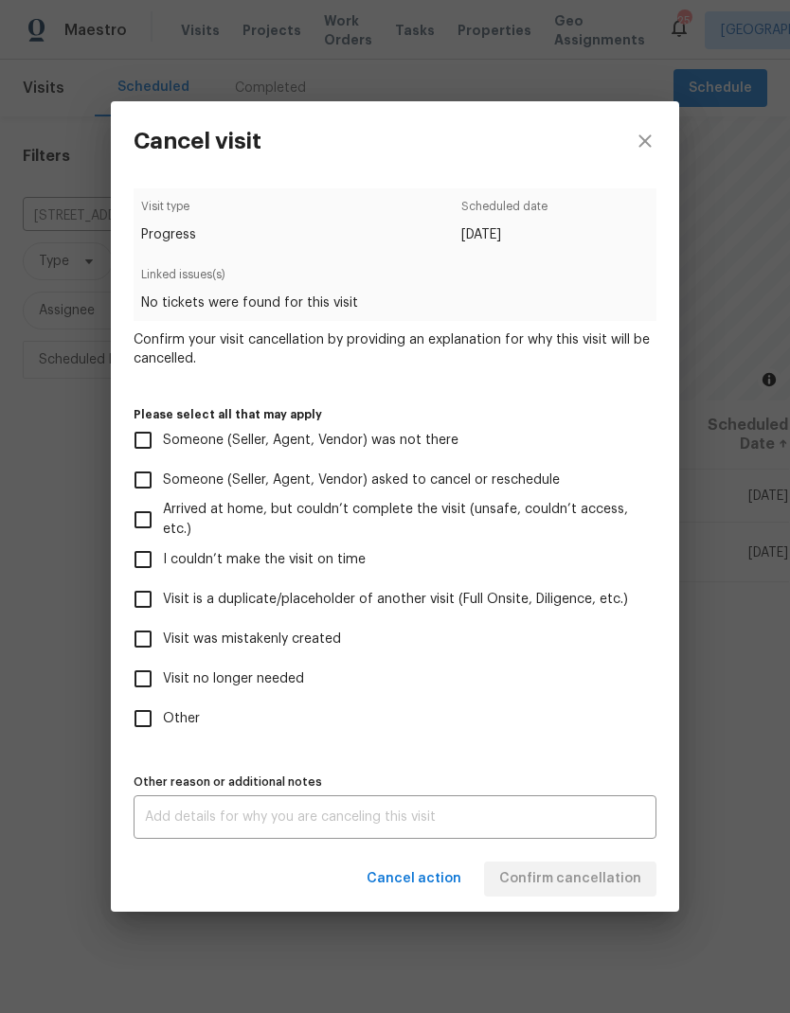
click at [131, 633] on input "Visit was mistakenly created" at bounding box center [143, 639] width 40 height 40
checkbox input "true"
click at [526, 671] on span "Confirm cancellation" at bounding box center [570, 879] width 142 height 24
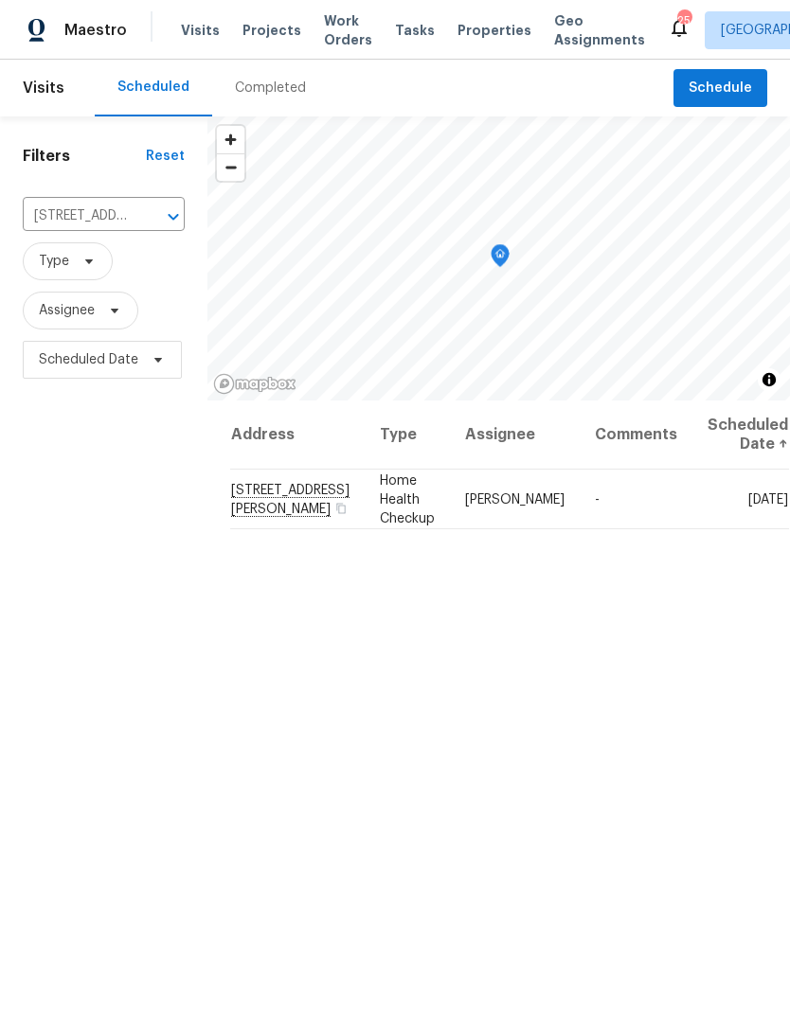
click at [149, 214] on icon "Clear" at bounding box center [148, 216] width 11 height 11
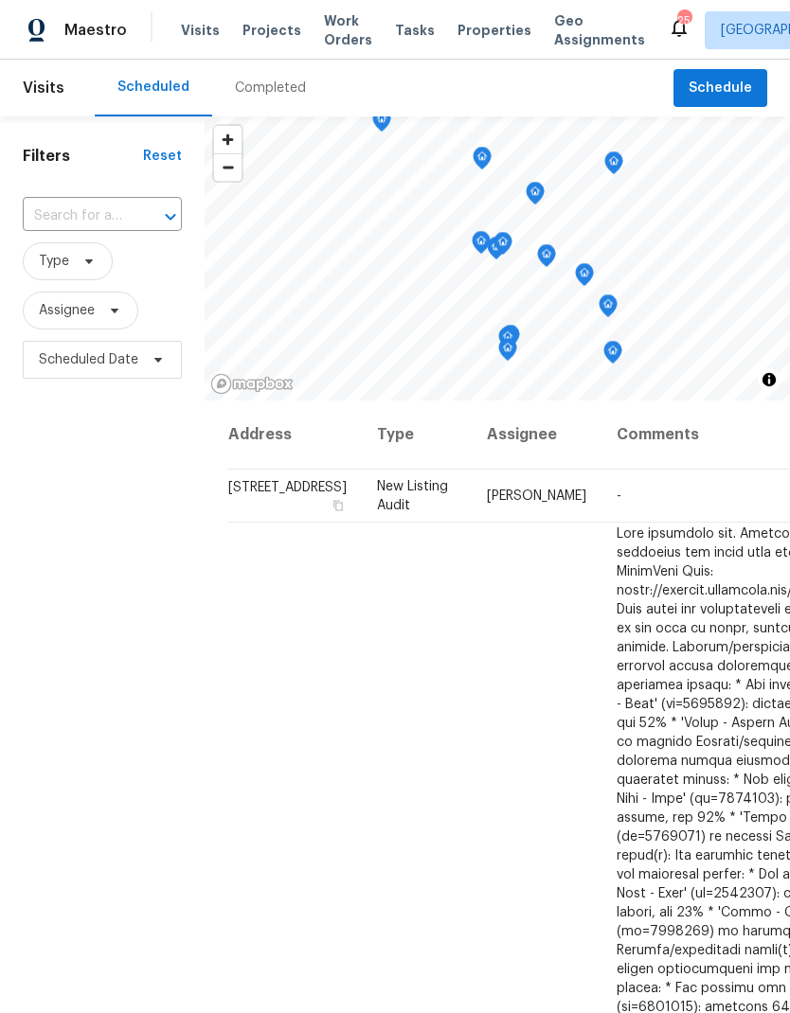
click at [89, 218] on input "text" at bounding box center [76, 216] width 106 height 29
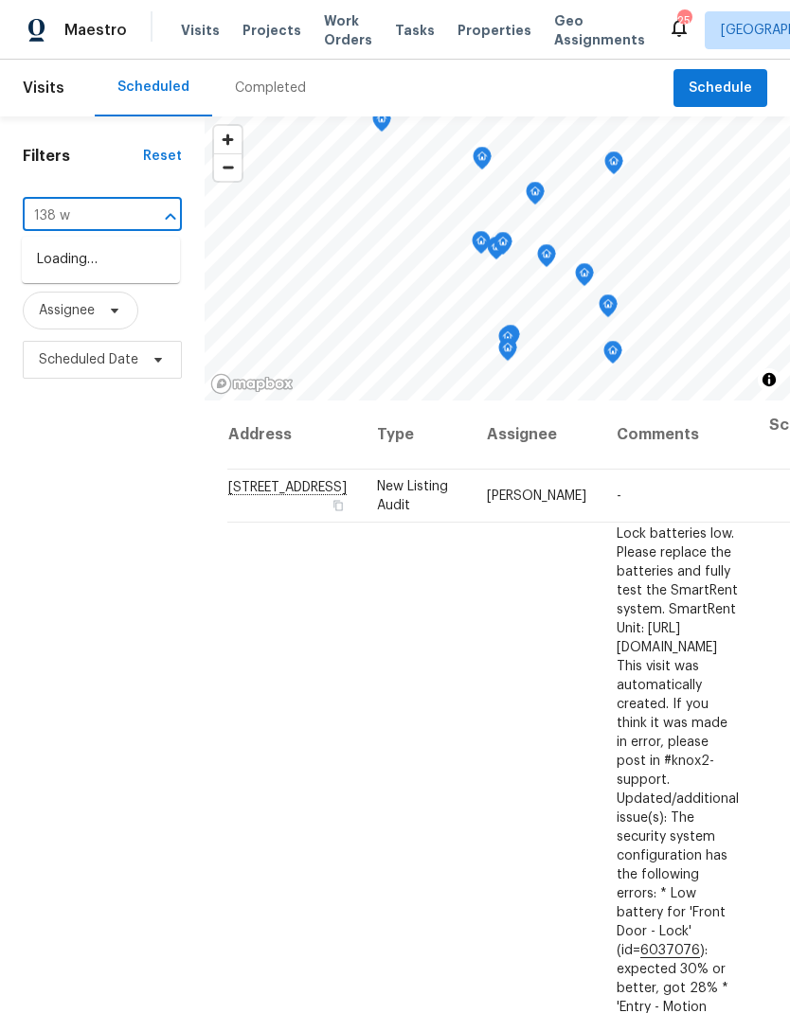
type input "138 wa"
click at [82, 276] on li "[STREET_ADDRESS]" at bounding box center [101, 260] width 158 height 32
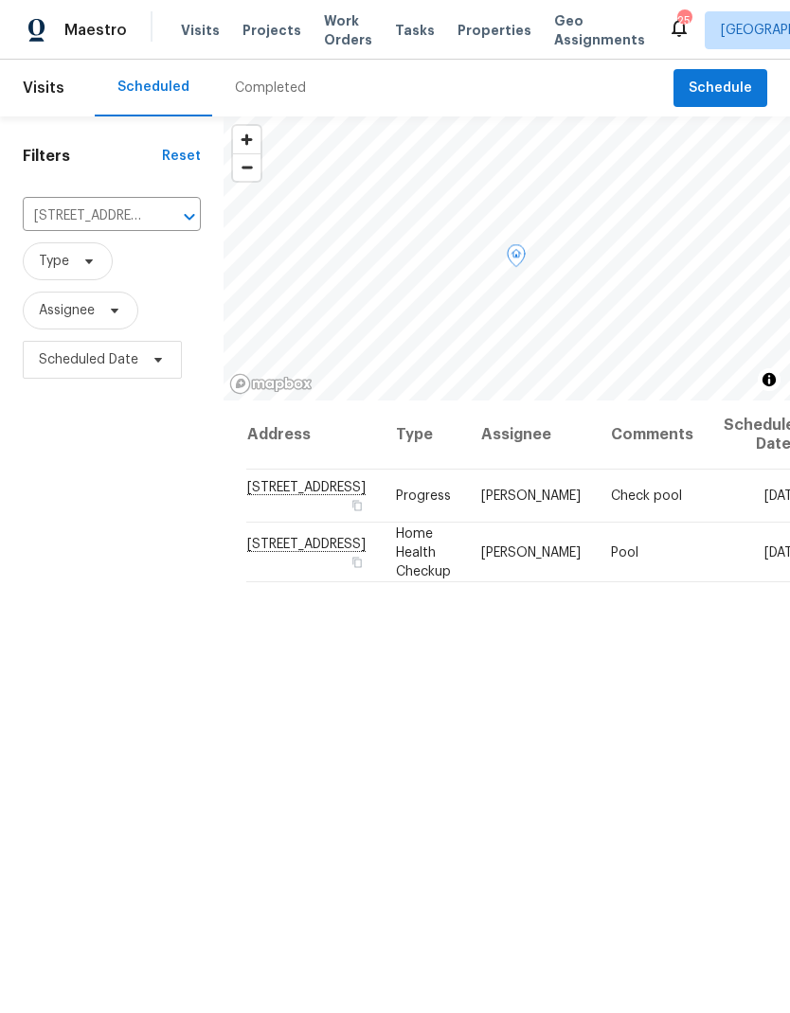
click at [0, 0] on icon at bounding box center [0, 0] width 0 height 0
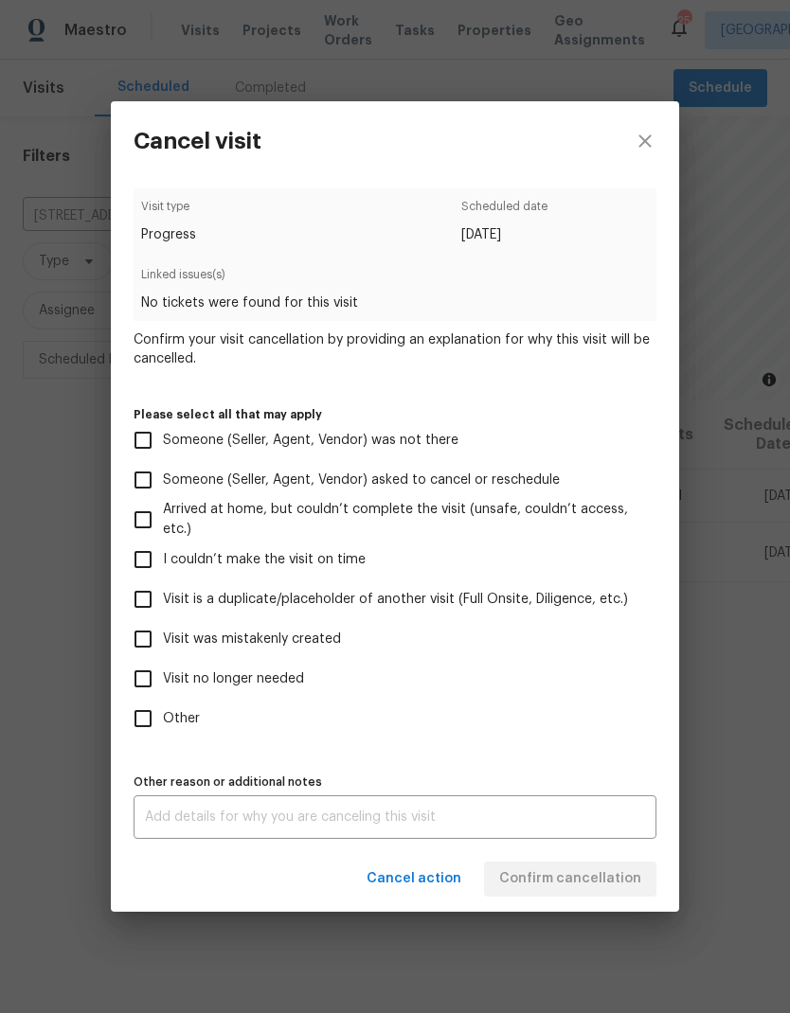
click at [143, 638] on input "Visit was mistakenly created" at bounding box center [143, 639] width 40 height 40
checkbox input "true"
click at [526, 671] on button "Confirm cancellation" at bounding box center [570, 879] width 172 height 35
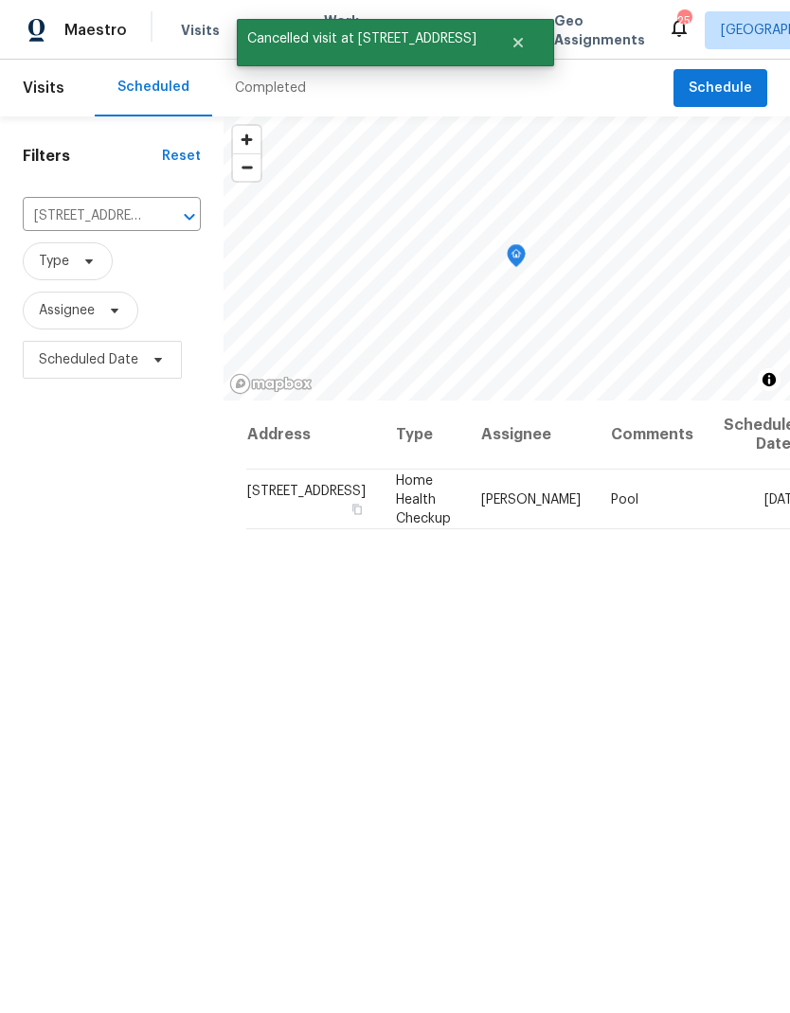
click at [533, 671] on div "Address Type Assignee Comments Scheduled Date ↑ 138 Waters Edge Ln, Hendersonvi…" at bounding box center [506, 806] width 566 height 811
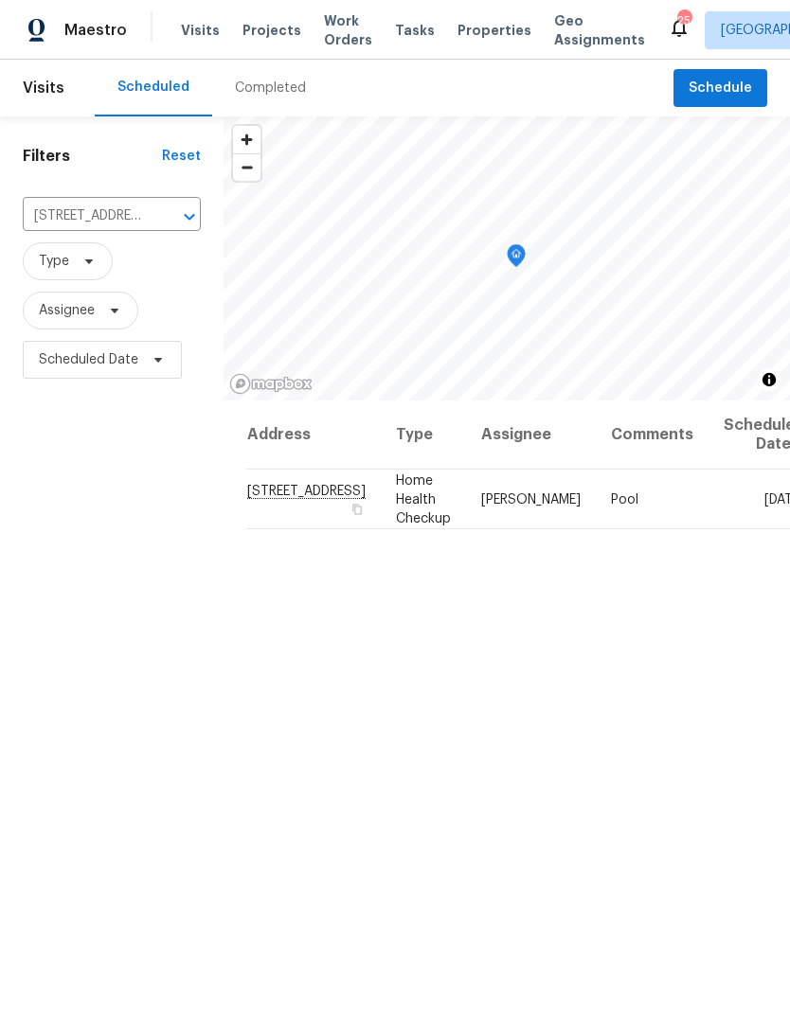
click at [159, 220] on icon "Clear" at bounding box center [164, 216] width 11 height 11
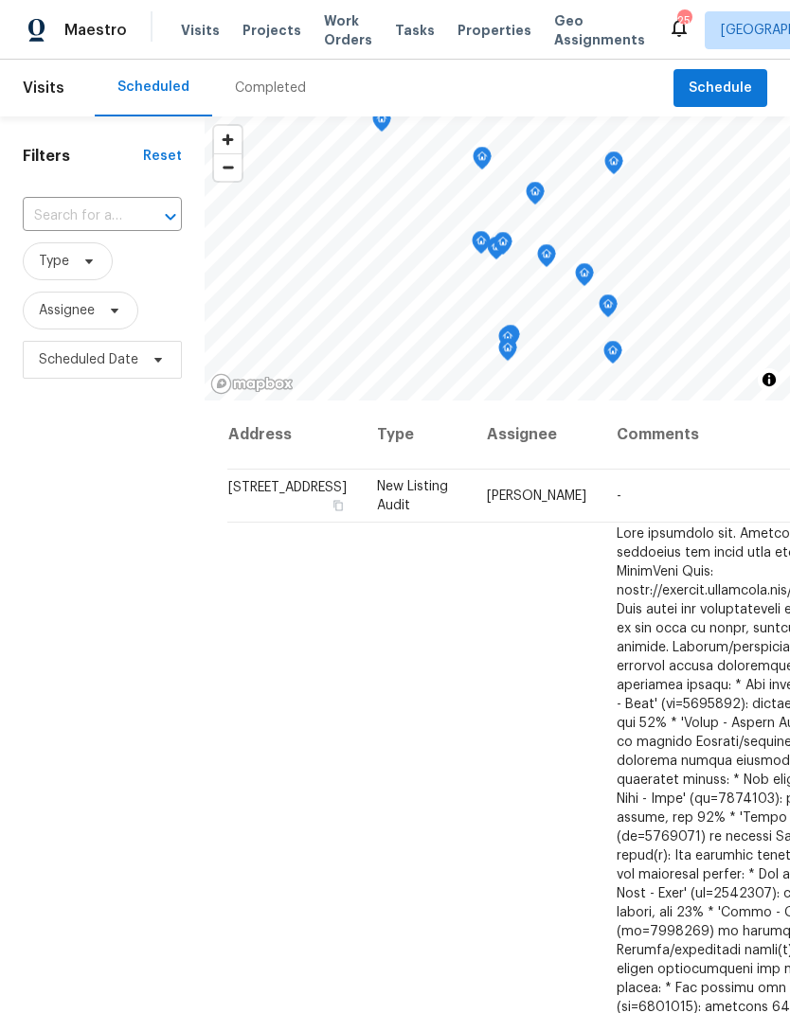
click at [89, 221] on input "text" at bounding box center [76, 216] width 106 height 29
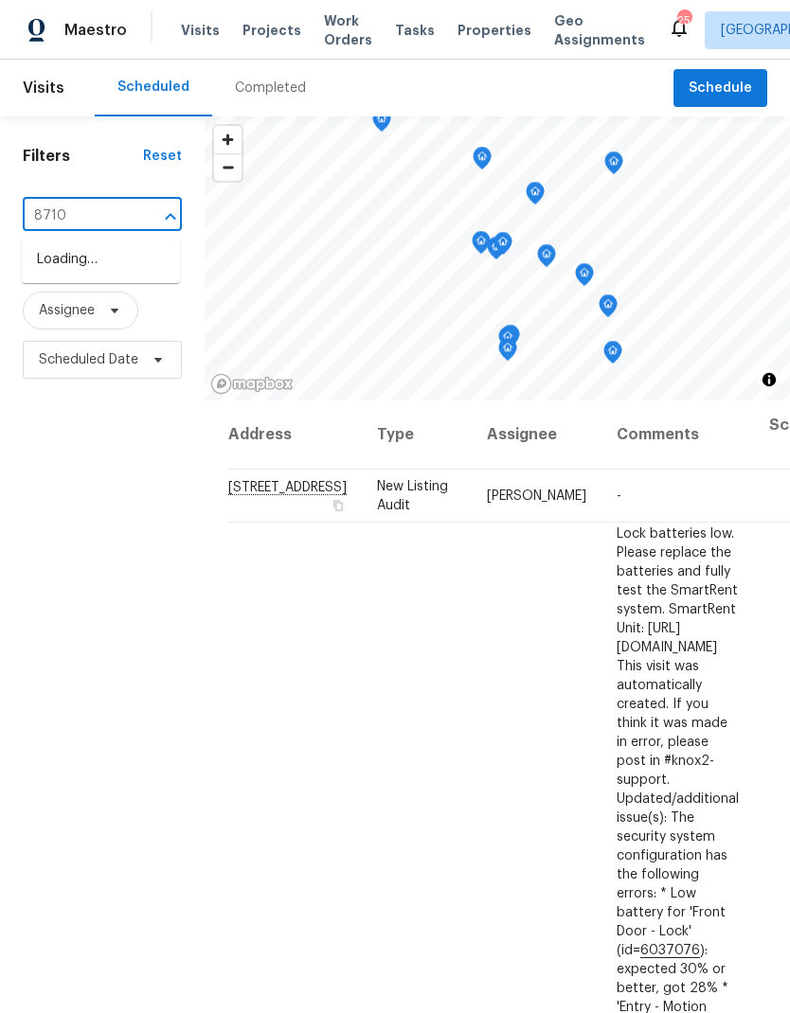
type input "8710"
click at [69, 261] on li "[STREET_ADDRESS][PERSON_NAME]" at bounding box center [101, 269] width 158 height 51
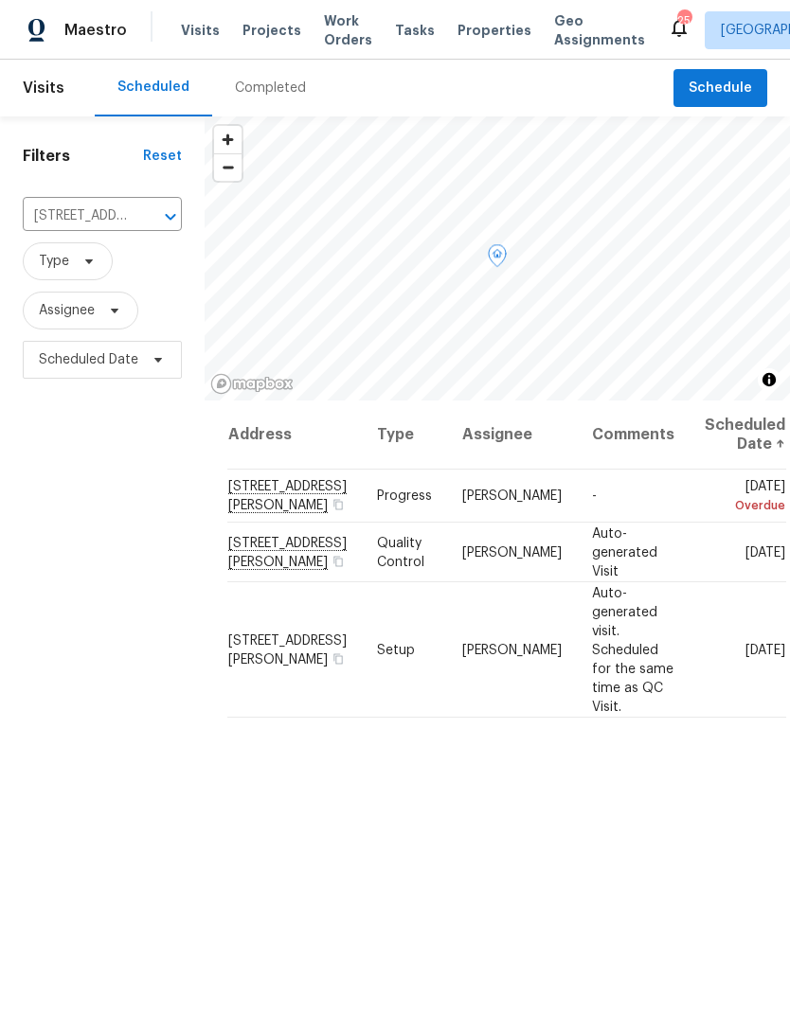
click at [0, 0] on icon at bounding box center [0, 0] width 0 height 0
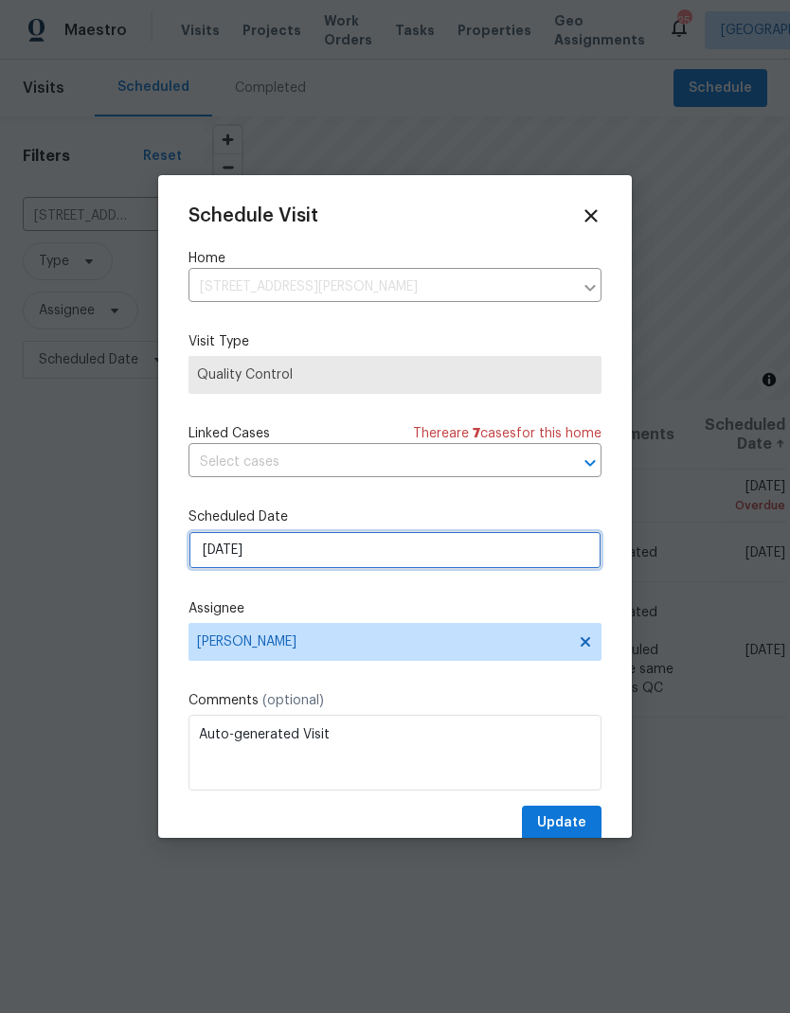
click at [224, 550] on input "[DATE]" at bounding box center [394, 550] width 413 height 38
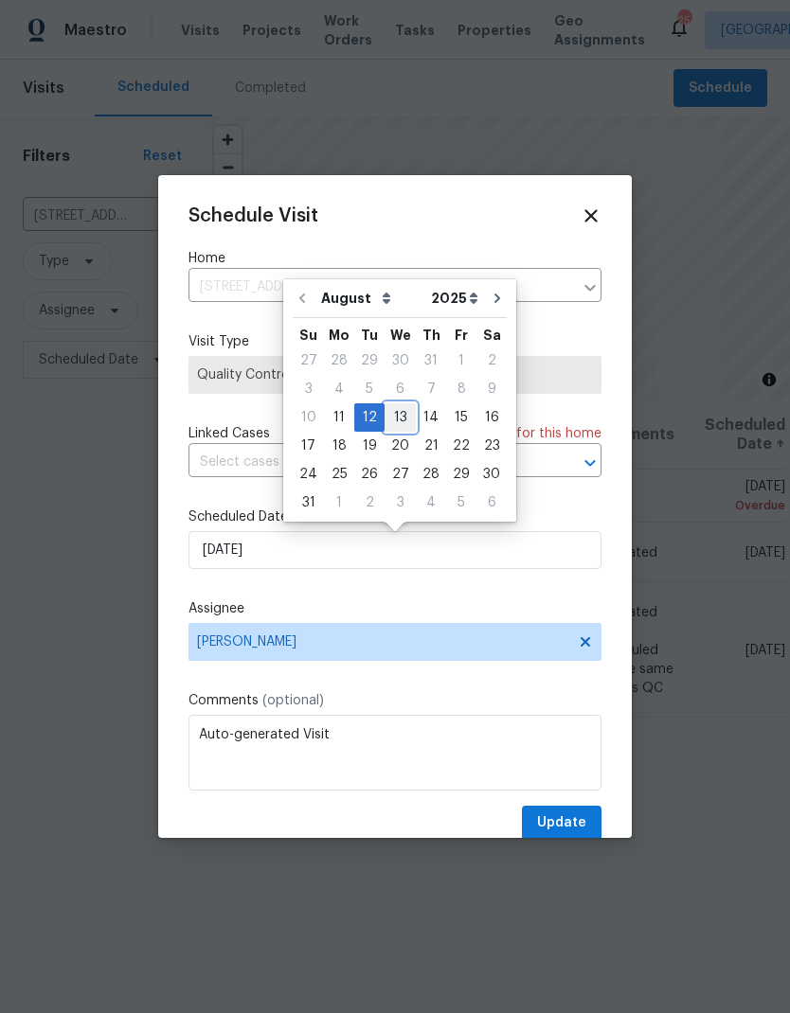
click at [406, 418] on div "13" at bounding box center [399, 417] width 31 height 27
type input "[DATE]"
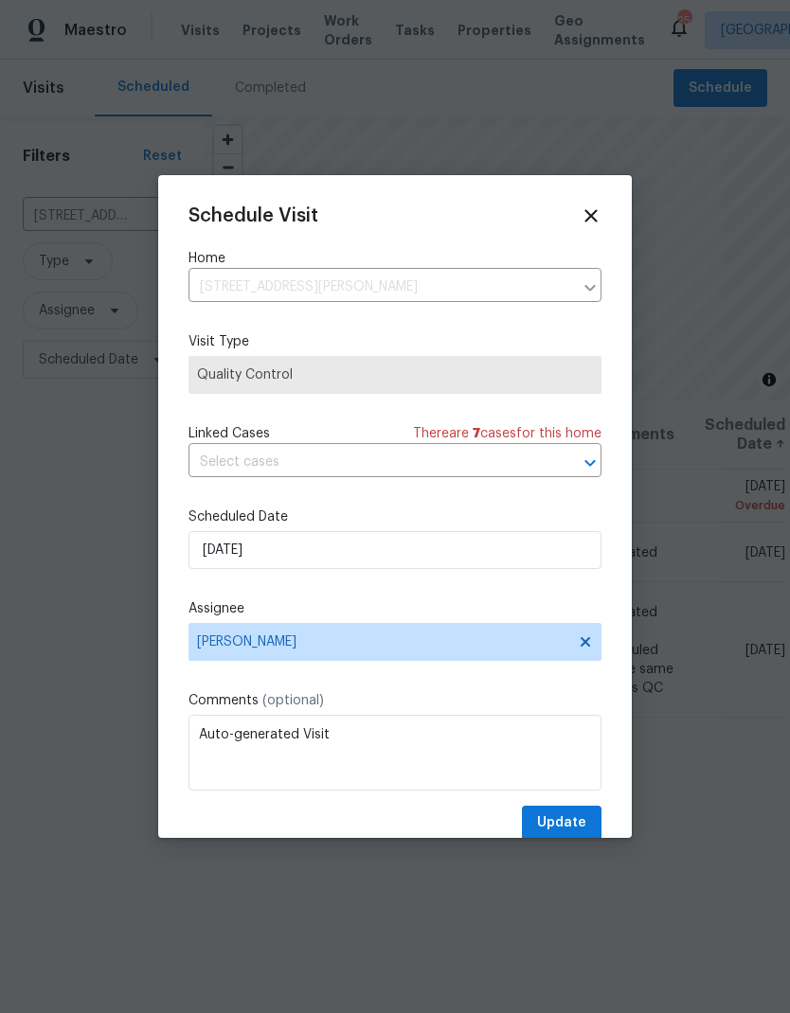
click at [543, 671] on div "Schedule Visit Home 8710 Sawyer Brown Rd, Nashville, TN 37221 ​ Visit Type Qual…" at bounding box center [394, 522] width 413 height 635
click at [555, 671] on span "Update" at bounding box center [561, 823] width 49 height 24
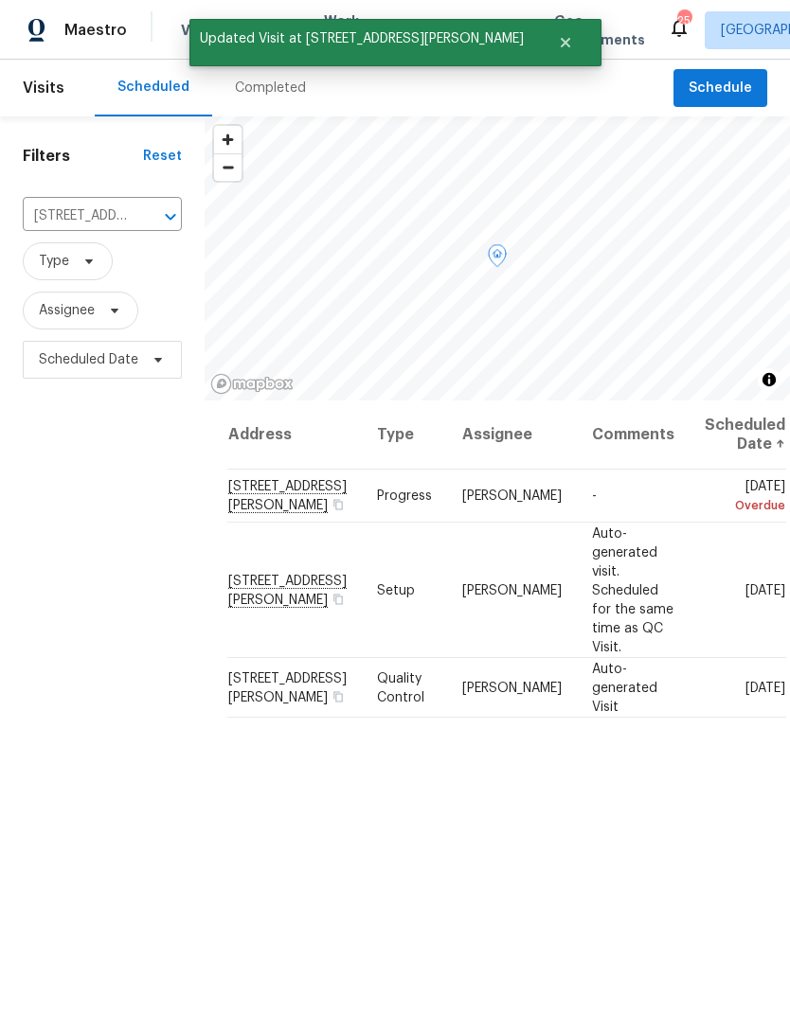
click at [0, 0] on icon at bounding box center [0, 0] width 0 height 0
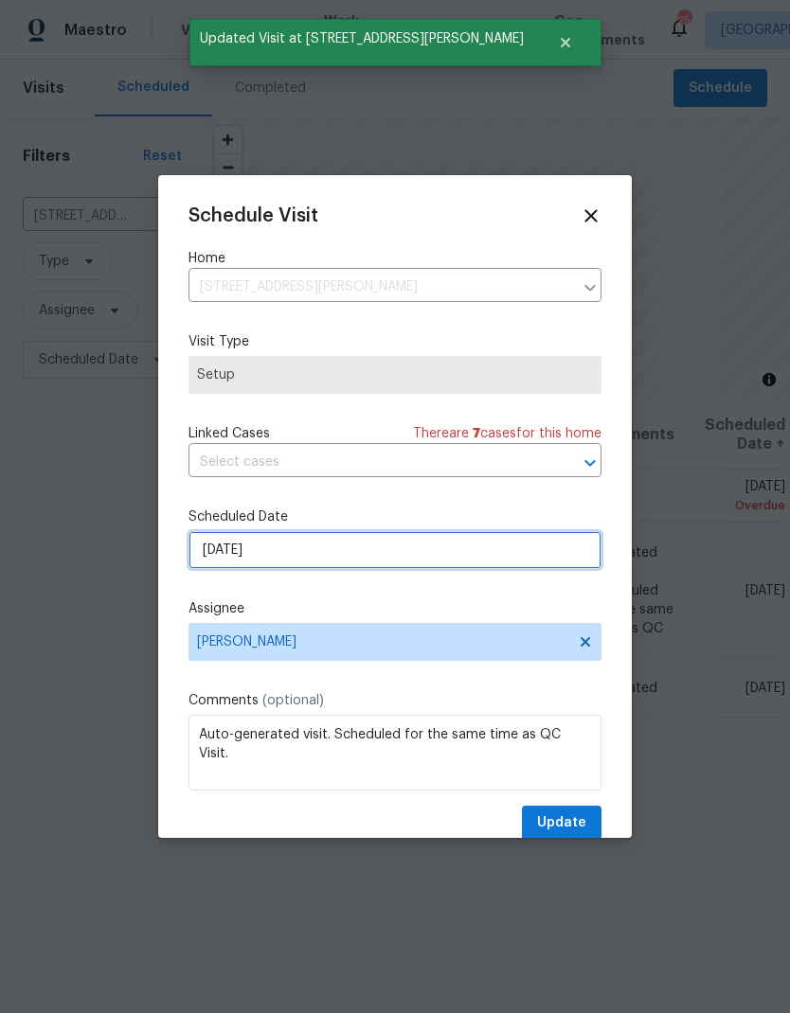
click at [226, 552] on input "[DATE]" at bounding box center [394, 550] width 413 height 38
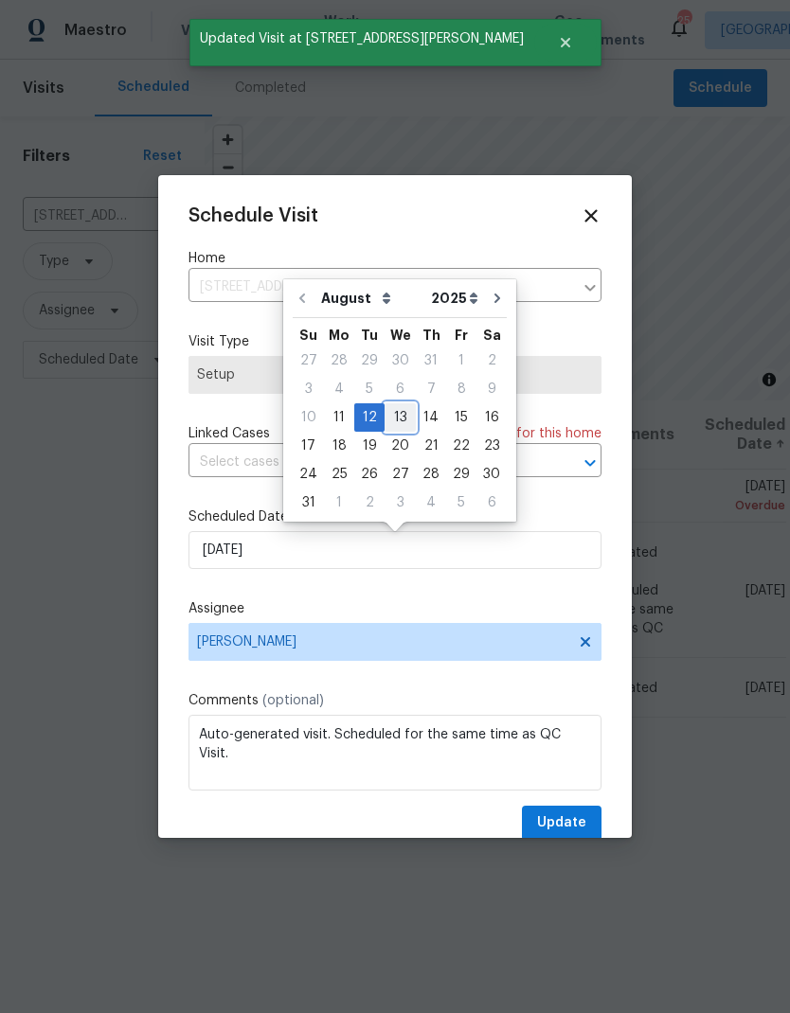
click at [398, 413] on div "13" at bounding box center [399, 417] width 31 height 27
type input "[DATE]"
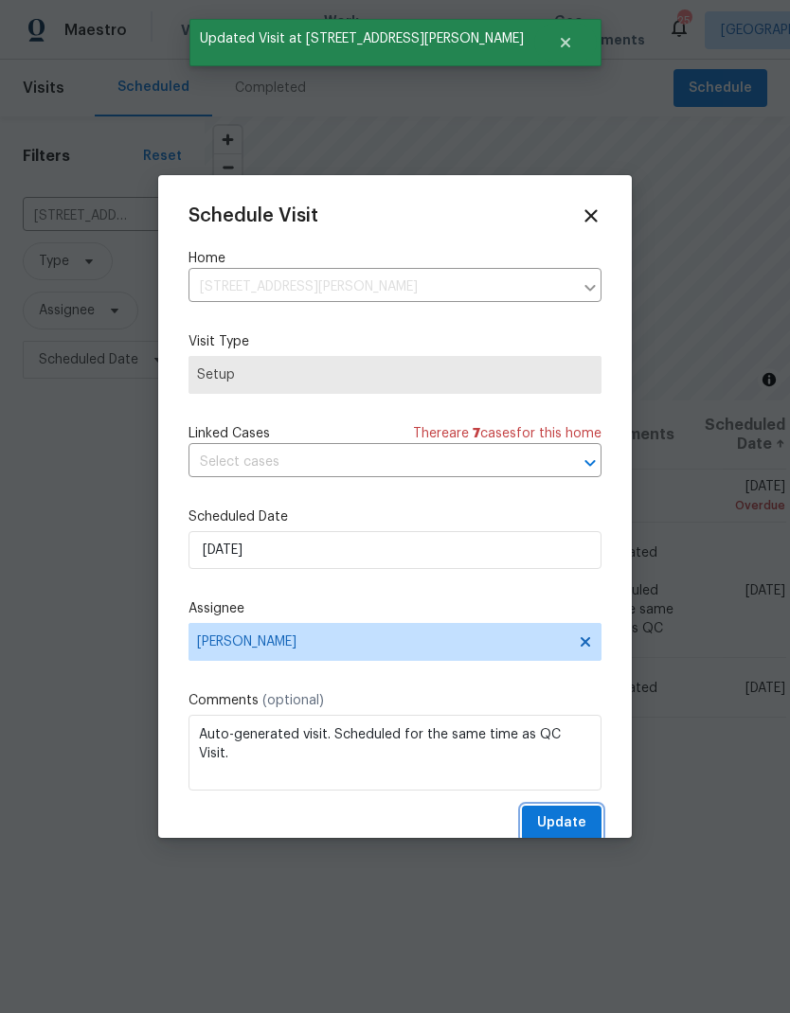
click at [565, 671] on button "Update" at bounding box center [562, 823] width 80 height 35
